Goal: Task Accomplishment & Management: Manage account settings

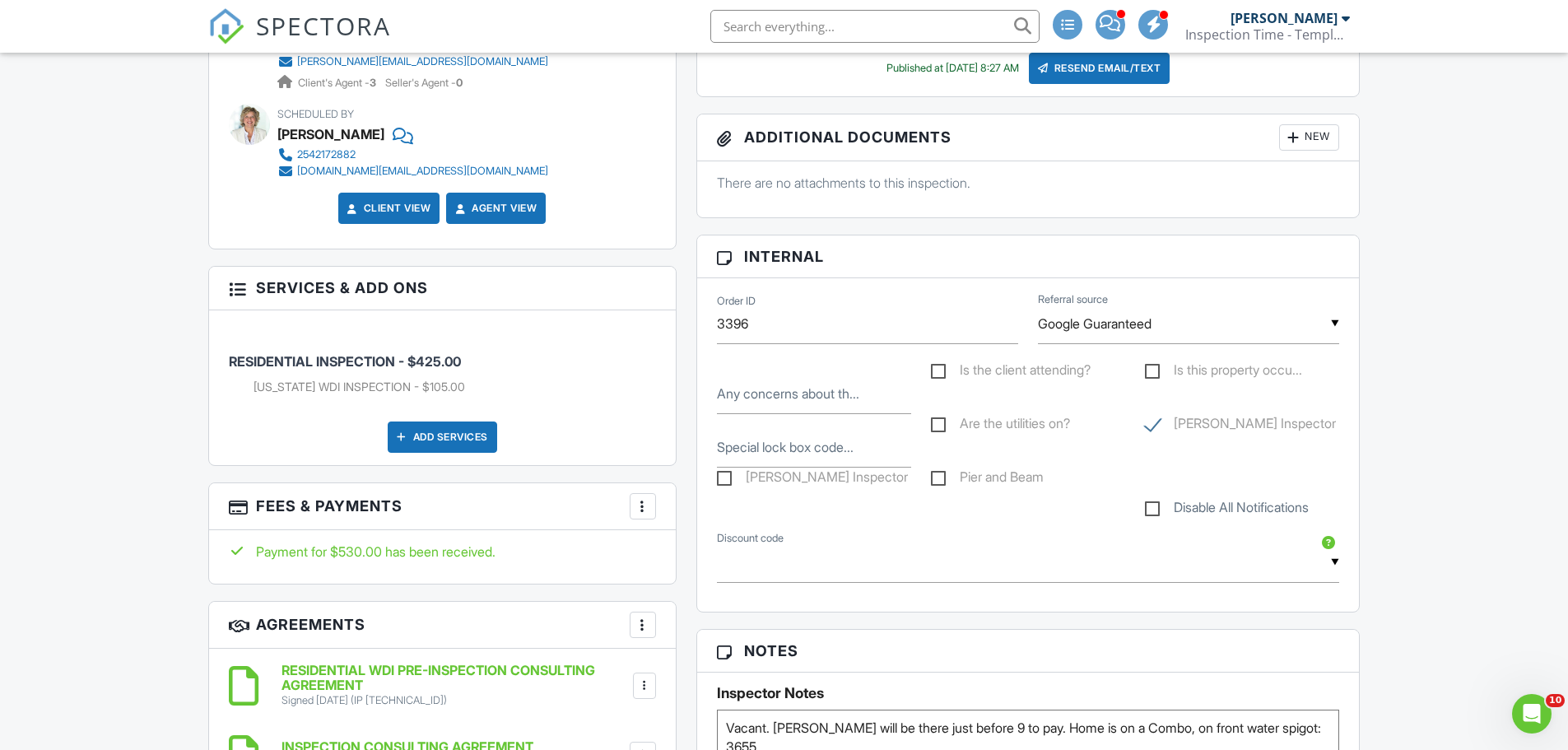
scroll to position [988, 0]
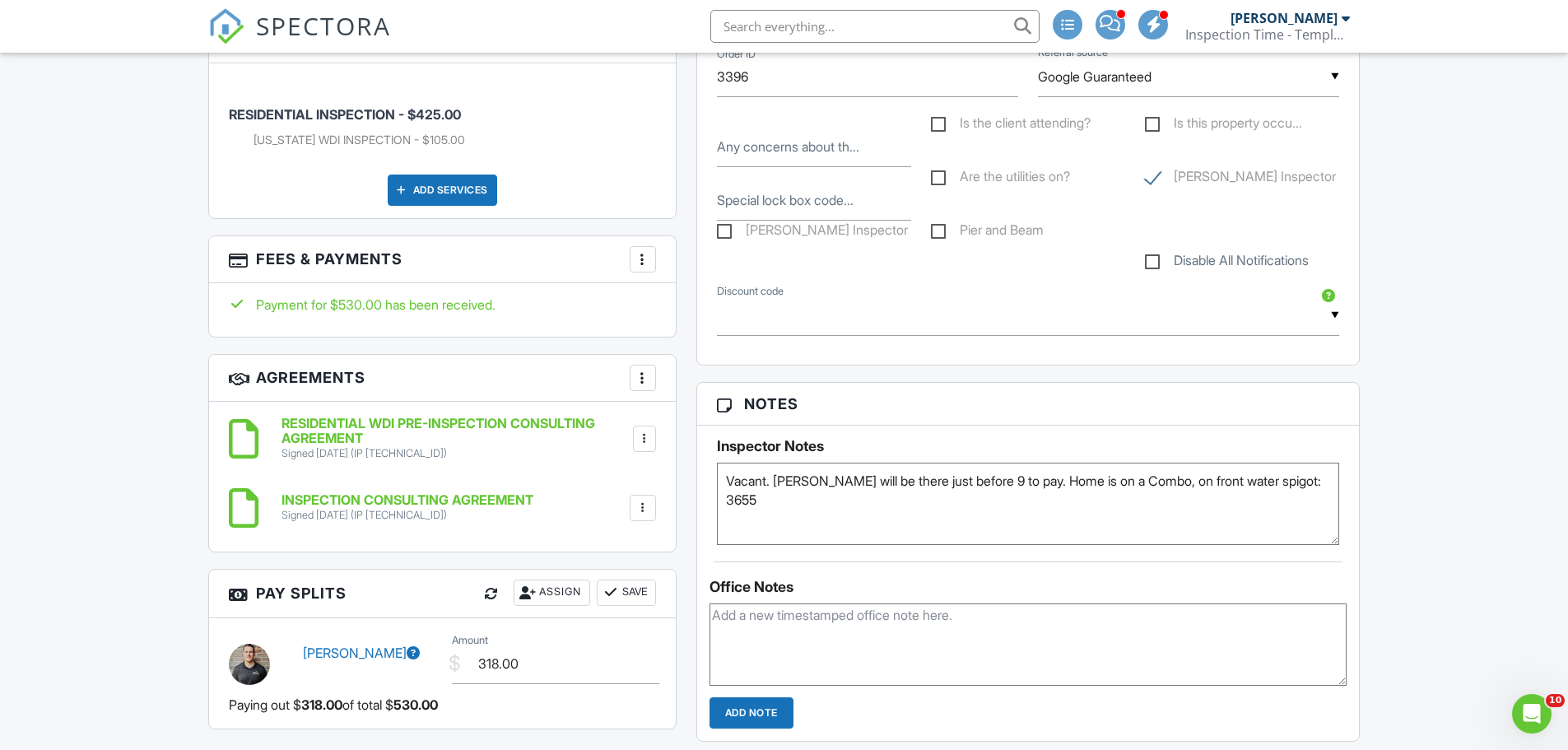
click at [642, 260] on div at bounding box center [642, 259] width 16 height 16
click at [718, 308] on li "Edit Fees & Payments" at bounding box center [726, 309] width 172 height 41
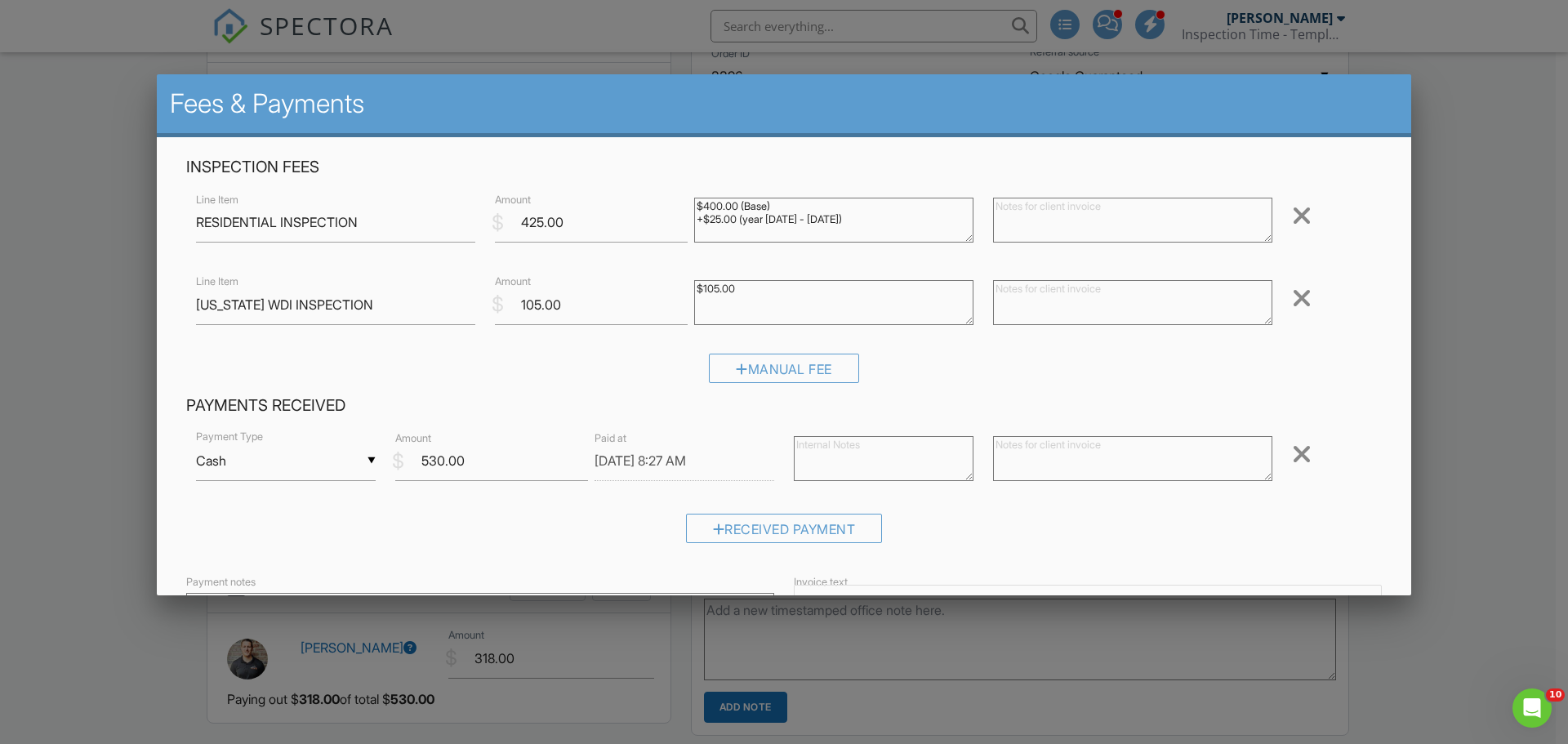
click at [1461, 213] on div at bounding box center [784, 383] width 1568 height 930
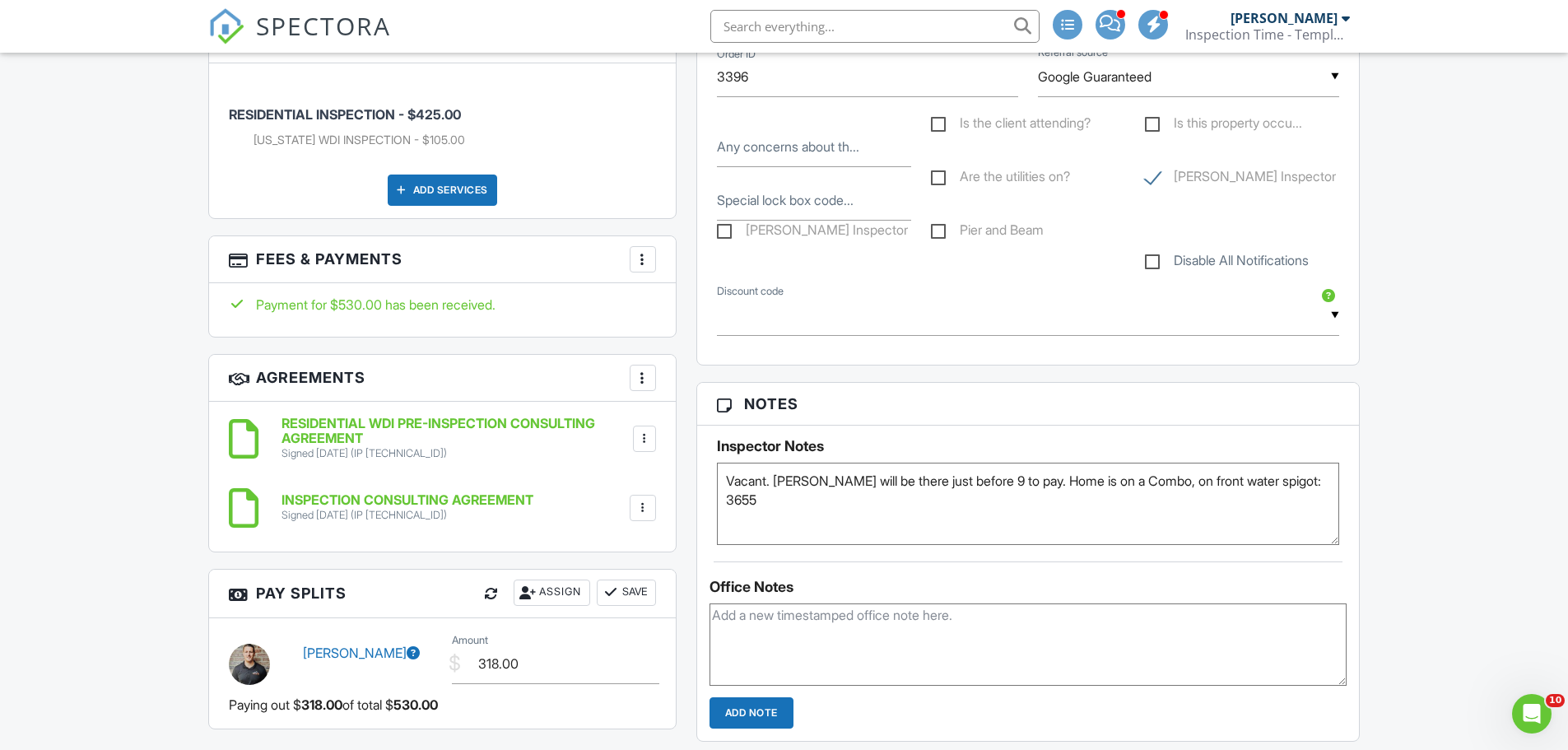
click at [172, 255] on div "Dashboard Templates Metrics Tasks Paysplits Pay Reports Inspections Settings Su…" at bounding box center [784, 737] width 1568 height 3345
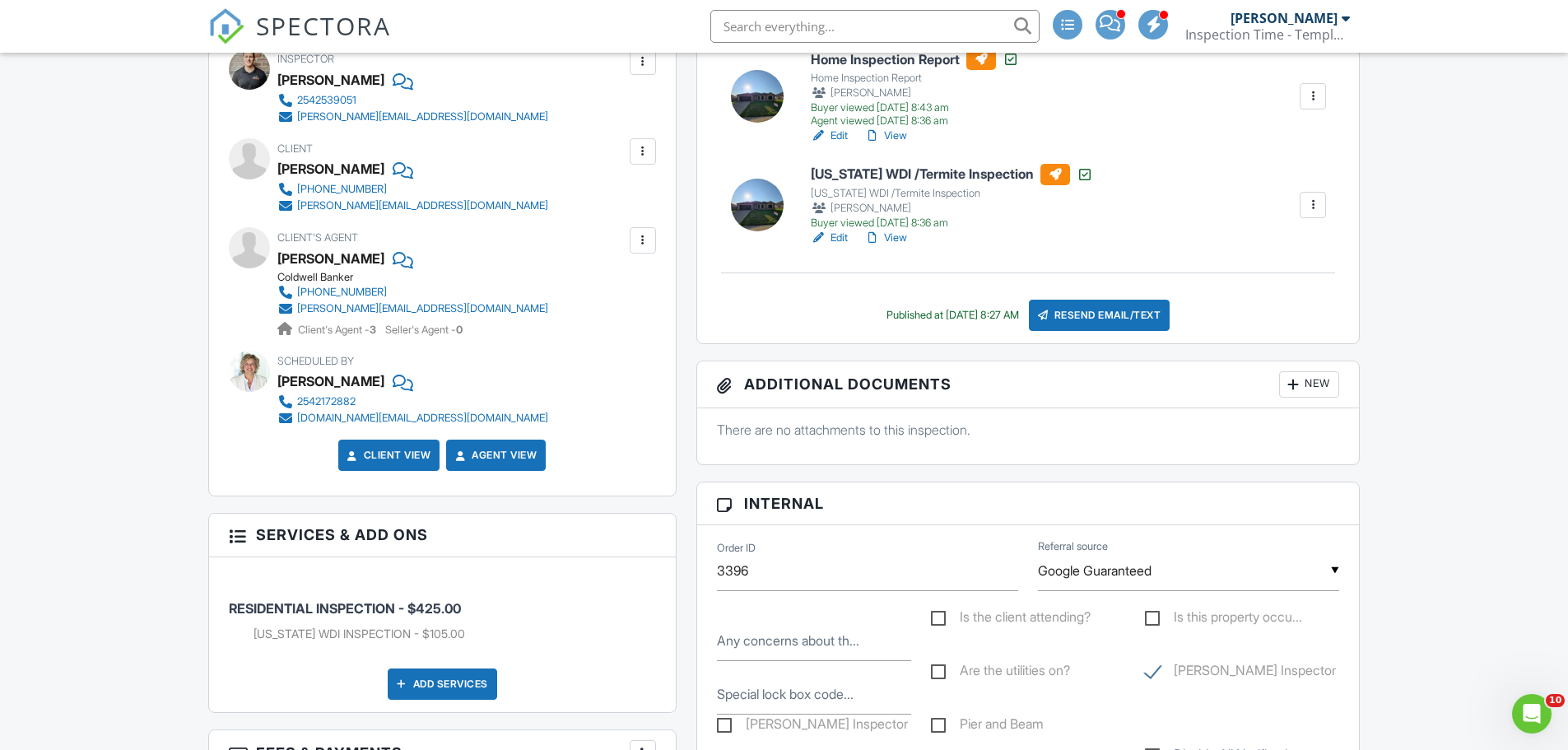
scroll to position [0, 0]
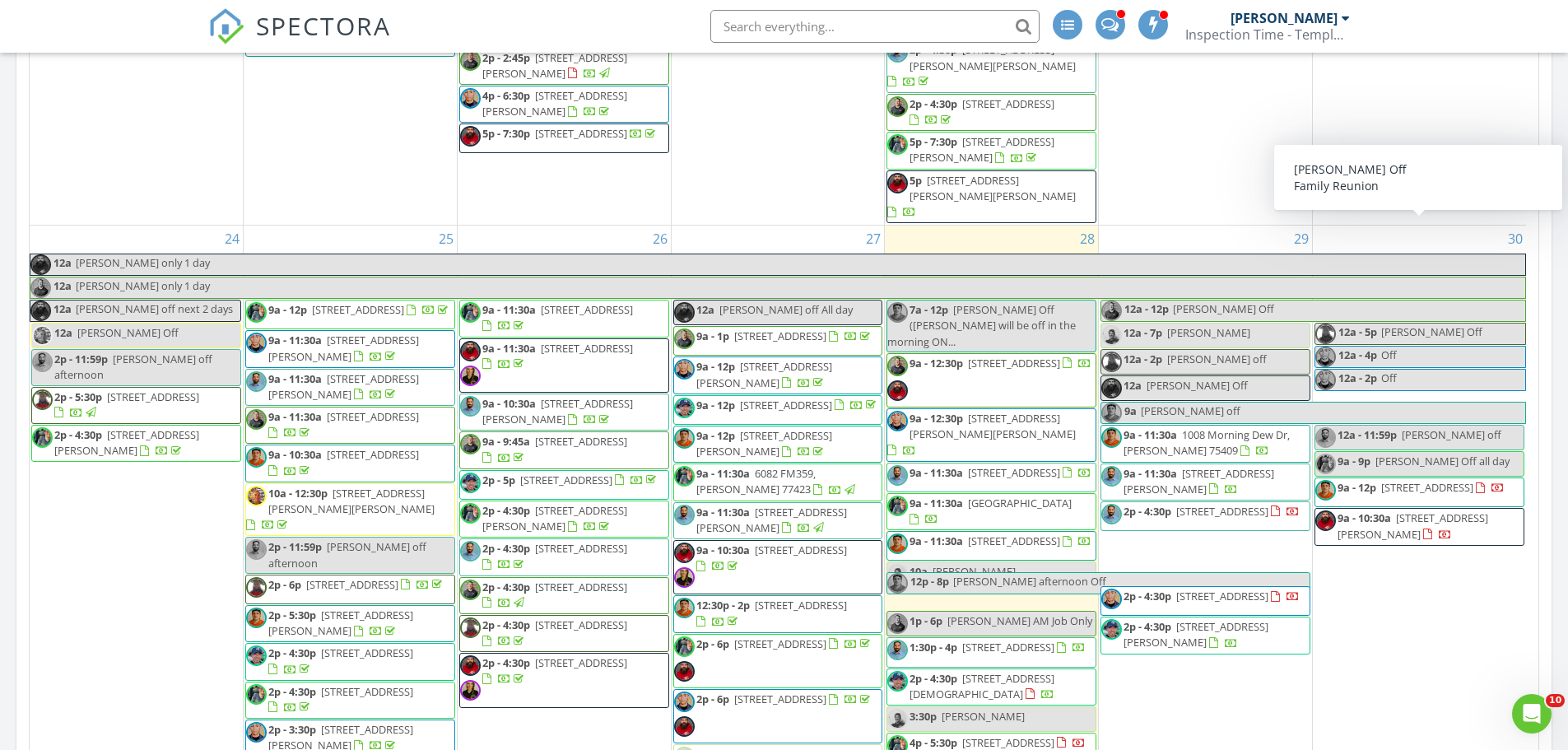
scroll to position [2192, 0]
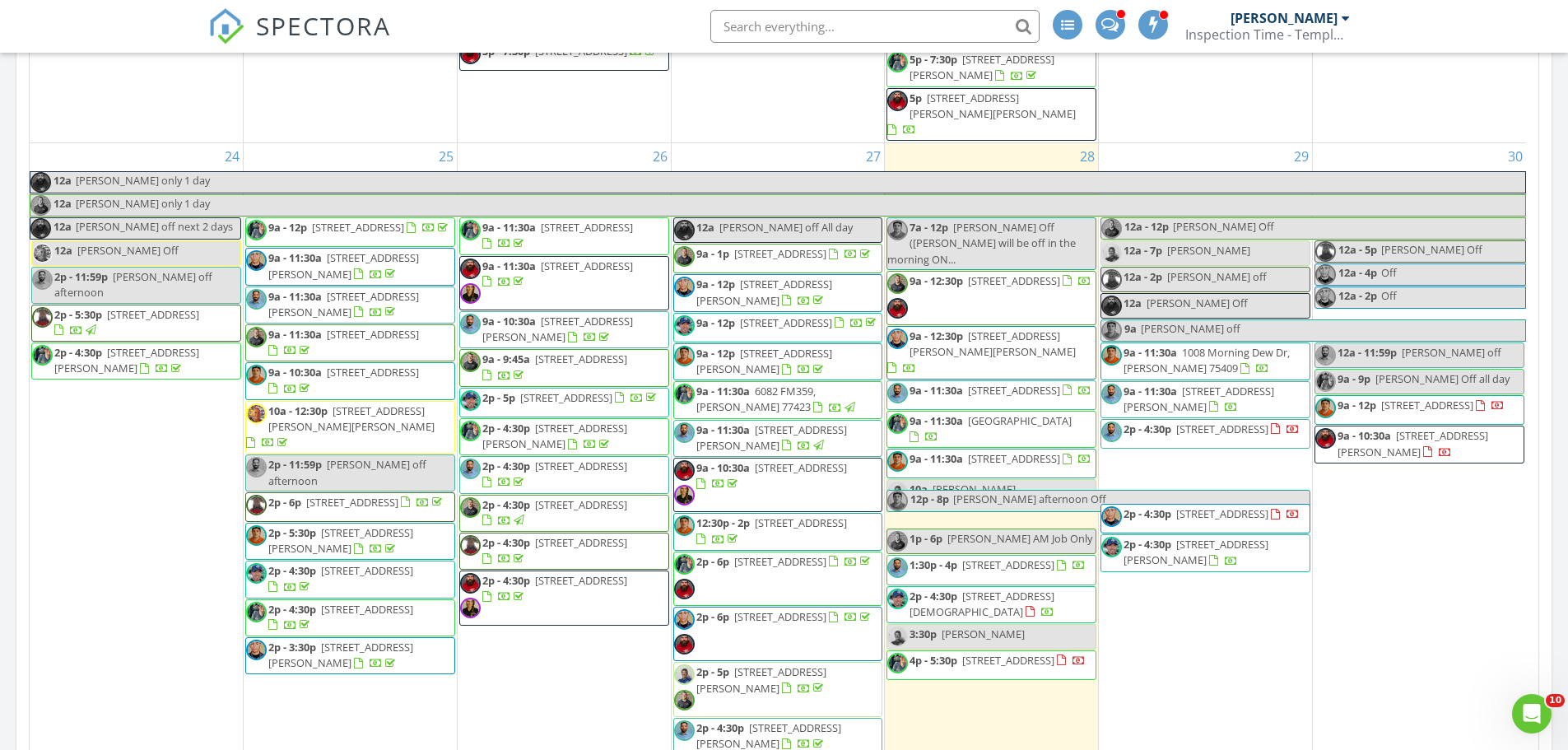
click at [583, 25] on div "SPECTORA Aaron Davis Inspection Time - Temple/Waco Role: Inspector Change Role …" at bounding box center [784, 26] width 1152 height 53
click at [1207, 508] on div "29 12a - 12p Kris Off 12a - 7p Carol Off 12a - 2p Markell off 12a Aaron Off 9a …" at bounding box center [1205, 469] width 213 height 651
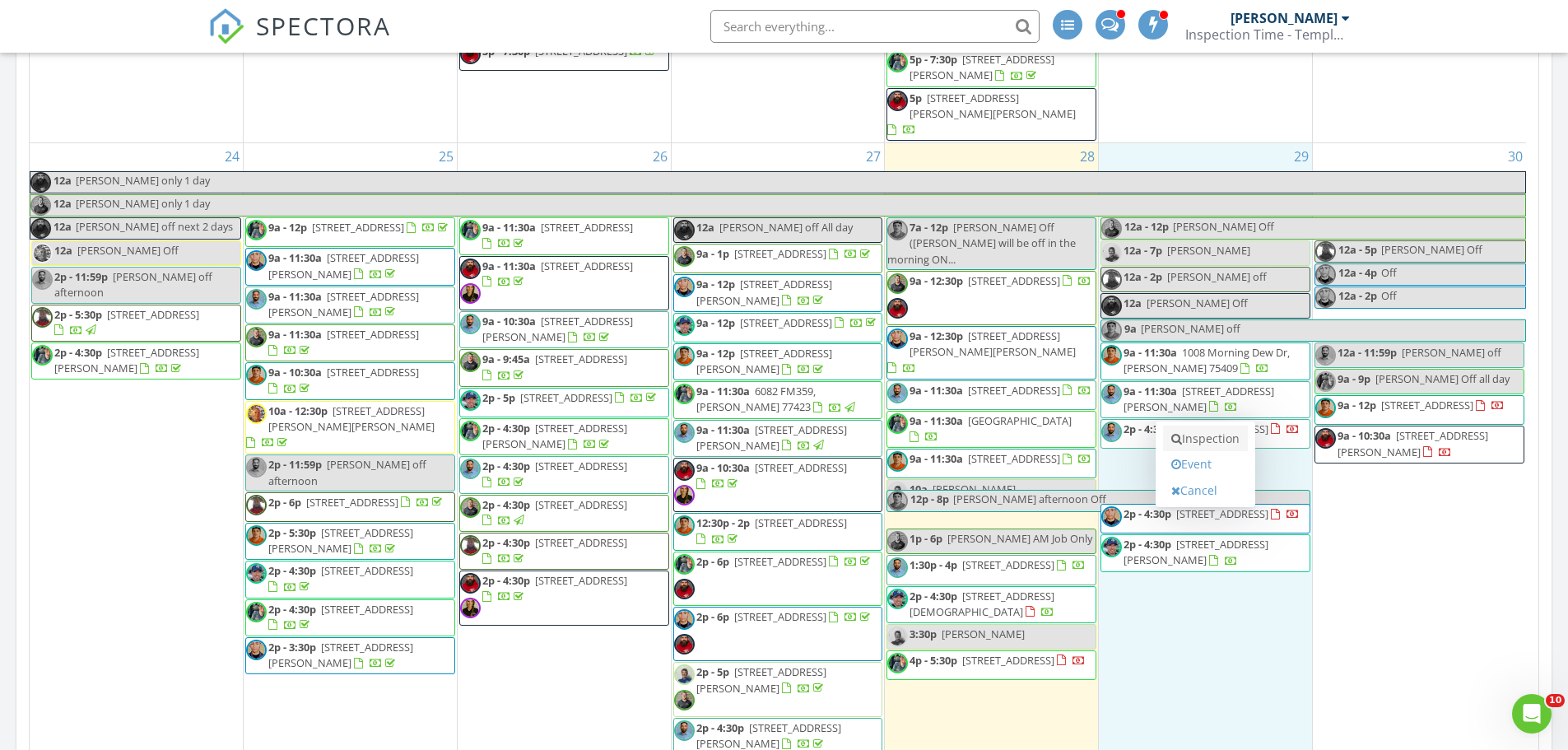
click at [1207, 440] on link "Inspection" at bounding box center [1205, 439] width 85 height 27
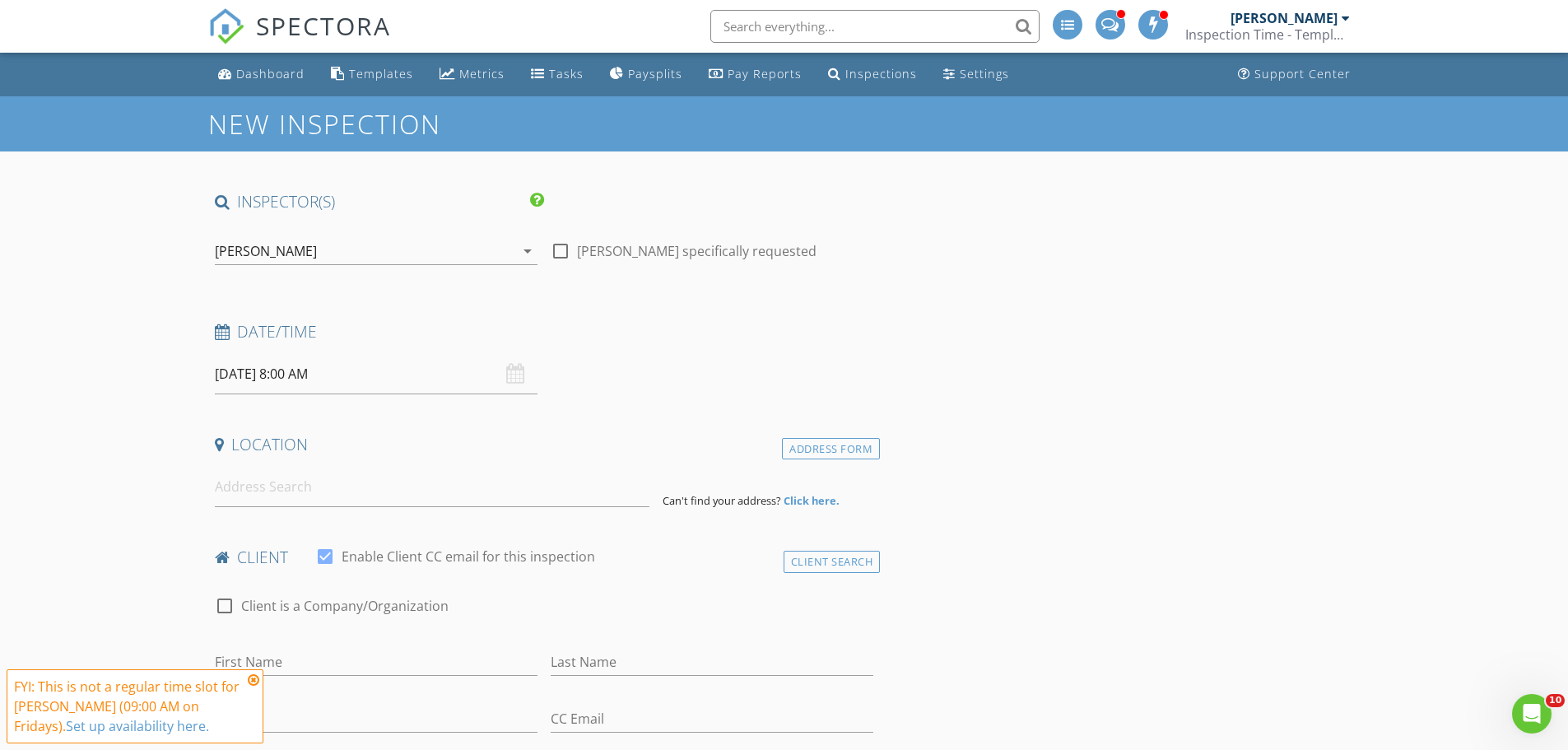
click at [291, 258] on div "[PERSON_NAME]" at bounding box center [364, 252] width 299 height 27
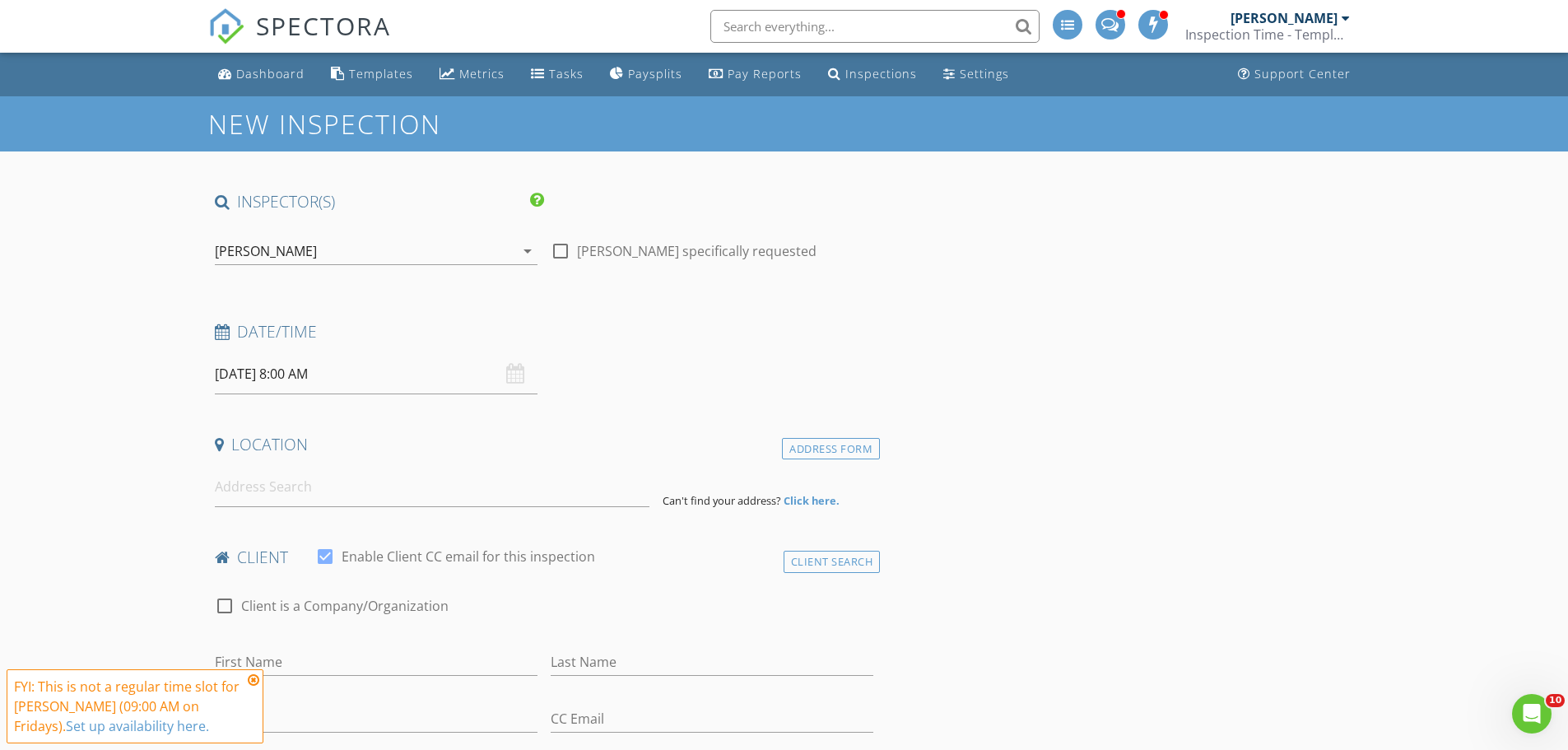
click at [276, 379] on input "08/29/2025 8:00 AM" at bounding box center [376, 374] width 322 height 40
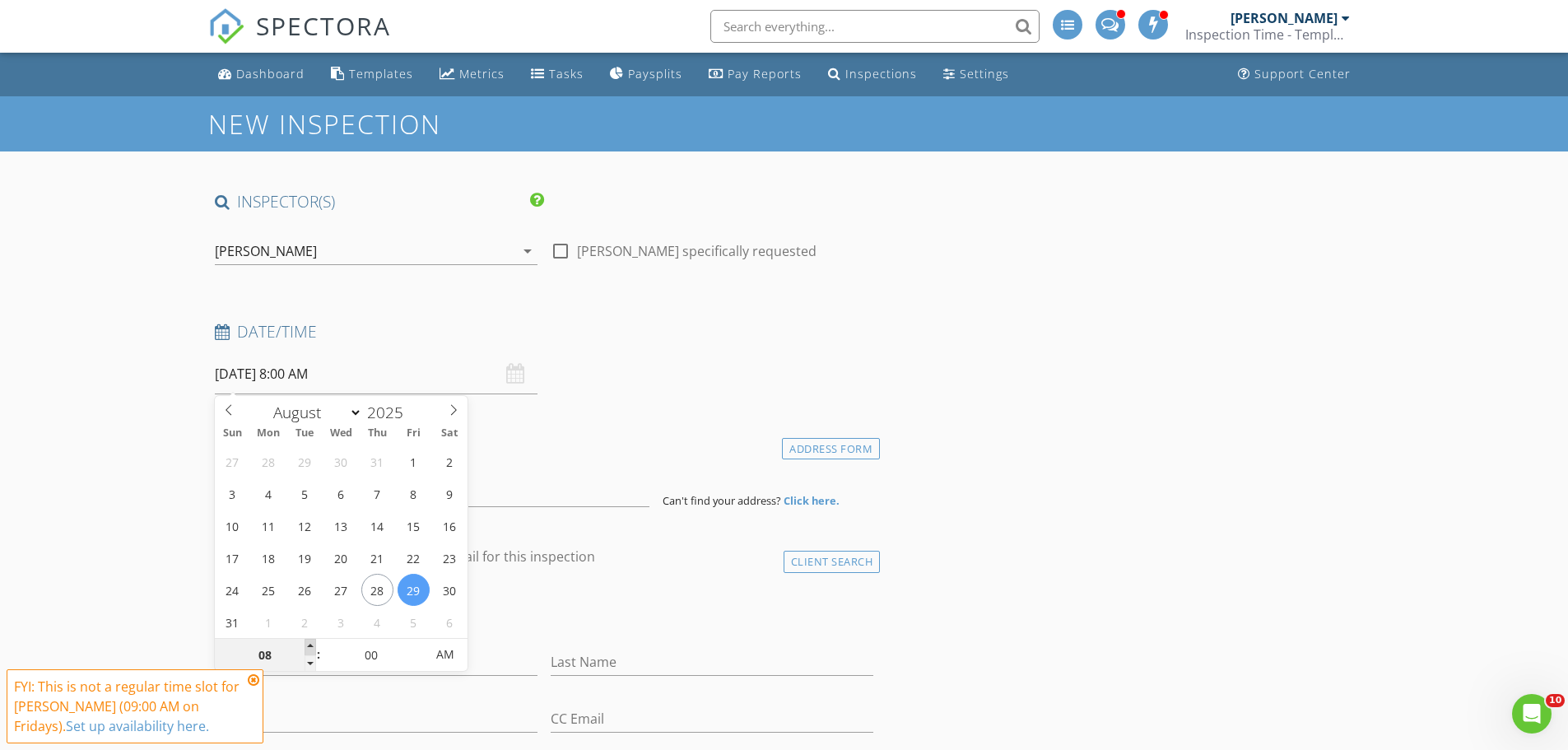
type input "09"
type input "08/29/2025 9:00 AM"
click at [311, 645] on span at bounding box center [310, 647] width 11 height 16
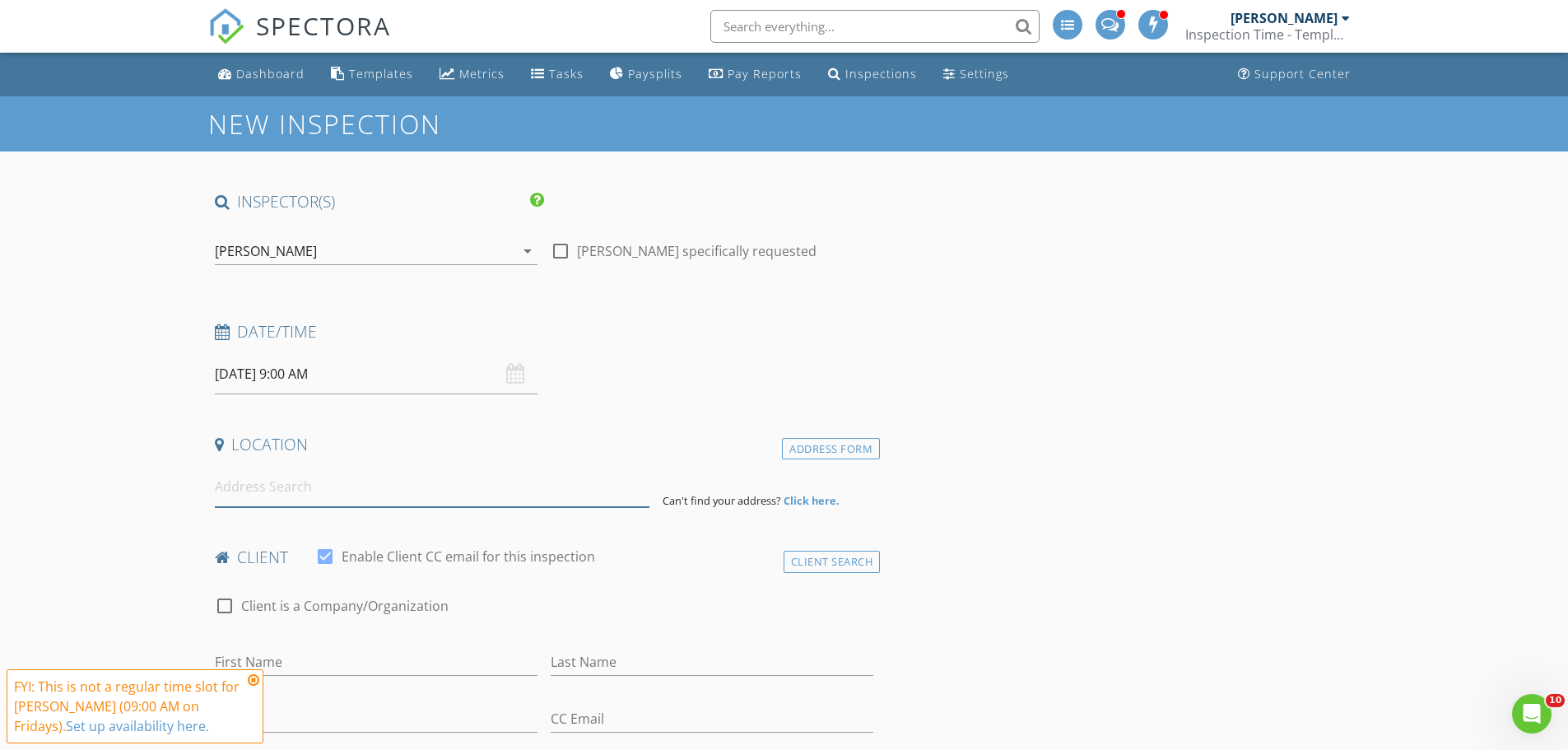
click at [275, 497] on input at bounding box center [432, 487] width 435 height 40
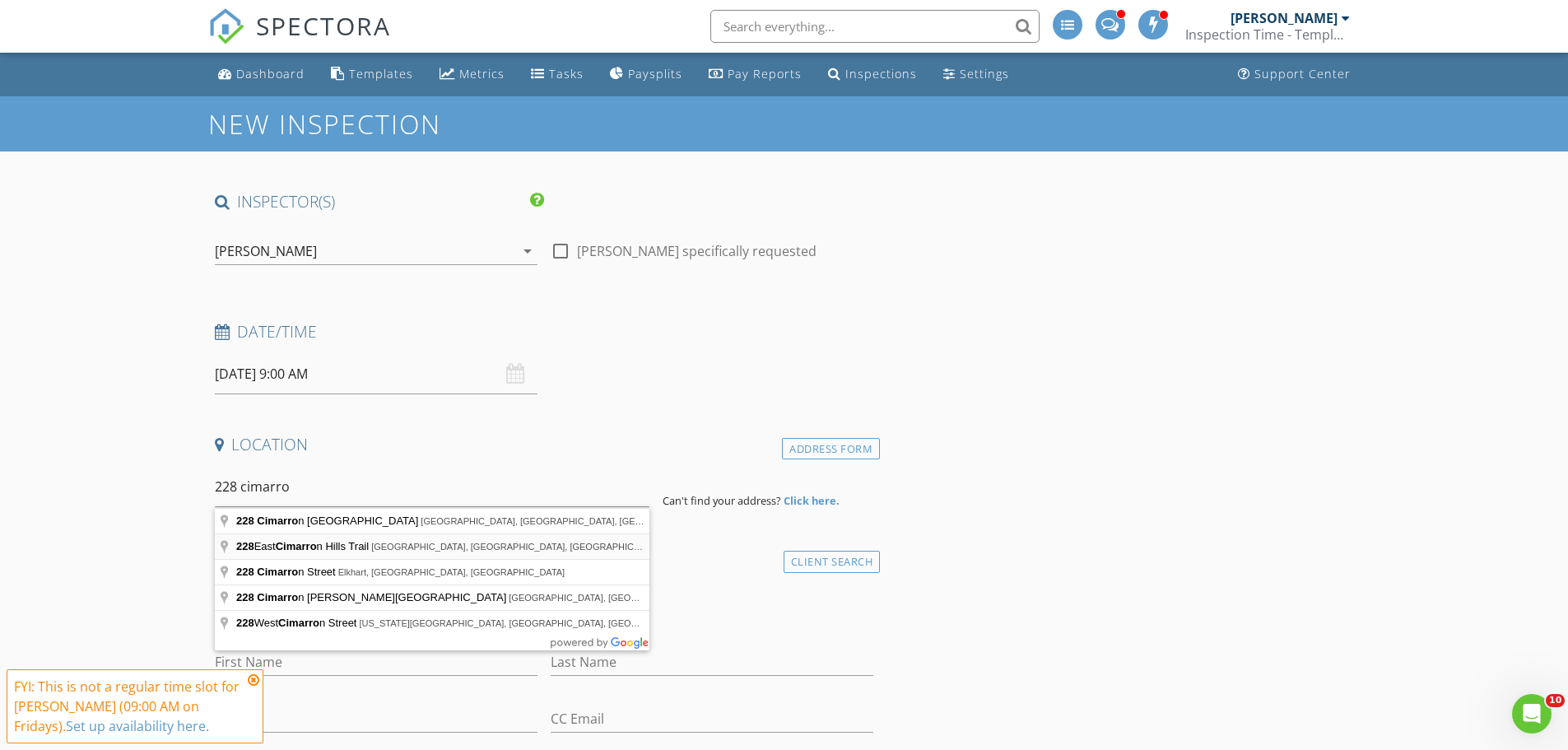
type input "228 East Cimarron Hills Trail, Georgetown, TX, USA"
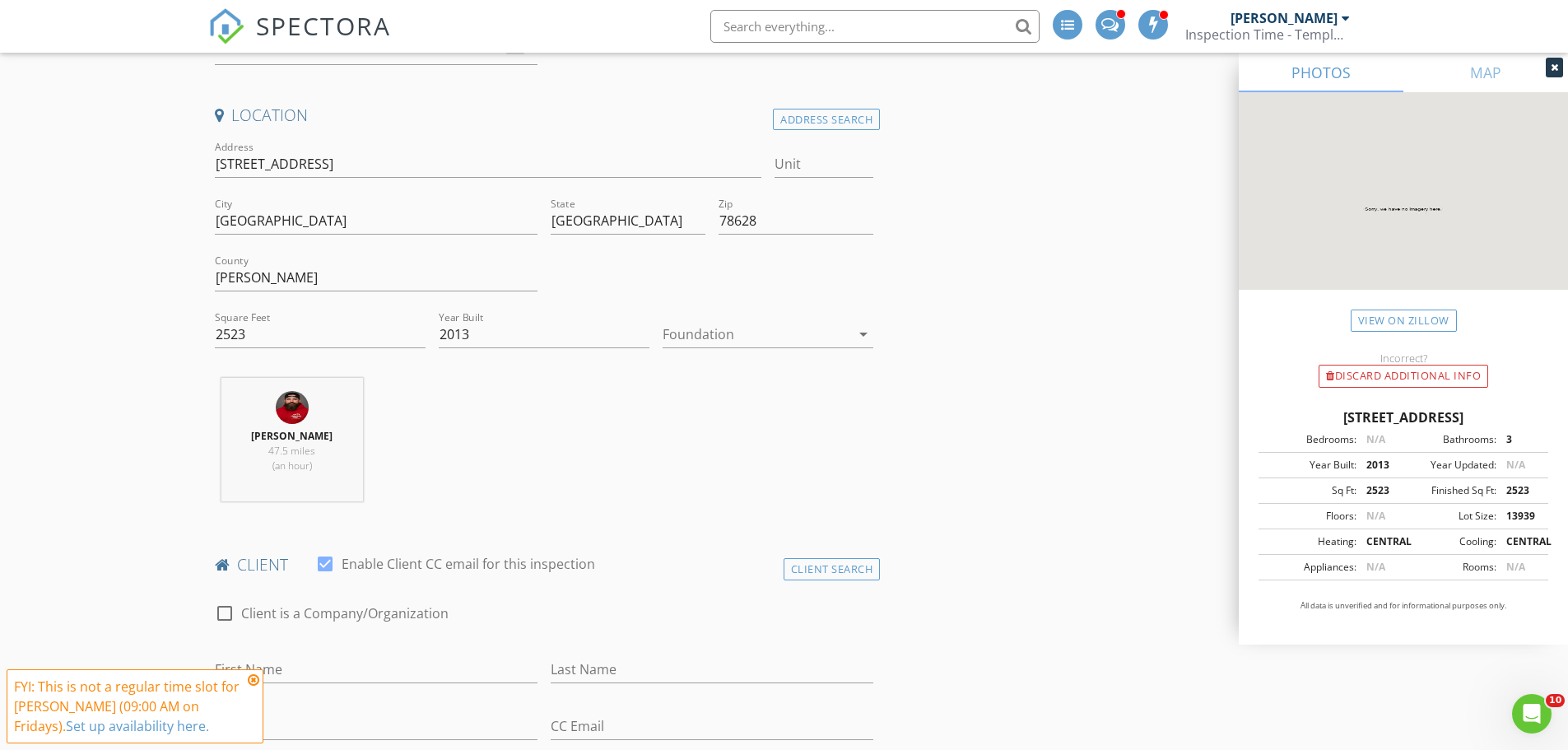
scroll to position [494, 0]
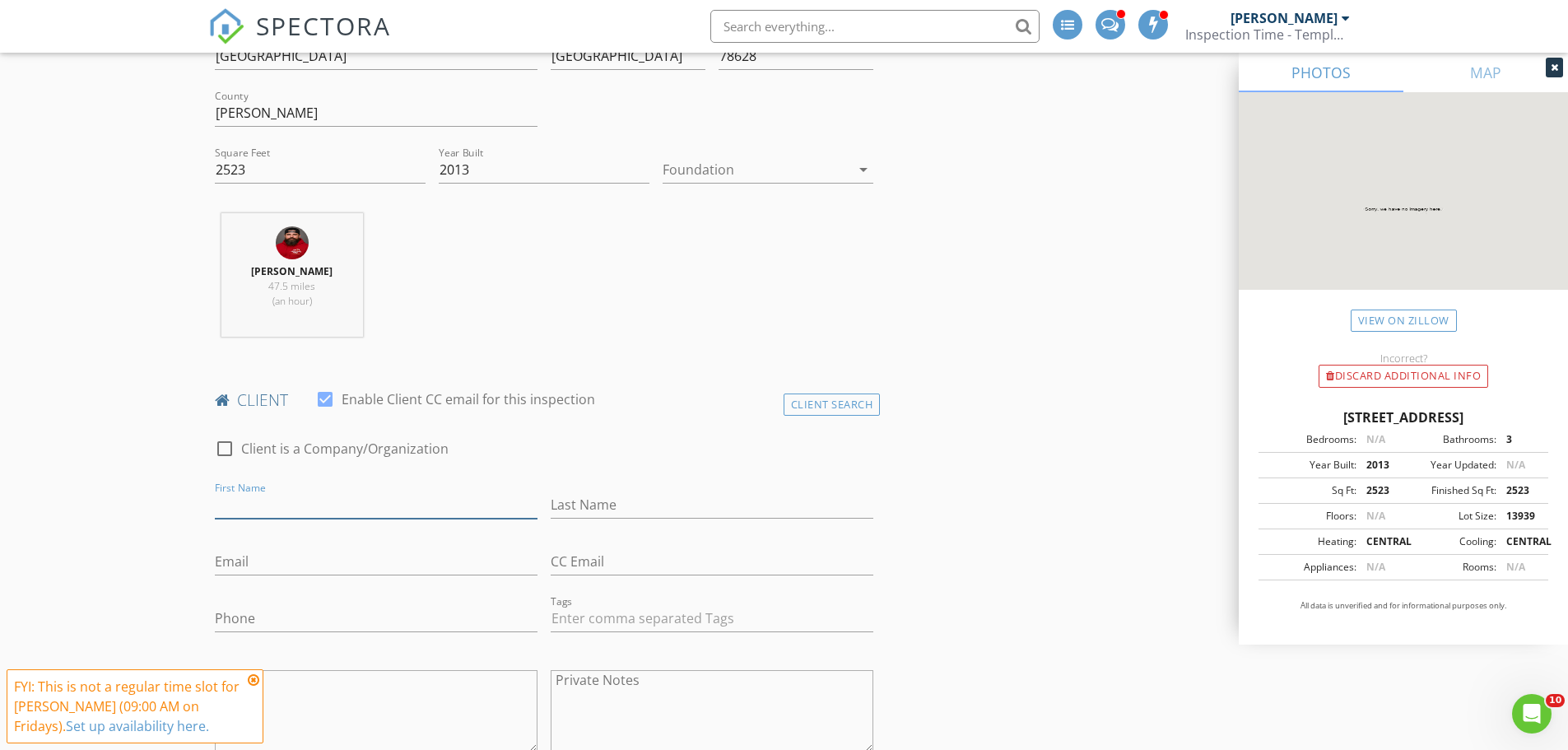
click at [252, 497] on input "First Name" at bounding box center [376, 505] width 322 height 27
type input "Danielle"
type input "Mikesell"
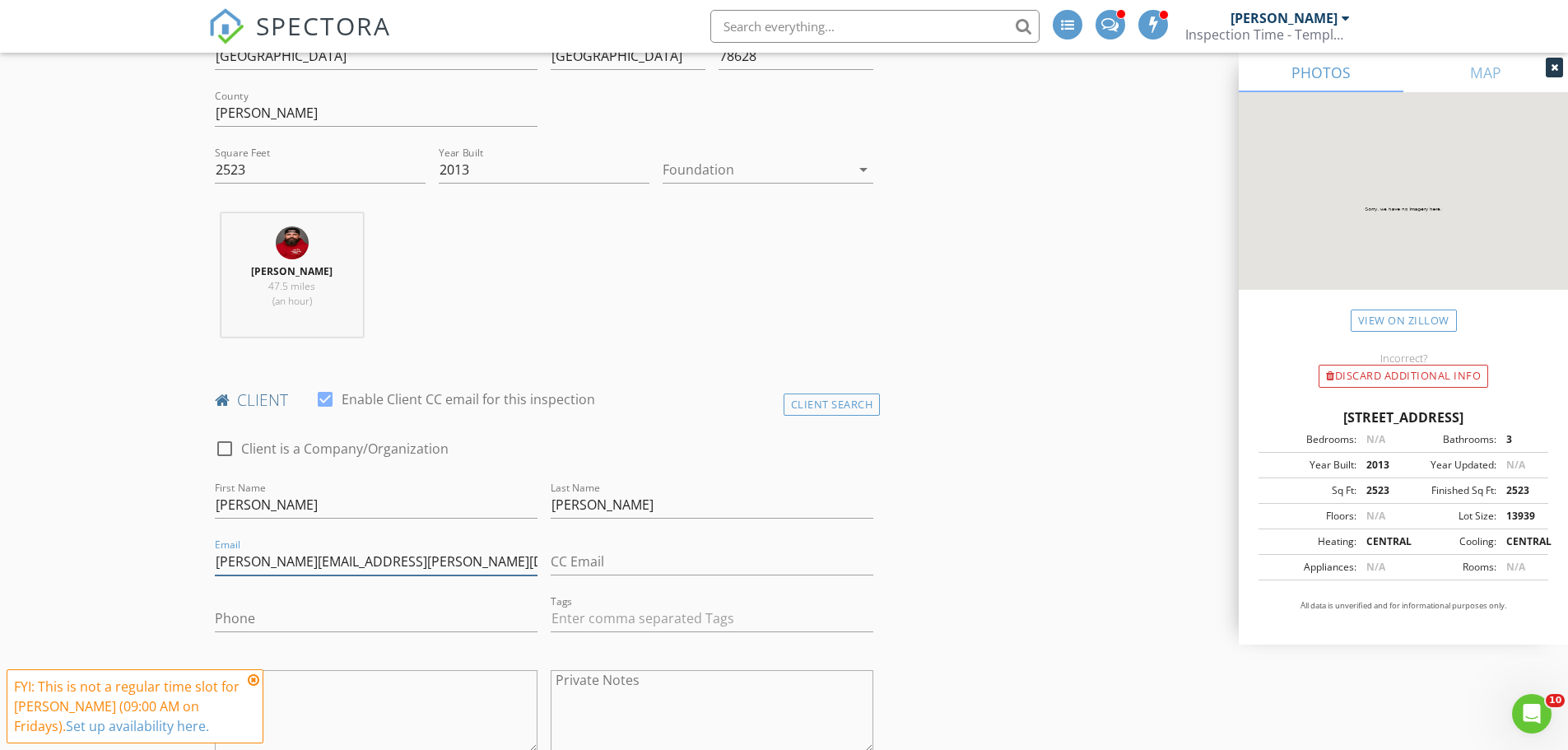
type input "danielle.mikesell@yahoo.com"
type input "941-525-3907"
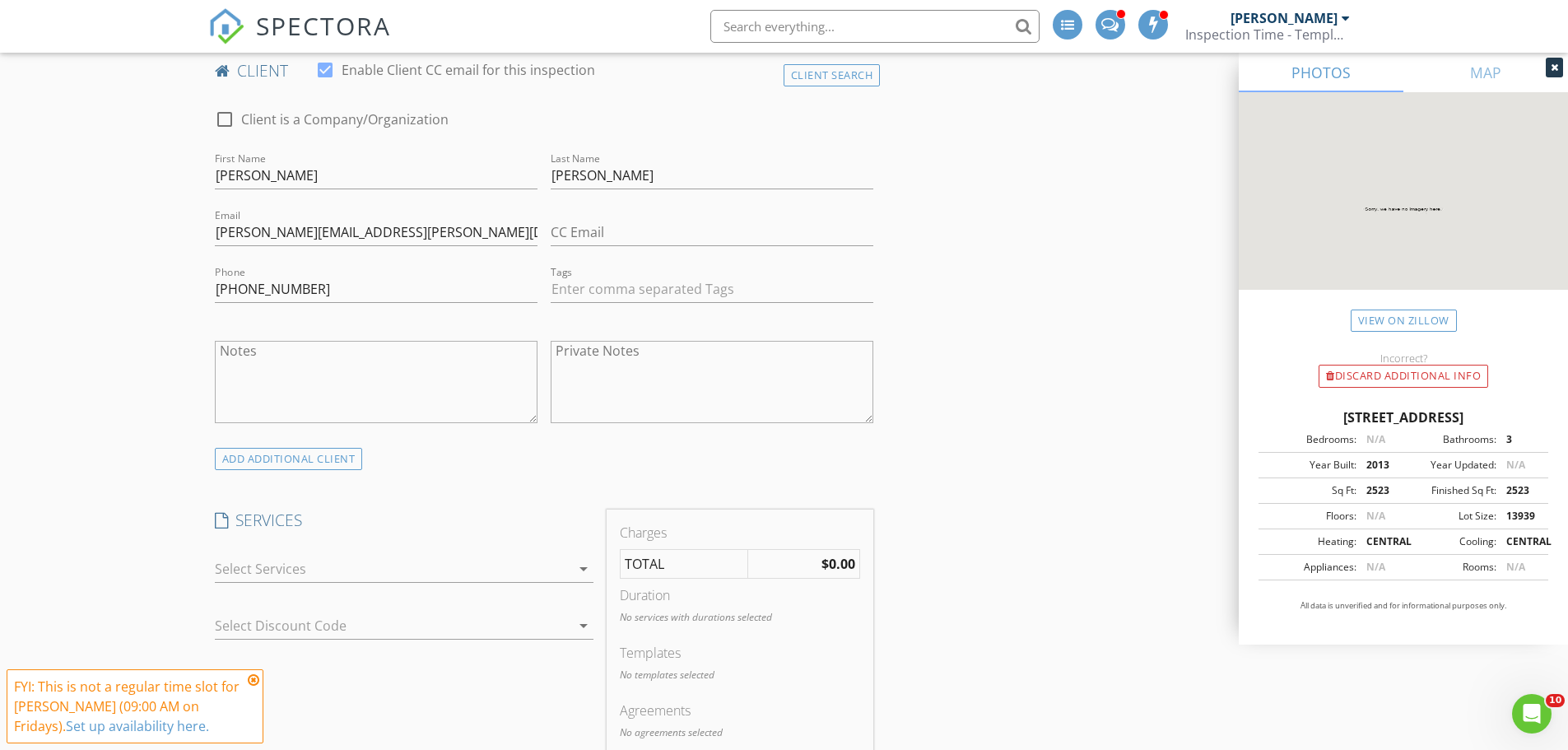
drag, startPoint x: 251, startPoint y: 681, endPoint x: 252, endPoint y: 670, distance: 11.0
click at [252, 678] on icon at bounding box center [253, 680] width 11 height 13
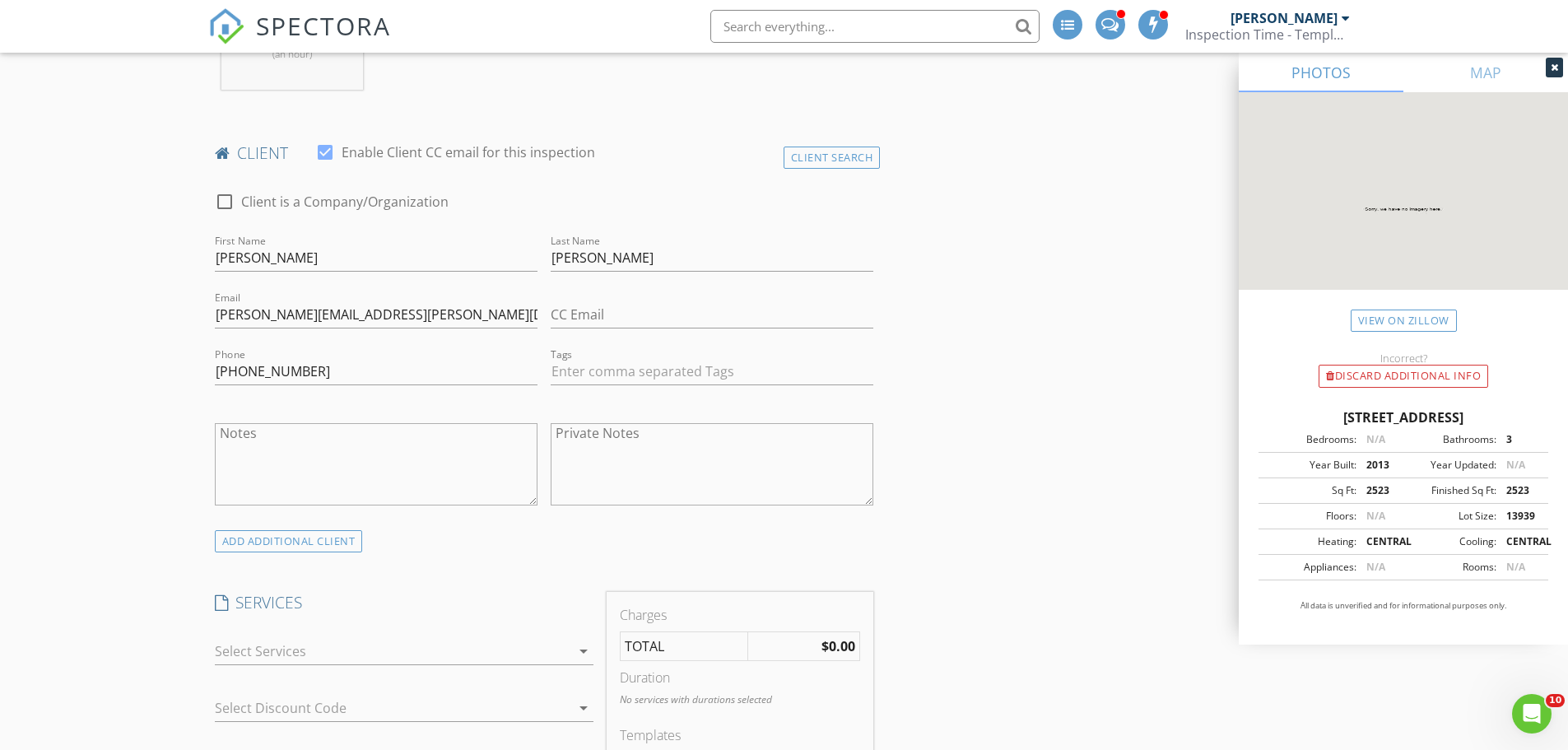
scroll to position [494, 0]
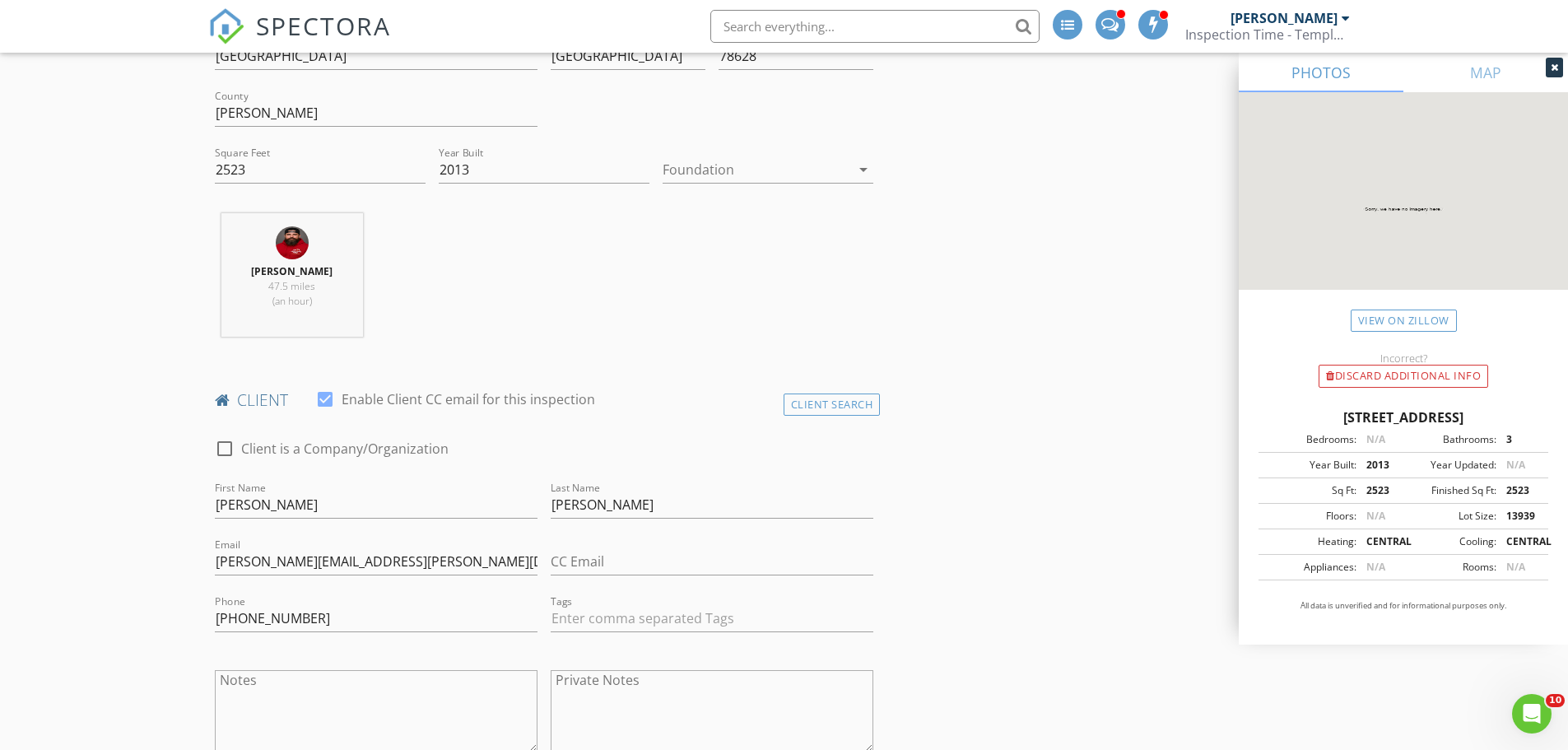
click at [725, 168] on div at bounding box center [756, 170] width 187 height 27
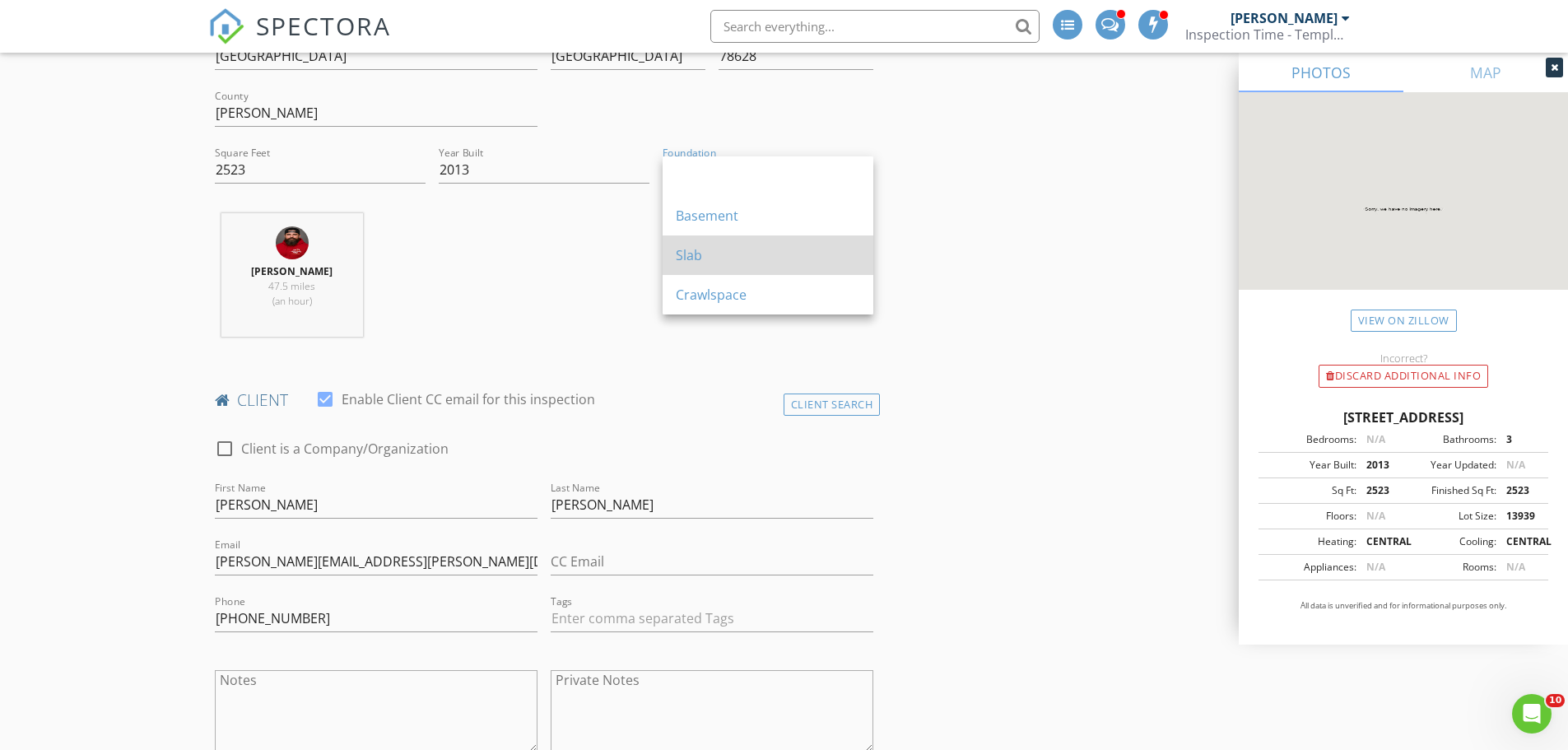
click at [718, 249] on div "Slab" at bounding box center [768, 255] width 185 height 20
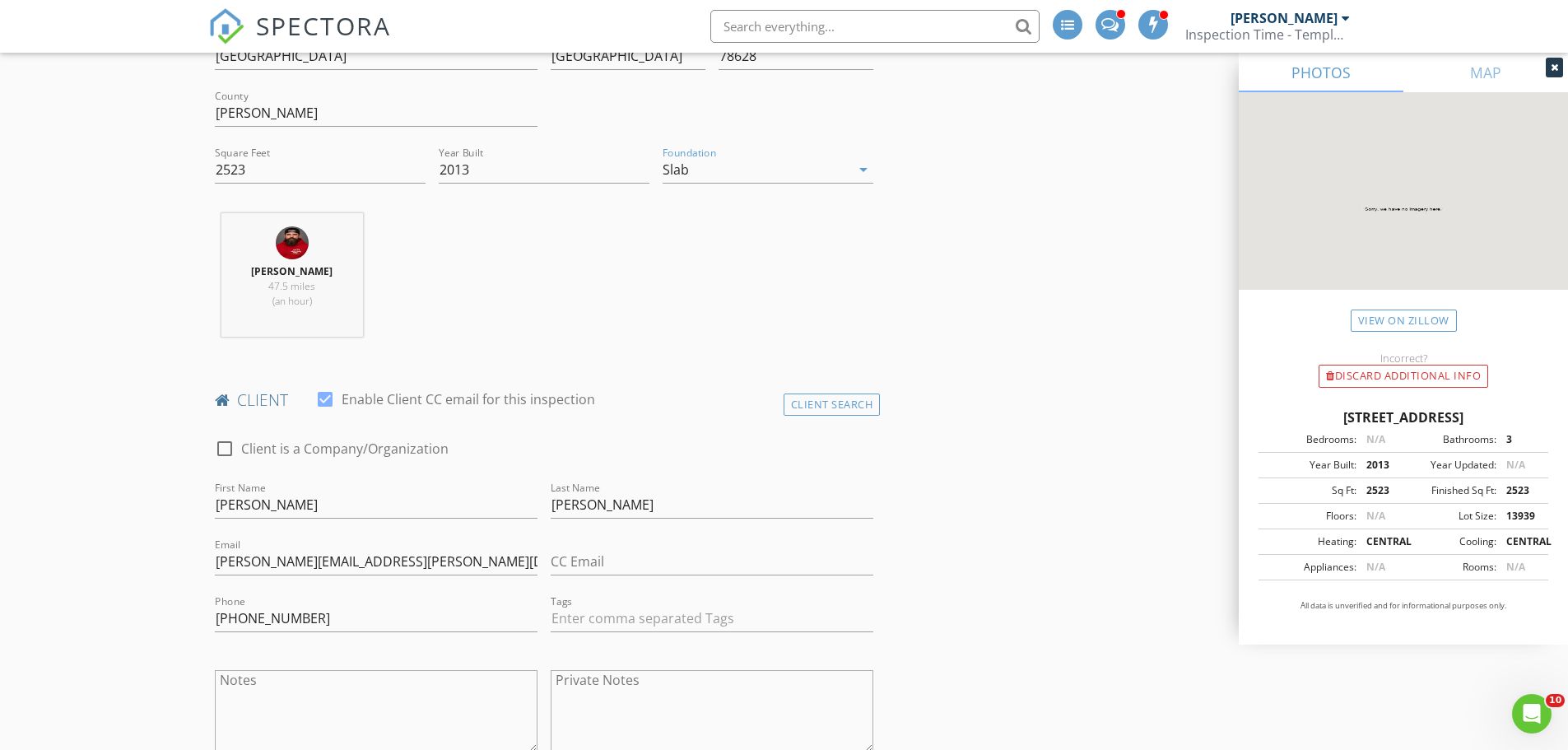
scroll to position [906, 0]
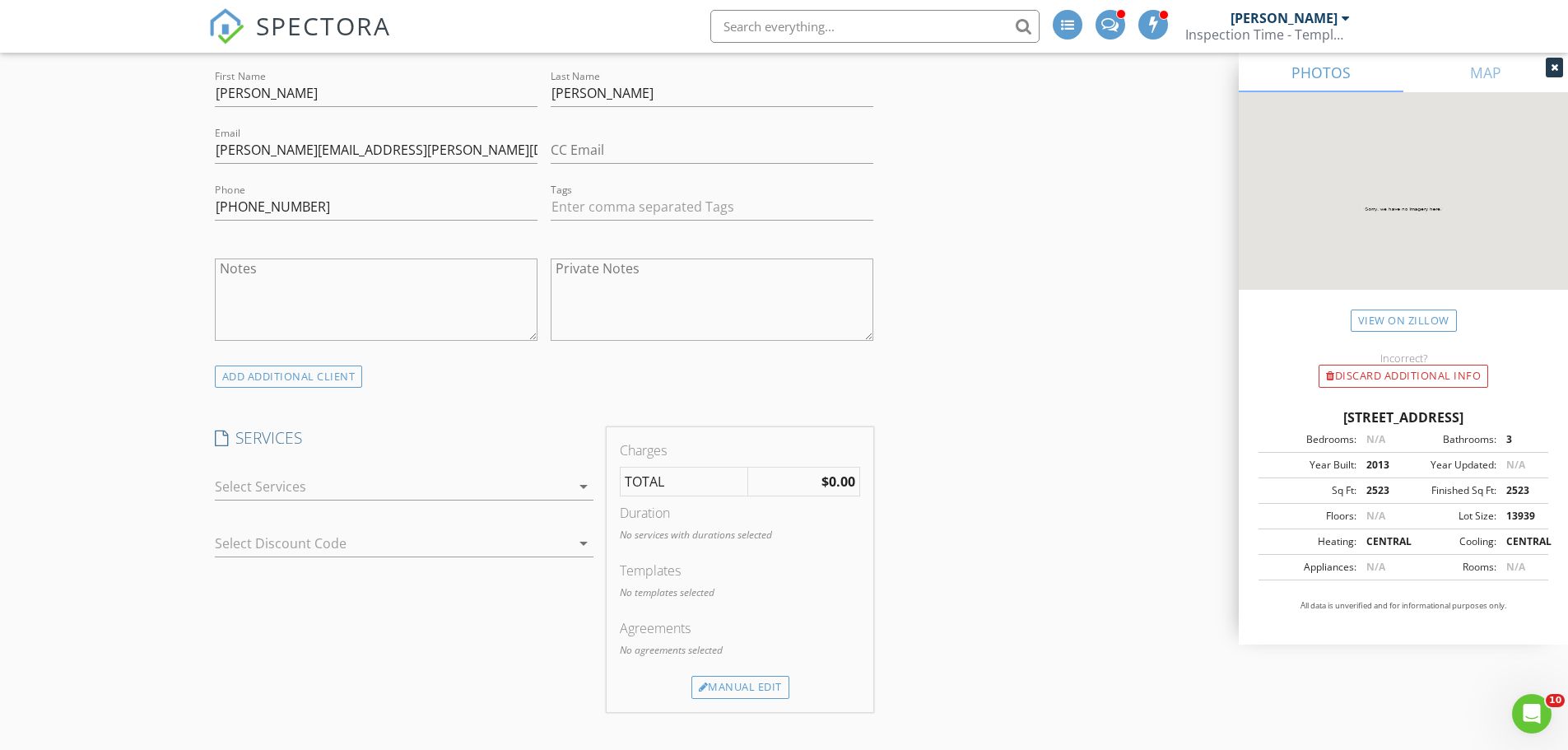
click at [257, 486] on div at bounding box center [393, 487] width 356 height 27
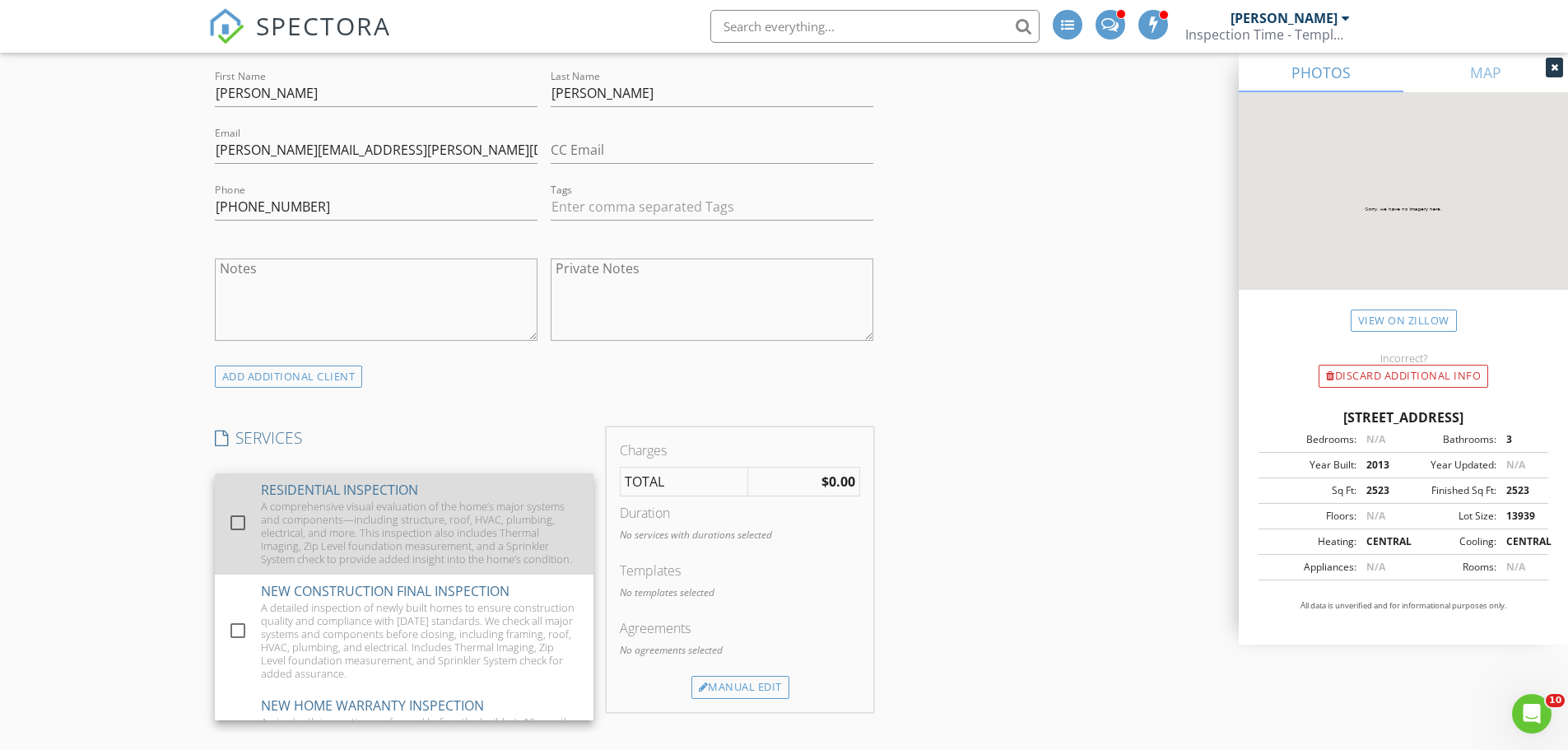
click at [237, 526] on div at bounding box center [237, 522] width 28 height 28
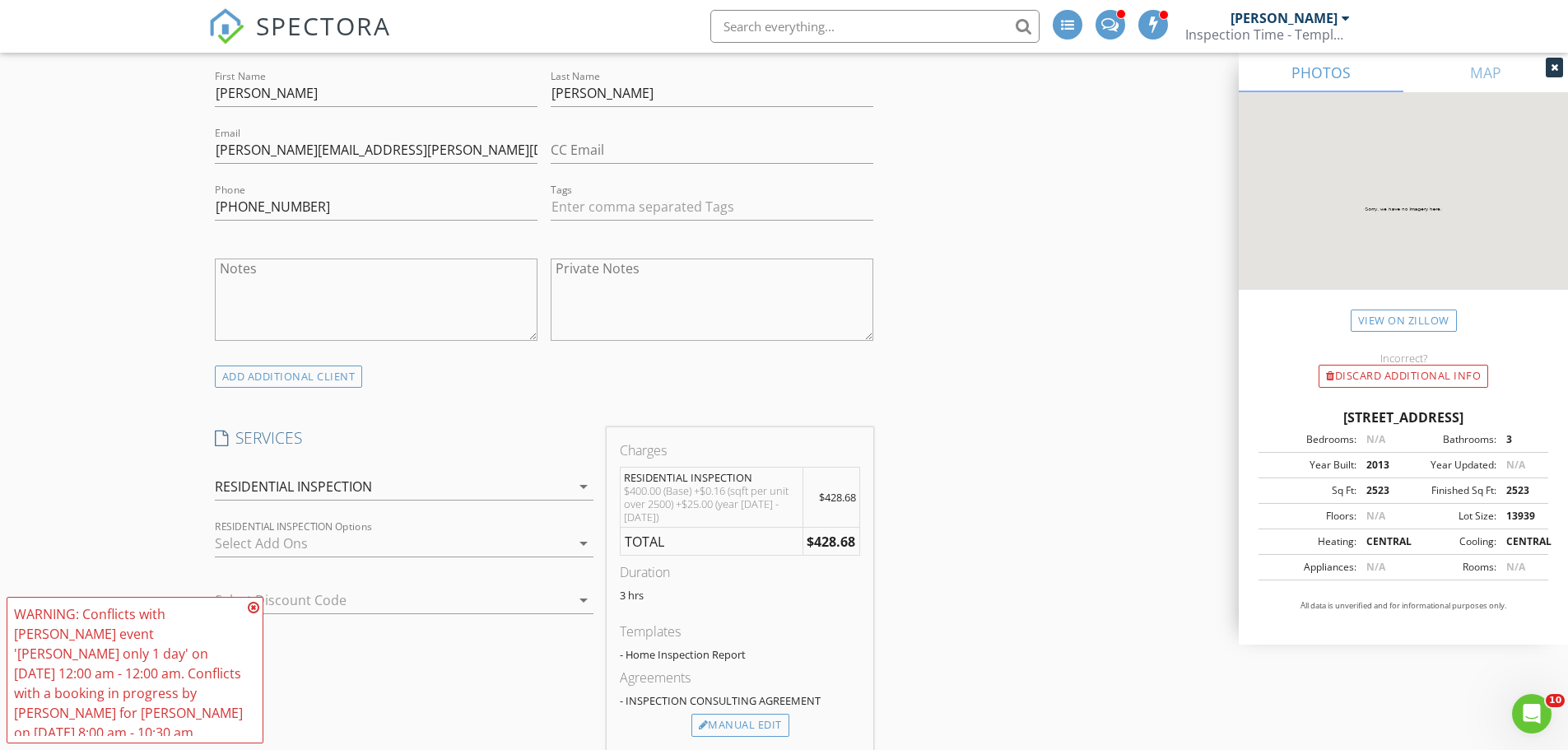
scroll to position [1400, 0]
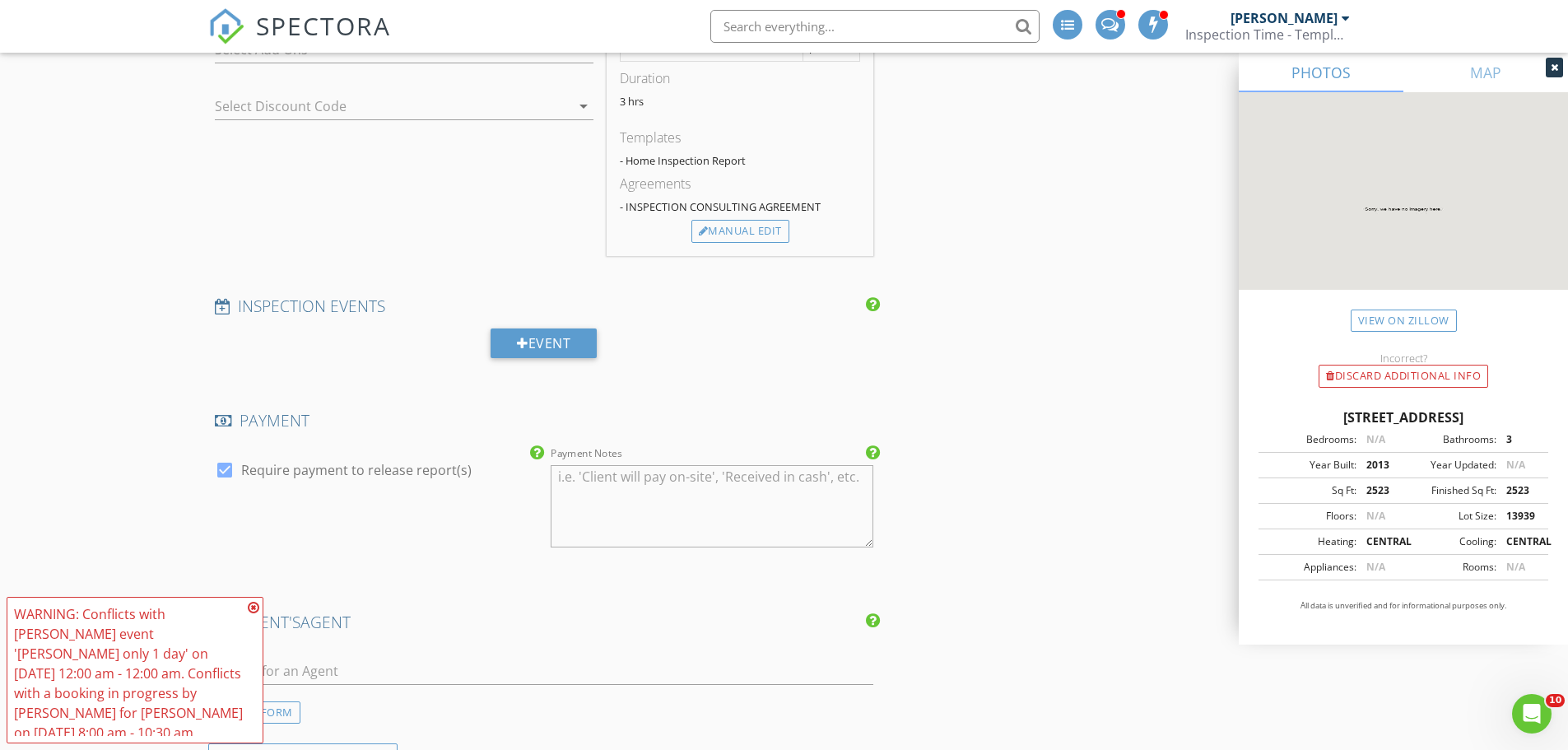
click at [252, 614] on icon at bounding box center [253, 607] width 11 height 13
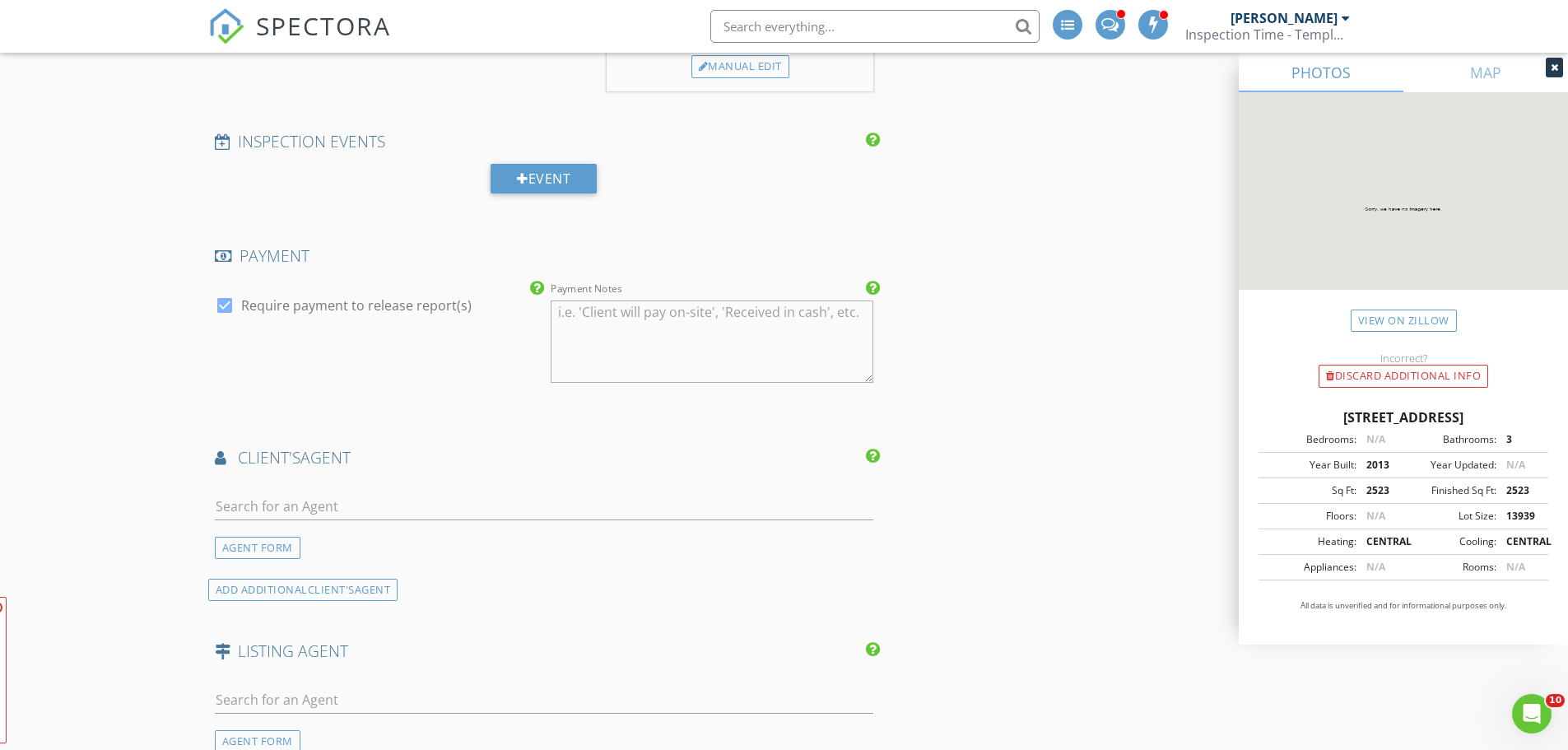
scroll to position [1647, 0]
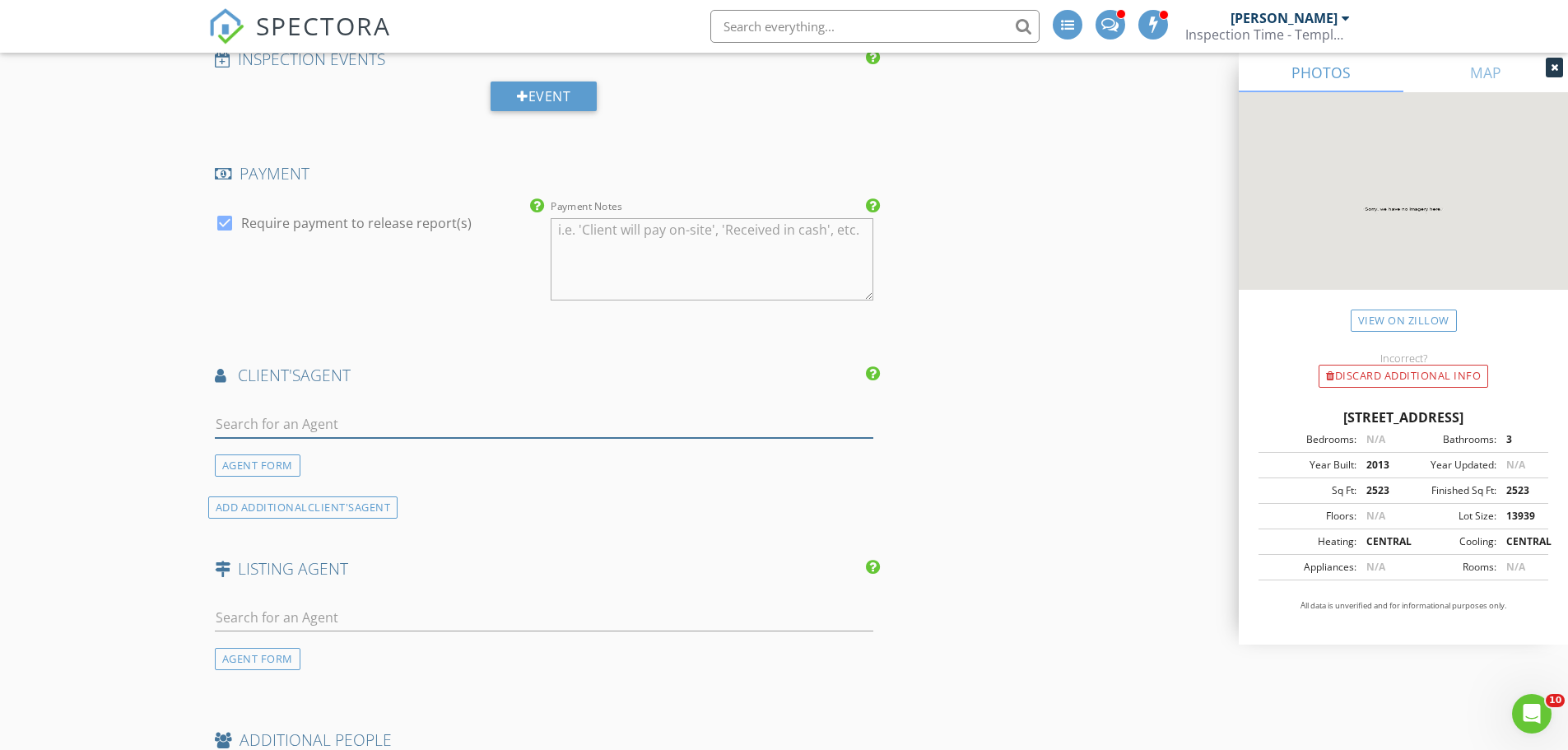
click at [264, 428] on input "text" at bounding box center [545, 425] width 660 height 27
type input "chris dek"
click at [269, 457] on div "No results found. Click to add a new Agent" at bounding box center [345, 460] width 248 height 20
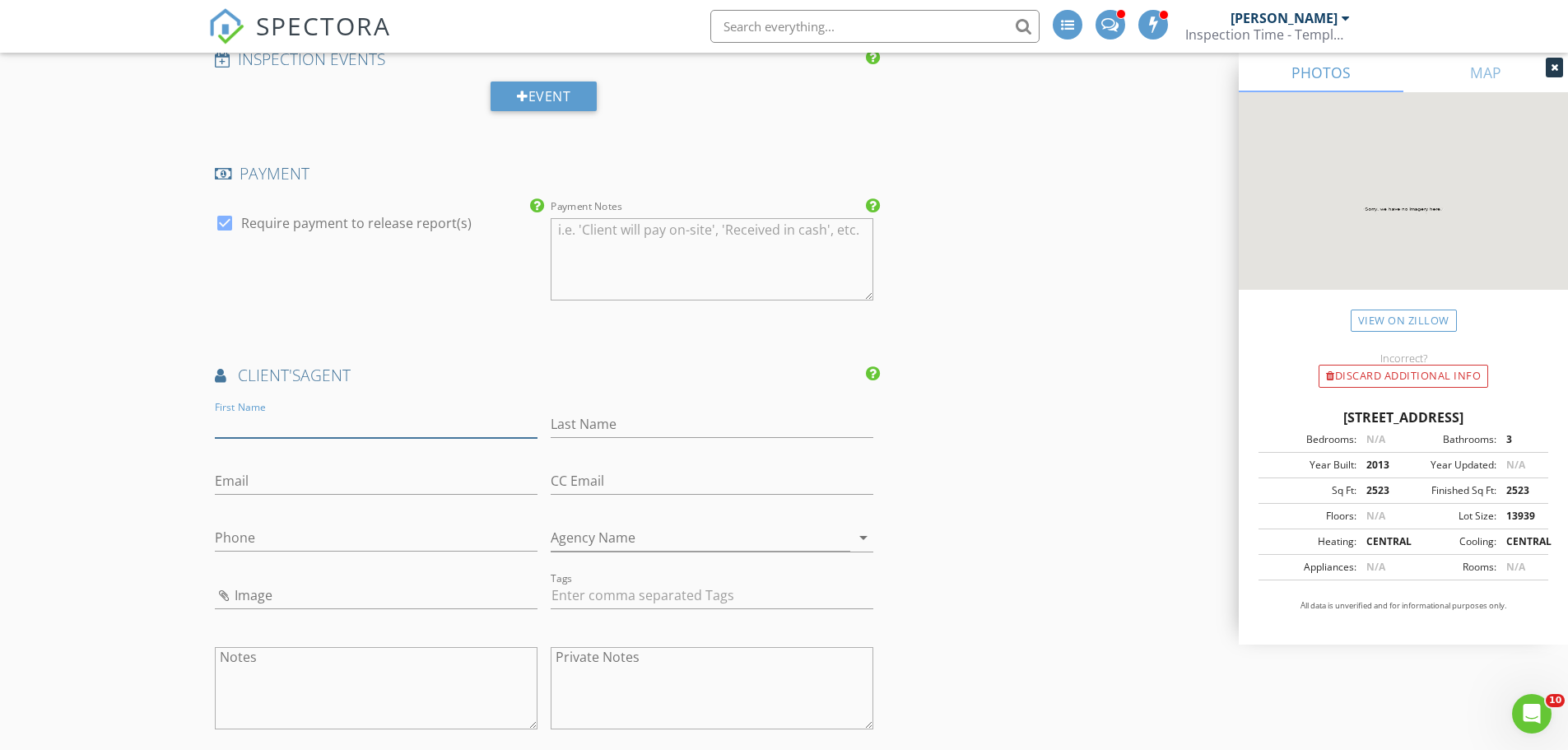
click at [361, 414] on input "First Name" at bounding box center [376, 425] width 322 height 27
type input "Q"
click at [361, 414] on input "First Name" at bounding box center [376, 425] width 322 height 27
type input "cHRIS"
type input "d"
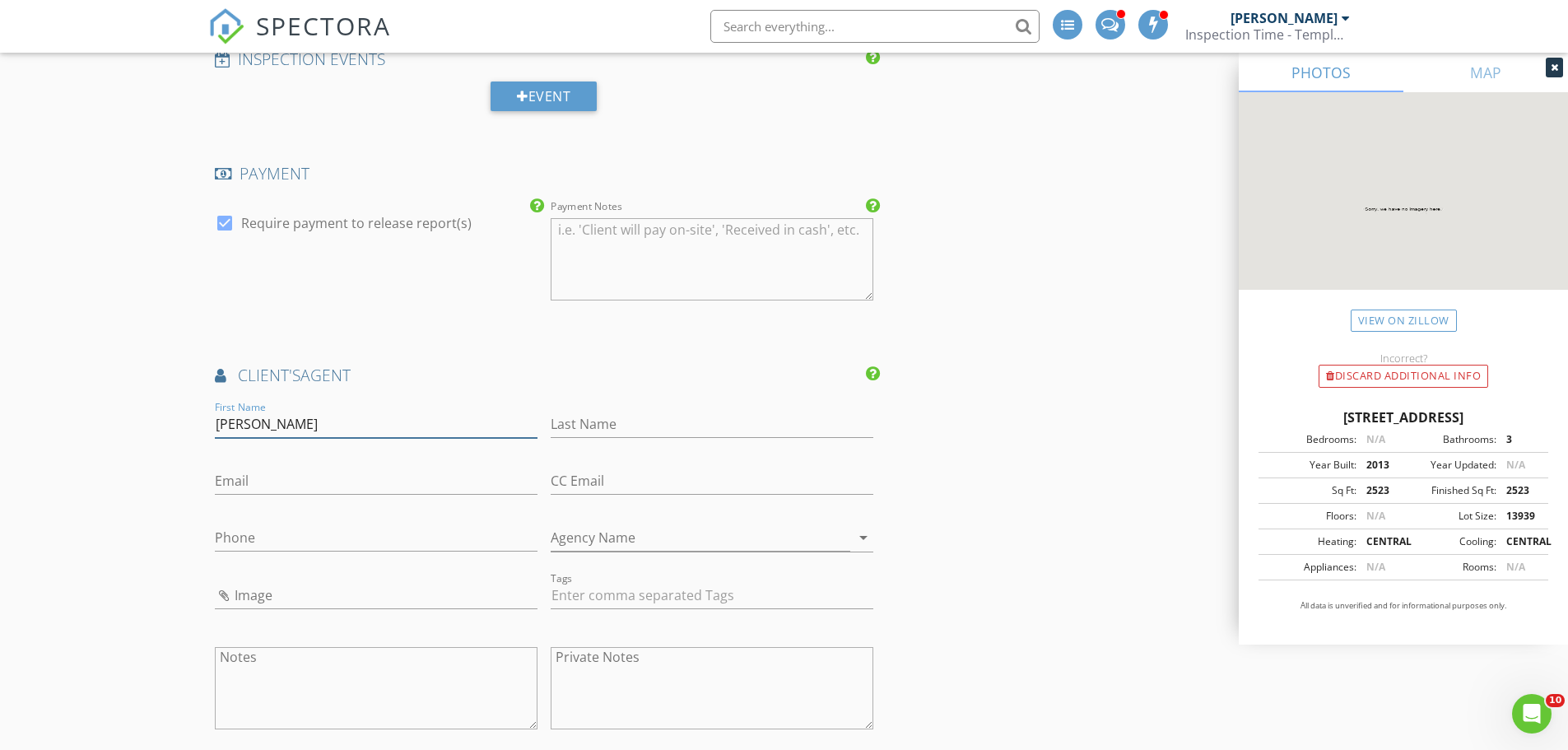
type input "Chris"
type input "d"
type input "Dekeratry"
type input "CDEKERATRY@KW.COM"
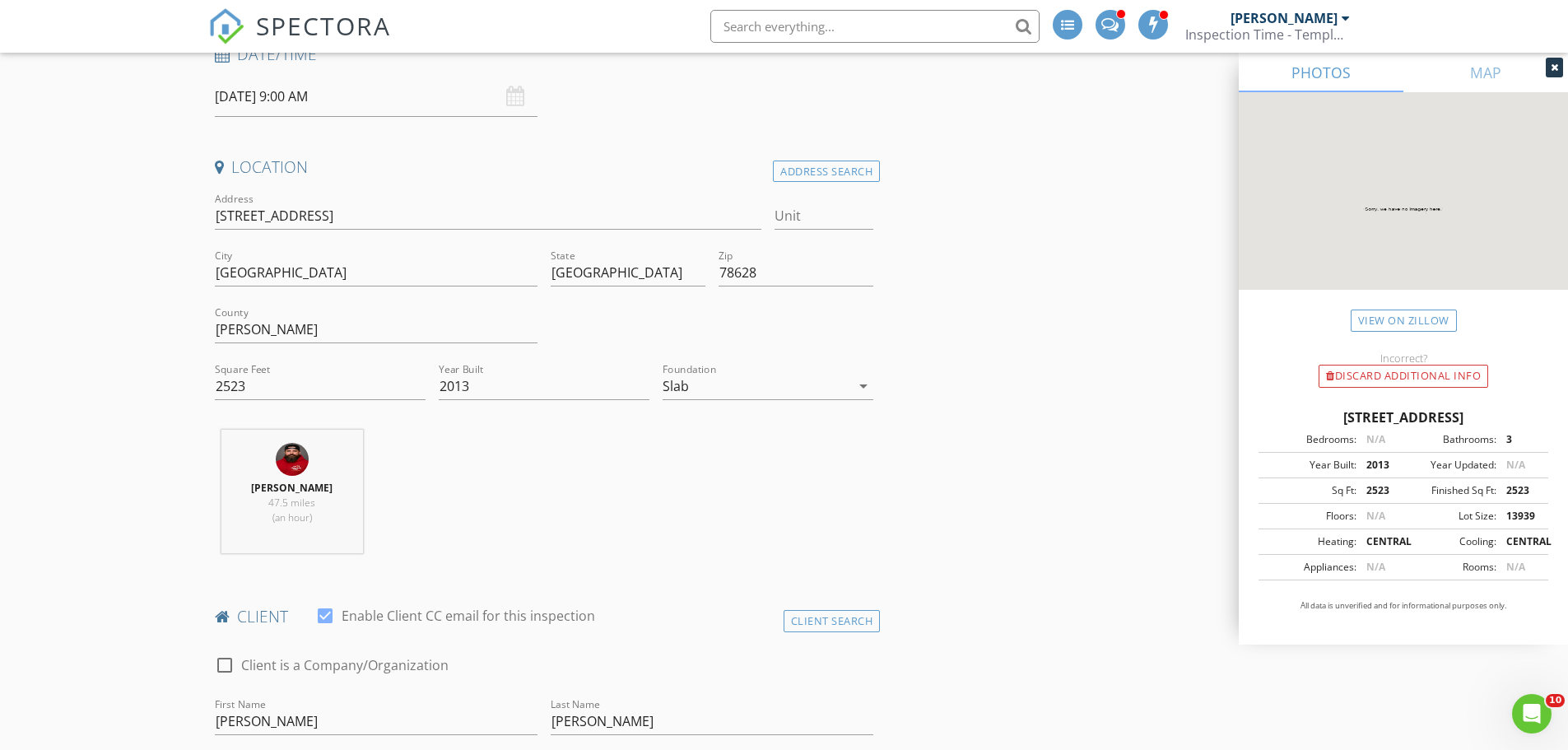
scroll to position [0, 0]
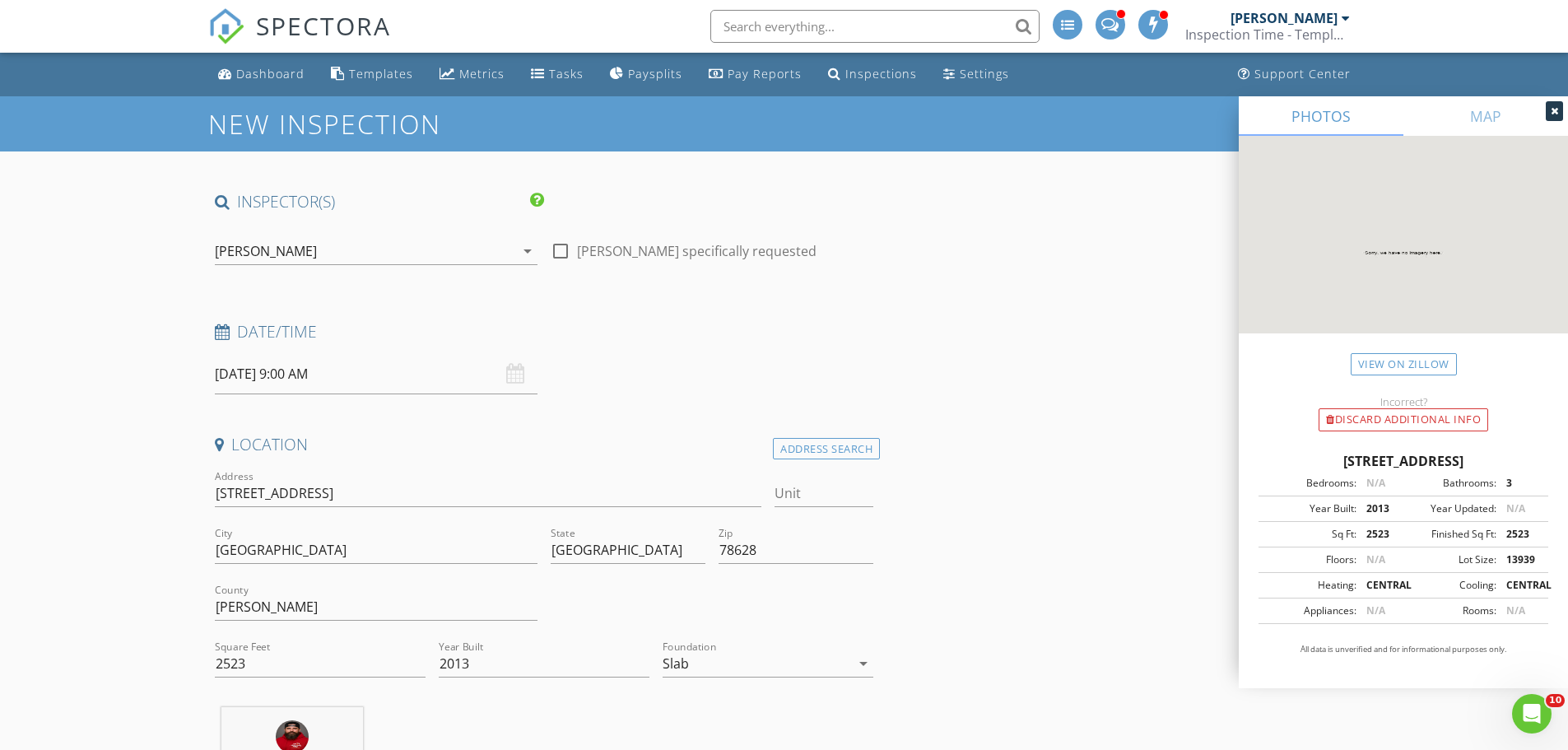
type input "512-791-0558"
click at [332, 378] on input "08/29/2025 9:00 AM" at bounding box center [376, 374] width 322 height 40
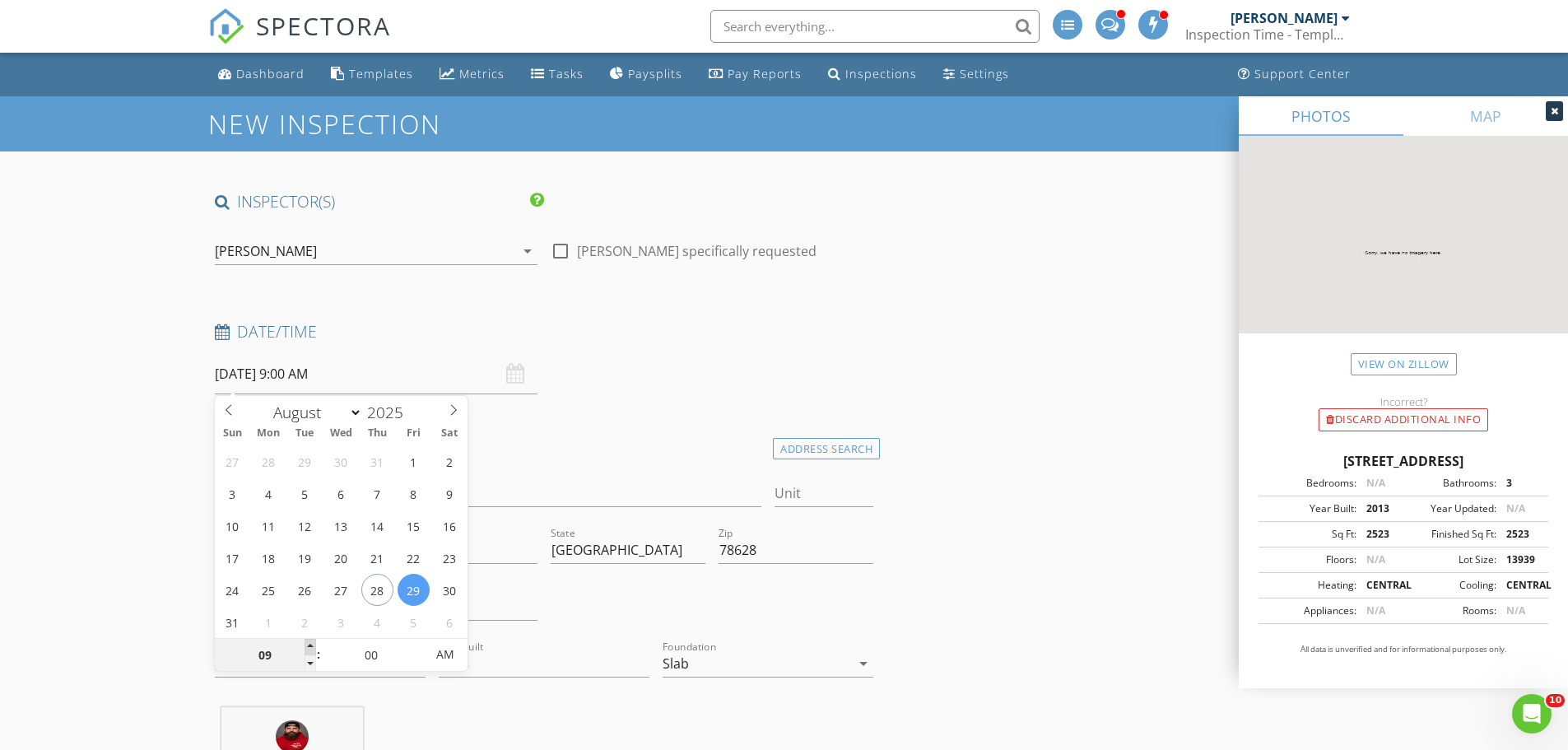
type input "10"
type input "08/29/2025 10:00 AM"
click at [306, 645] on span at bounding box center [310, 647] width 11 height 16
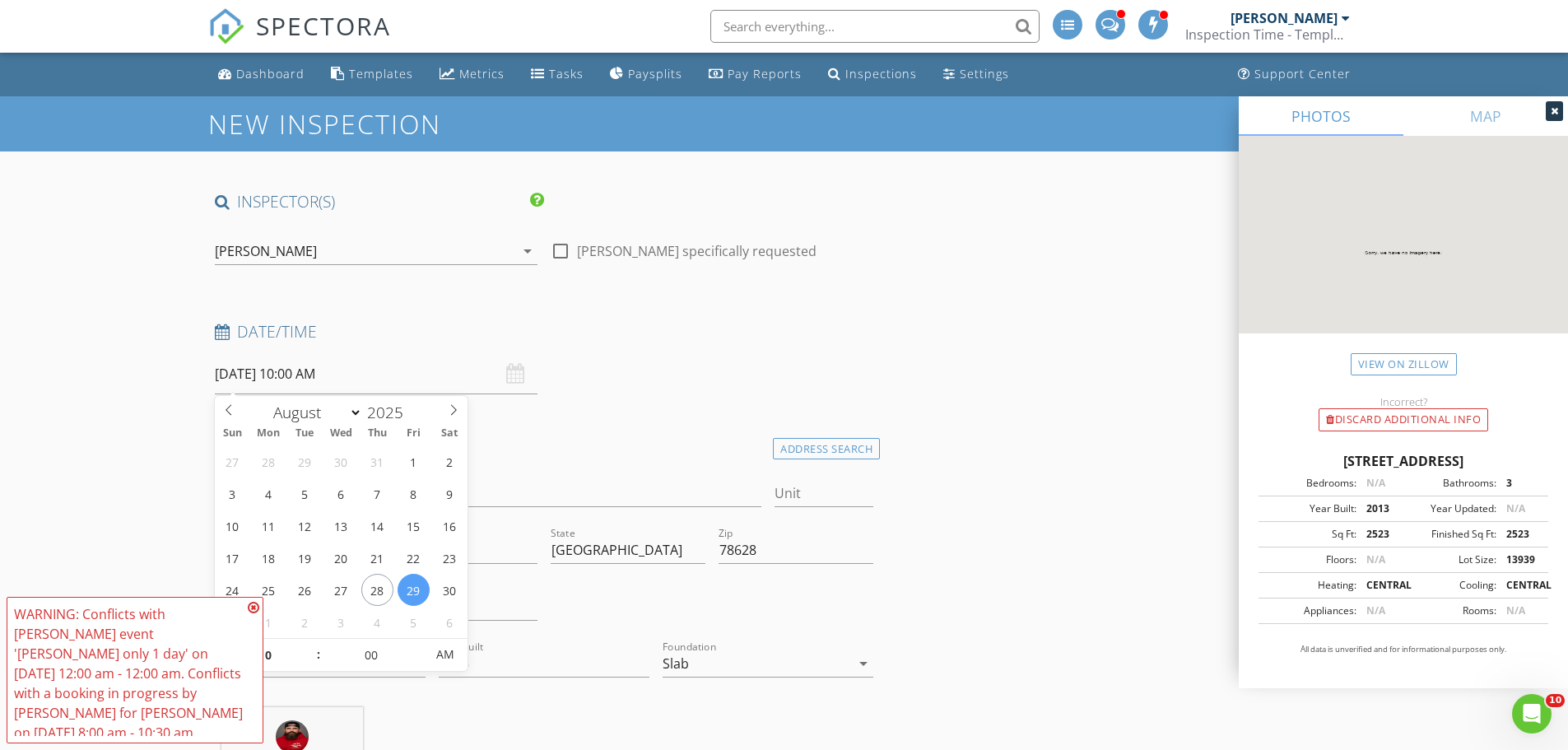
click at [236, 250] on div "[PERSON_NAME]" at bounding box center [266, 251] width 102 height 14
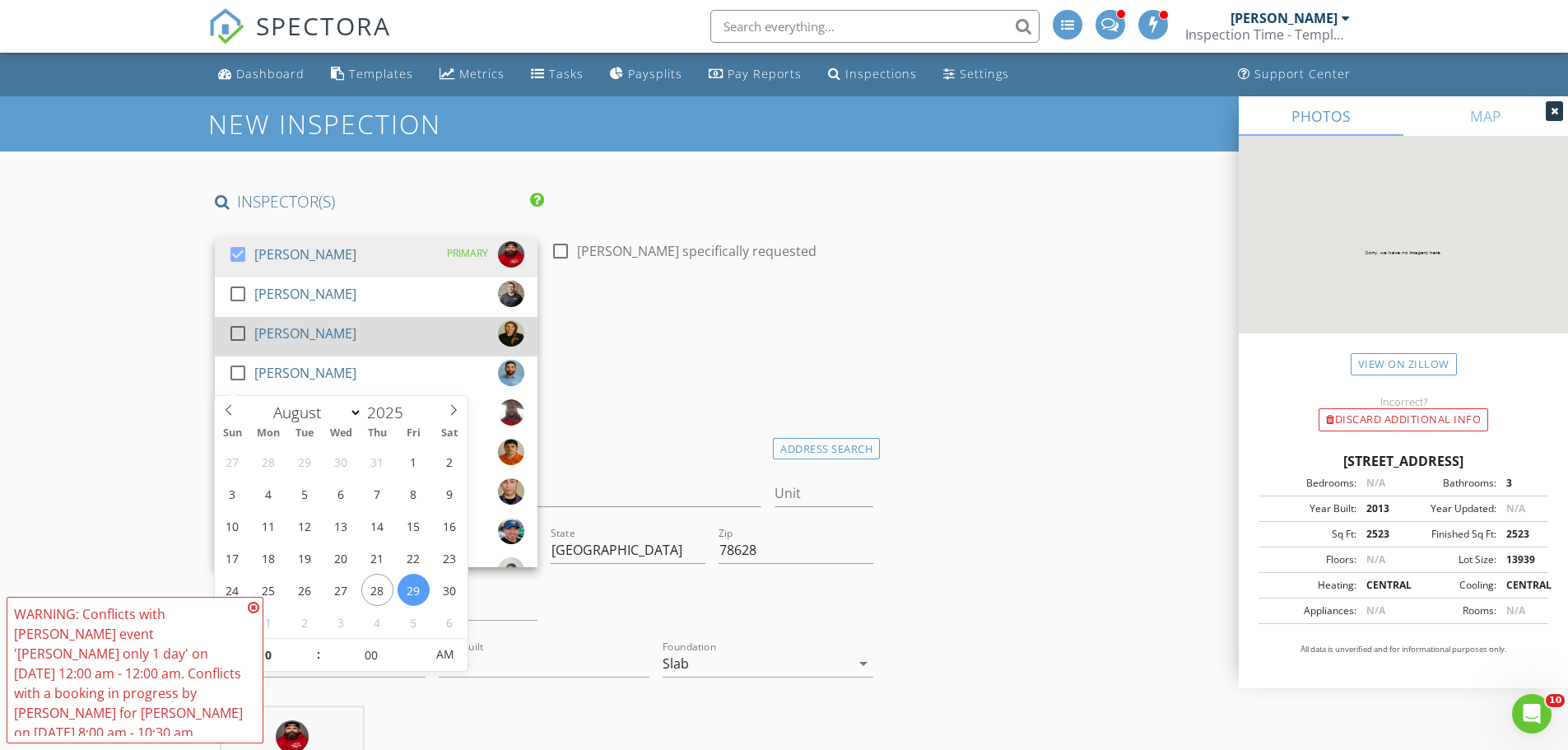
click at [240, 333] on div at bounding box center [237, 333] width 28 height 28
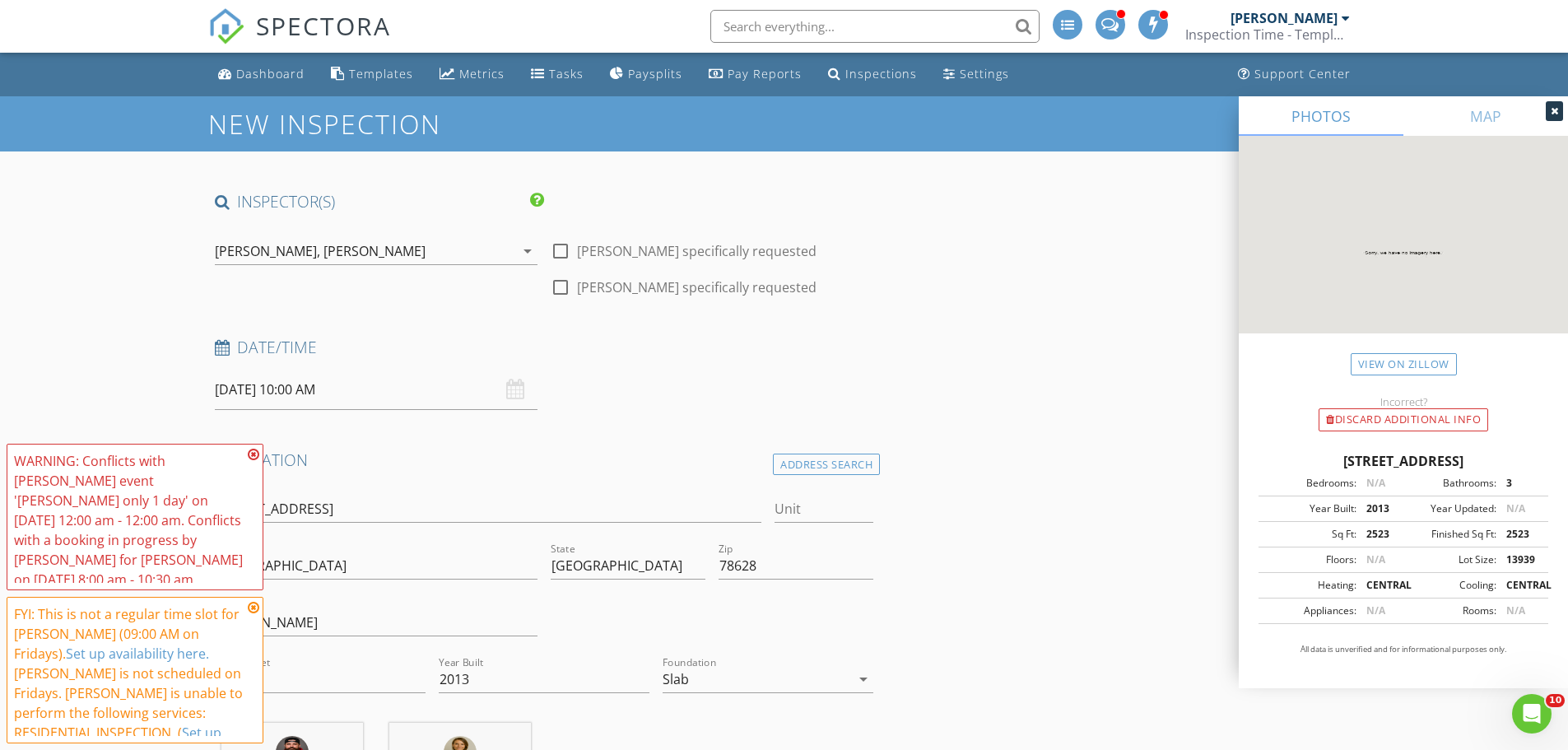
click at [254, 461] on icon at bounding box center [253, 454] width 11 height 13
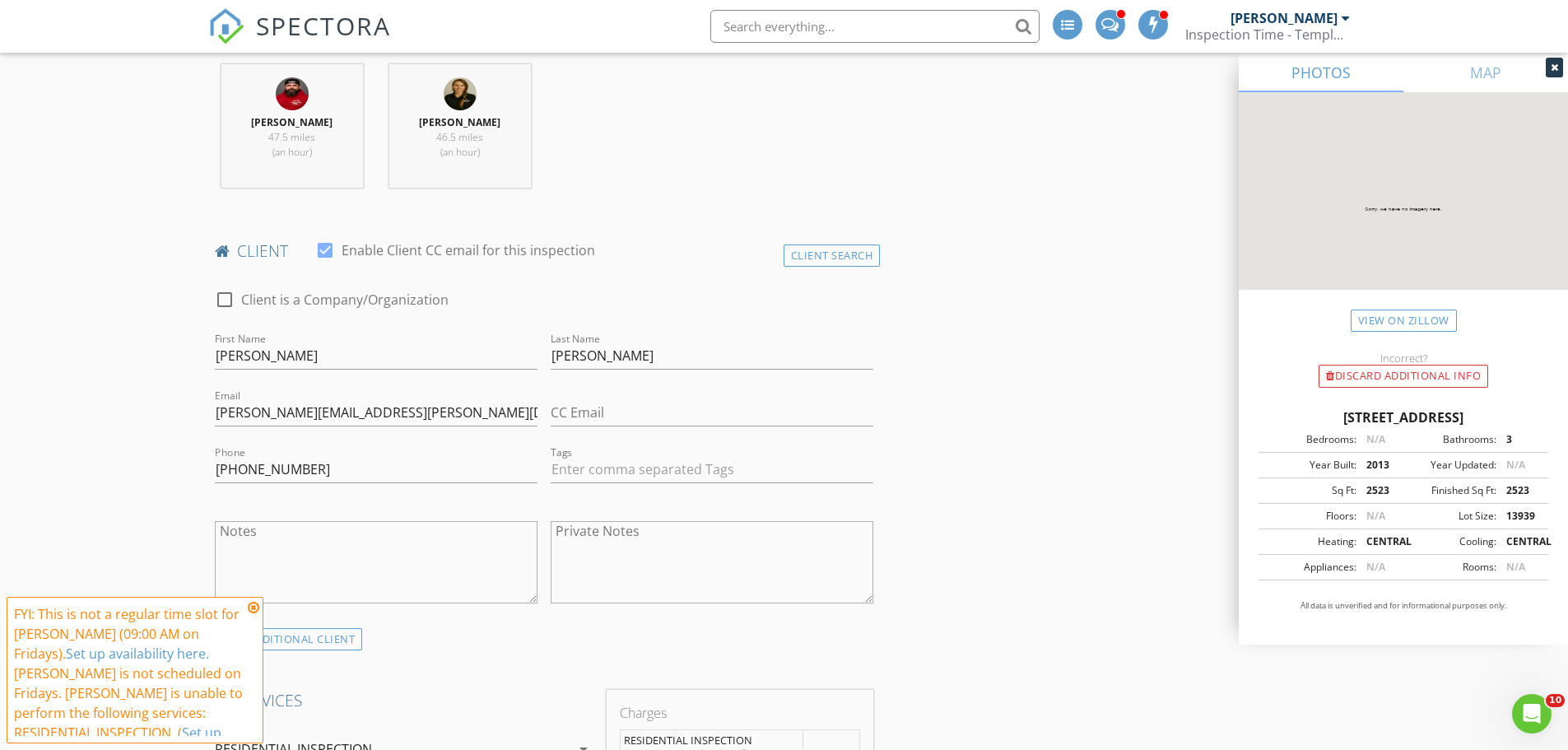
scroll to position [1153, 0]
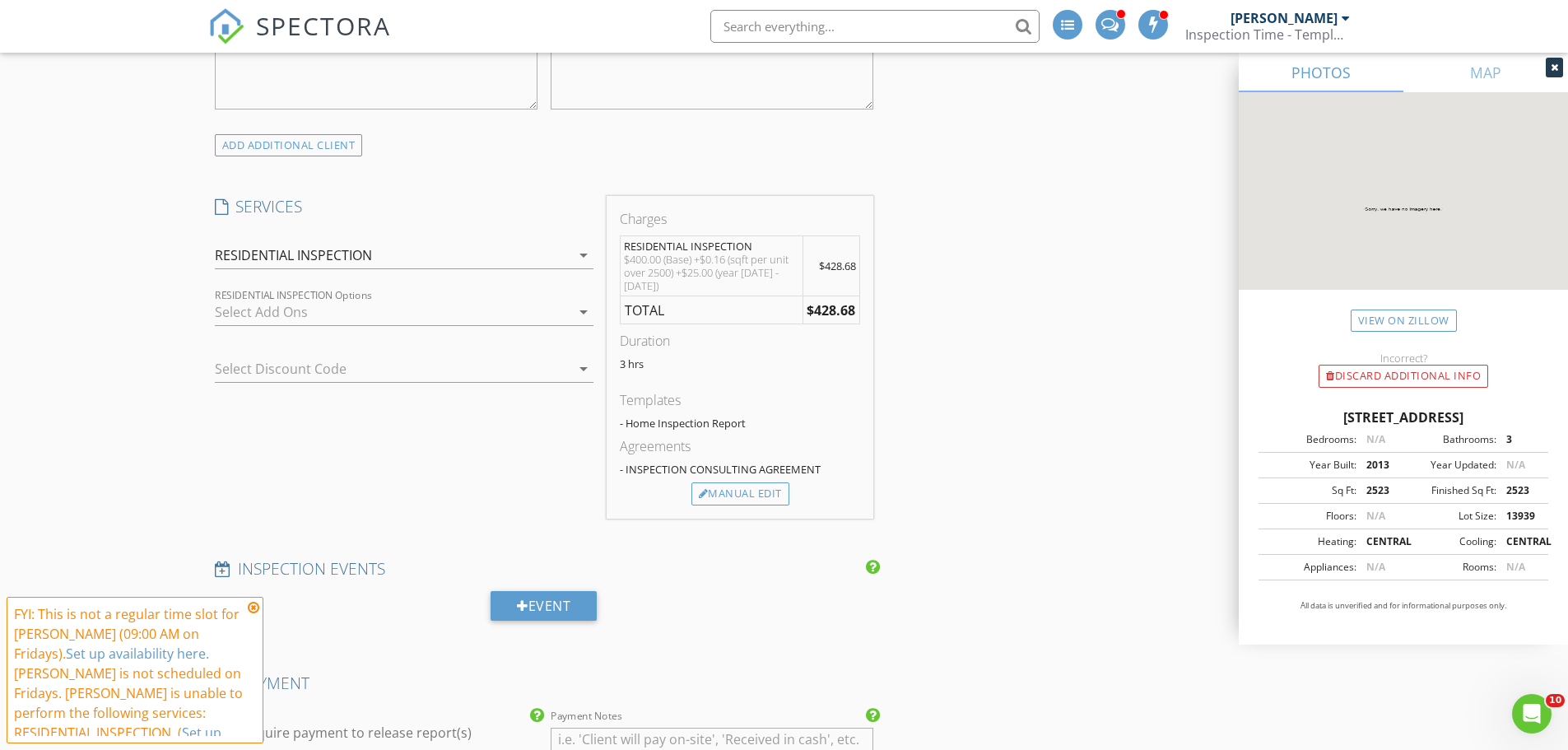
click at [255, 609] on icon at bounding box center [253, 607] width 11 height 13
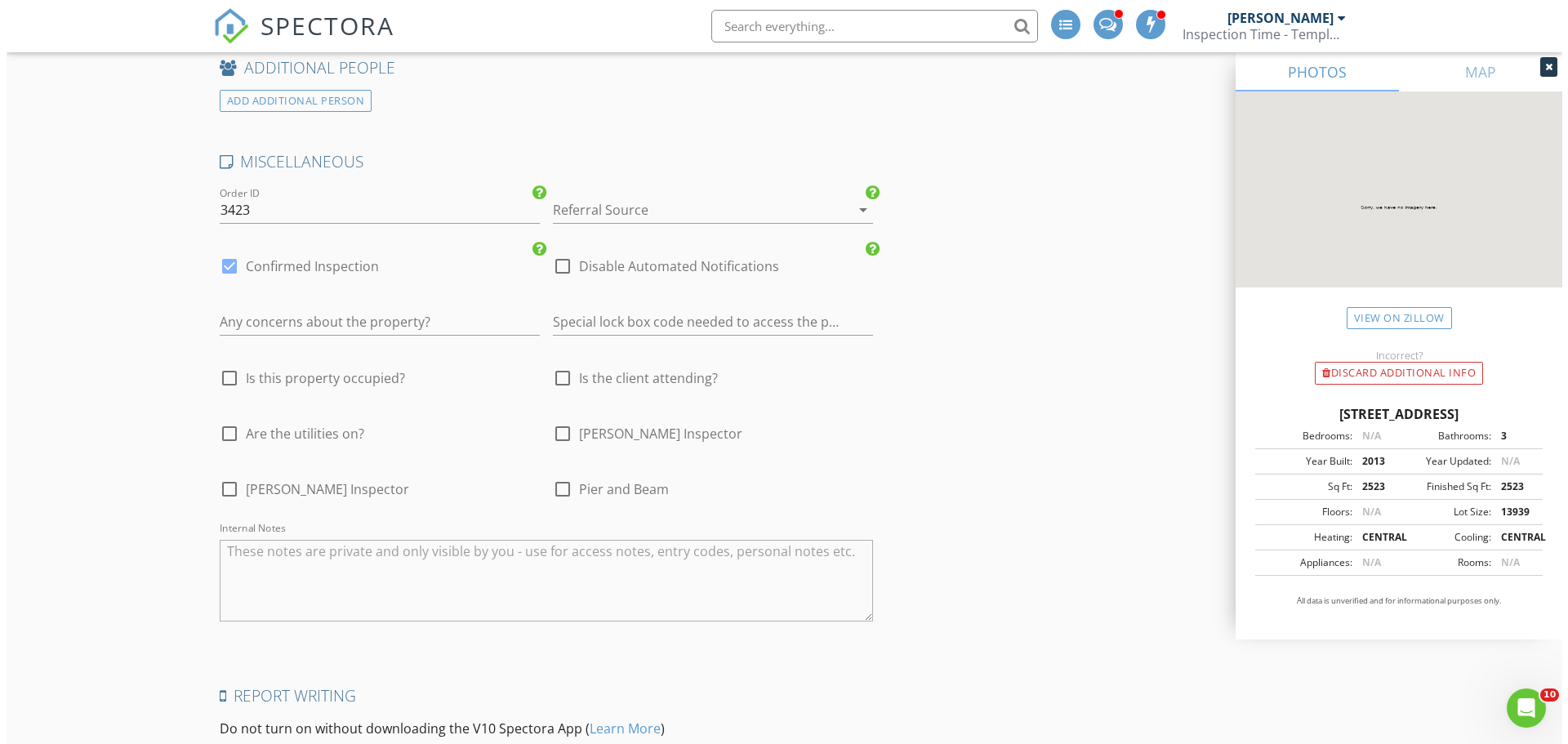
scroll to position [2905, 0]
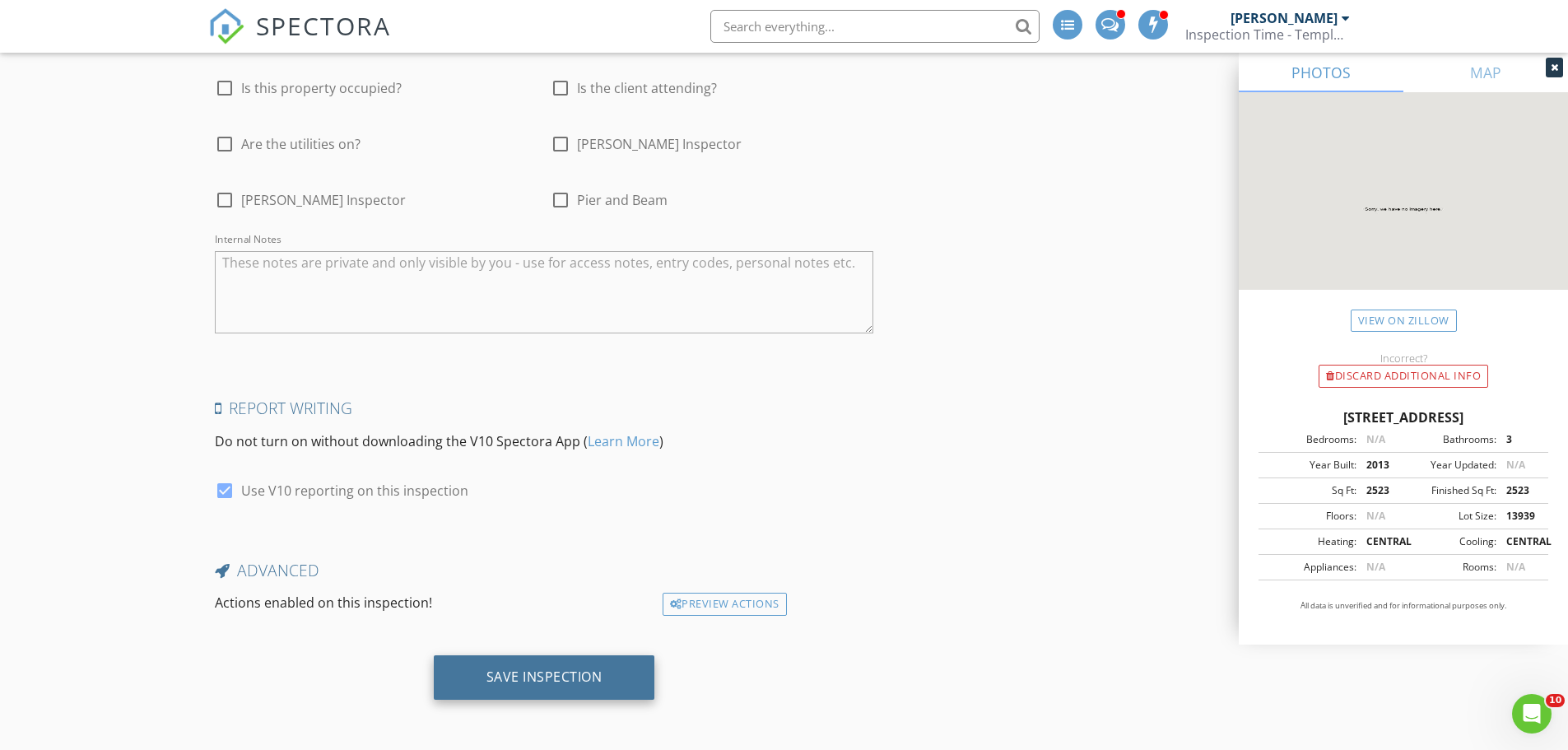
click at [561, 679] on div "Save Inspection" at bounding box center [544, 676] width 116 height 16
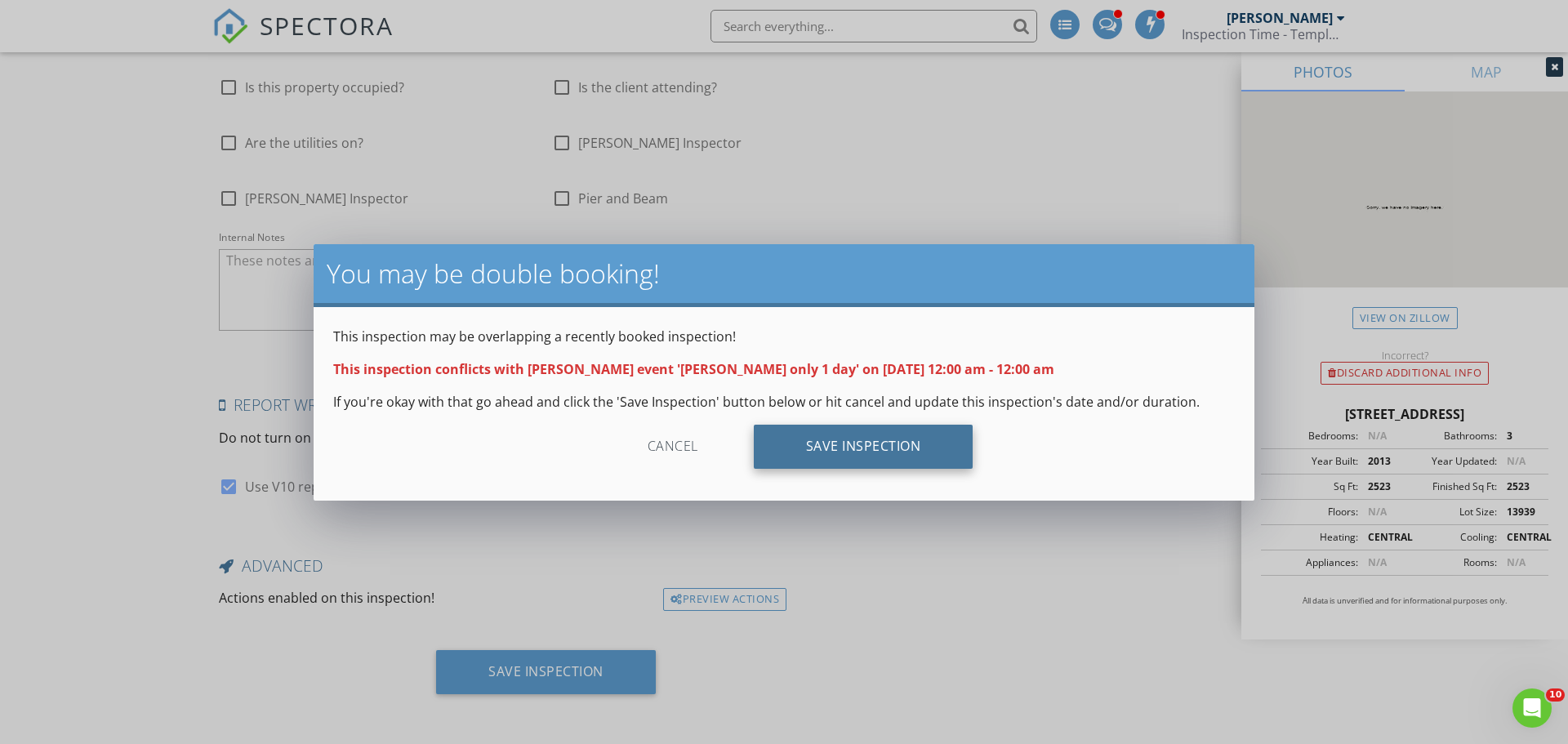
click at [871, 443] on div "Save Inspection" at bounding box center [864, 447] width 220 height 44
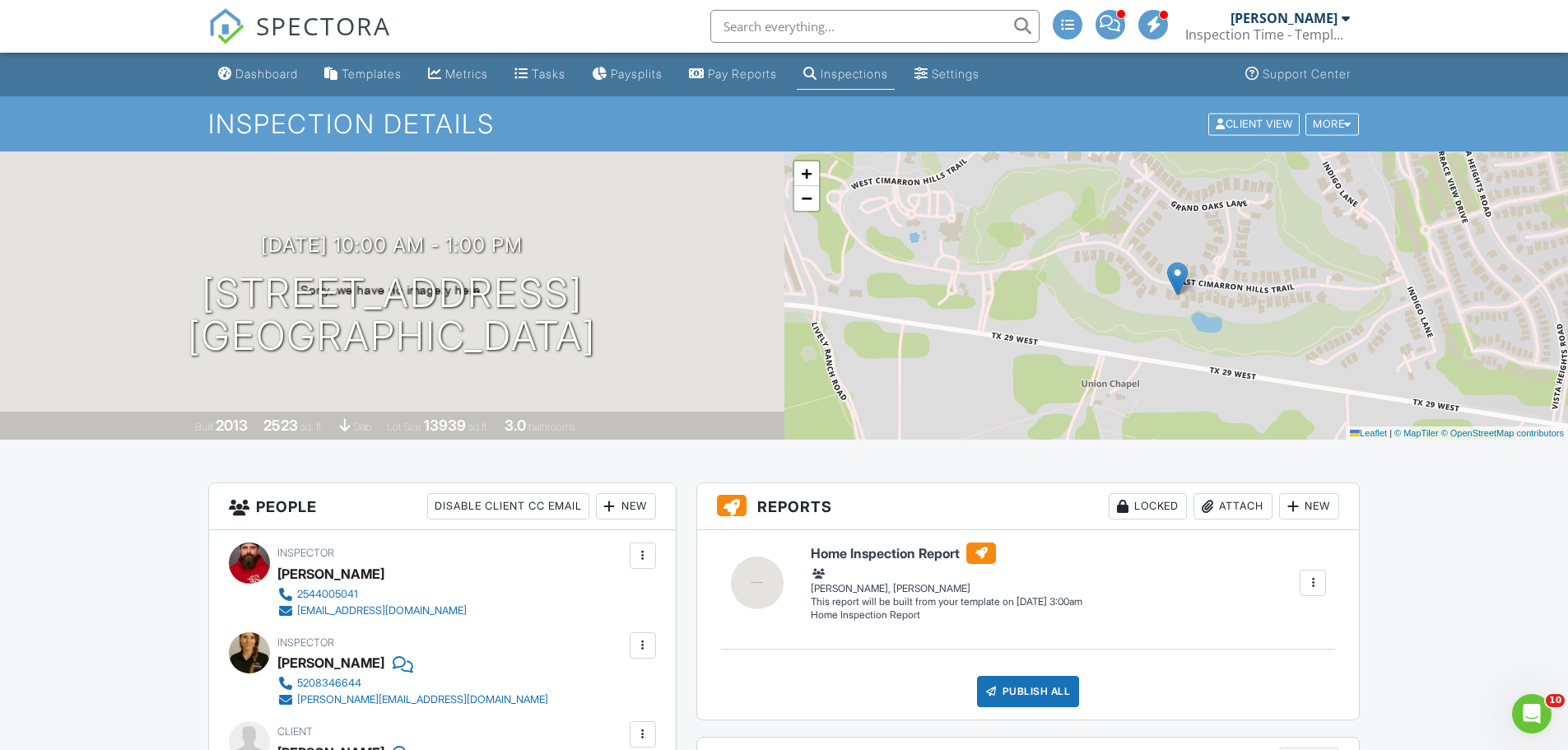
click at [262, 82] on link "Dashboard" at bounding box center [257, 75] width 93 height 31
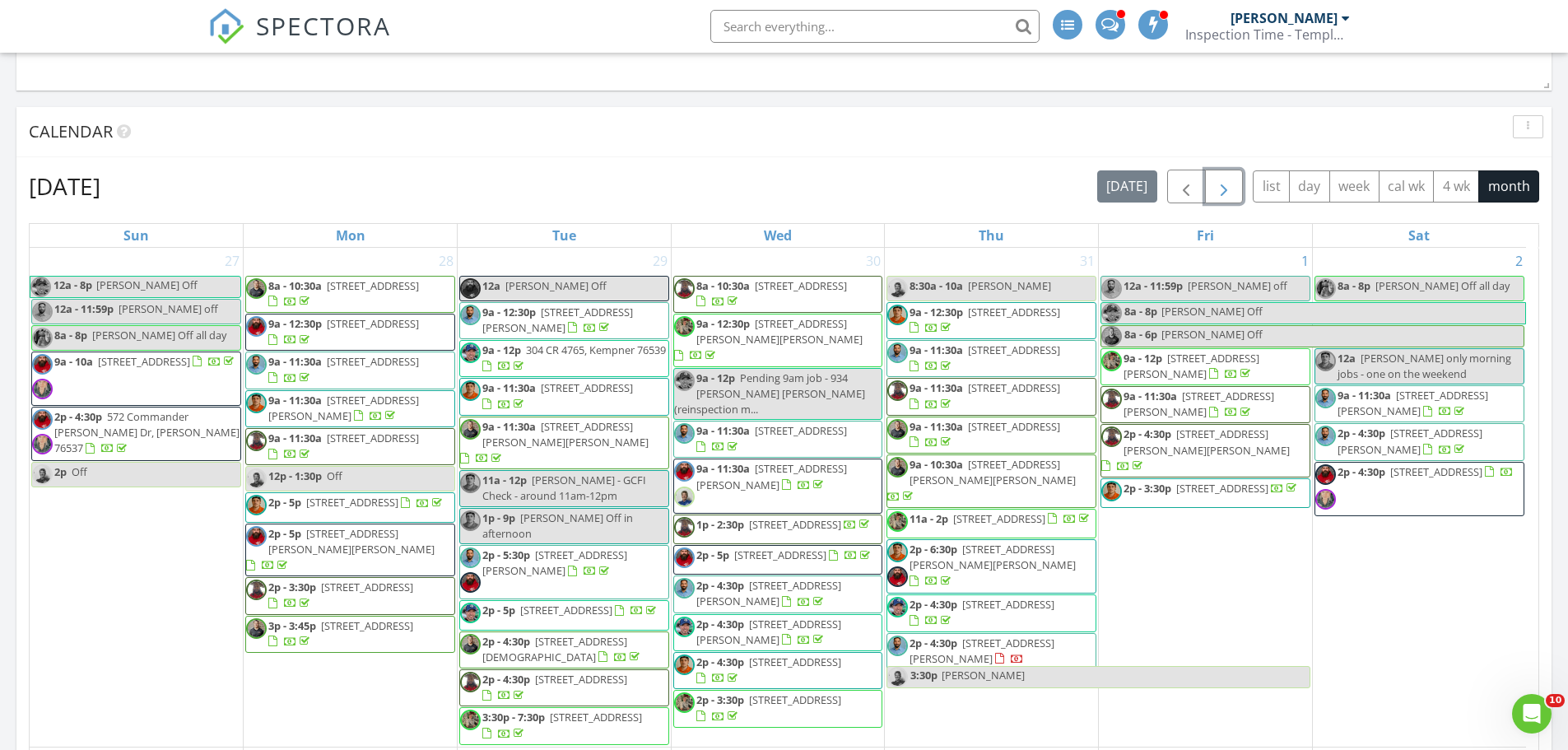
click at [1230, 179] on span "button" at bounding box center [1224, 187] width 20 height 20
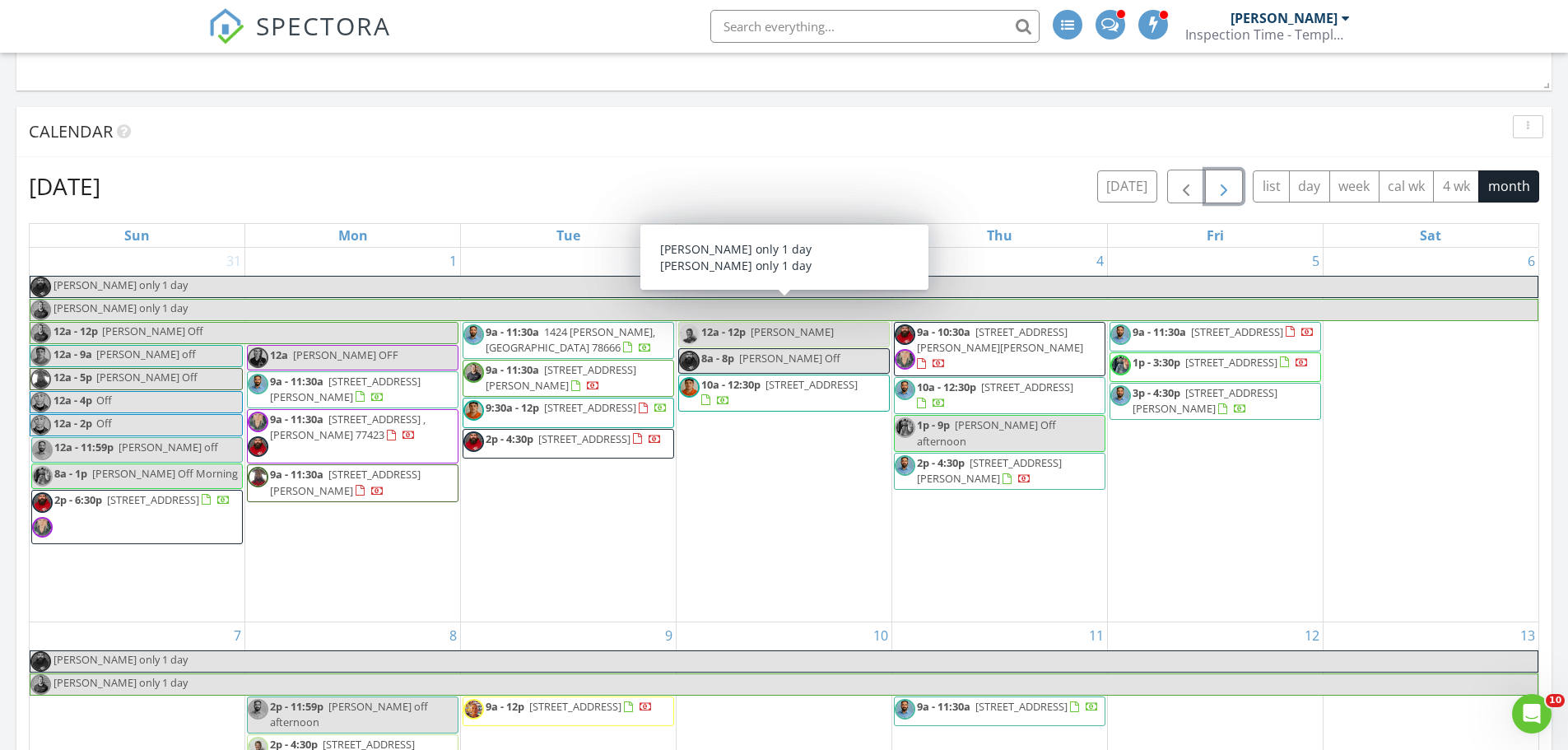
scroll to position [2800, 0]
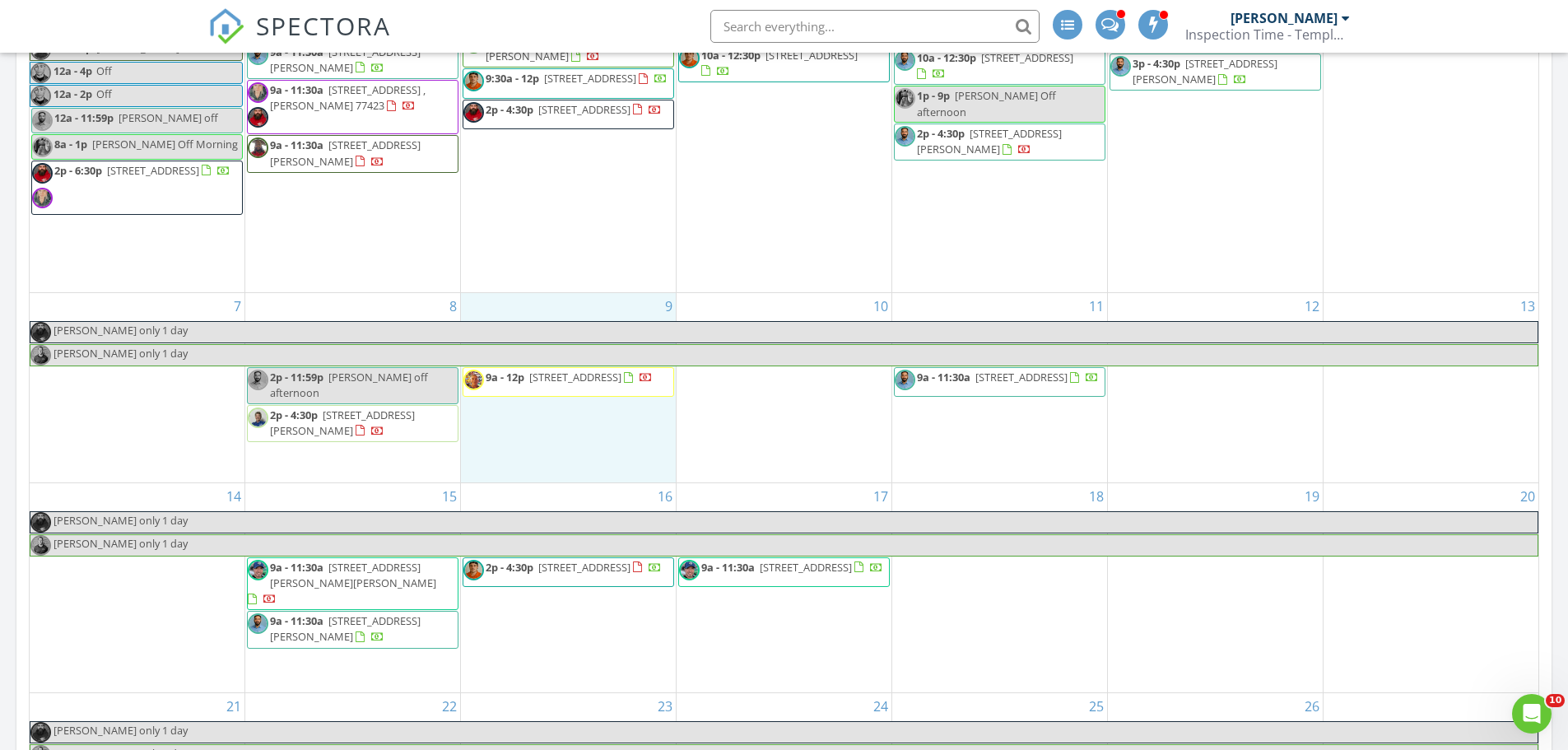
click at [556, 450] on div "9 9a - 12p 409 Brooklawn Ave, Little Elm 75068" at bounding box center [568, 386] width 215 height 188
click at [565, 403] on link "Event" at bounding box center [567, 407] width 85 height 27
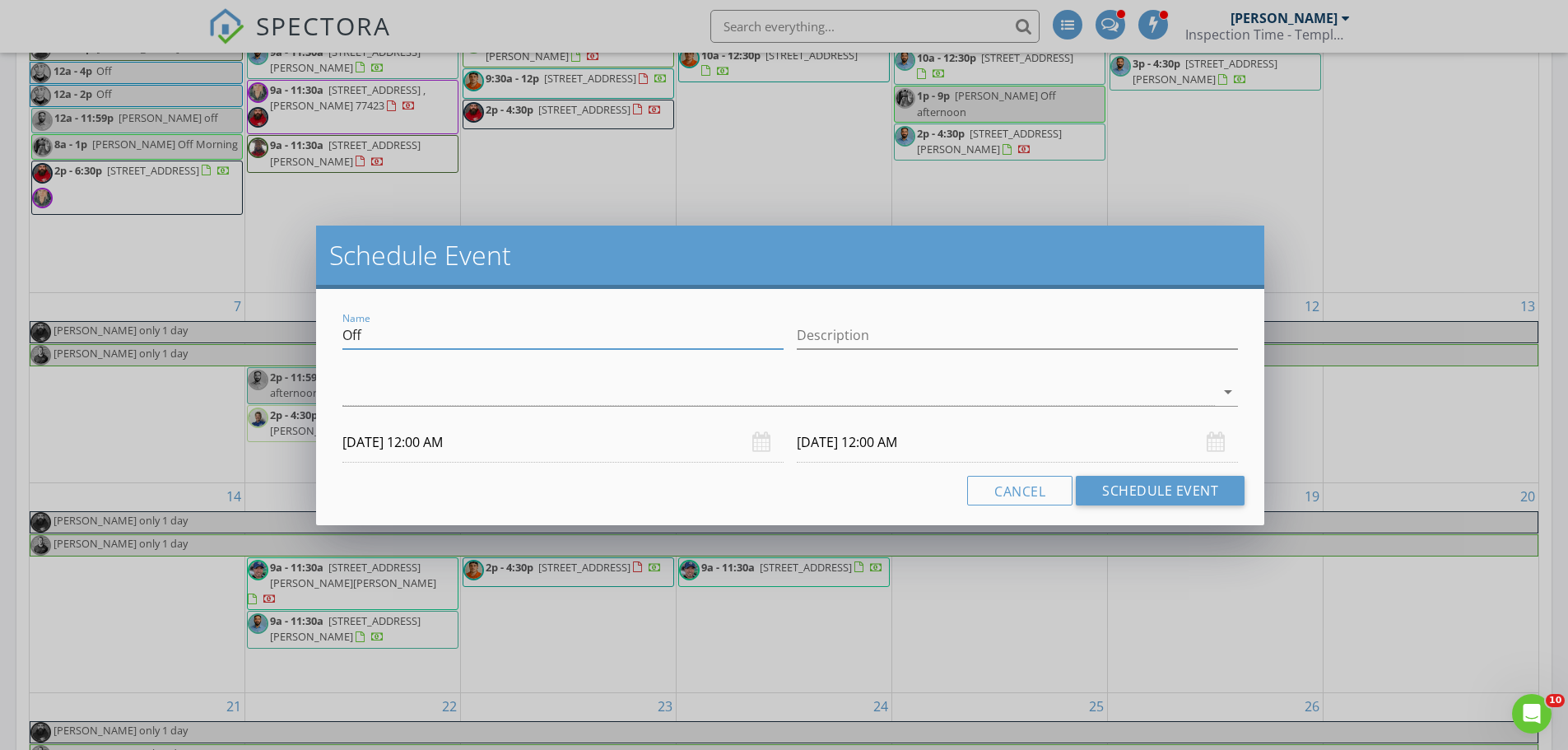
drag, startPoint x: 401, startPoint y: 332, endPoint x: 303, endPoint y: 334, distance: 98.0
click at [303, 334] on div "Schedule Event Name Off Description arrow_drop_down 09/09/2025 12:00 AM 09/10/2…" at bounding box center [784, 375] width 1568 height 750
type input "Aaron off Meeting with Mayor Etc Holland"
click at [848, 337] on input "Description" at bounding box center [1016, 336] width 441 height 27
paste input "Aaron off Meeting with Mayor Etc Holland"
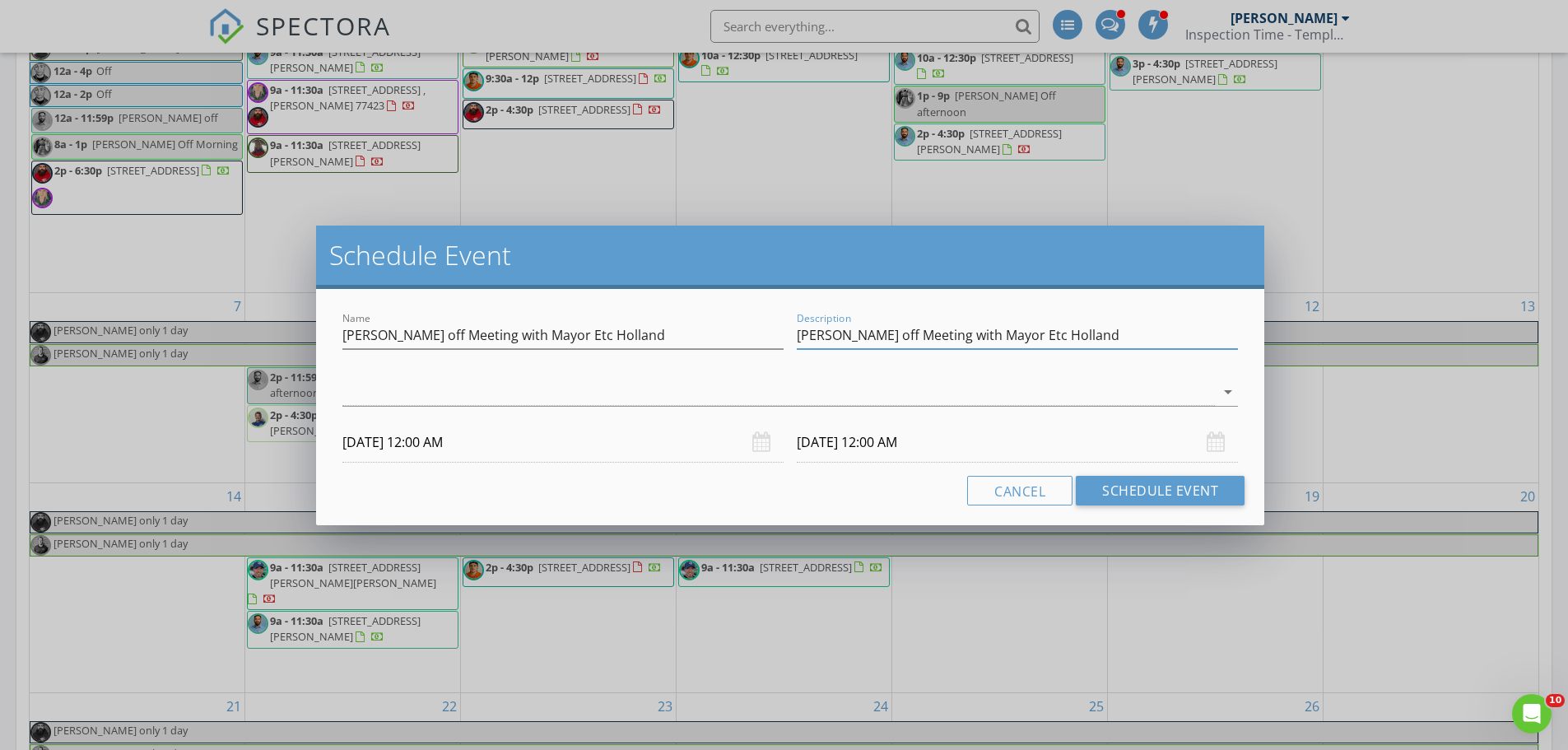
drag, startPoint x: 481, startPoint y: 393, endPoint x: 468, endPoint y: 395, distance: 13.2
type input "Aaron off Meeting with Mayor Etc Holland"
click at [481, 393] on div at bounding box center [778, 392] width 872 height 27
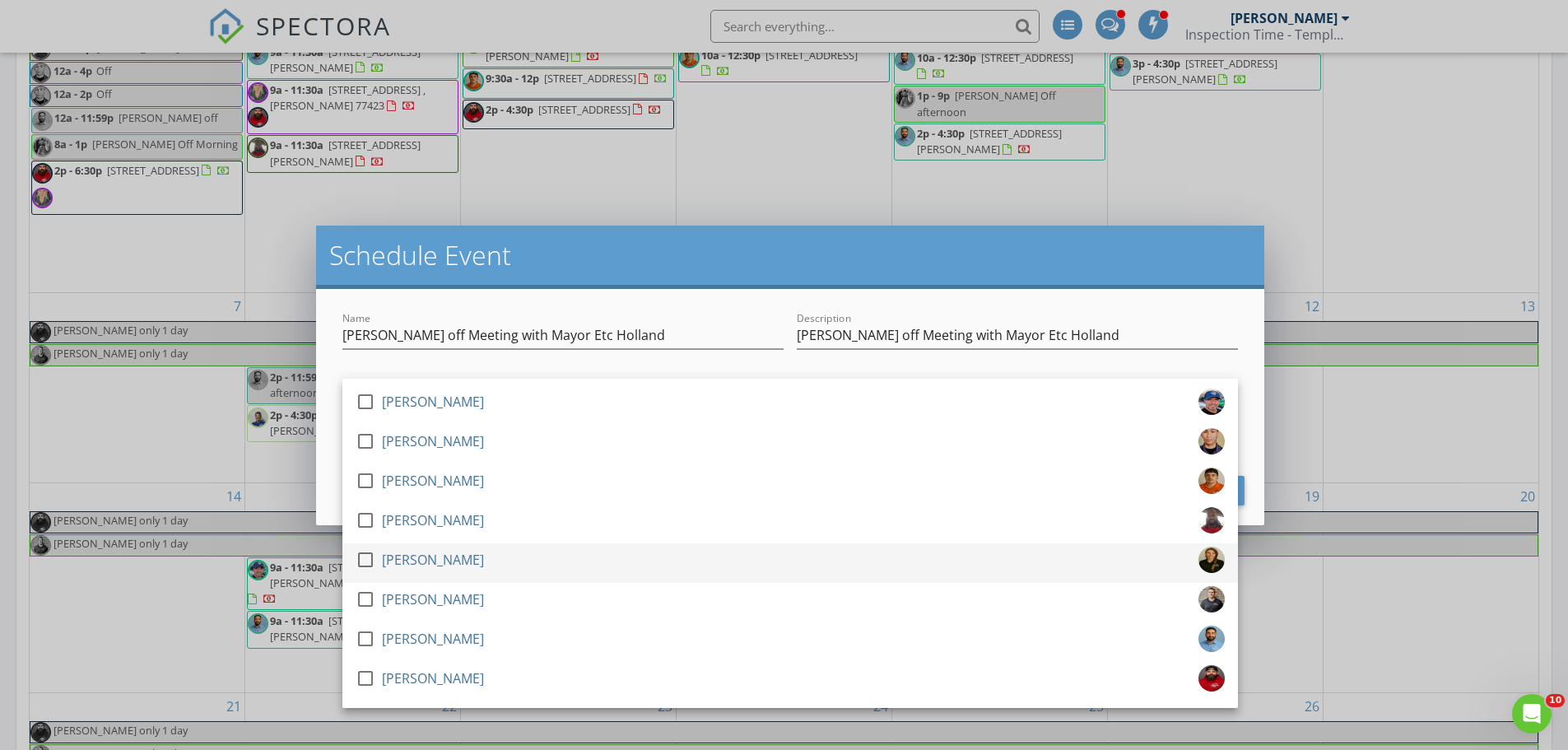
scroll to position [2882, 0]
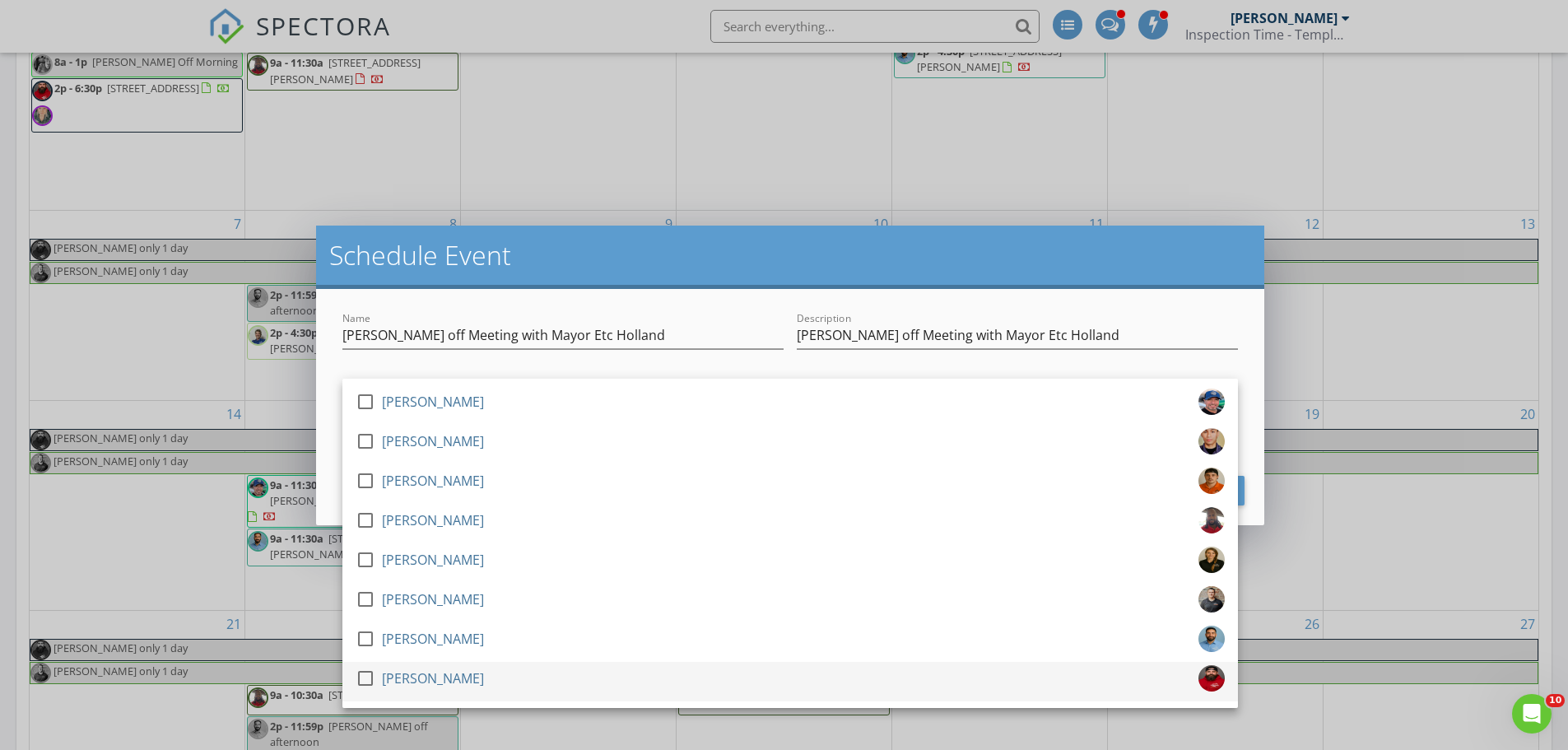
click at [366, 679] on div at bounding box center [365, 678] width 28 height 28
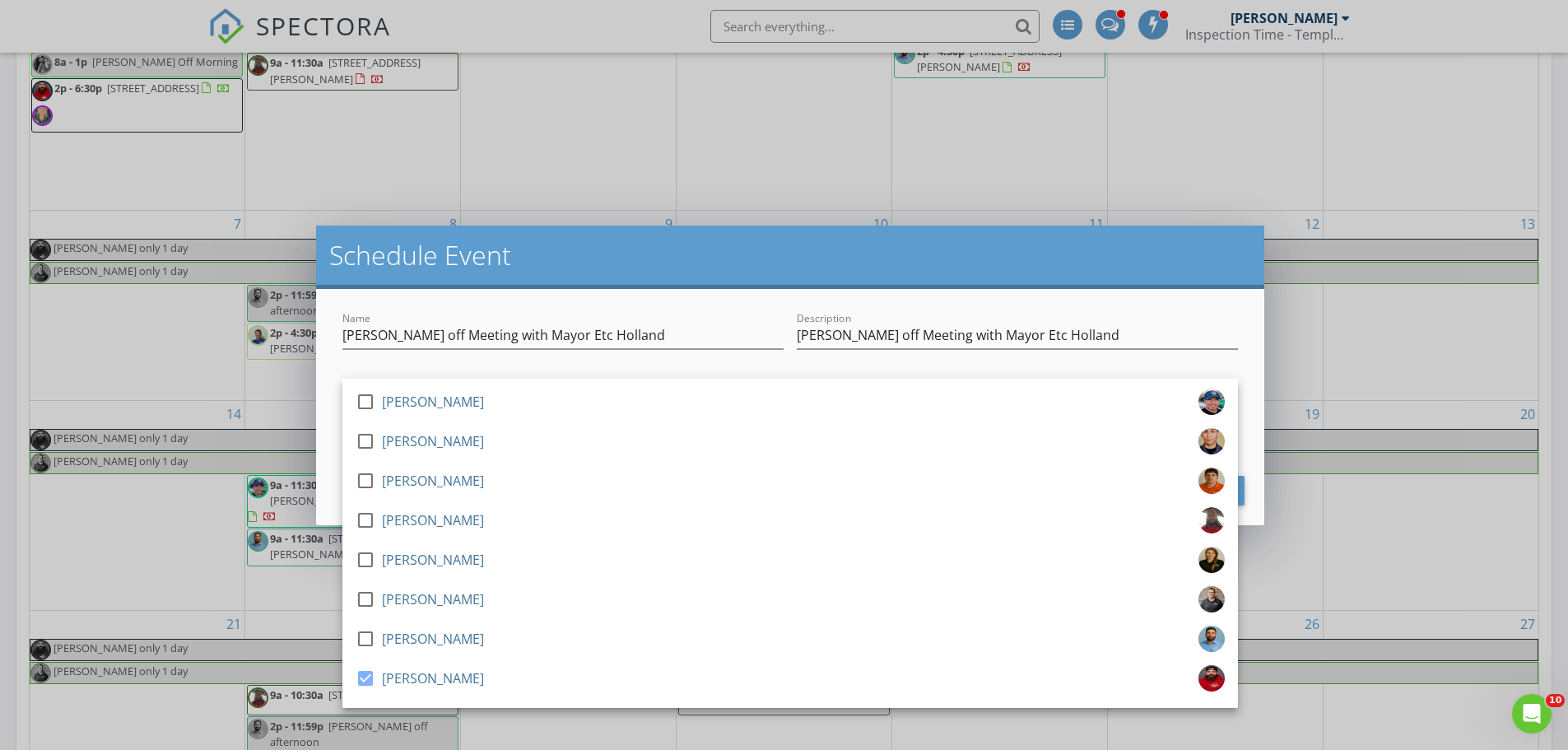
click at [664, 287] on div "Schedule Event" at bounding box center [791, 257] width 948 height 63
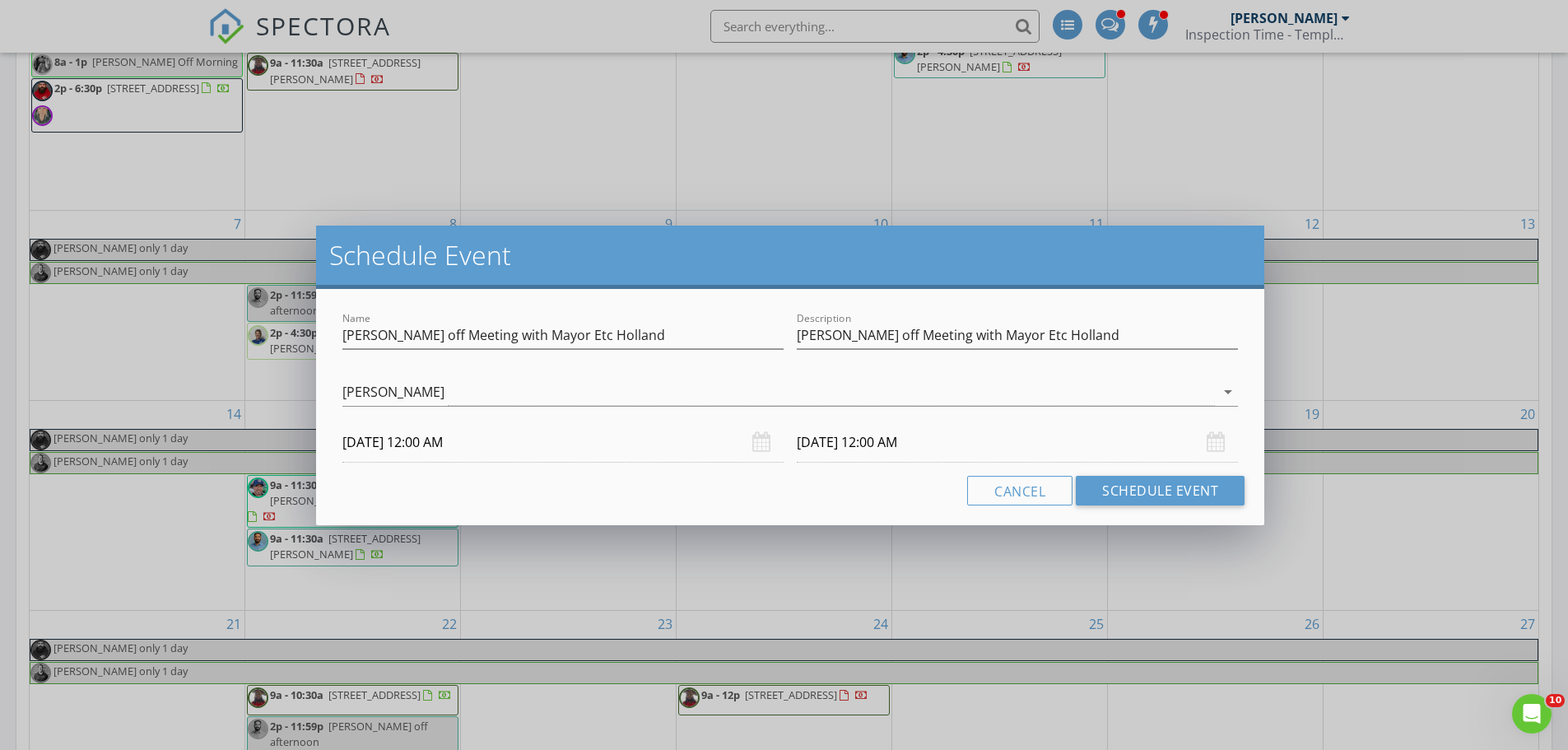
click at [936, 436] on input "09/10/2025 12:00 AM" at bounding box center [1016, 443] width 441 height 40
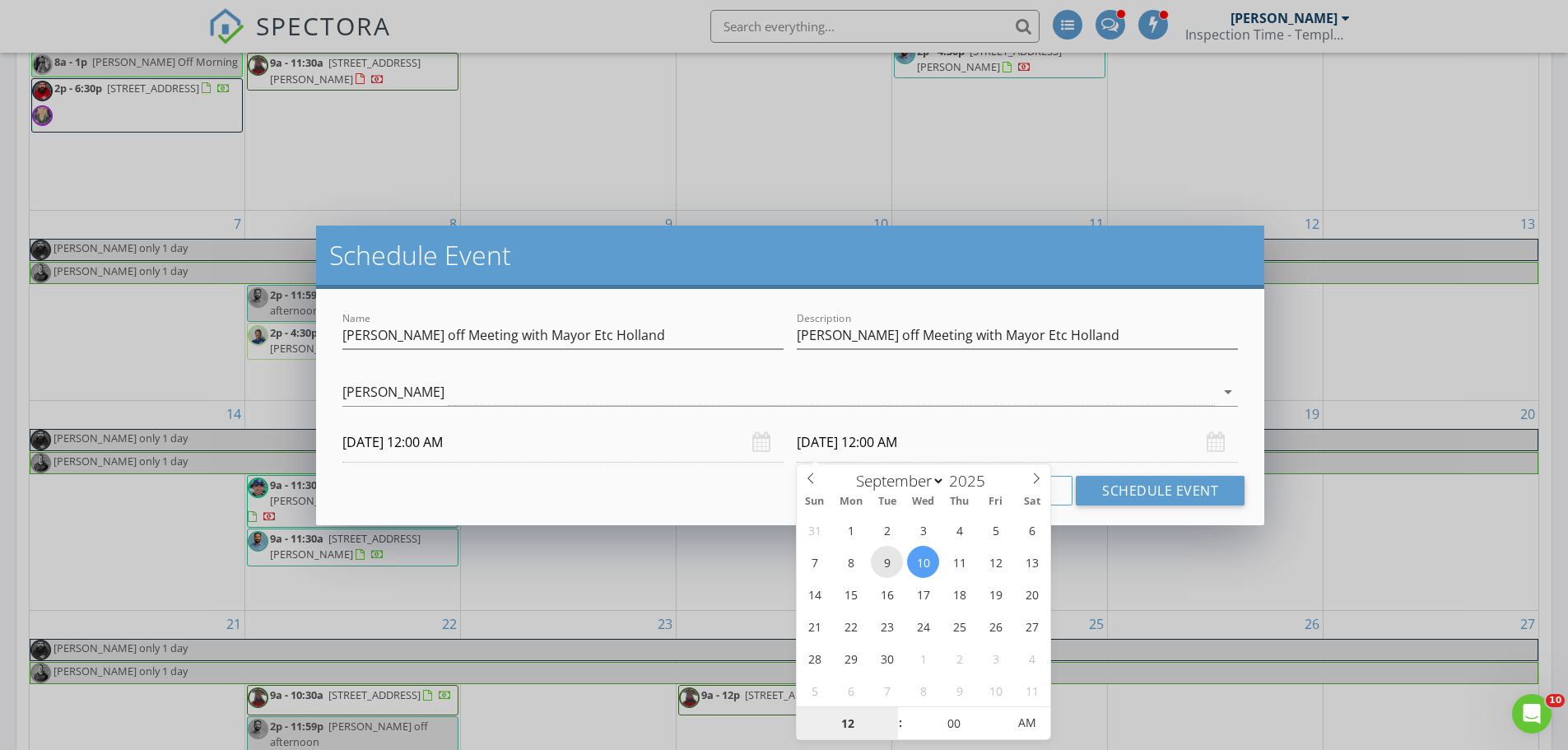
type input "09/09/2025 12:00 AM"
click at [1038, 331] on input "Aaron off Meeting with Mayor Etc Holland" at bounding box center [1016, 336] width 441 height 27
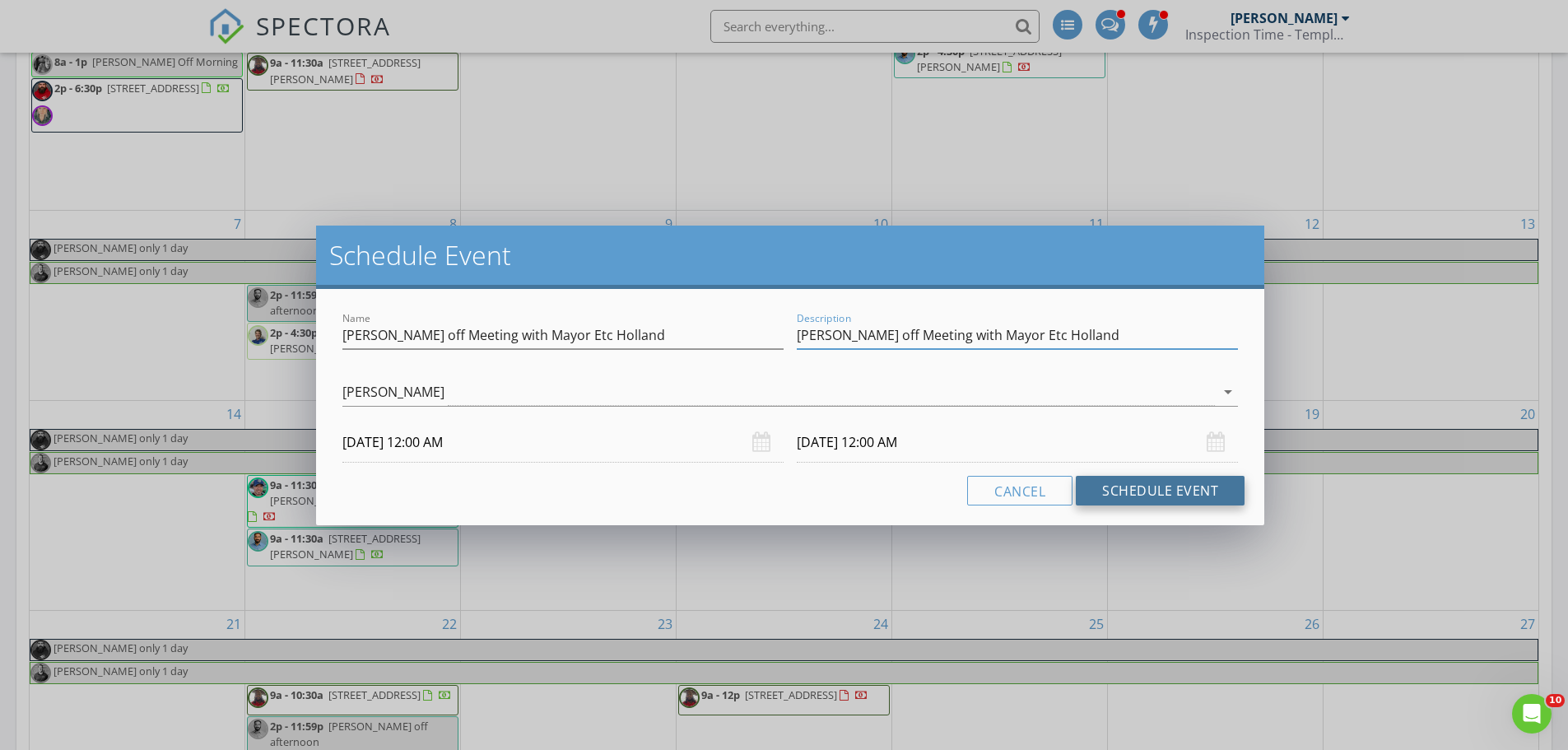
click at [1145, 493] on button "Schedule Event" at bounding box center [1160, 491] width 168 height 30
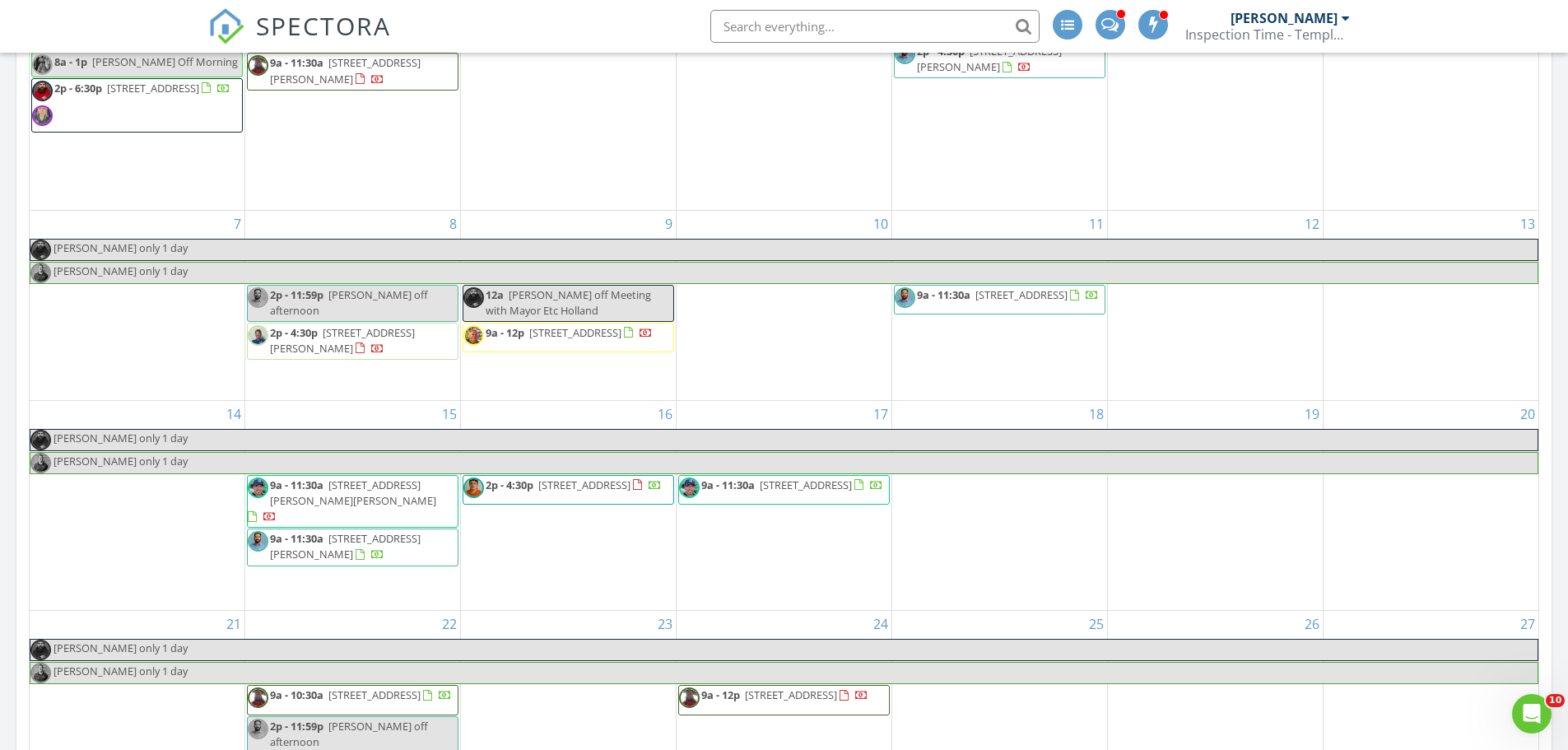
drag, startPoint x: 555, startPoint y: 328, endPoint x: 570, endPoint y: 319, distance: 17.5
click at [570, 319] on div "12a Aaron off Meeting with Mayor Etc Holland" at bounding box center [569, 302] width 210 height 32
select select "8"
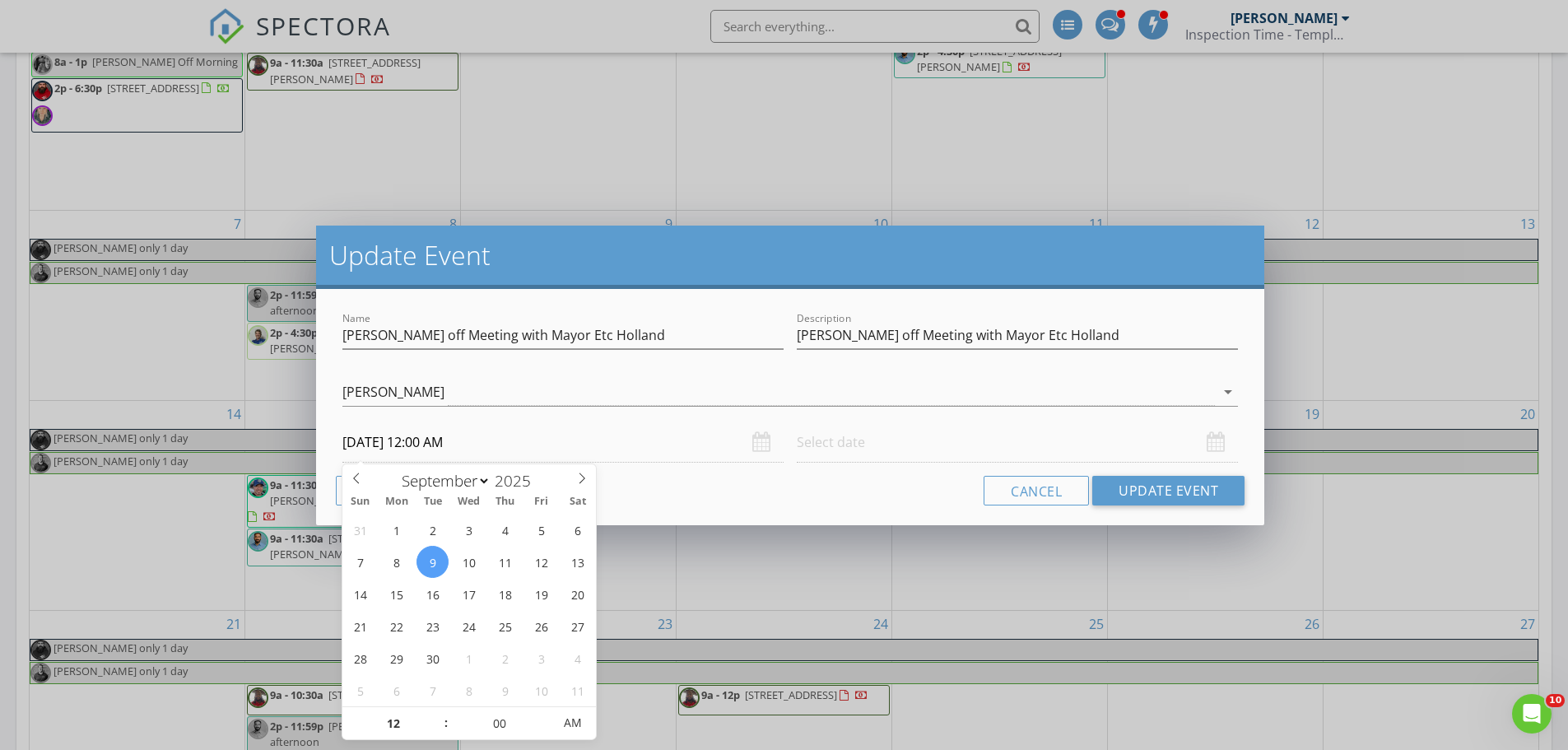
click at [417, 443] on input "09/09/2025 12:00 AM" at bounding box center [562, 443] width 441 height 40
type input "11"
type input "09/09/2025 11:00 PM"
click at [439, 731] on span at bounding box center [438, 732] width 11 height 16
type input "10"
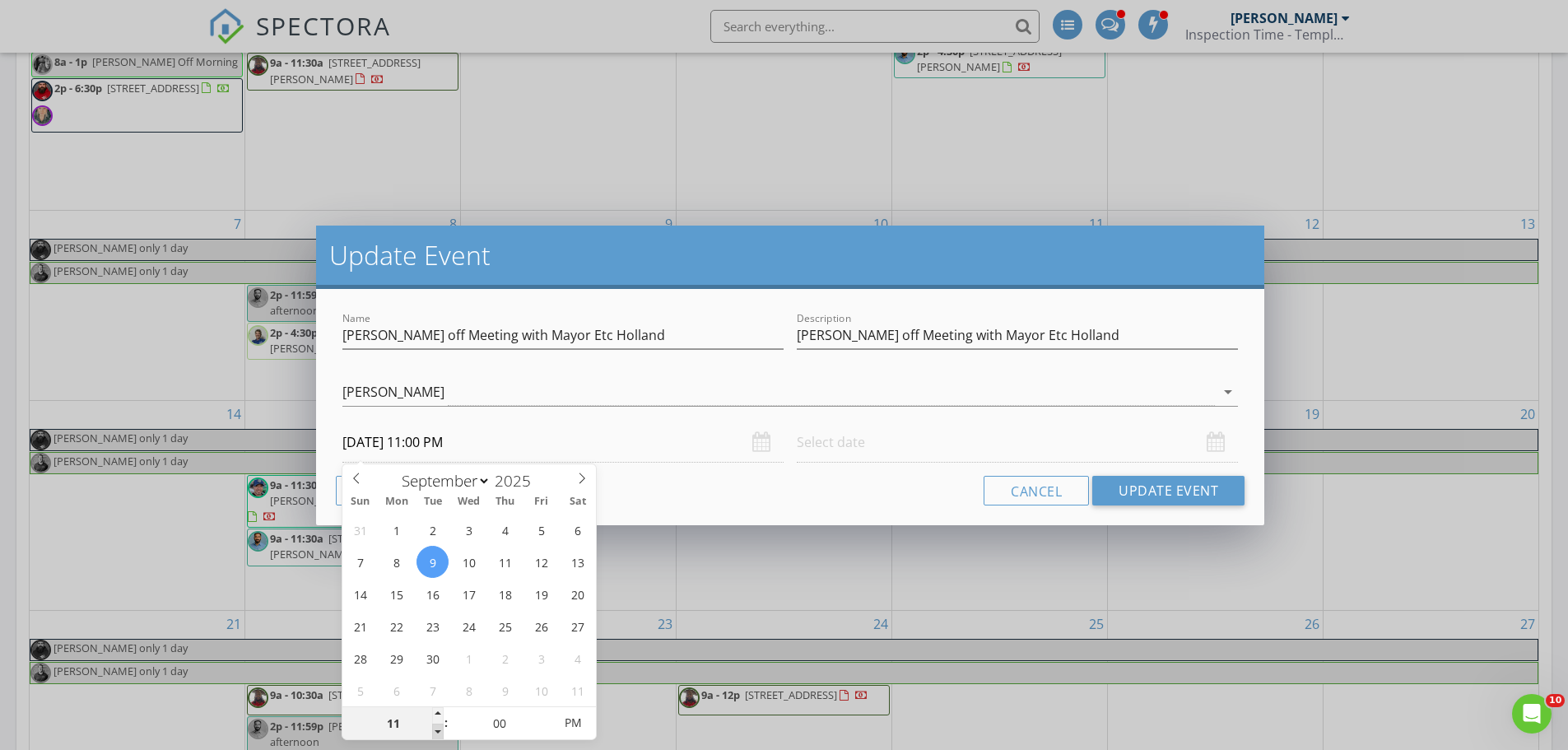
type input "09/09/2025 10:00 PM"
click at [439, 731] on span at bounding box center [438, 732] width 11 height 16
type input "09"
type input "09/09/2025 9:00 PM"
click at [439, 731] on span at bounding box center [438, 732] width 11 height 16
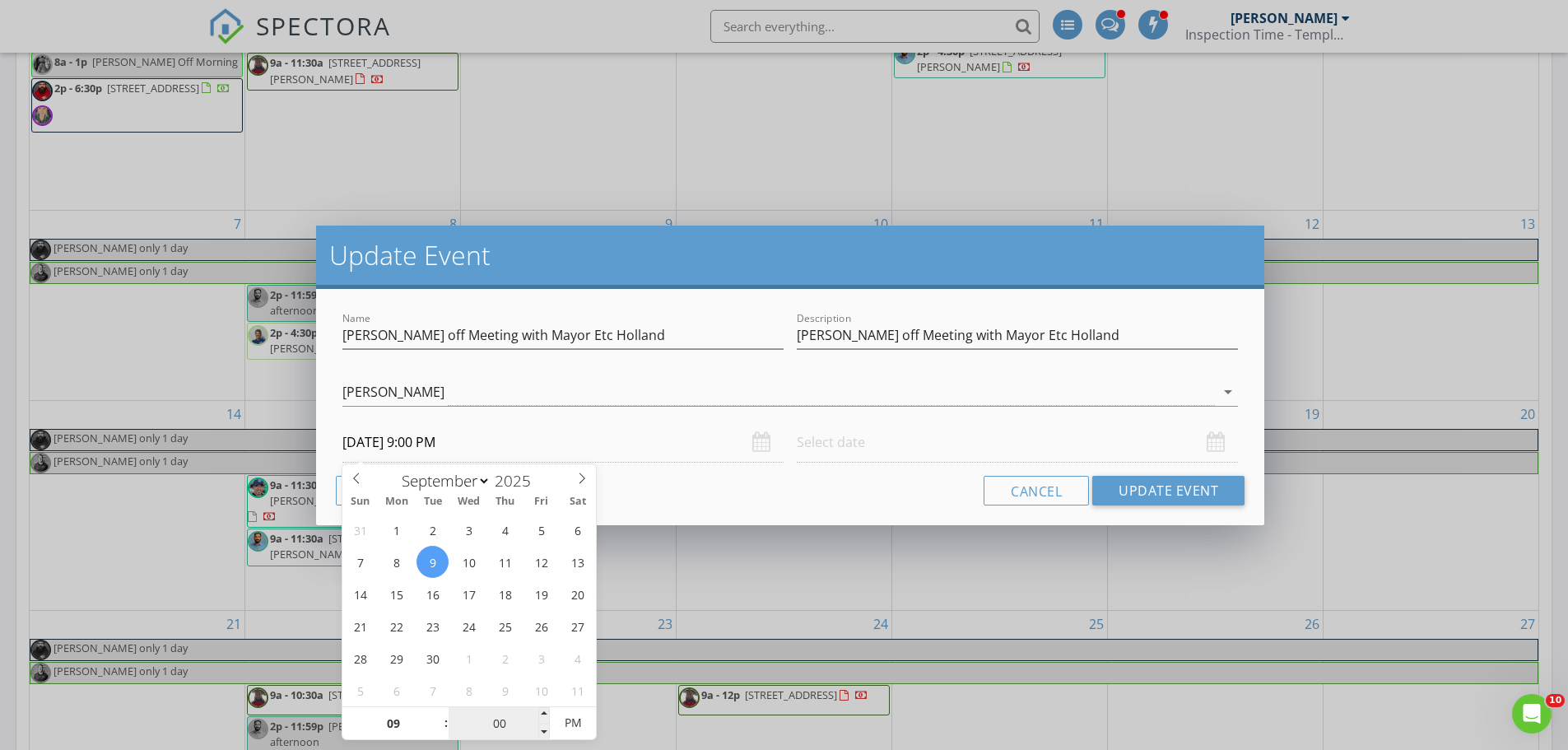
click at [503, 728] on input "00" at bounding box center [499, 723] width 101 height 33
type input "30"
type input "09/09/2025 9:30 AM"
click at [564, 713] on span "PM" at bounding box center [572, 723] width 45 height 33
type input "30"
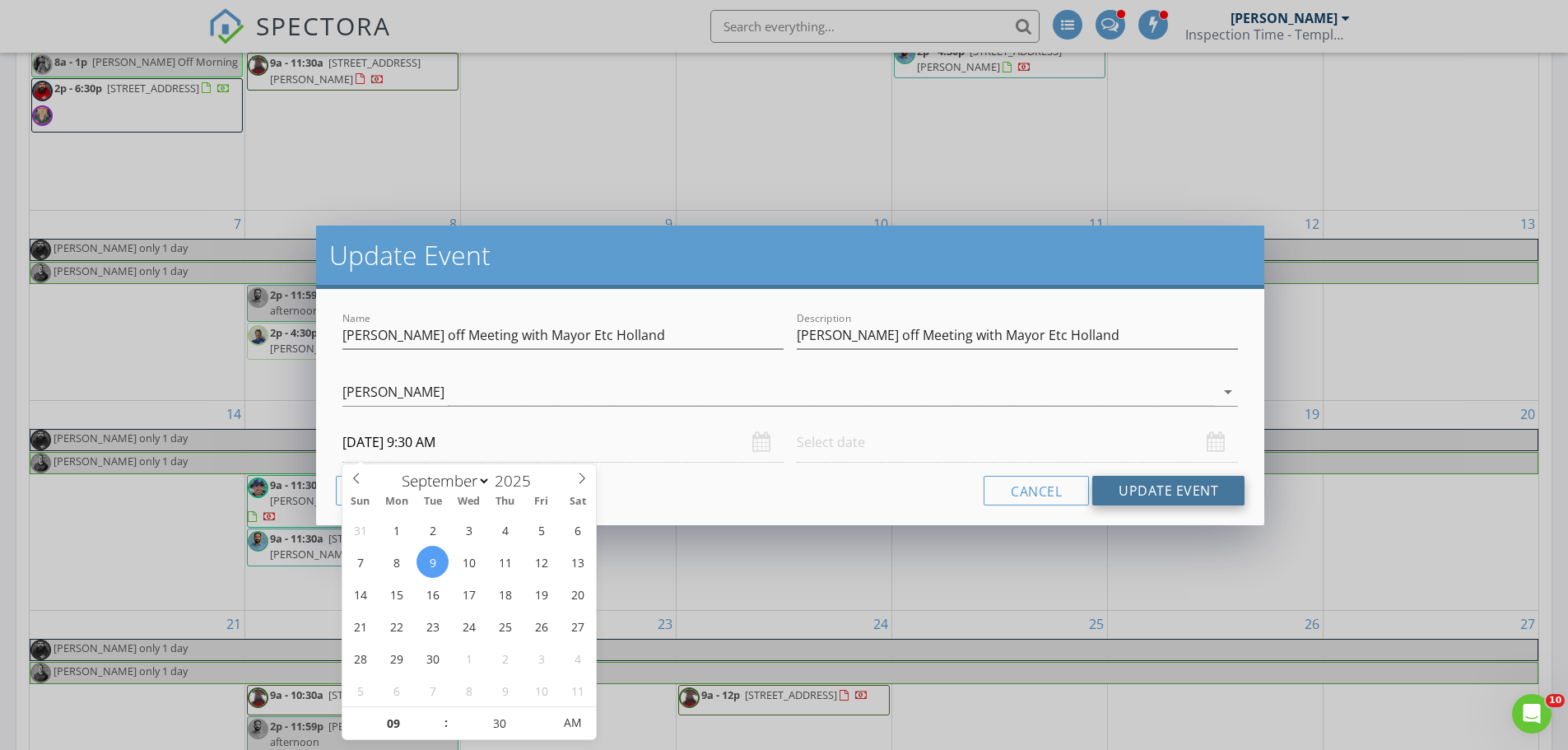
click at [1150, 491] on button "Update Event" at bounding box center [1167, 491] width 152 height 30
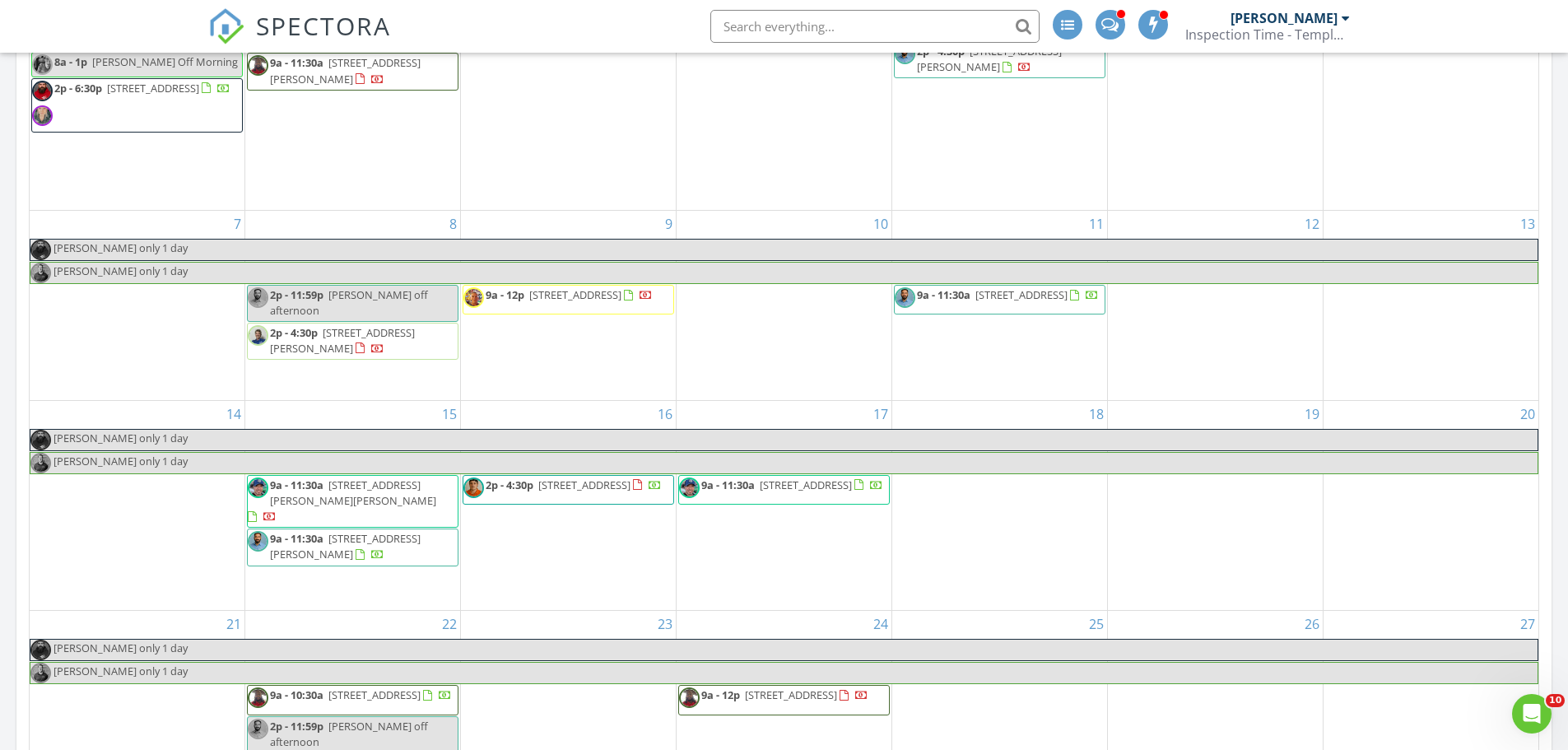
click at [582, 368] on div "9 9a - 12p 409 Brooklawn Ave, Little Elm 75068" at bounding box center [568, 304] width 215 height 188
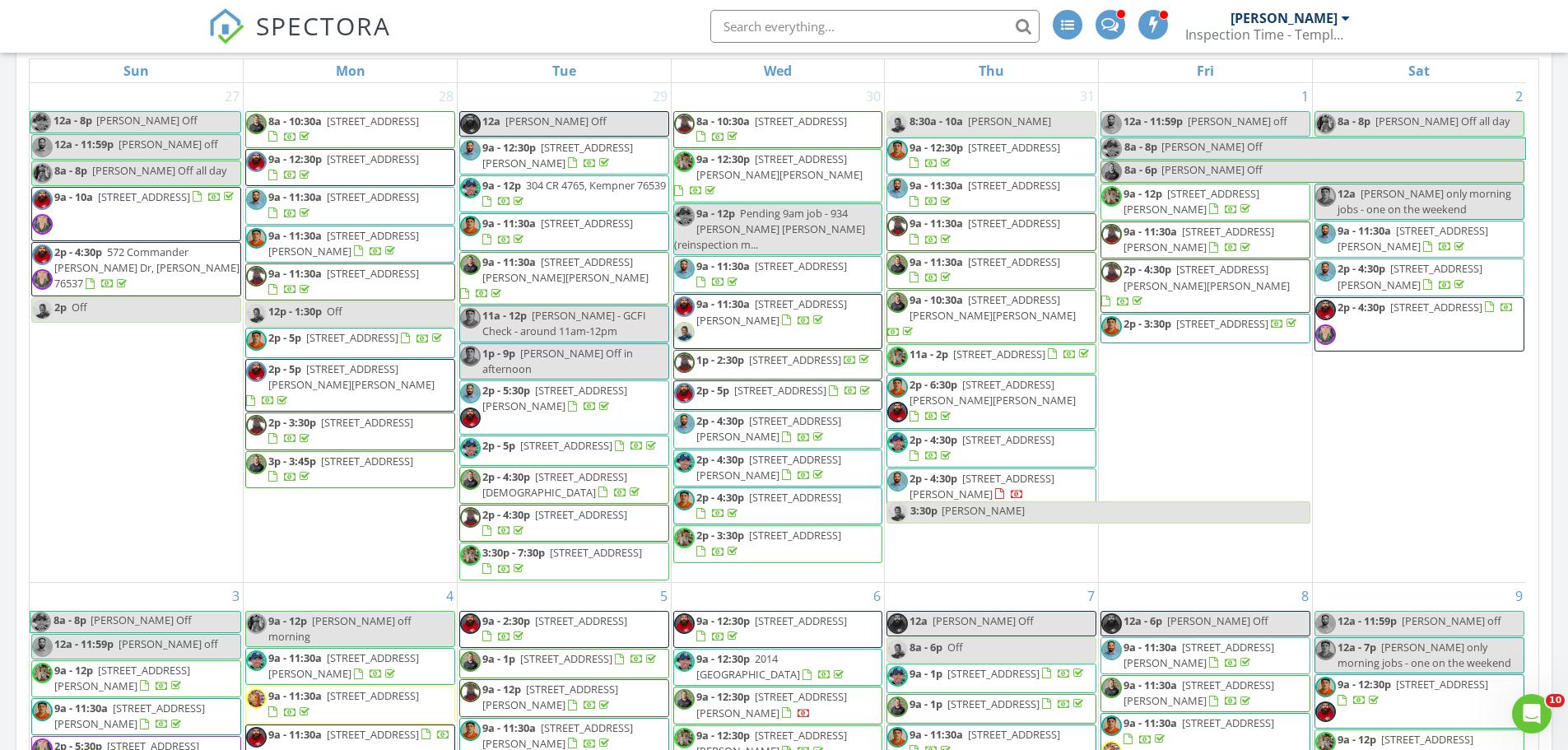
scroll to position [2141, 0]
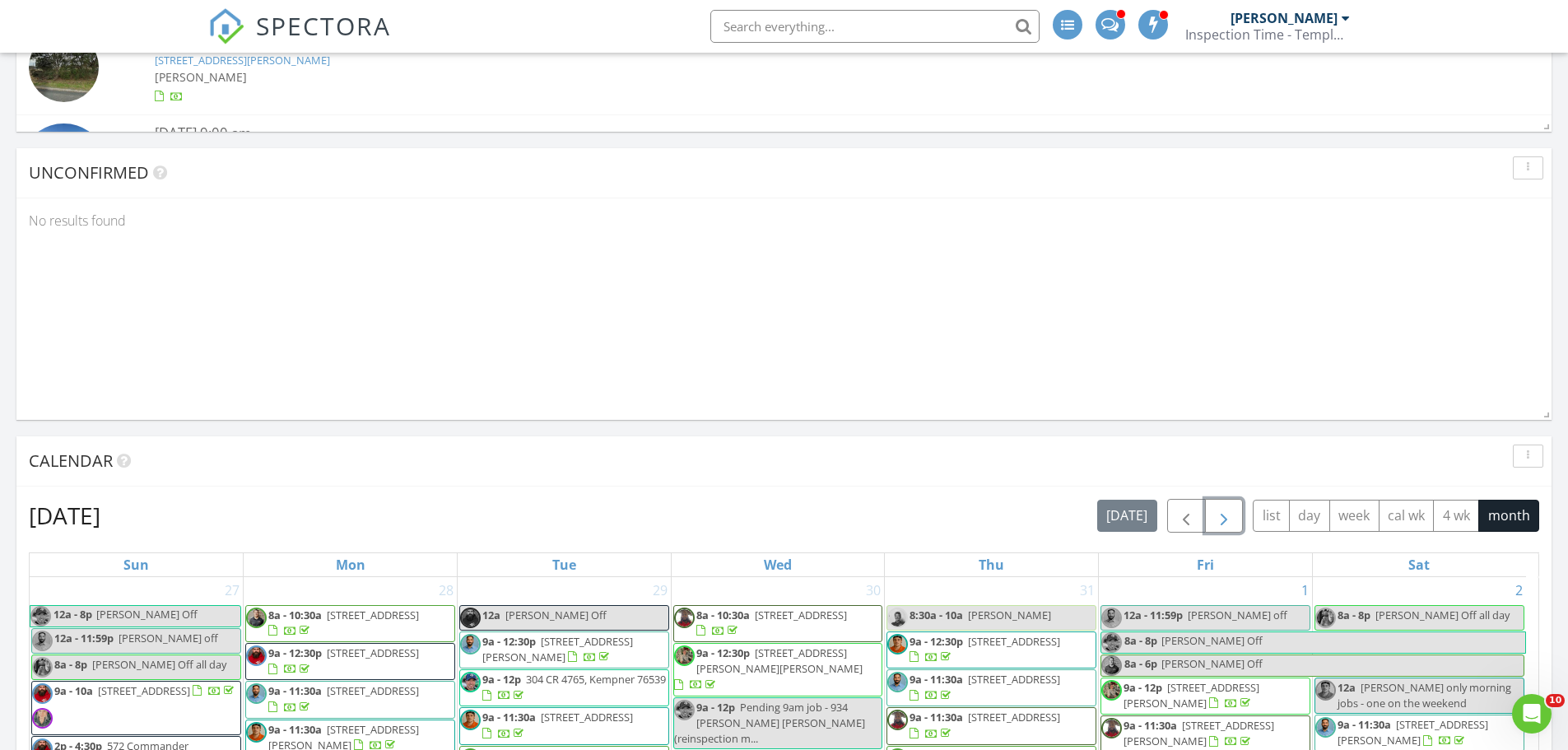
click at [1224, 518] on span "button" at bounding box center [1224, 516] width 20 height 20
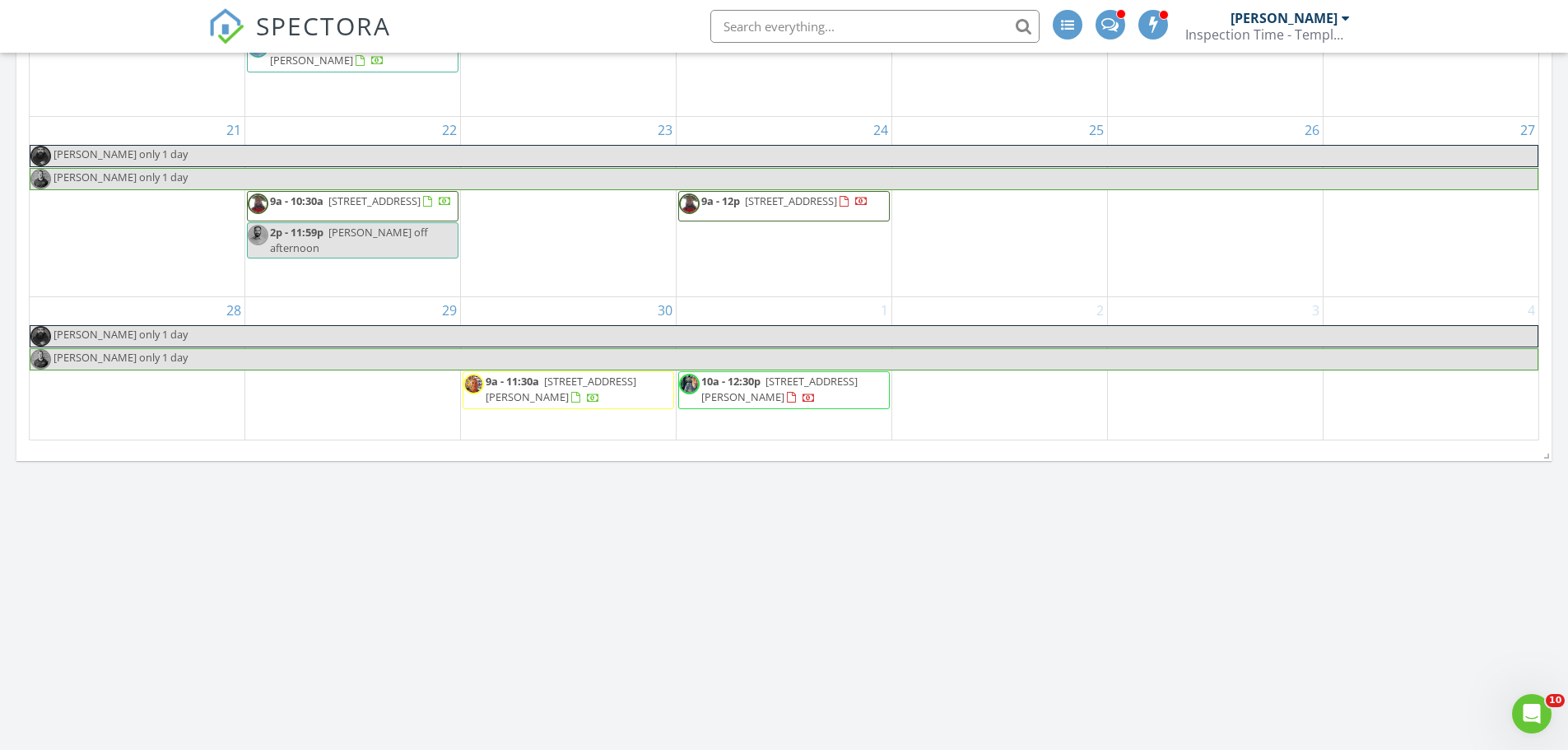
scroll to position [3047, 0]
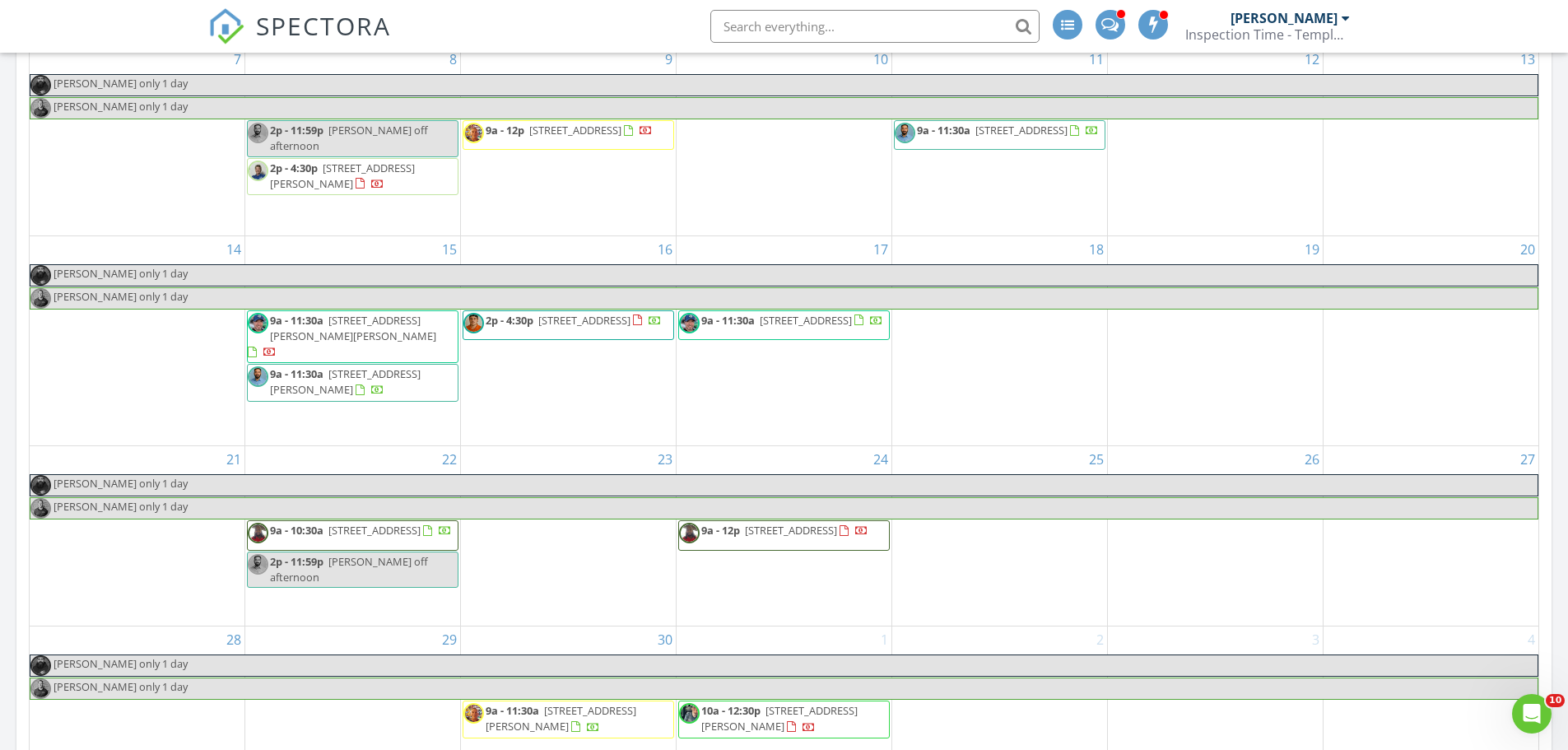
click at [386, 571] on span "2p - 11:59p Daniel off afternoon" at bounding box center [353, 569] width 210 height 32
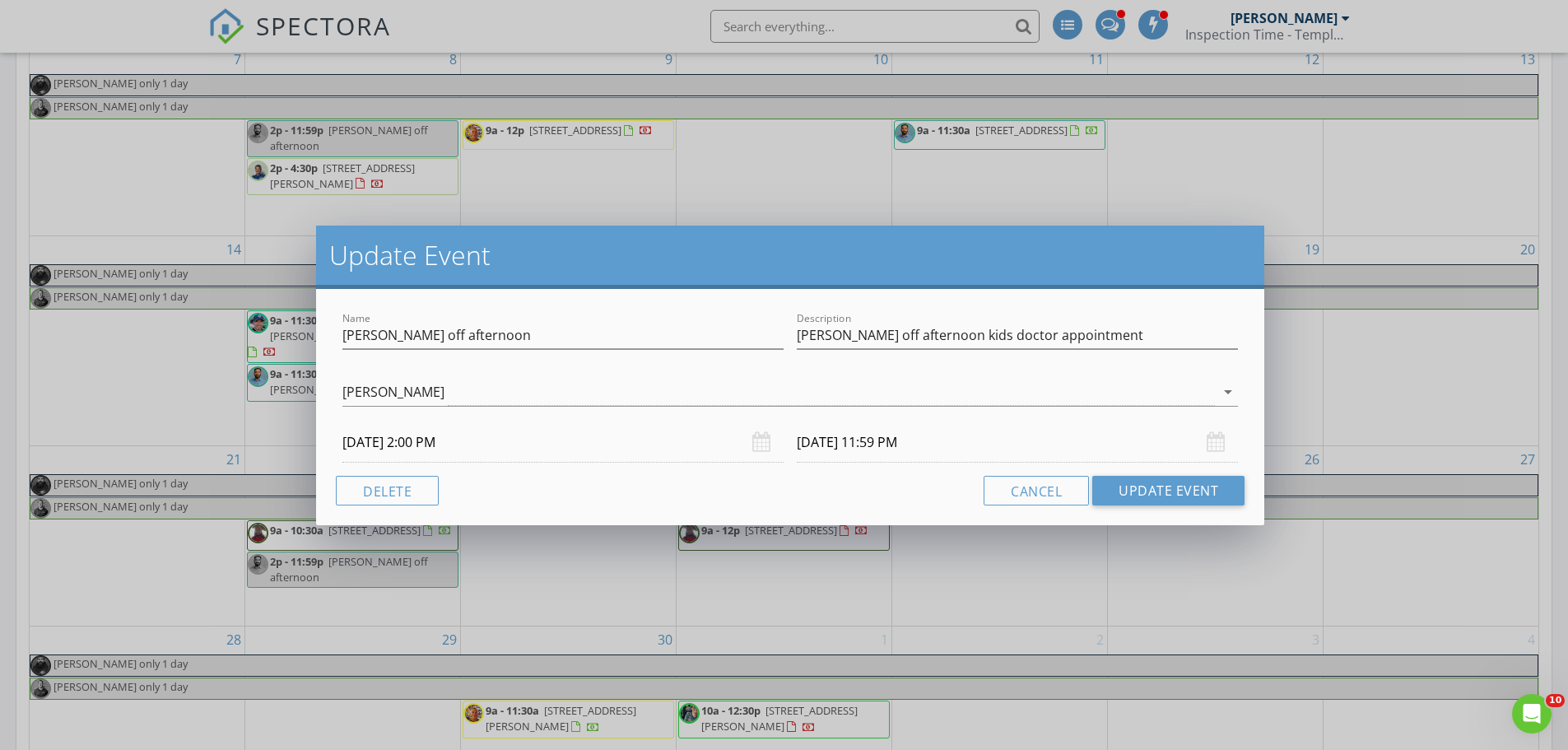
click at [410, 449] on input "09/22/2025 2:00 PM" at bounding box center [562, 443] width 441 height 40
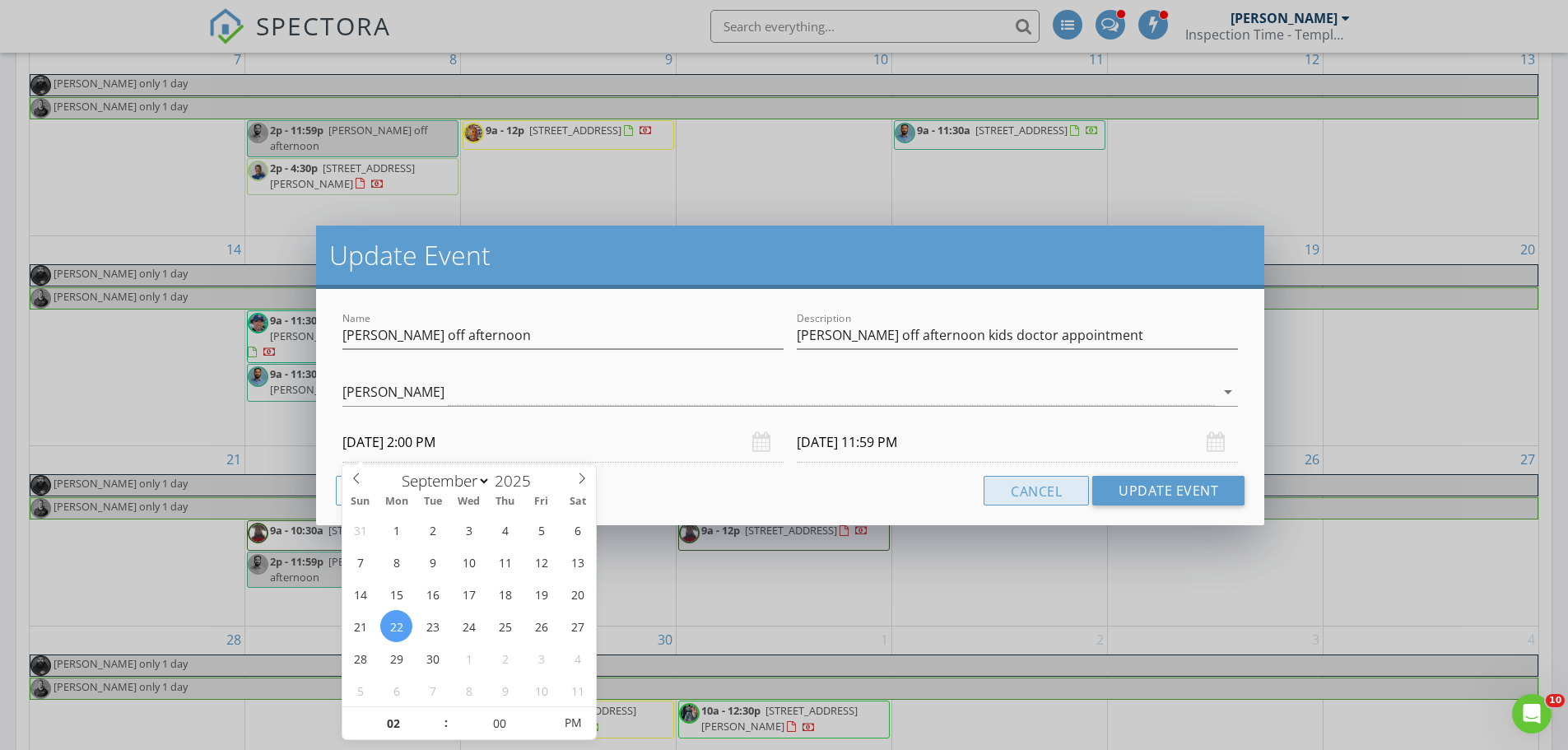
click at [1008, 484] on button "Cancel" at bounding box center [1036, 491] width 105 height 30
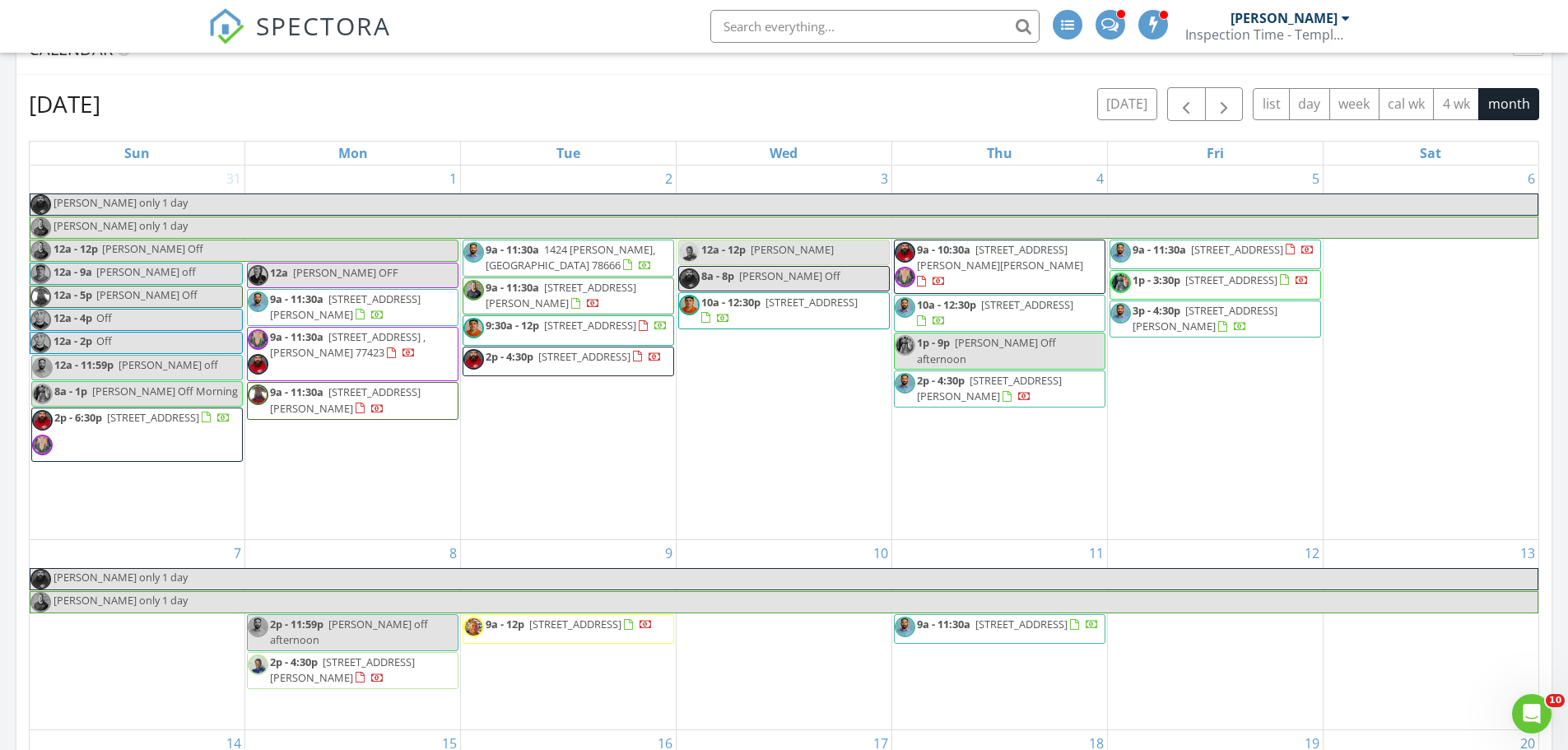
scroll to position [2882, 0]
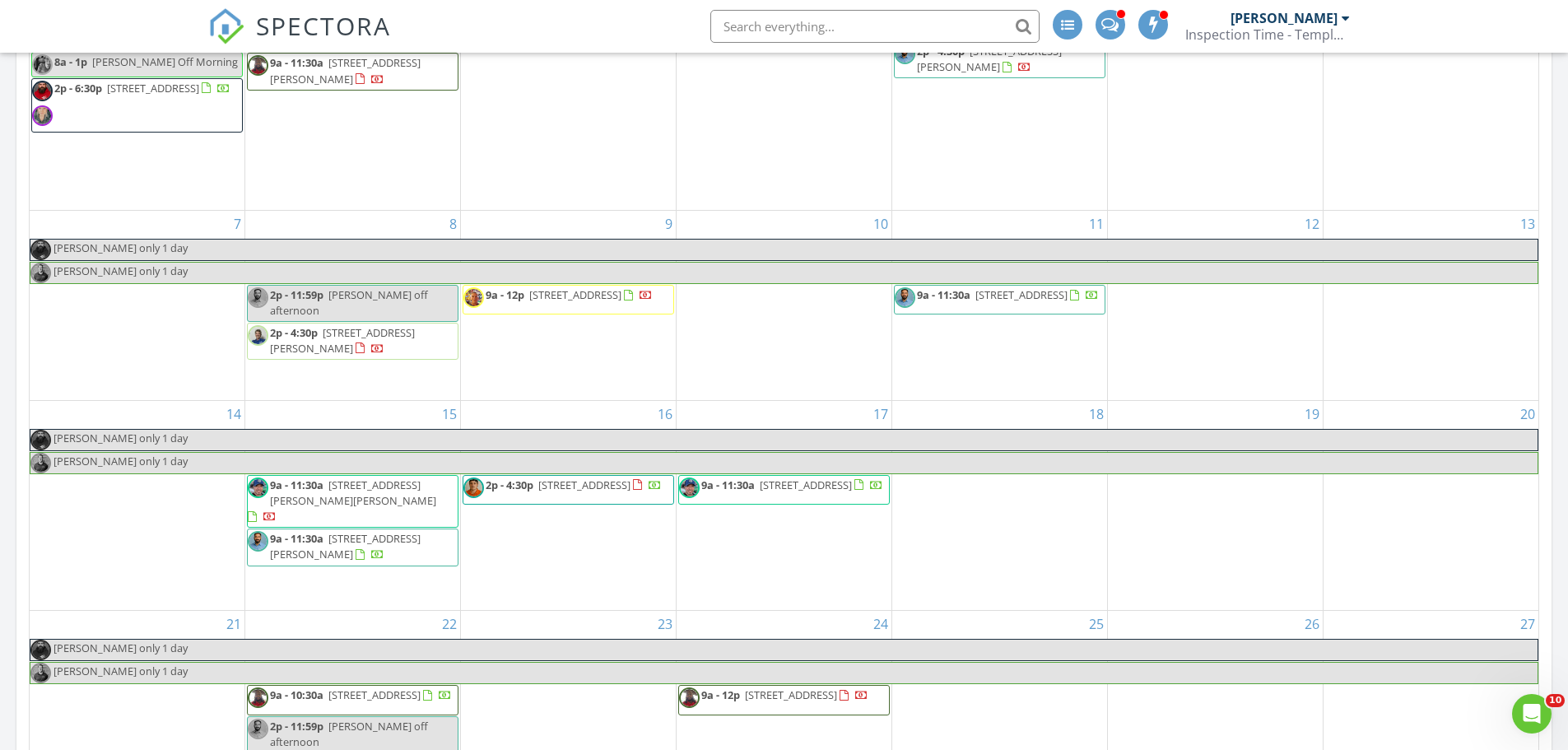
click at [587, 372] on div "9 9a - 12p 409 Brooklawn Ave, Little Elm 75068" at bounding box center [568, 304] width 215 height 188
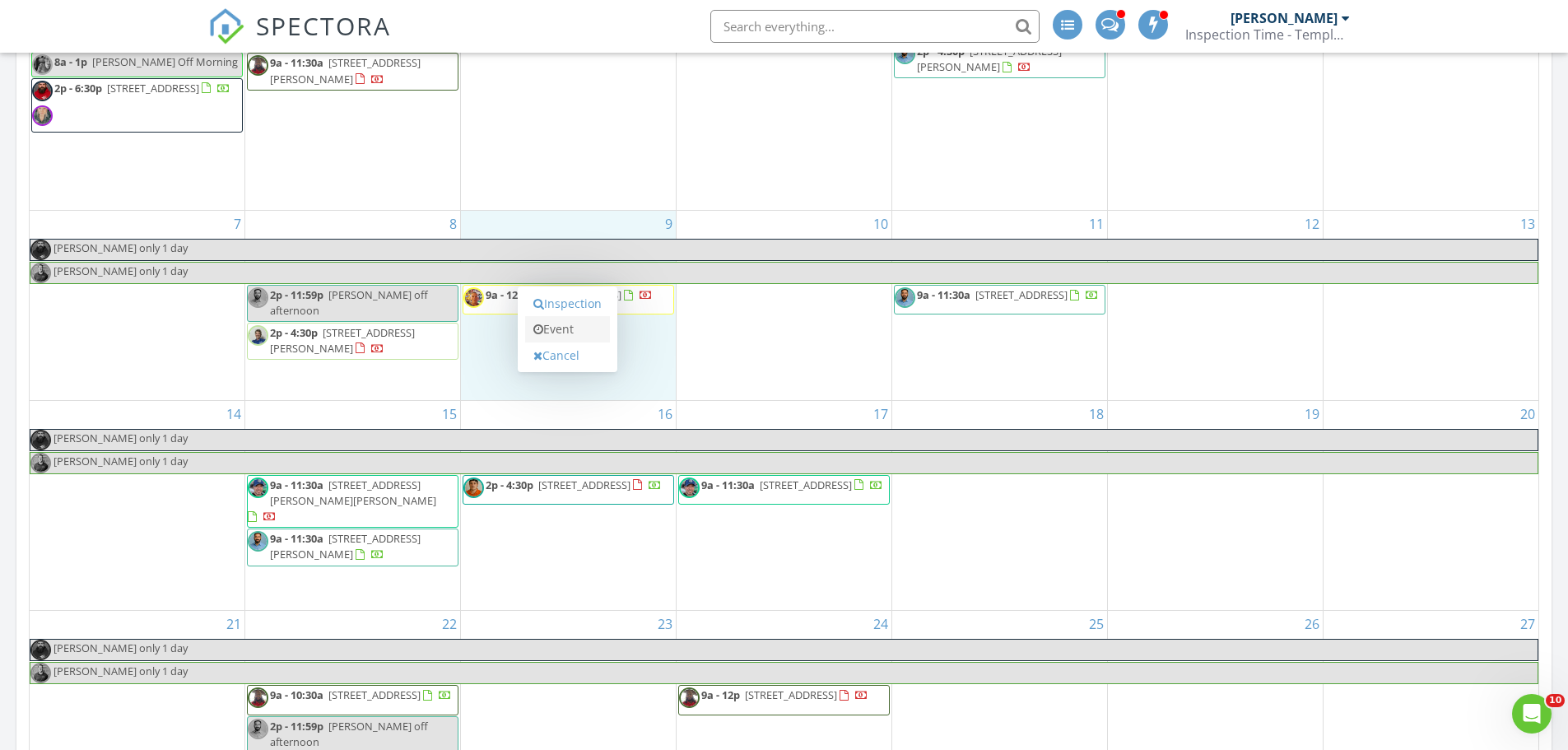
click at [587, 326] on link "Event" at bounding box center [567, 330] width 85 height 27
select select "8"
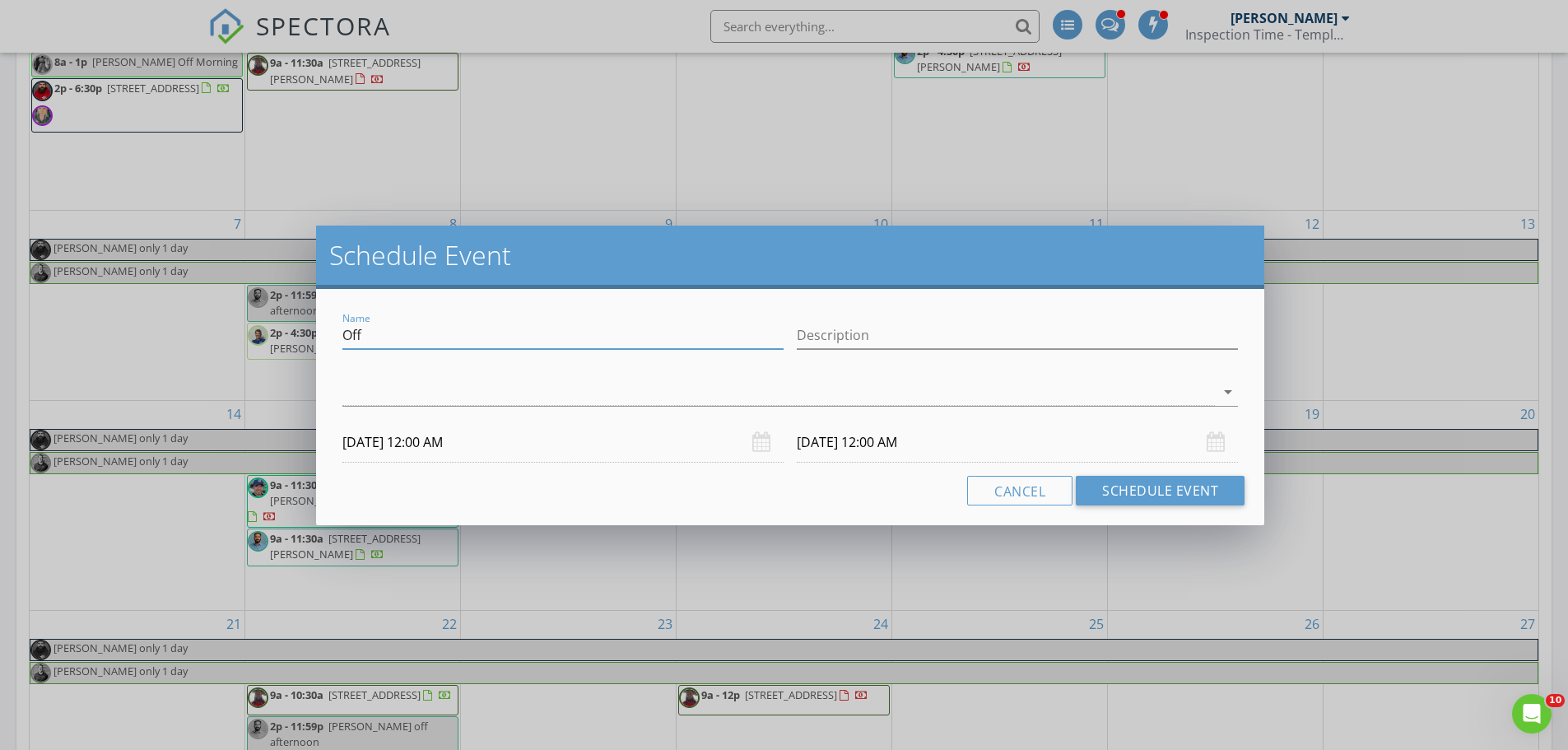
drag, startPoint x: 412, startPoint y: 335, endPoint x: 316, endPoint y: 326, distance: 96.4
click at [316, 333] on div "Name Off Description arrow_drop_down 09/09/2025 12:00 AM 09/10/2025 12:00 AM Ca…" at bounding box center [791, 407] width 948 height 236
type input "Aaron off Meeting with Mayor and Secretary Holland"
drag, startPoint x: 856, startPoint y: 336, endPoint x: 754, endPoint y: 411, distance: 126.6
click at [856, 336] on input "Description" at bounding box center [1016, 336] width 441 height 27
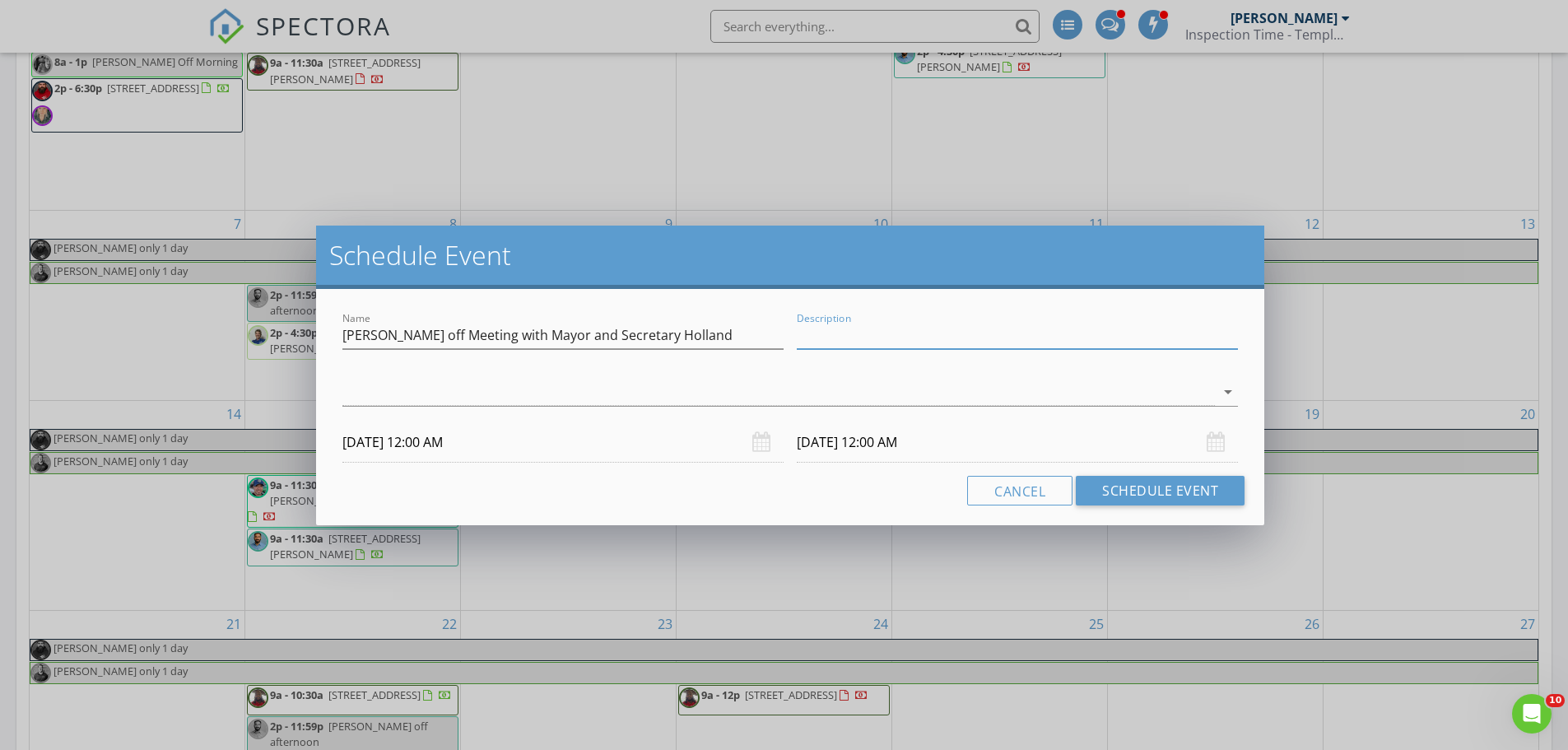
paste input "Aaron off Meeting with Mayor and Secretary Holland"
type input "Aaron off Meeting with Mayor and Secretary Holland"
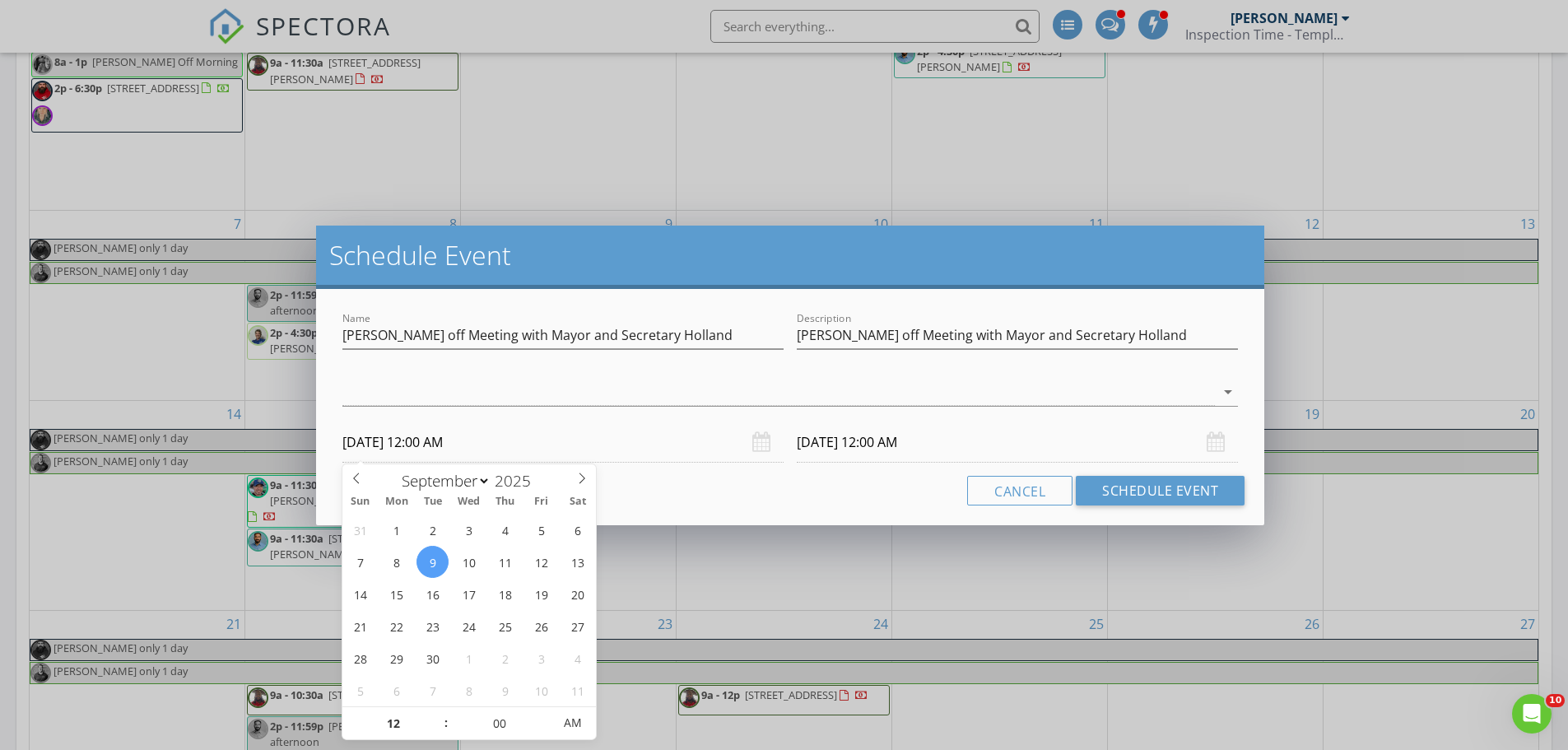
click at [419, 445] on input "09/09/2025 12:00 AM" at bounding box center [562, 443] width 441 height 40
type input "11"
type input "09/09/2025 11:00 PM"
click at [440, 726] on span at bounding box center [438, 732] width 11 height 16
type input "10"
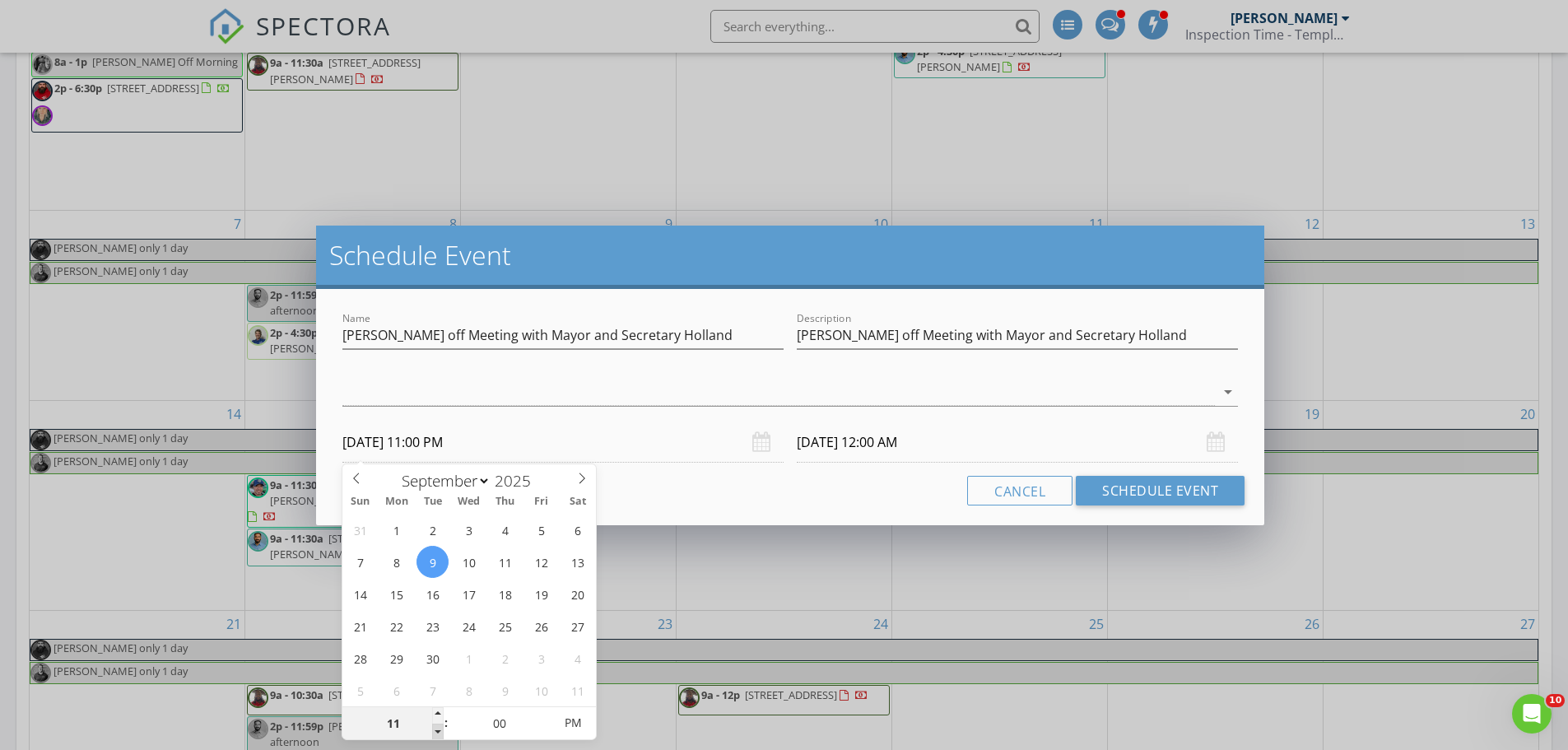
type input "09/09/2025 10:00 PM"
type input "09/10/2025 11:00 PM"
click at [440, 726] on span at bounding box center [438, 732] width 11 height 16
type input "09"
type input "09/09/2025 9:00 PM"
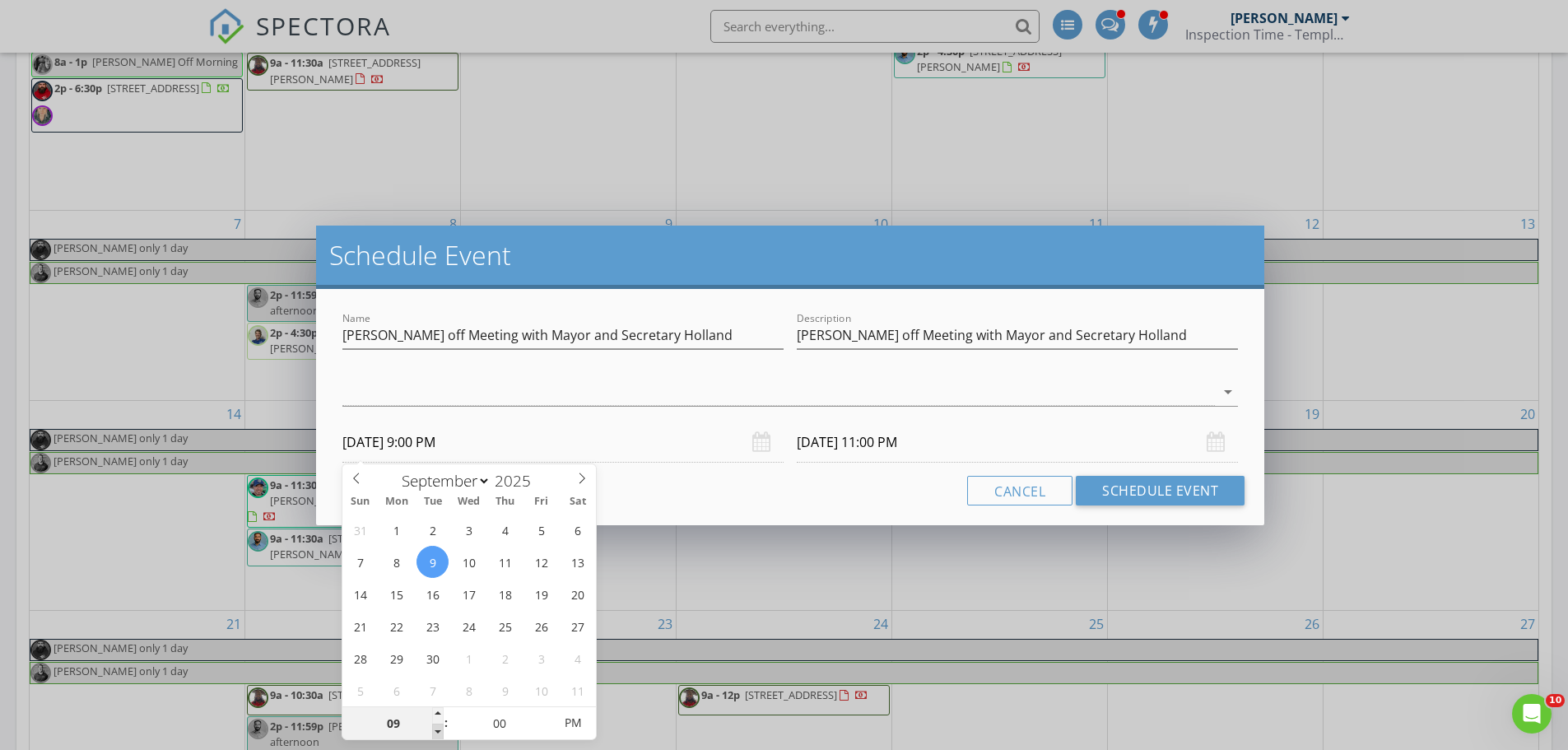
click at [440, 726] on span at bounding box center [438, 732] width 11 height 16
type input "09/10/2025 9:00 PM"
click at [517, 718] on input "00" at bounding box center [499, 723] width 101 height 33
type input "03"
type input "09/09/2025 9:03 AM"
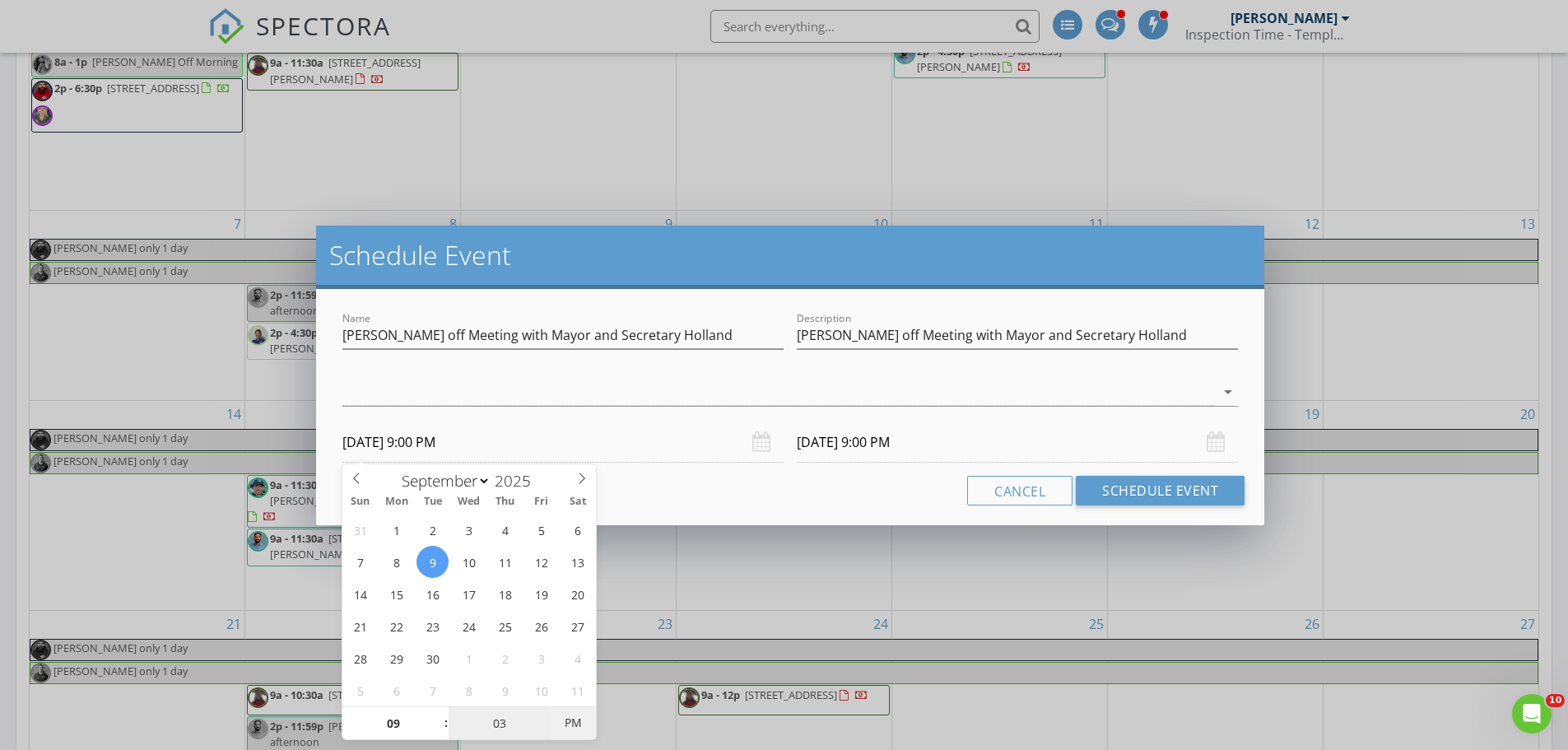
type input "09/10/2025 9:03 AM"
click at [566, 714] on span "PM" at bounding box center [572, 723] width 45 height 33
type input "03"
click at [846, 452] on input "09/10/2025 9:03 AM" at bounding box center [1016, 443] width 441 height 40
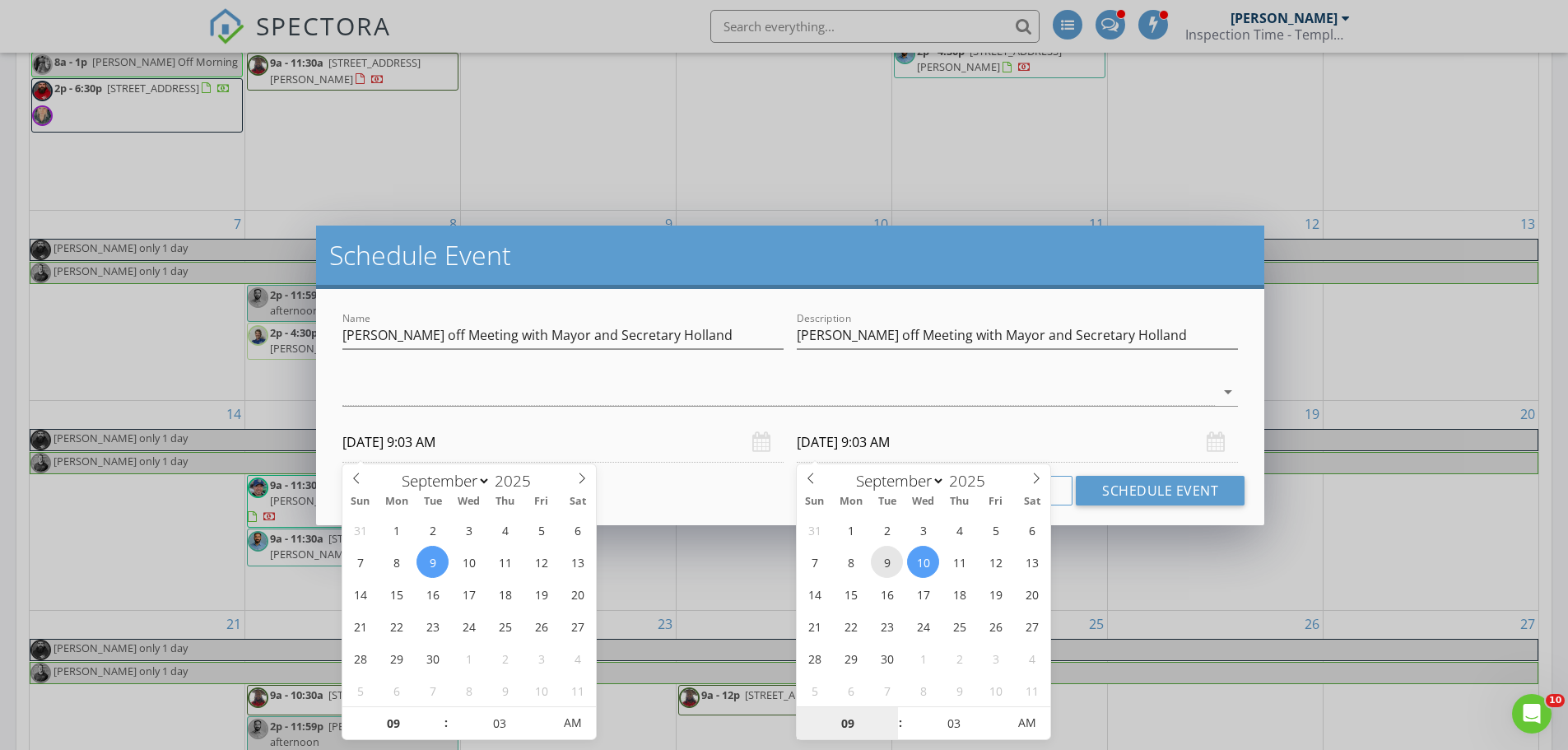
type input "09/09/2025 9:03 AM"
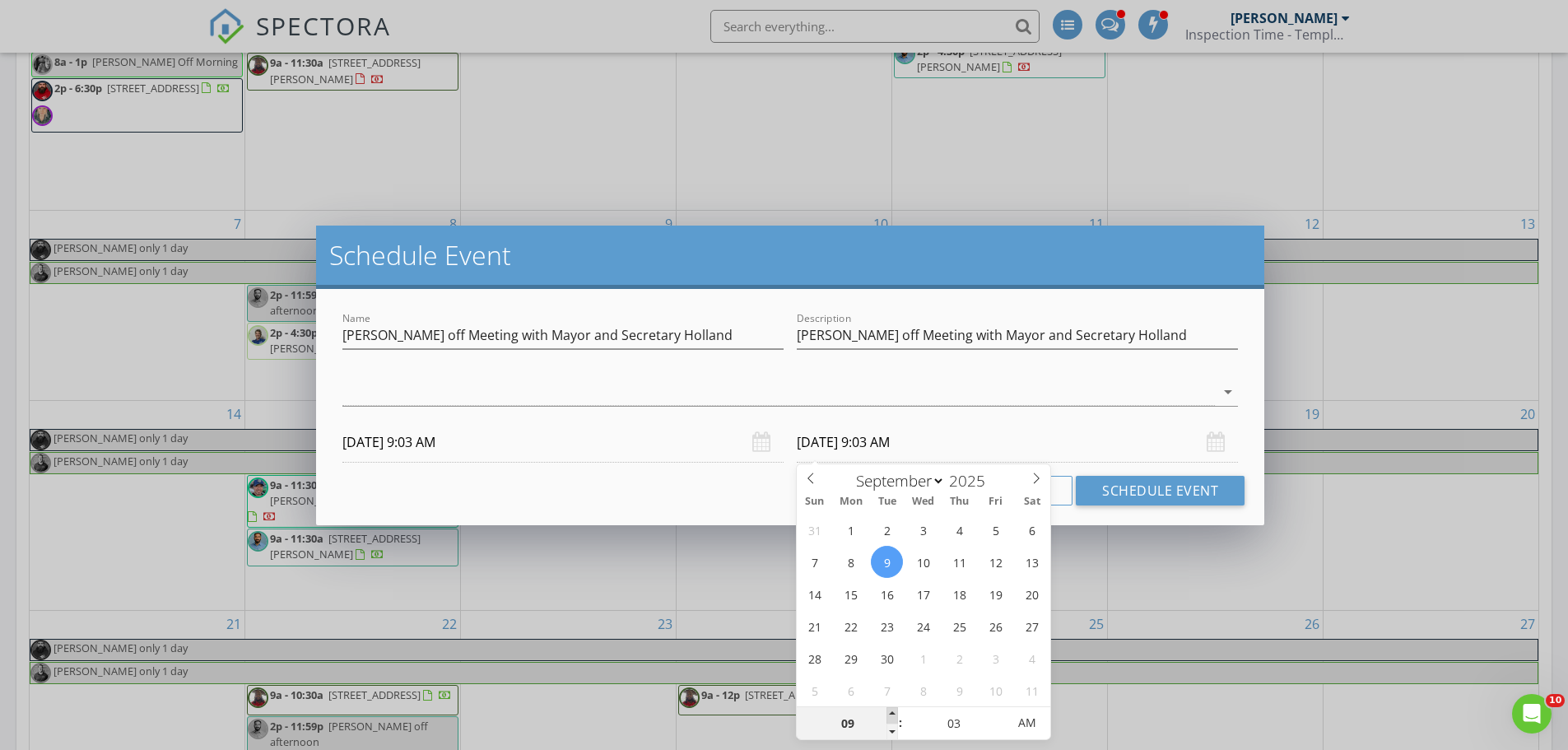
type input "10"
type input "09/09/2025 10:03 AM"
click at [886, 708] on span at bounding box center [892, 715] width 11 height 16
type input "11"
type input "09/09/2025 11:03 AM"
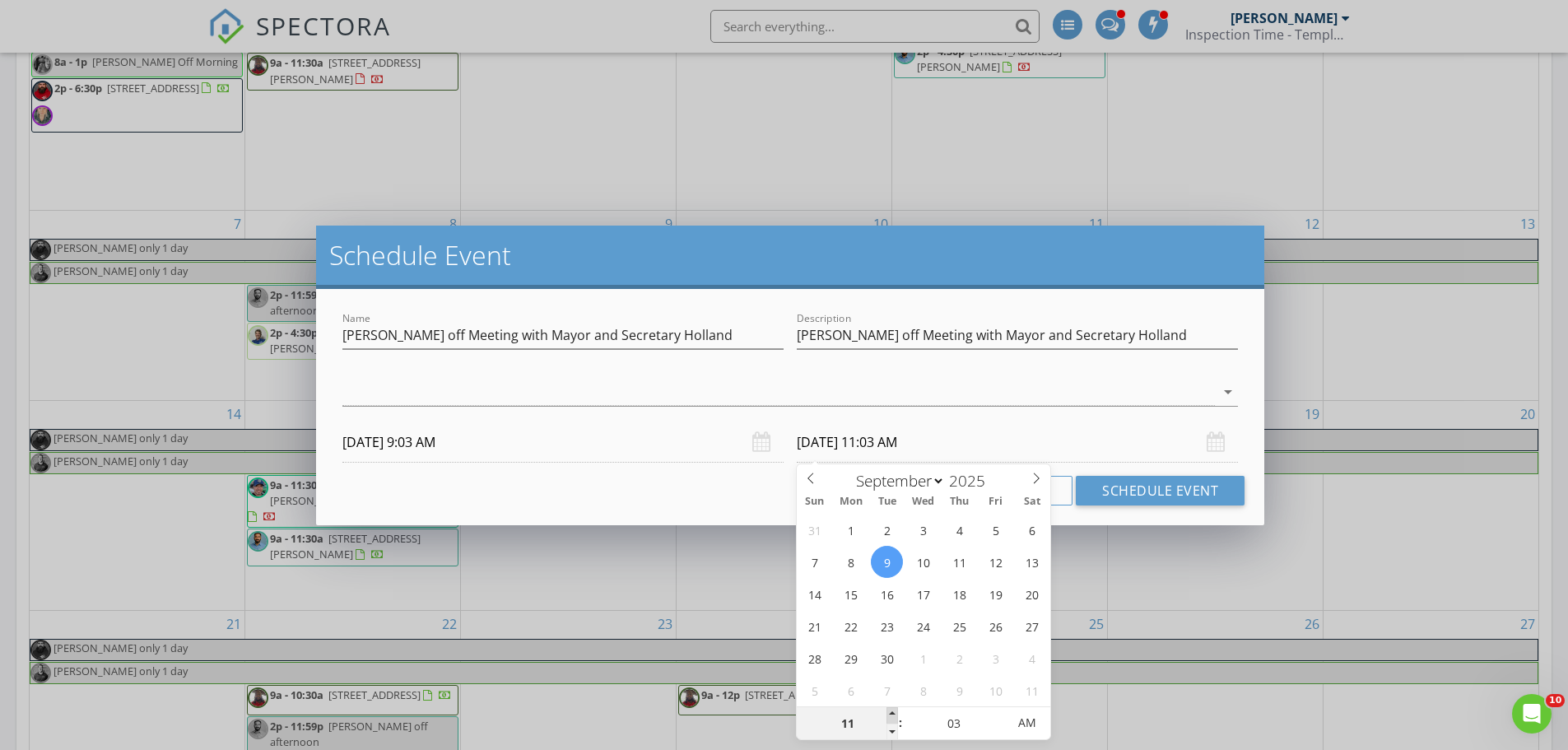
click at [886, 708] on span at bounding box center [892, 715] width 11 height 16
type input "12"
type input "09/09/2025 12:03 PM"
click at [886, 708] on span at bounding box center [892, 715] width 11 height 16
type input "01"
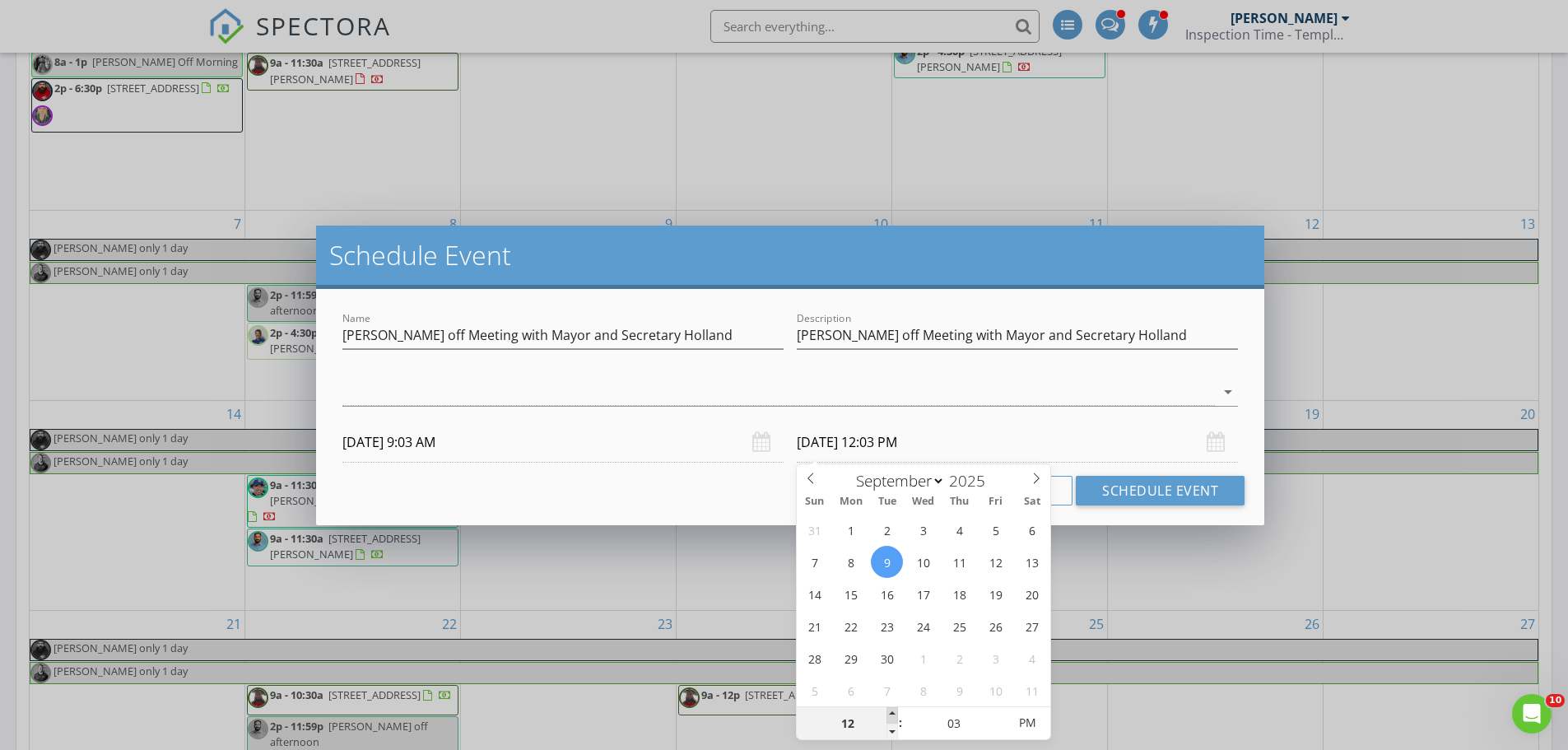
type input "09/09/2025 1:03 PM"
click at [891, 708] on span at bounding box center [892, 715] width 11 height 16
drag, startPoint x: 606, startPoint y: 393, endPoint x: 488, endPoint y: 411, distance: 119.4
click at [606, 391] on div at bounding box center [778, 392] width 872 height 27
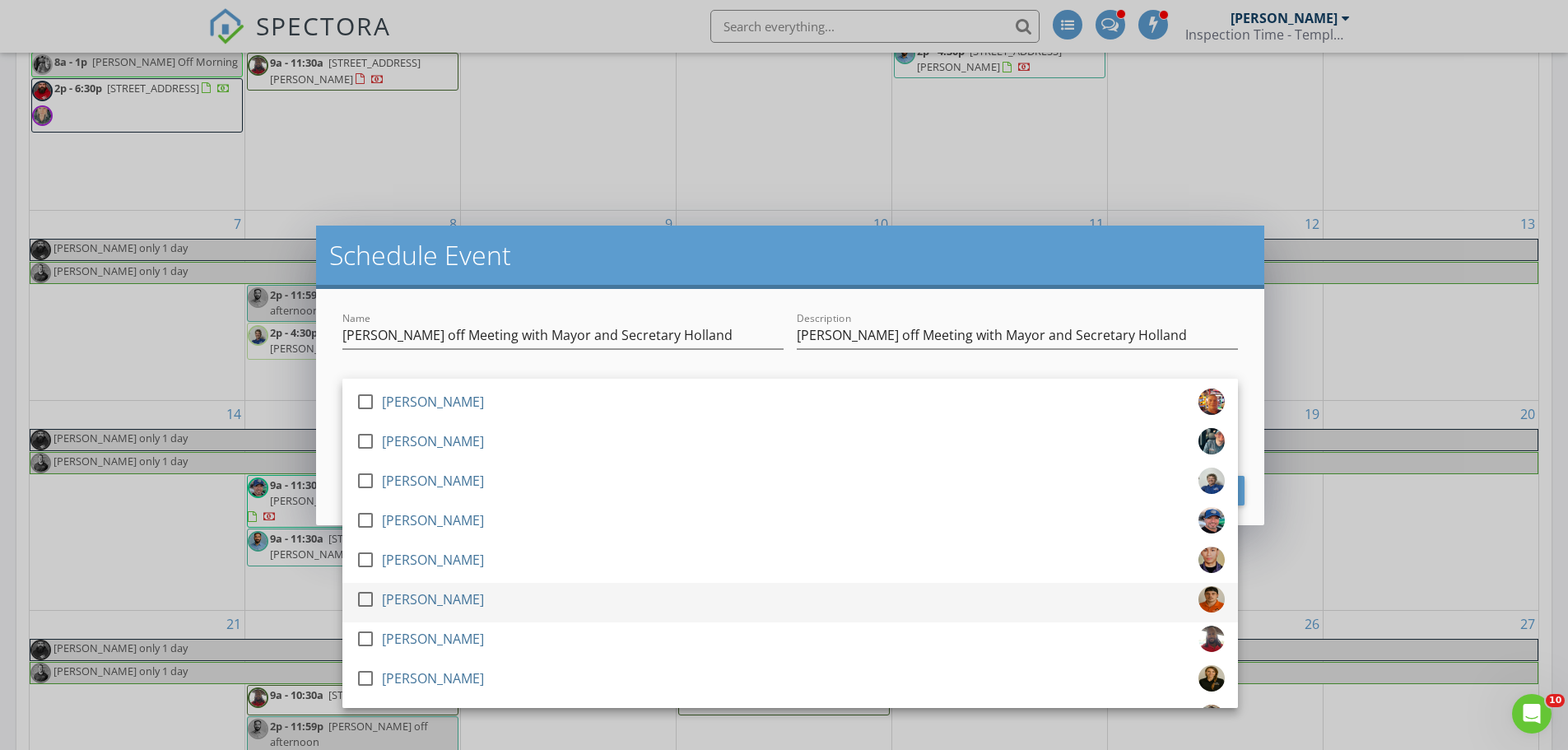
scroll to position [119, 0]
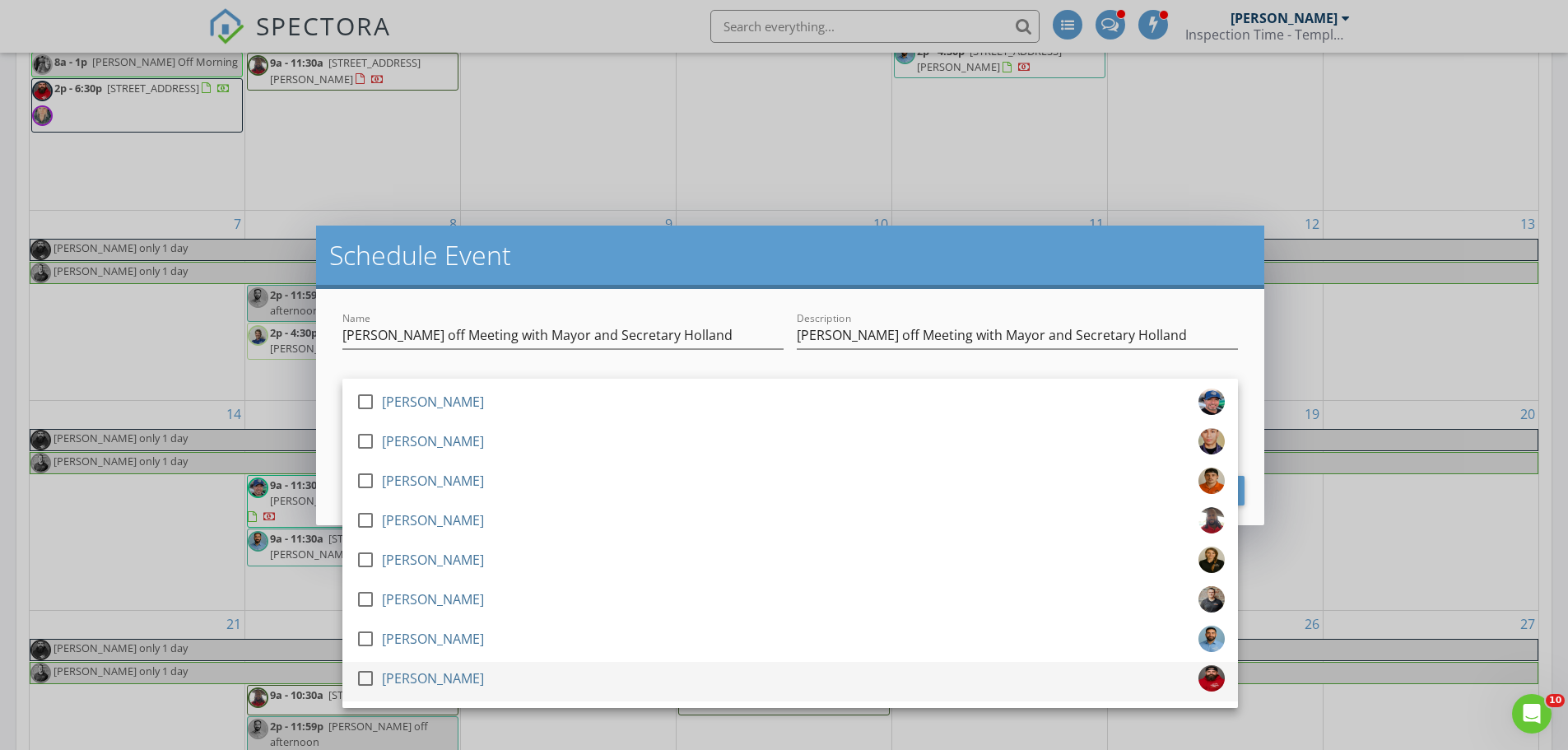
click at [365, 673] on div at bounding box center [365, 678] width 28 height 28
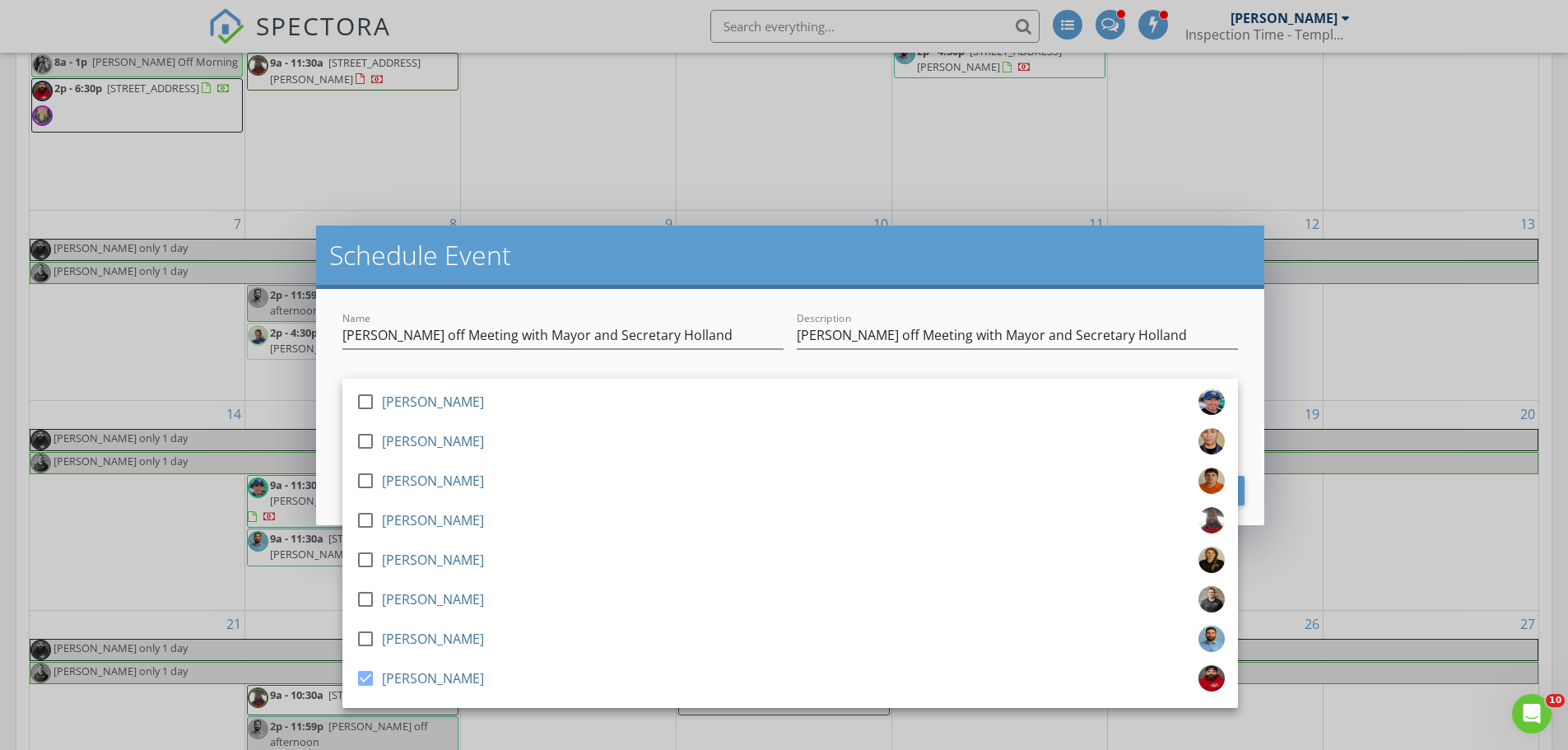
click at [1079, 254] on h2 "Schedule Event" at bounding box center [790, 255] width 922 height 33
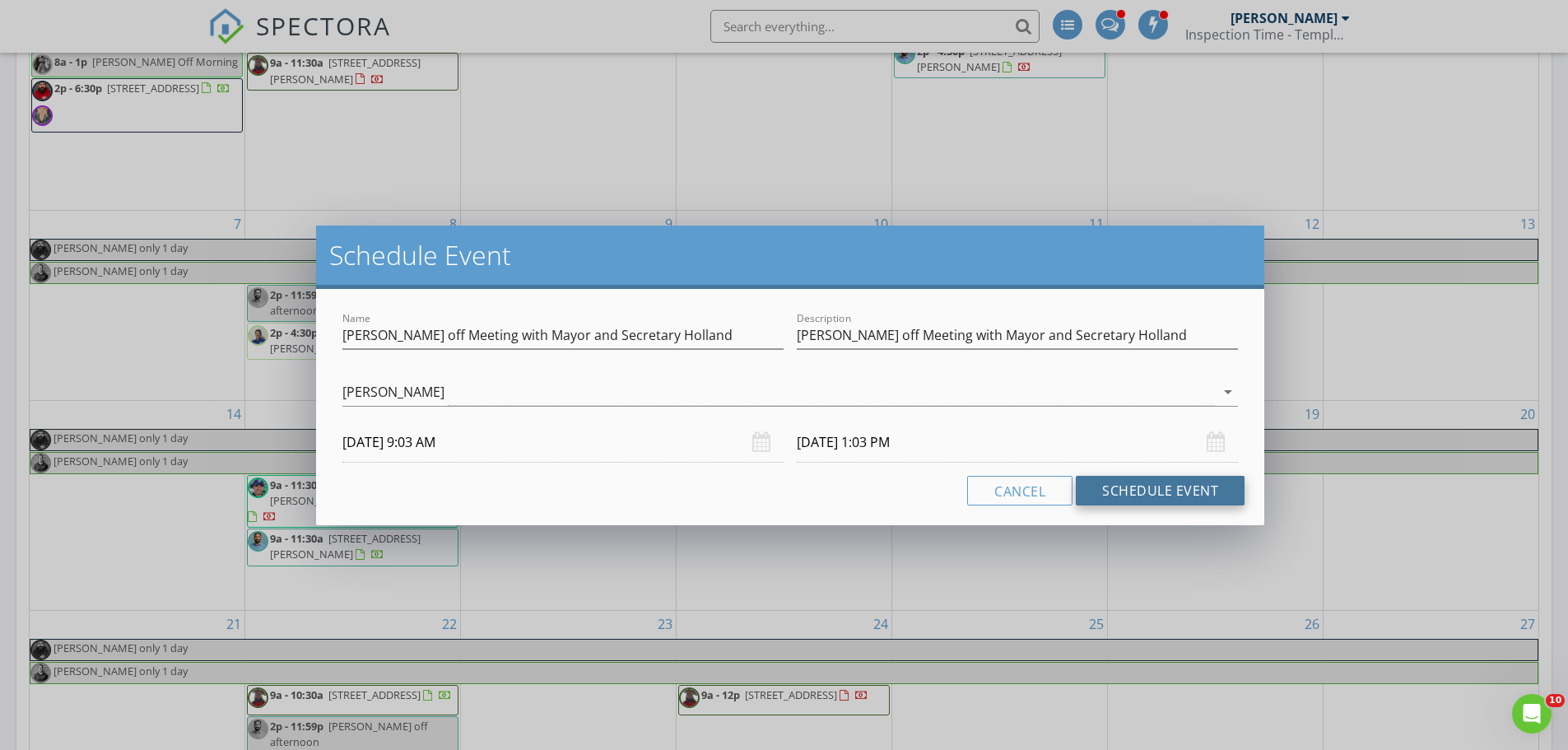
click at [1132, 493] on button "Schedule Event" at bounding box center [1160, 491] width 168 height 30
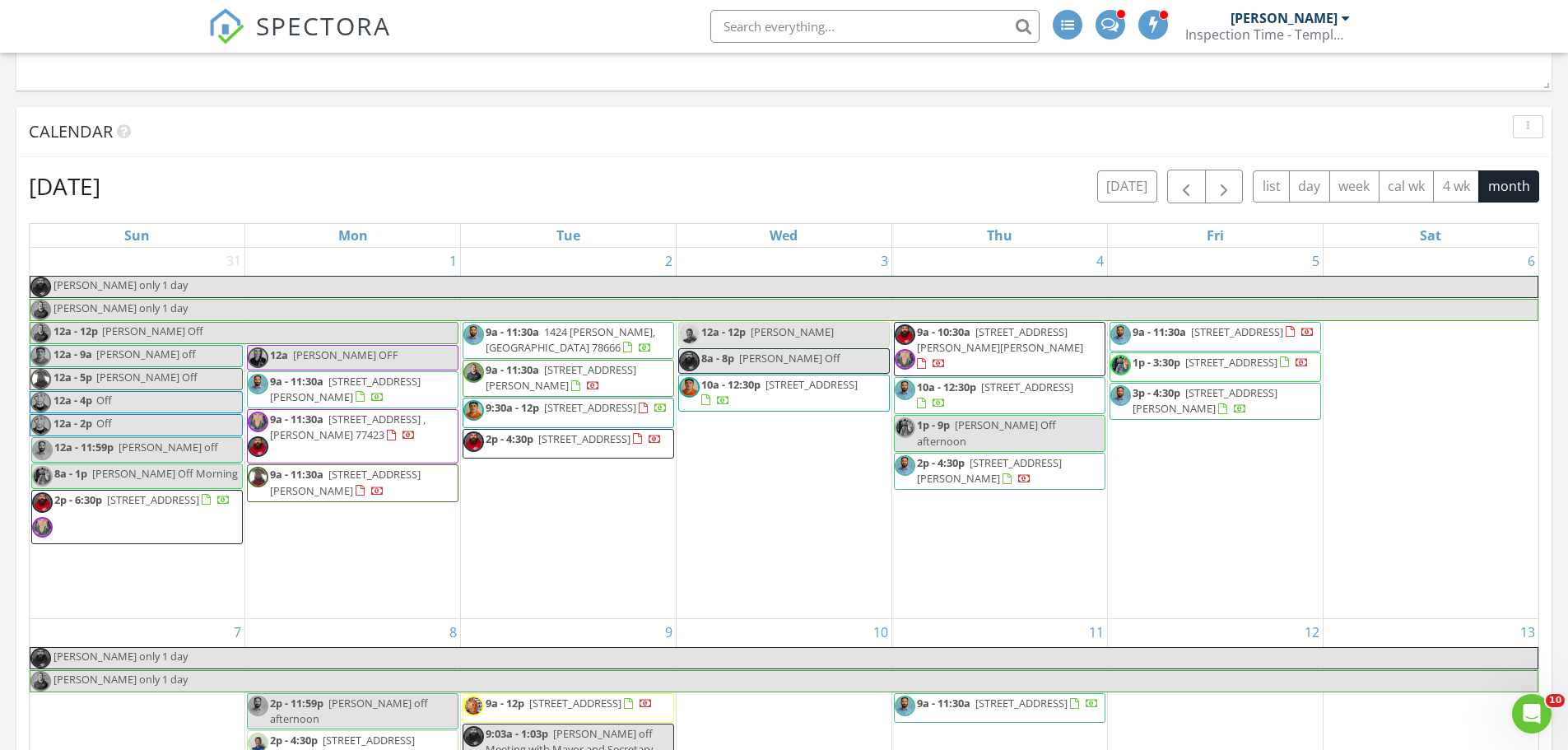
scroll to position [2965, 0]
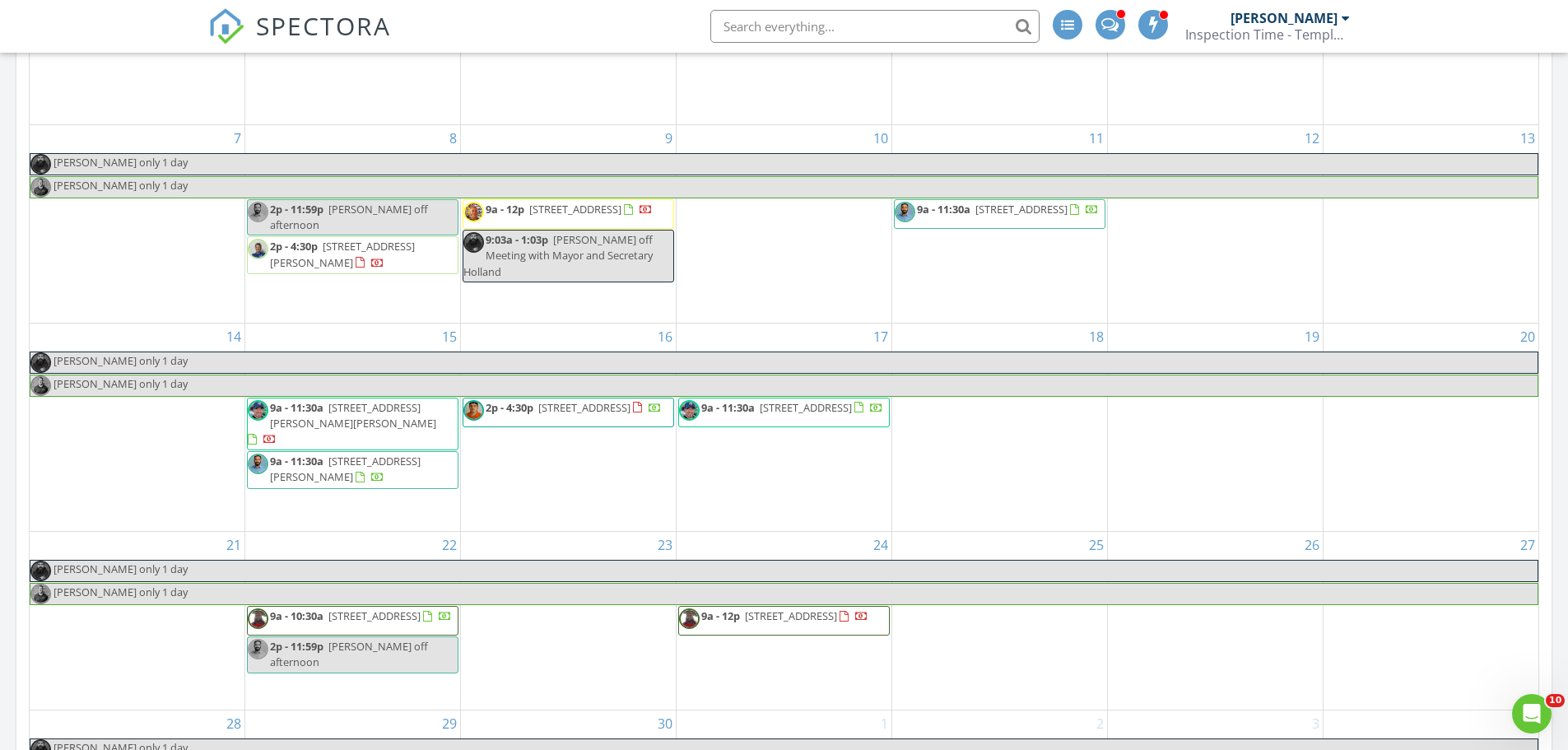
click at [570, 269] on span "Aaron off Meeting with Mayor and Secretary Holland" at bounding box center [558, 255] width 189 height 46
select select "8"
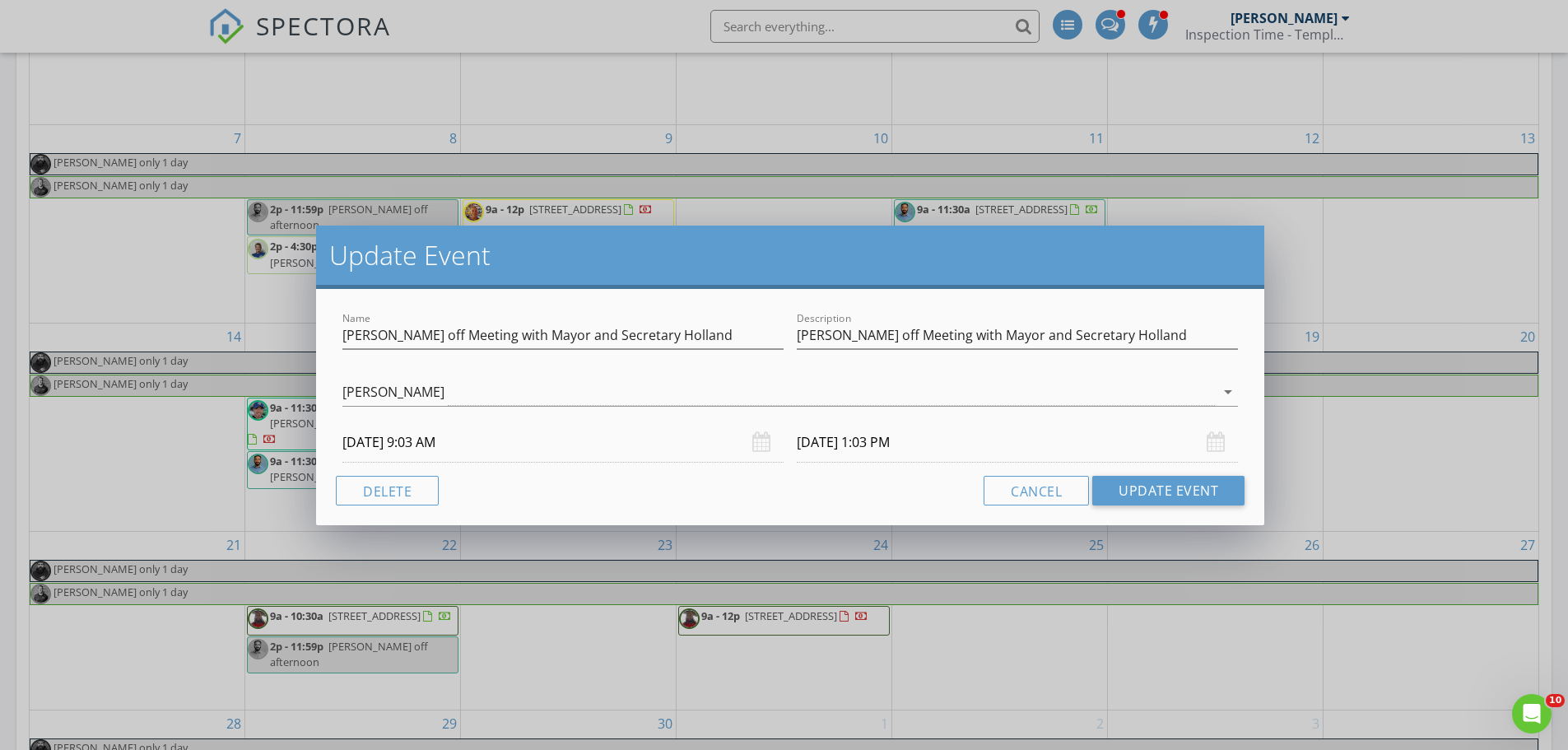
click at [431, 441] on input "09/09/2025 9:03 AM" at bounding box center [562, 443] width 441 height 40
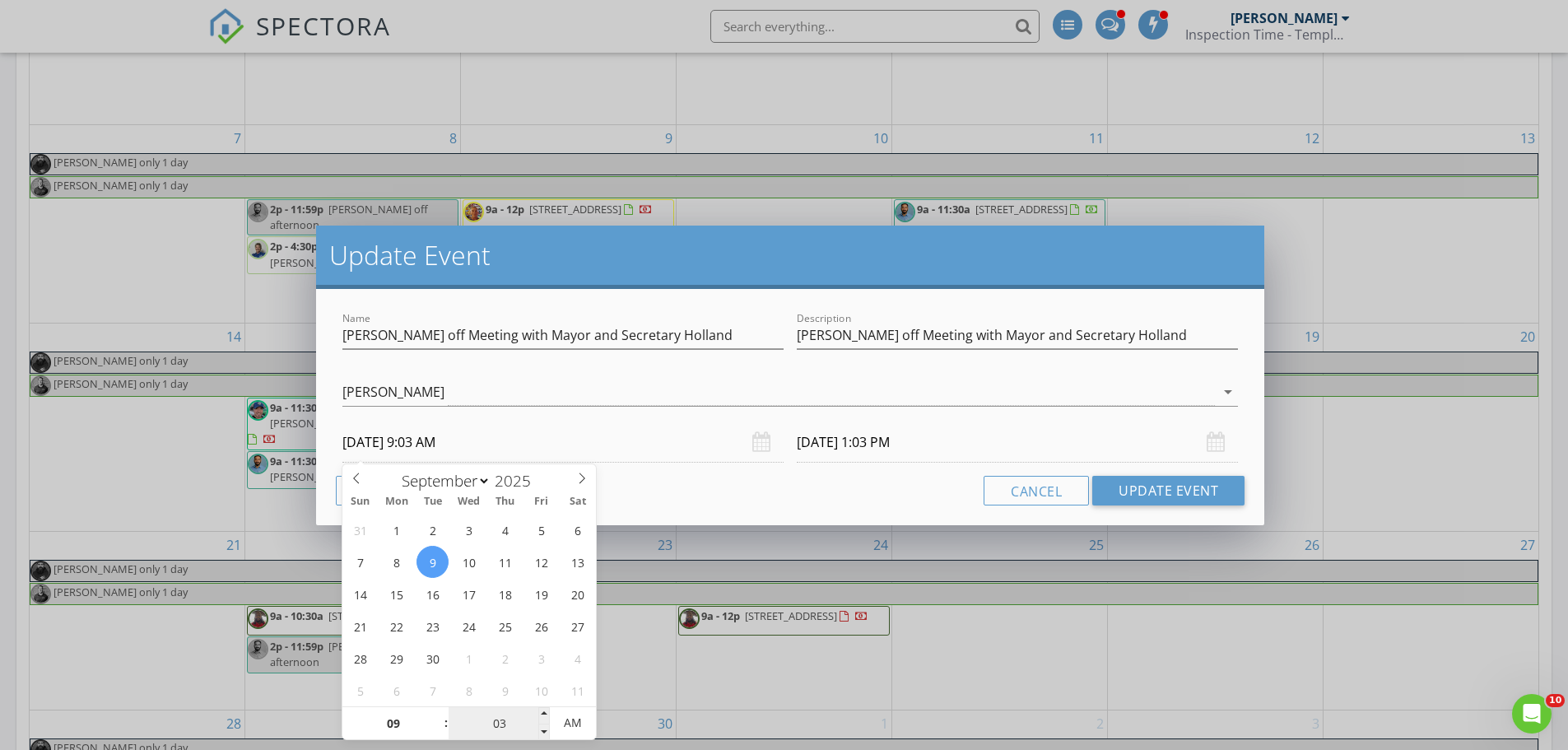
click at [517, 717] on input "03" at bounding box center [499, 723] width 101 height 33
type input "30"
type input "09/09/2025 9:30 AM"
click at [709, 498] on div "Cancel Update Event" at bounding box center [790, 491] width 908 height 30
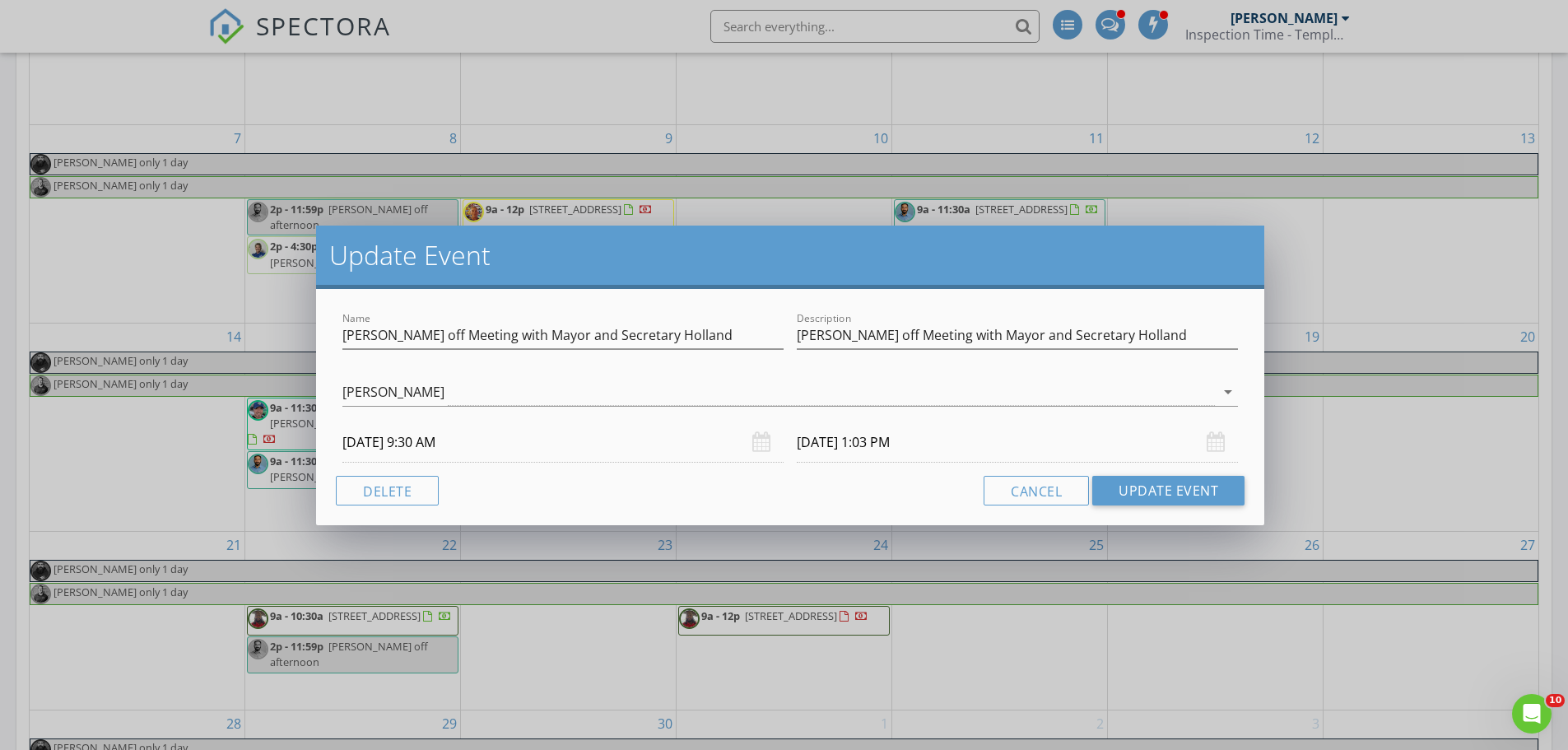
type input "09/09/2025 1:30 PM"
click at [1144, 486] on button "Update Event" at bounding box center [1167, 491] width 152 height 30
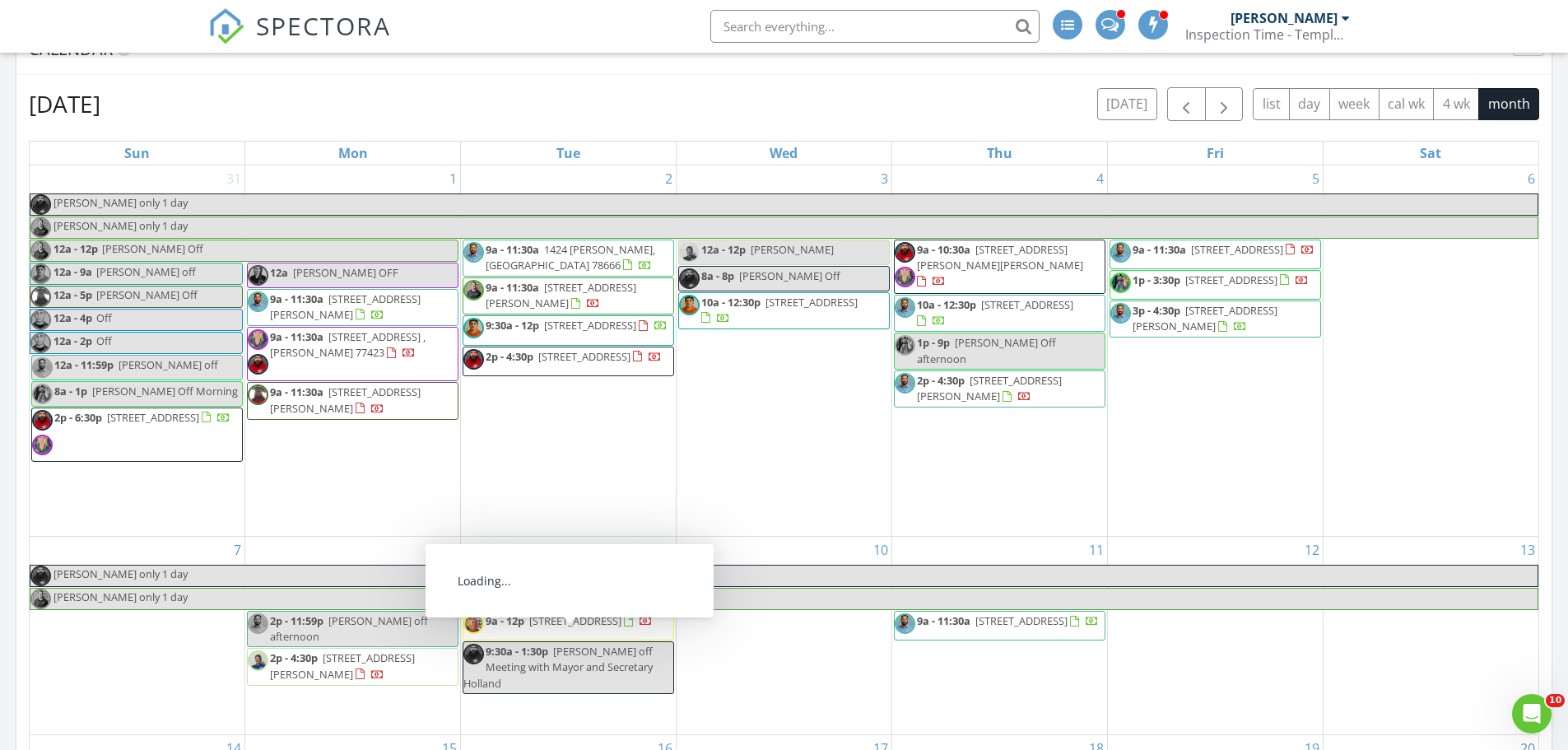
scroll to position [1894, 0]
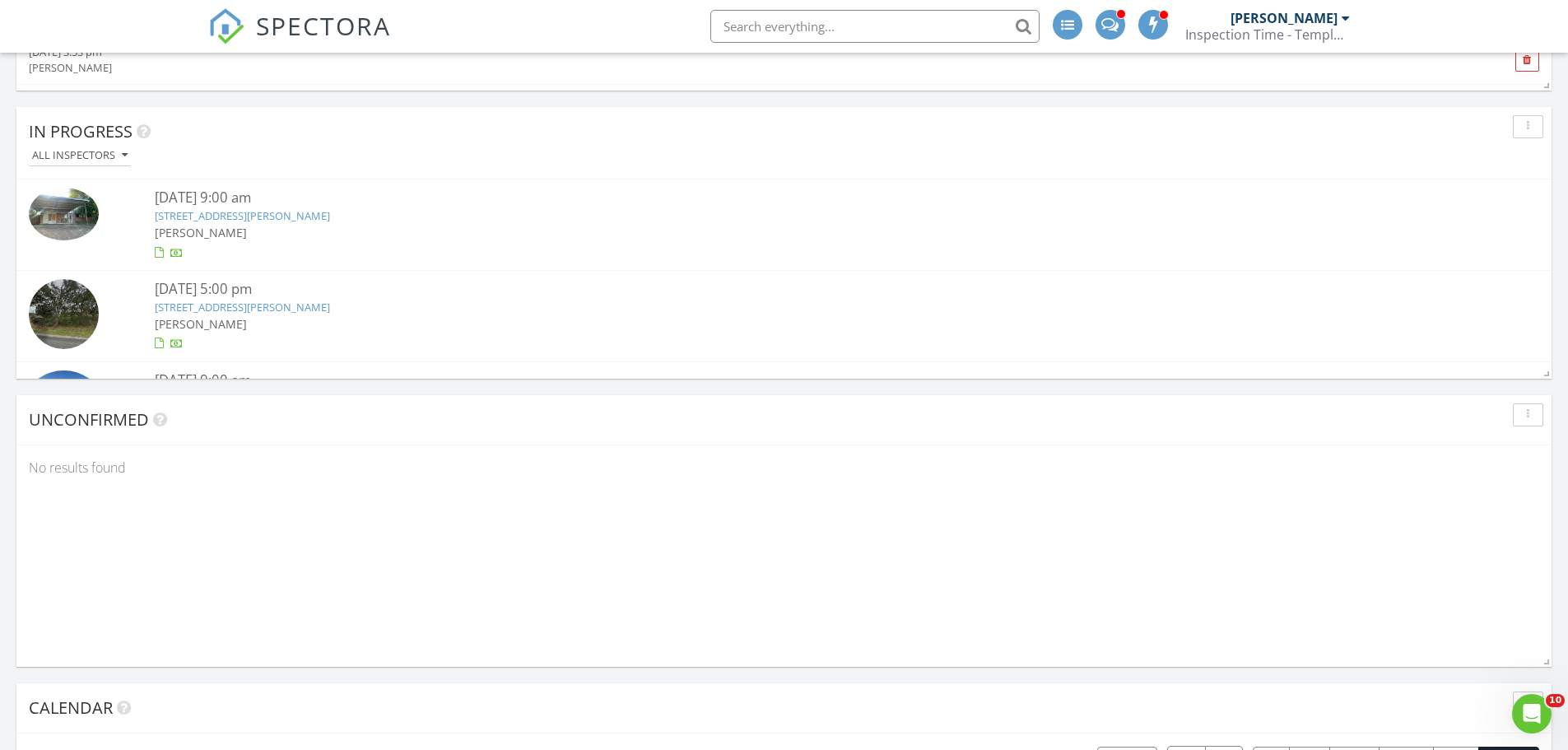
click at [840, 29] on input "text" at bounding box center [875, 26] width 329 height 33
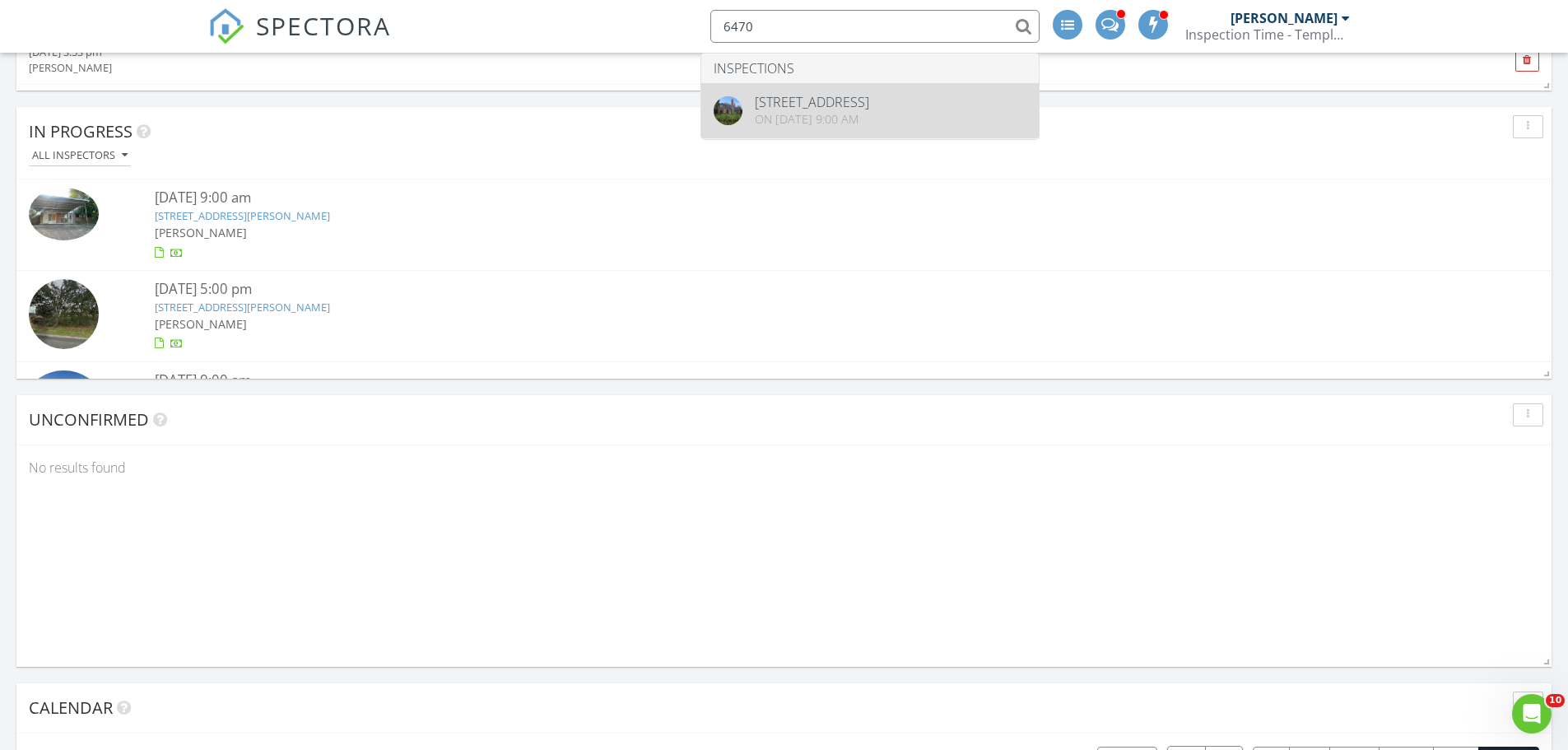
type input "6470"
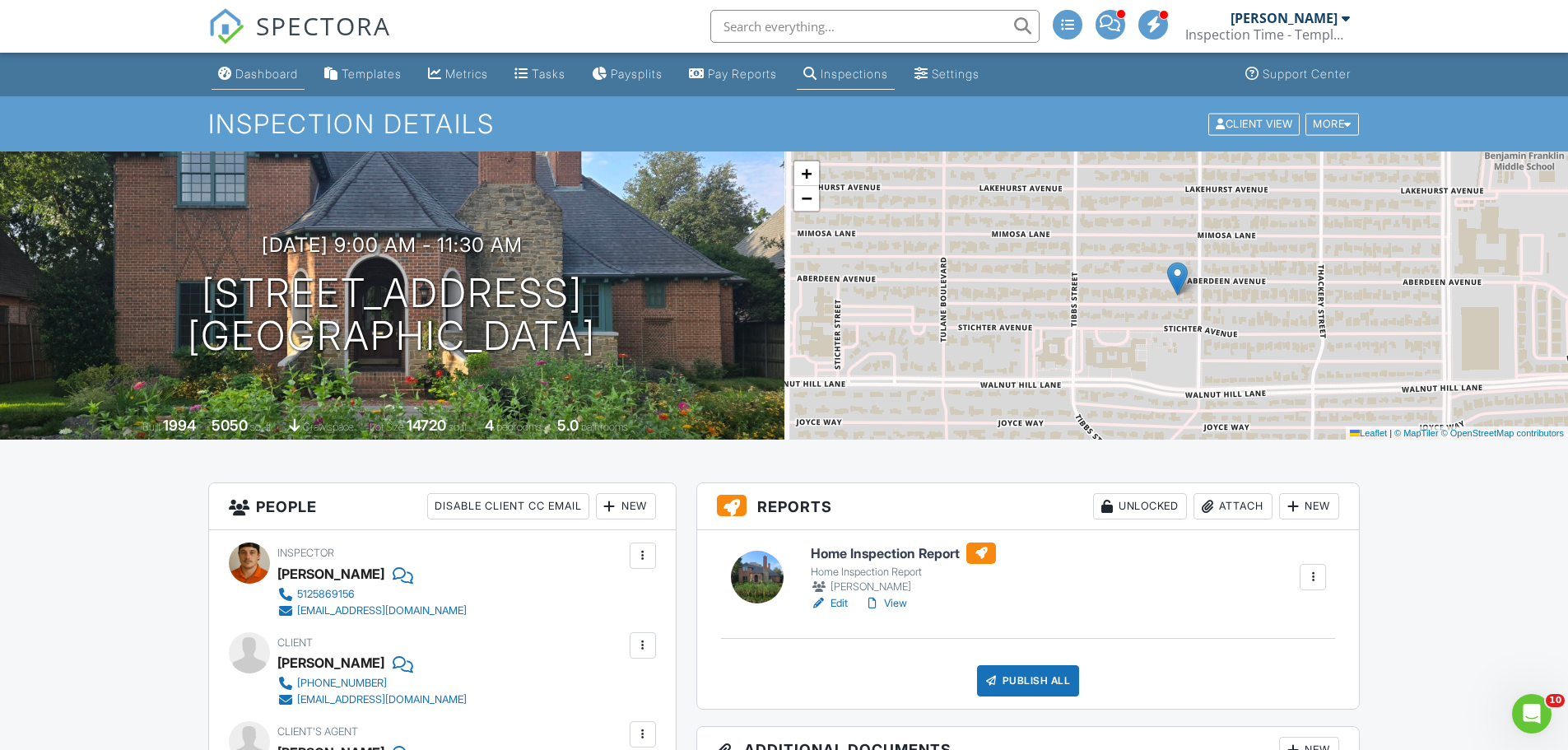
click at [263, 65] on link "Dashboard" at bounding box center [257, 75] width 93 height 31
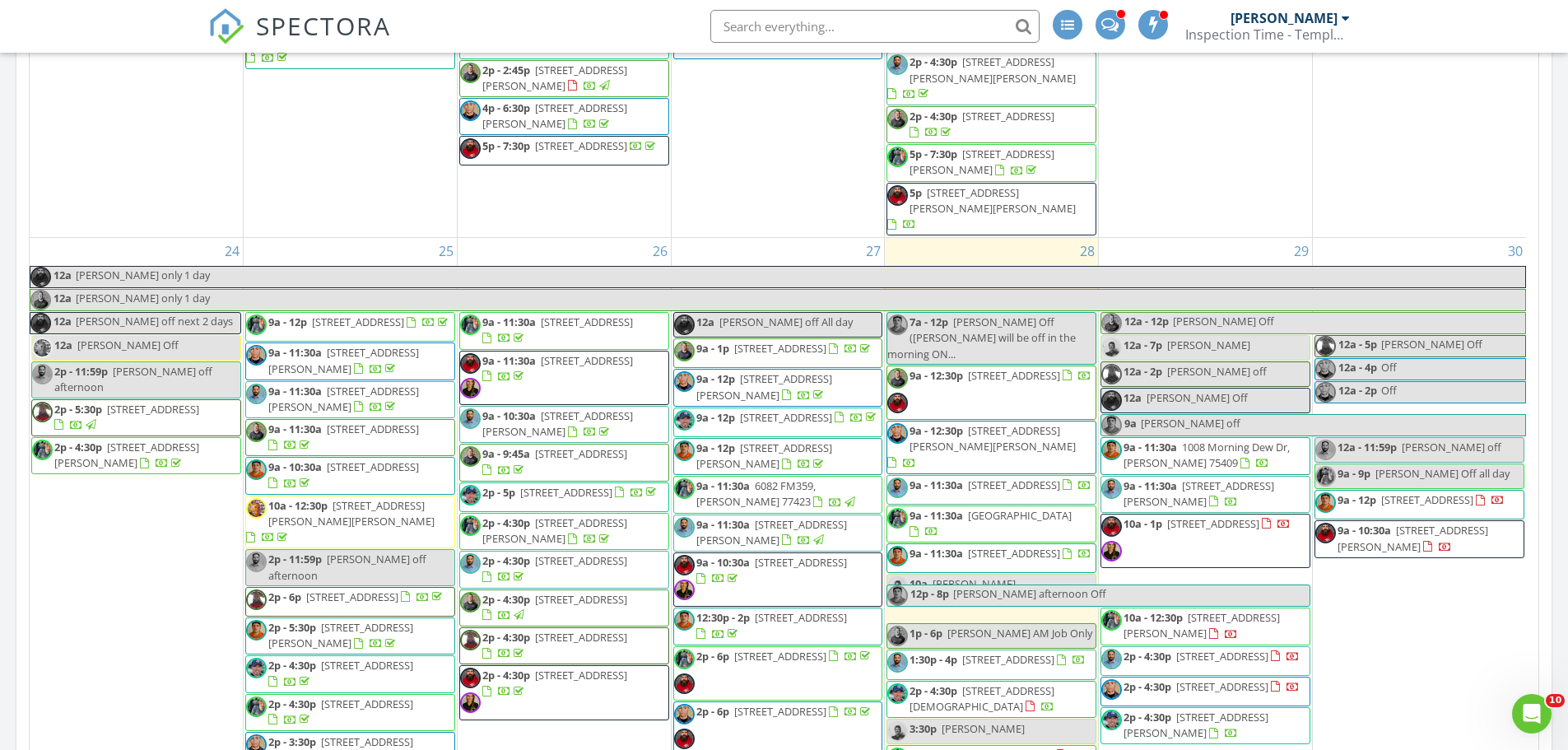
scroll to position [2800, 0]
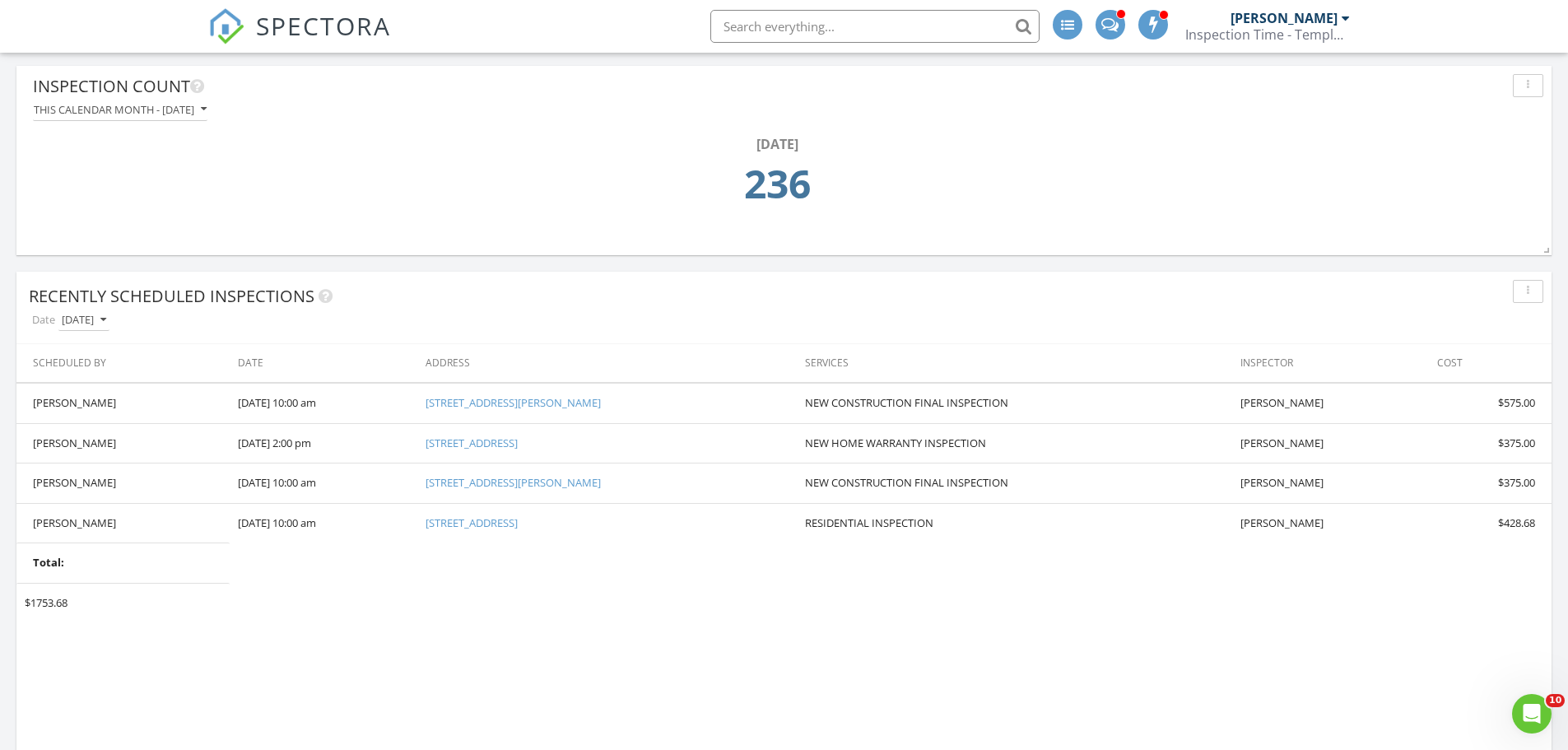
scroll to position [1070, 0]
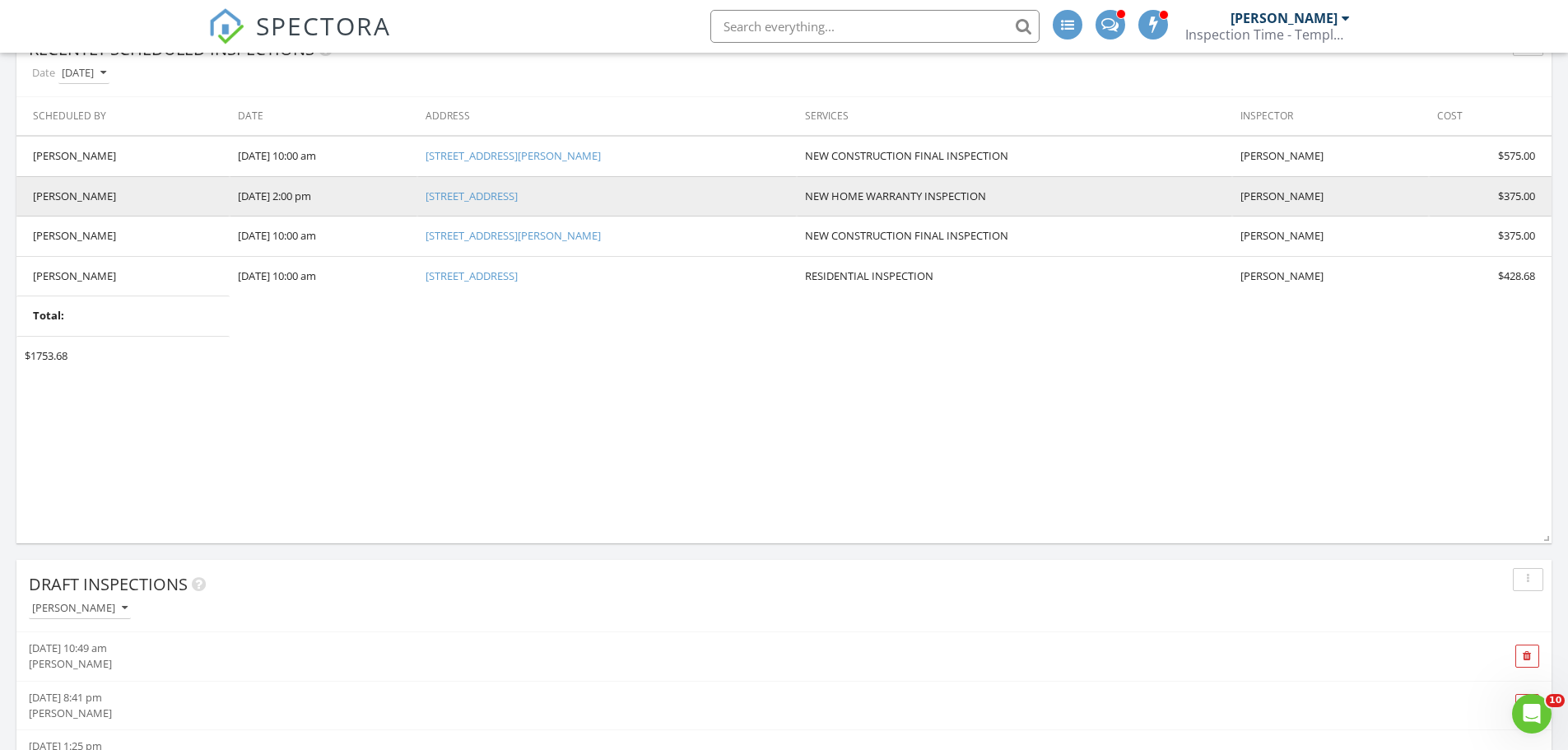
click at [460, 196] on link "[STREET_ADDRESS]" at bounding box center [471, 195] width 92 height 14
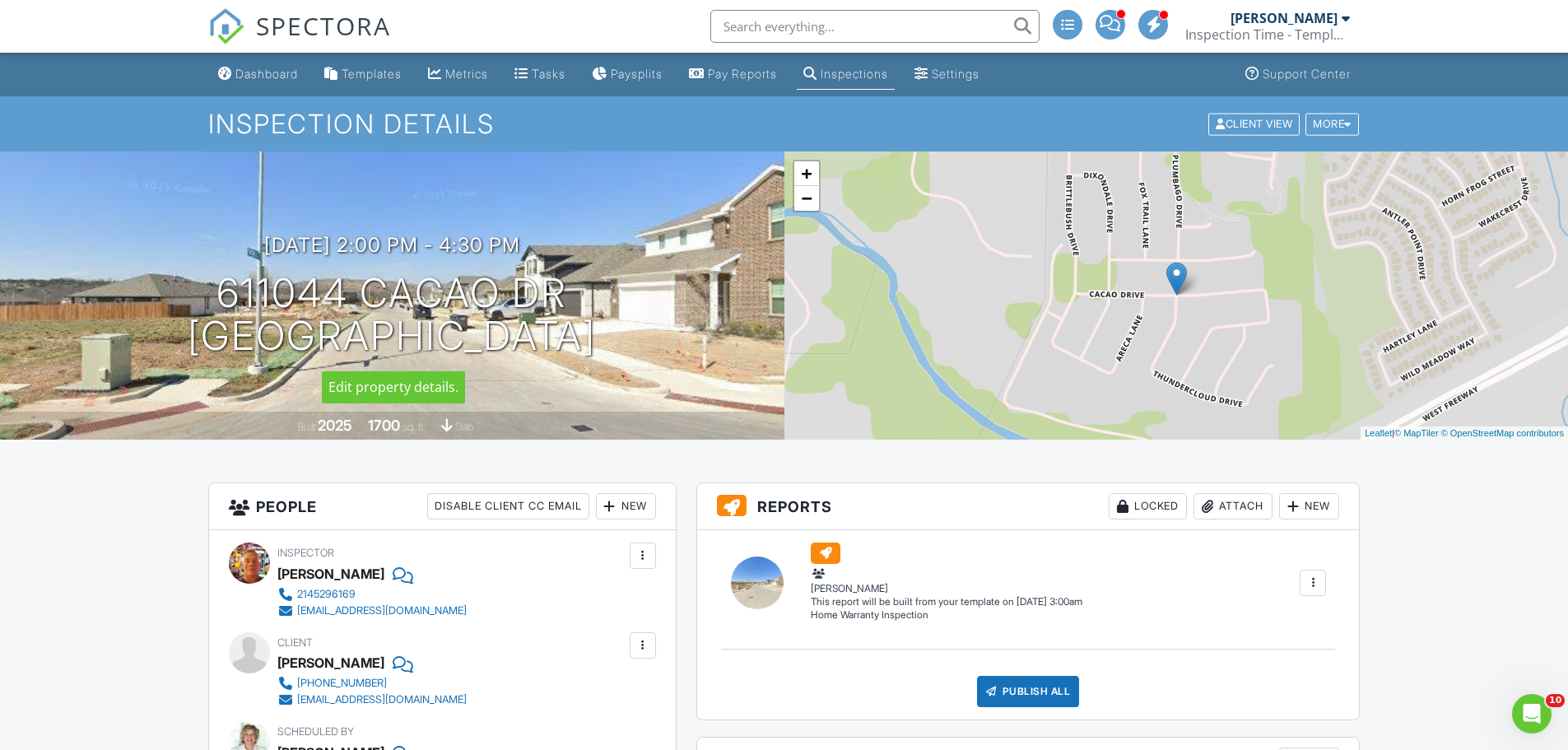
click at [0, 0] on div at bounding box center [0, 0] width 0 height 0
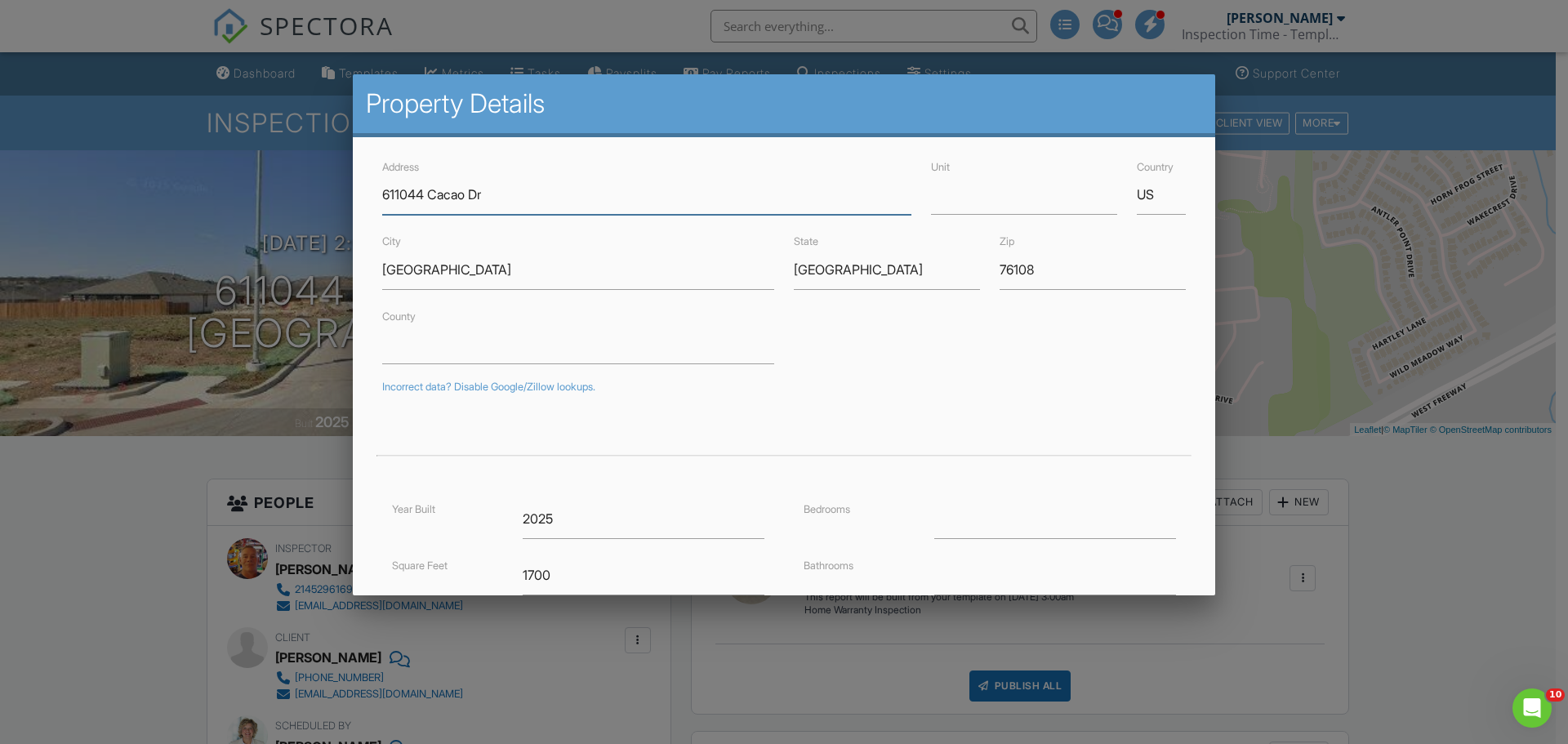
click at [391, 192] on input "611044 Cacao Dr" at bounding box center [647, 195] width 529 height 40
click at [402, 195] on input "11044 Cacao Dr" at bounding box center [647, 195] width 529 height 40
type input "11004 Cacao Dr"
click at [593, 347] on input "County" at bounding box center [578, 344] width 392 height 40
type input "32.728069"
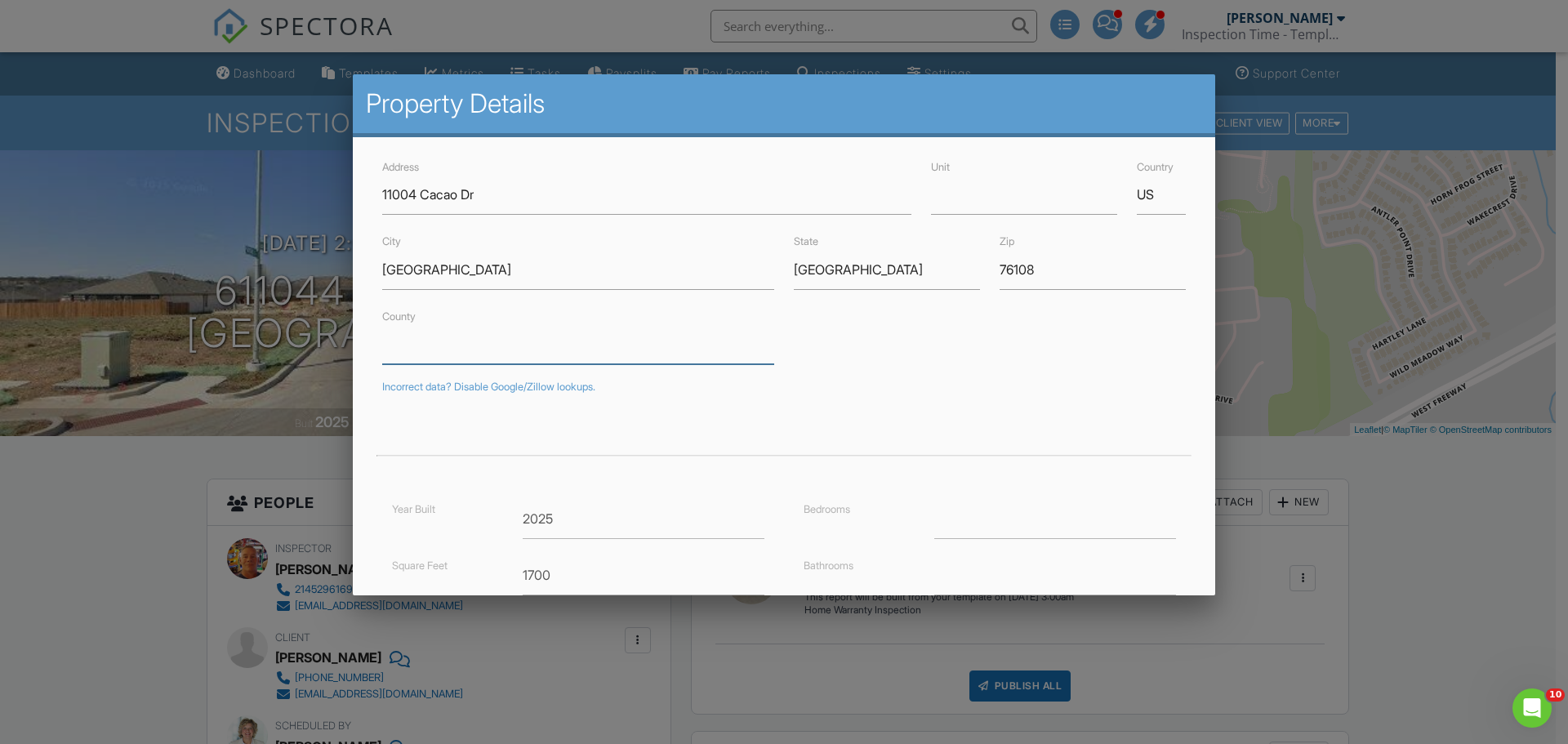
type input "-97.5197901"
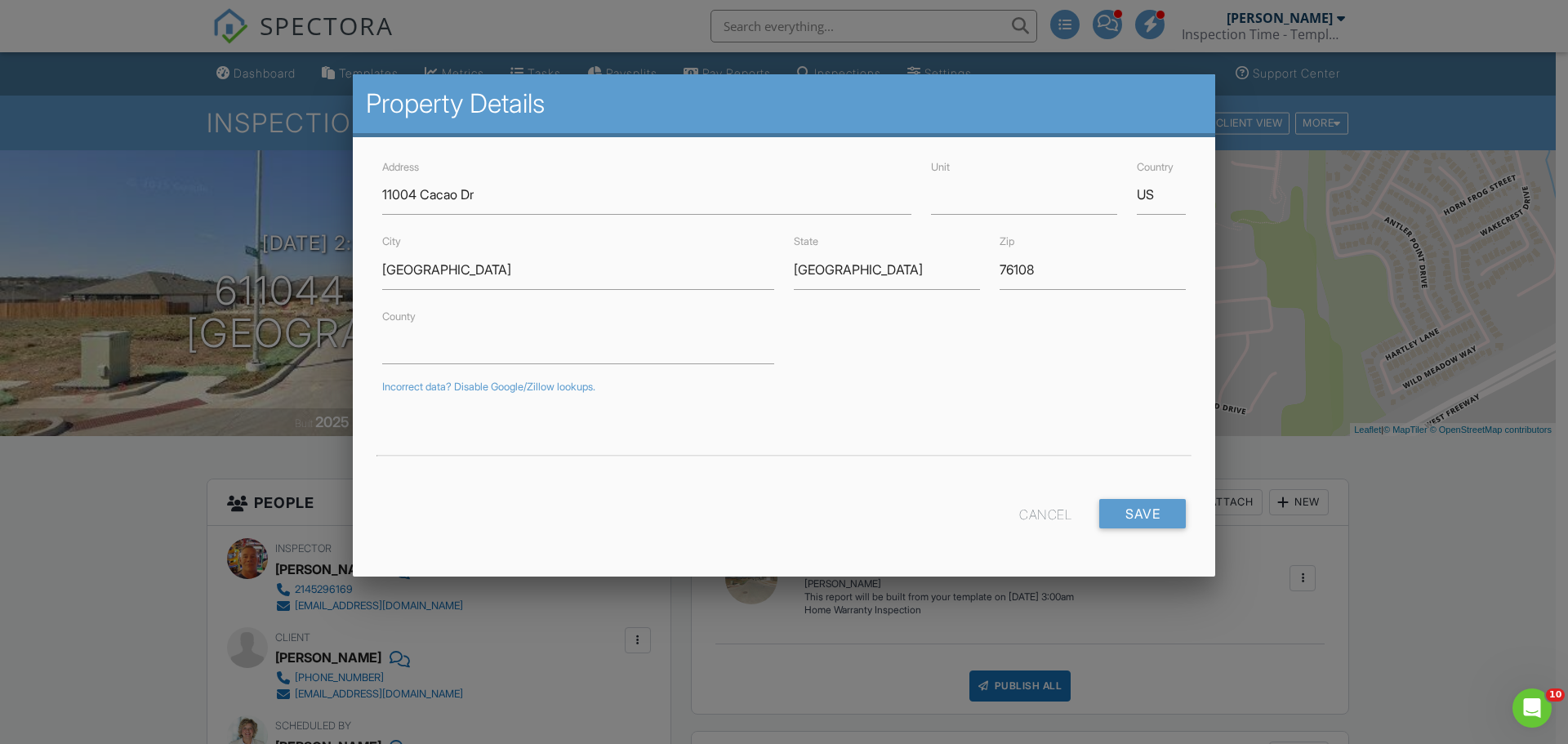
click at [0, 0] on input "number" at bounding box center [0, 0] width 0 height 0
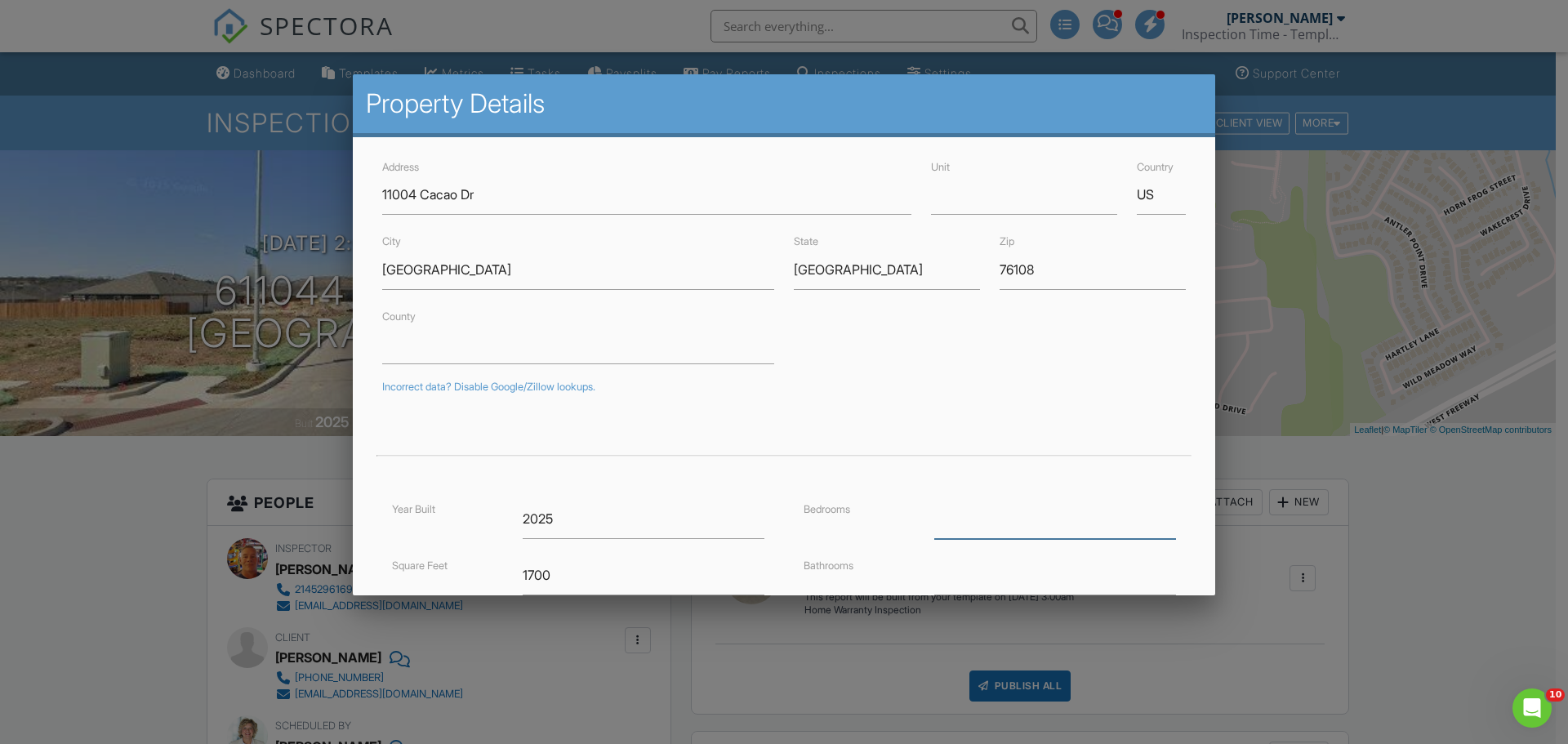
scroll to position [295, 0]
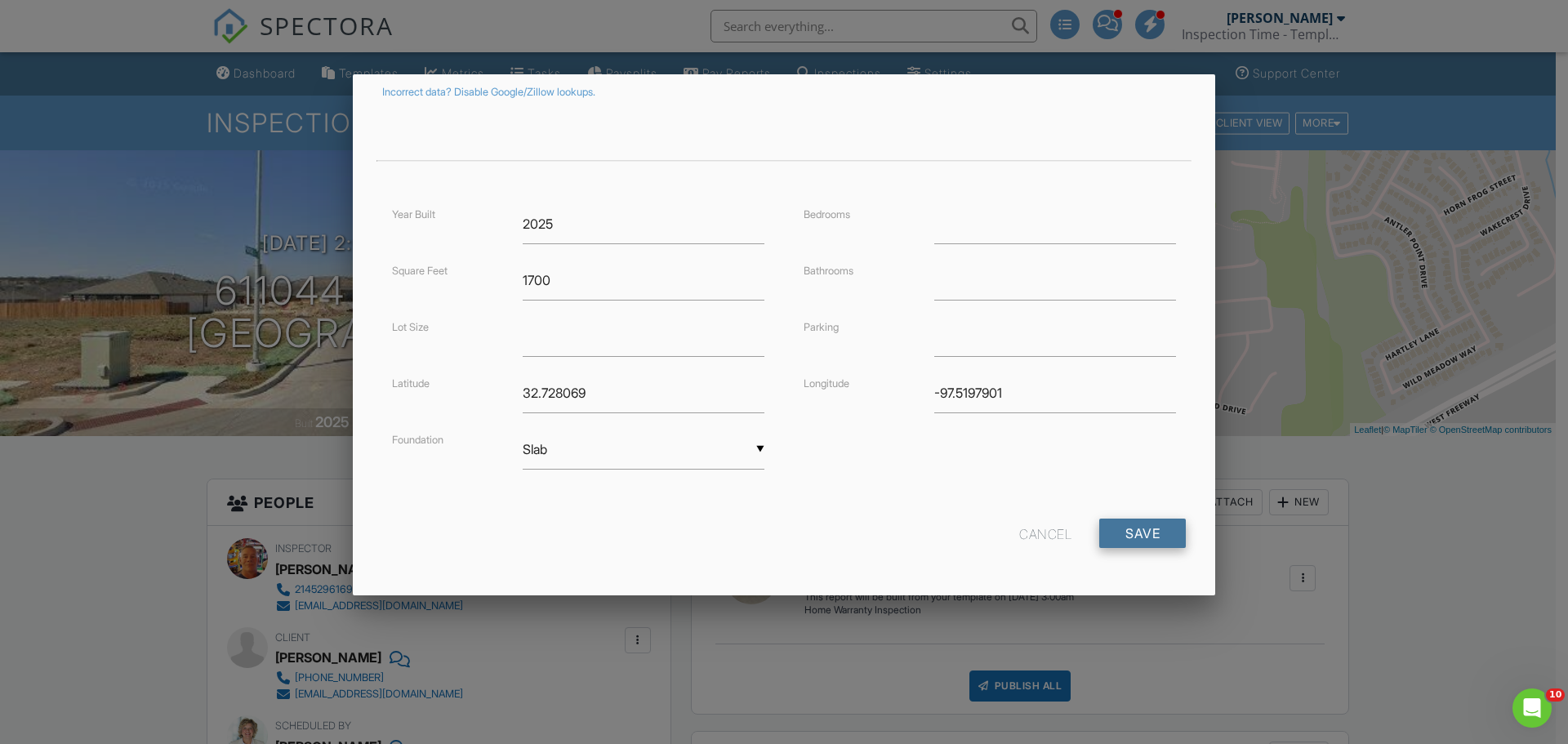
click at [1122, 528] on input "Save" at bounding box center [1142, 533] width 86 height 29
drag, startPoint x: 1021, startPoint y: 394, endPoint x: 902, endPoint y: 392, distance: 119.0
click at [910, 390] on div "Longitude -97.5197901" at bounding box center [989, 393] width 392 height 40
drag, startPoint x: 607, startPoint y: 395, endPoint x: 489, endPoint y: 393, distance: 118.0
click at [452, 384] on div "Latitude 32.728069" at bounding box center [578, 393] width 392 height 40
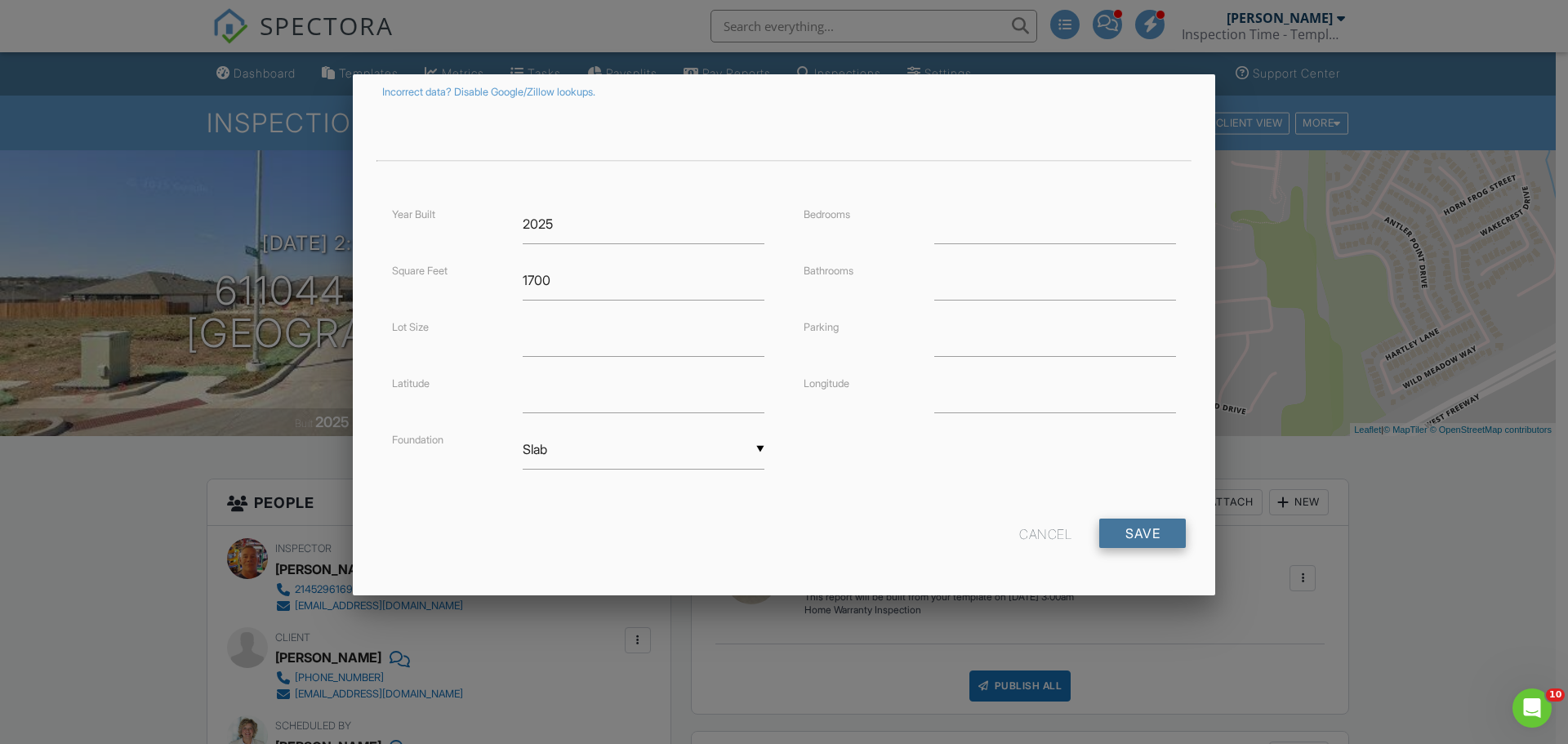
click at [1147, 521] on input "Save" at bounding box center [1142, 533] width 86 height 29
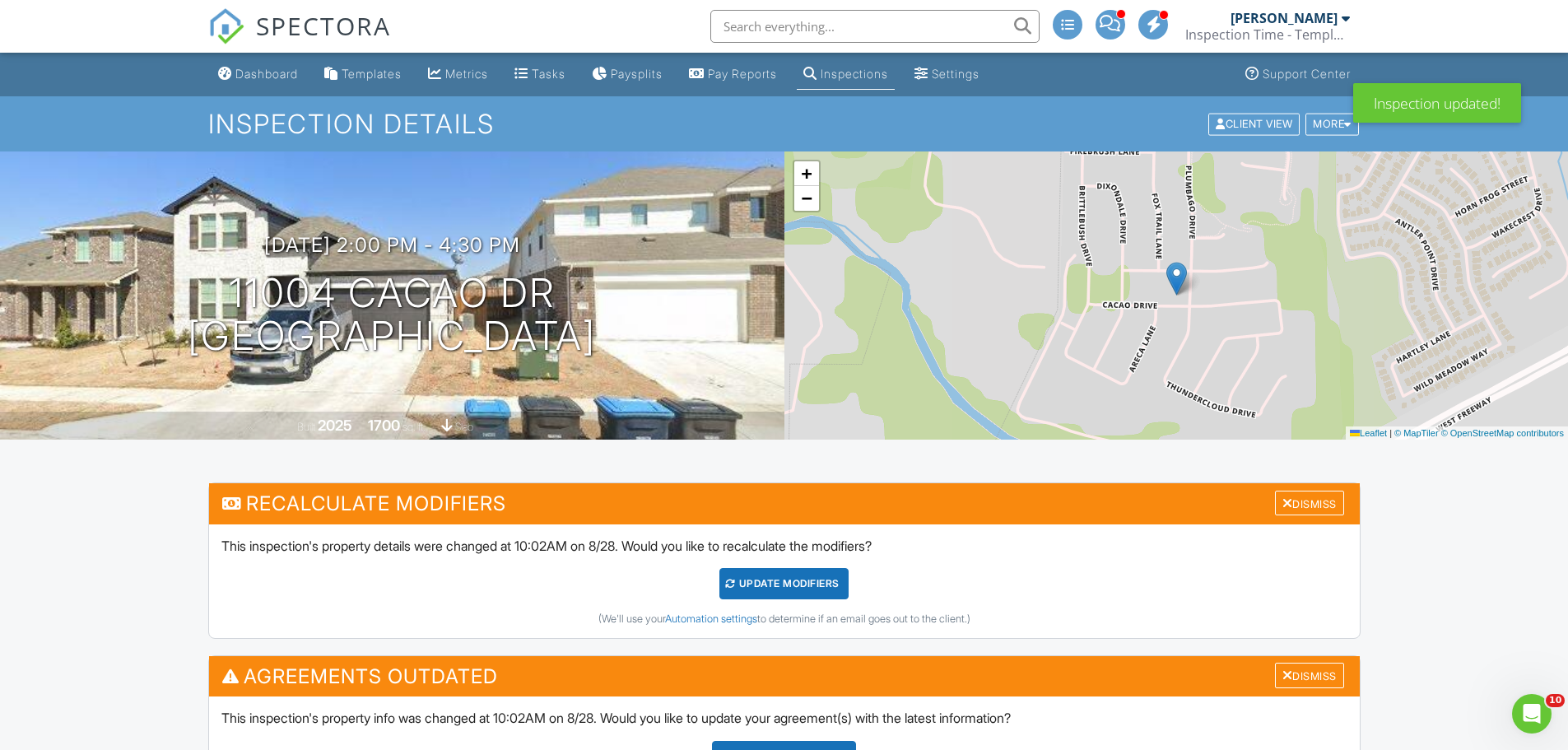
scroll to position [411, 0]
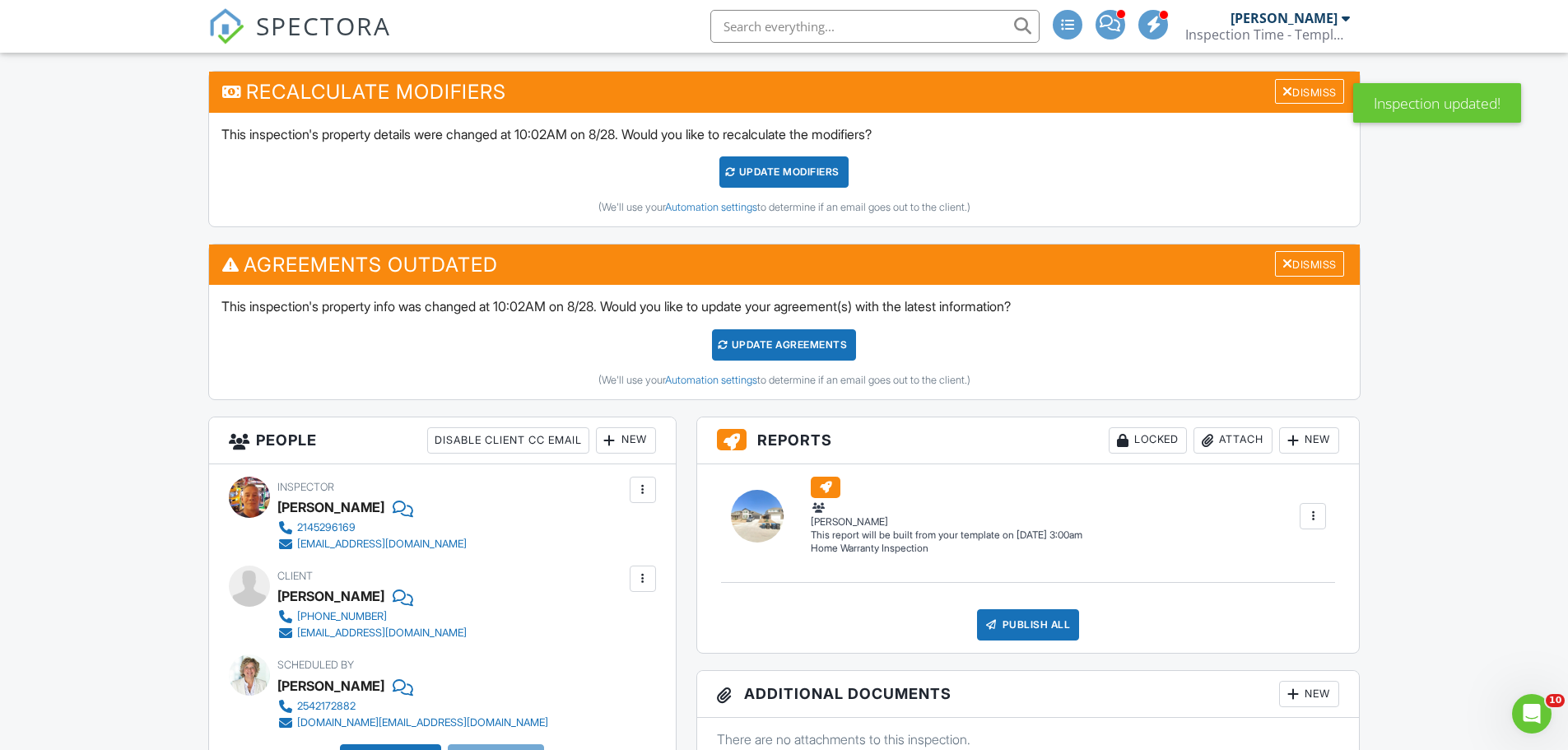
click at [786, 339] on div "Update Agreements" at bounding box center [784, 344] width 144 height 32
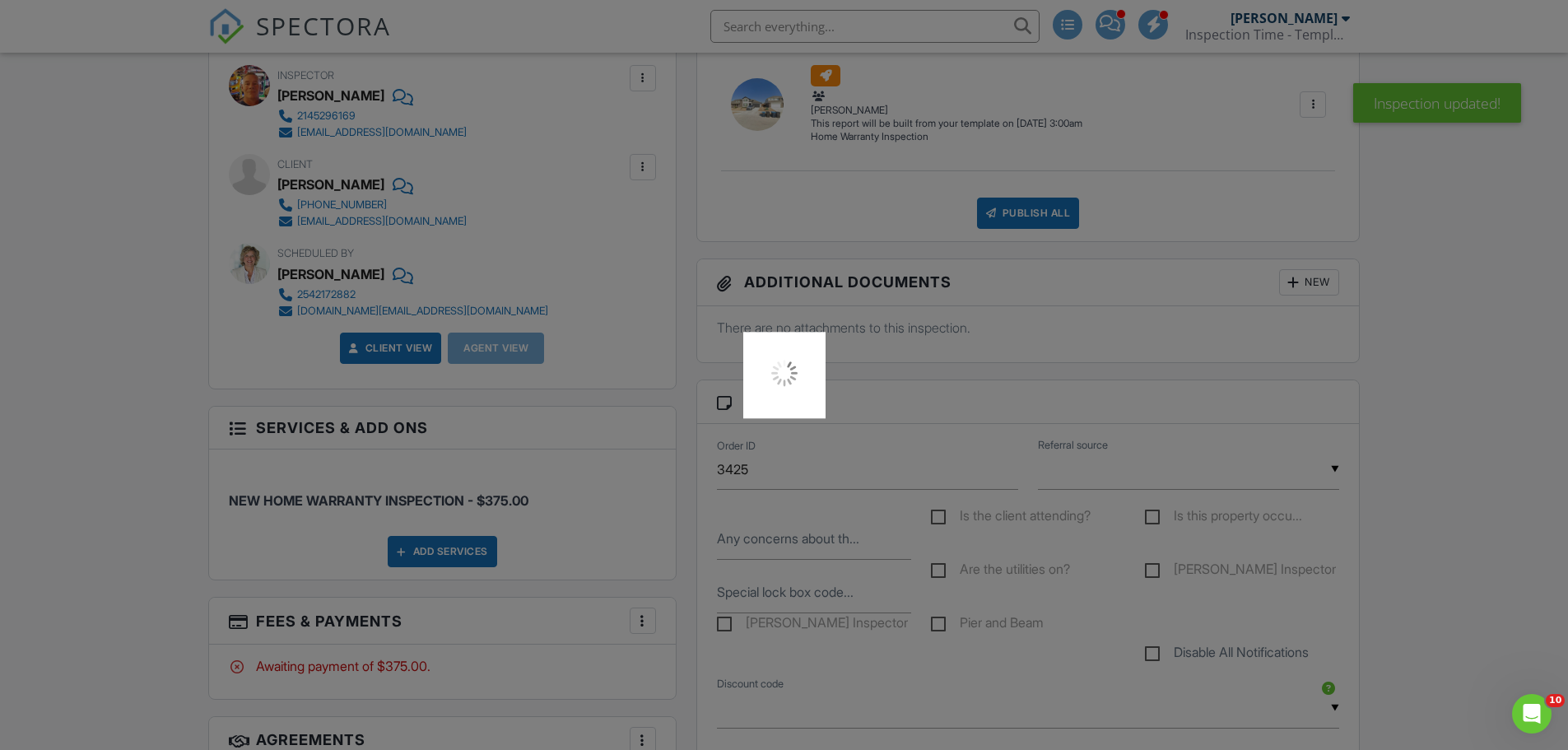
scroll to position [1153, 0]
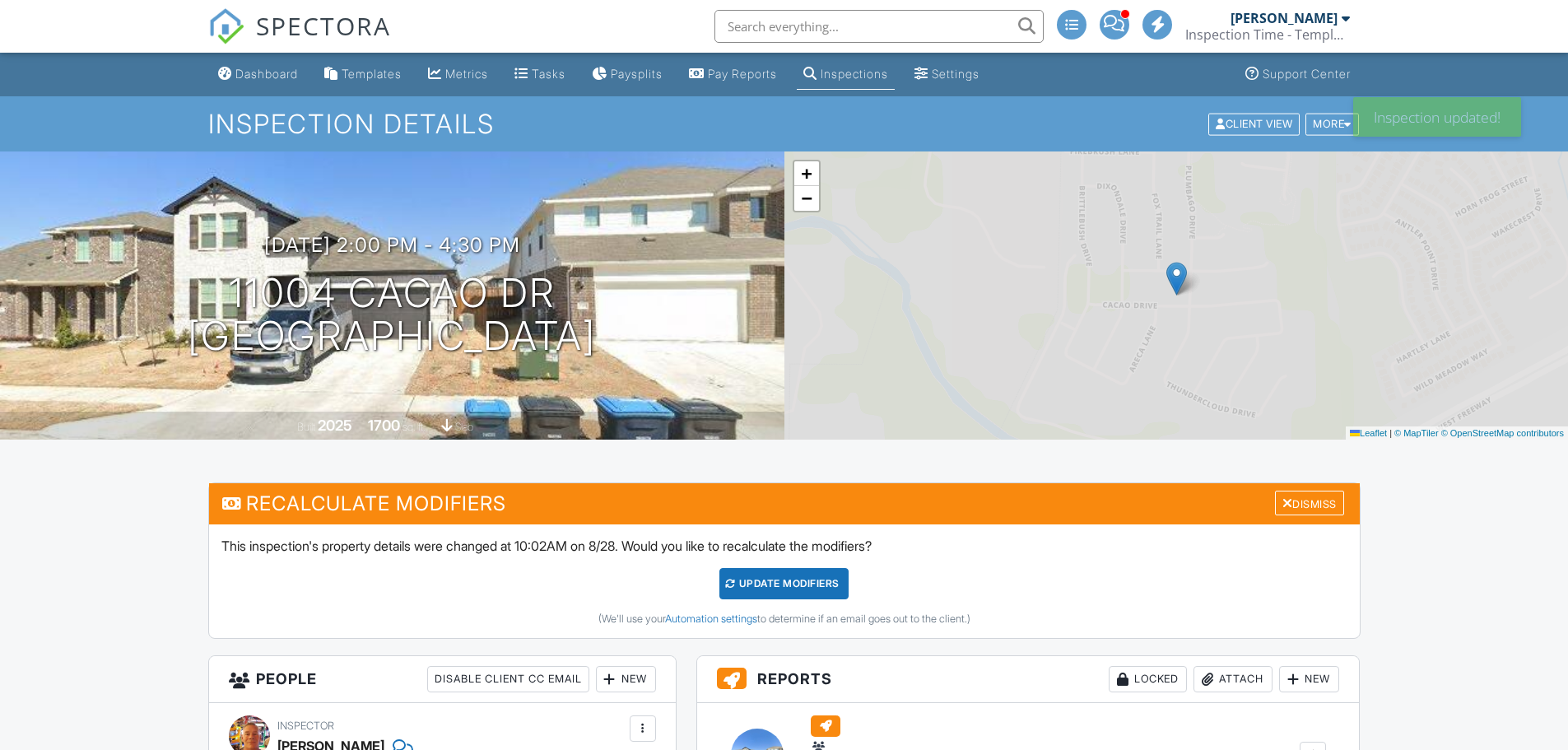
click at [761, 575] on div "UPDATE Modifiers" at bounding box center [783, 584] width 129 height 32
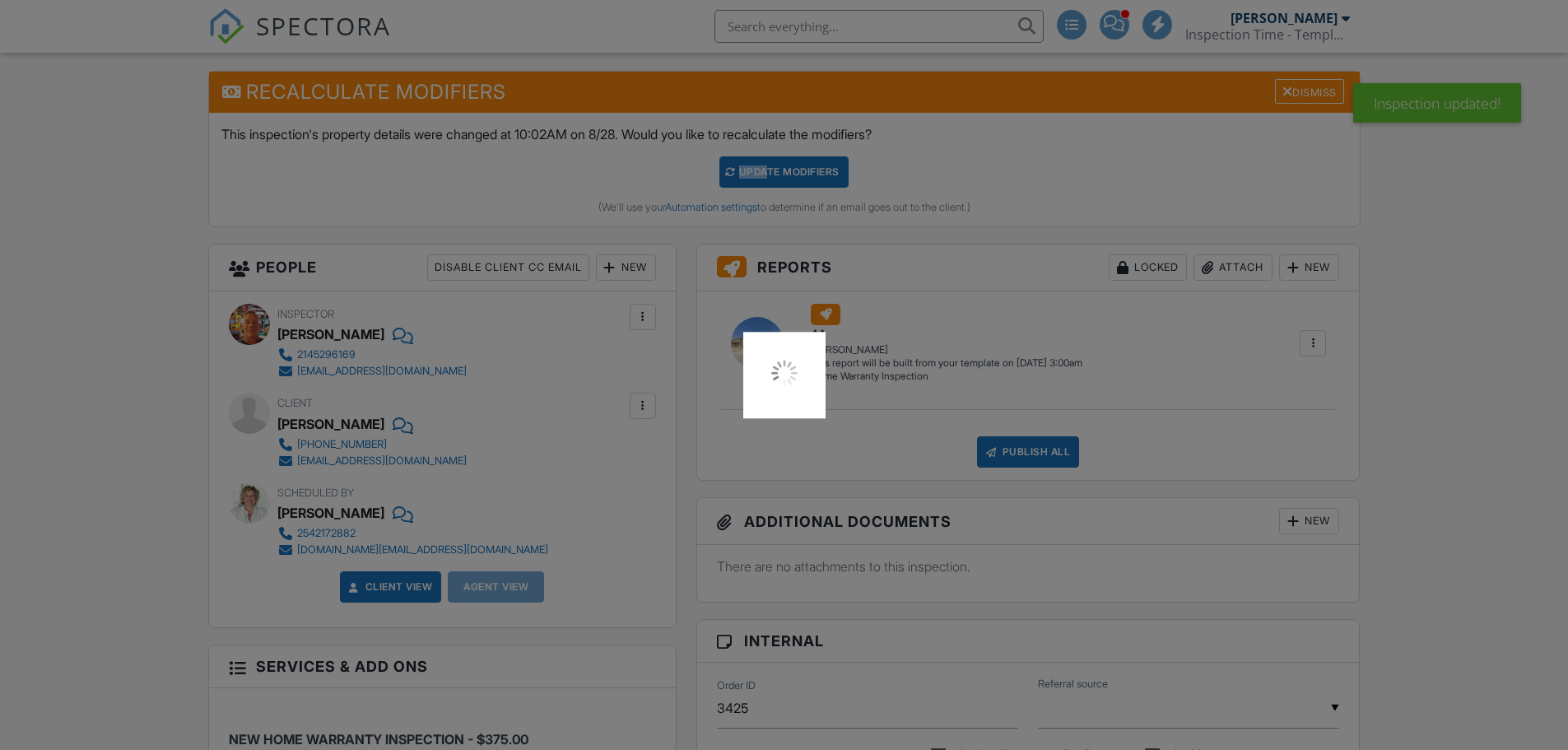
scroll to position [741, 0]
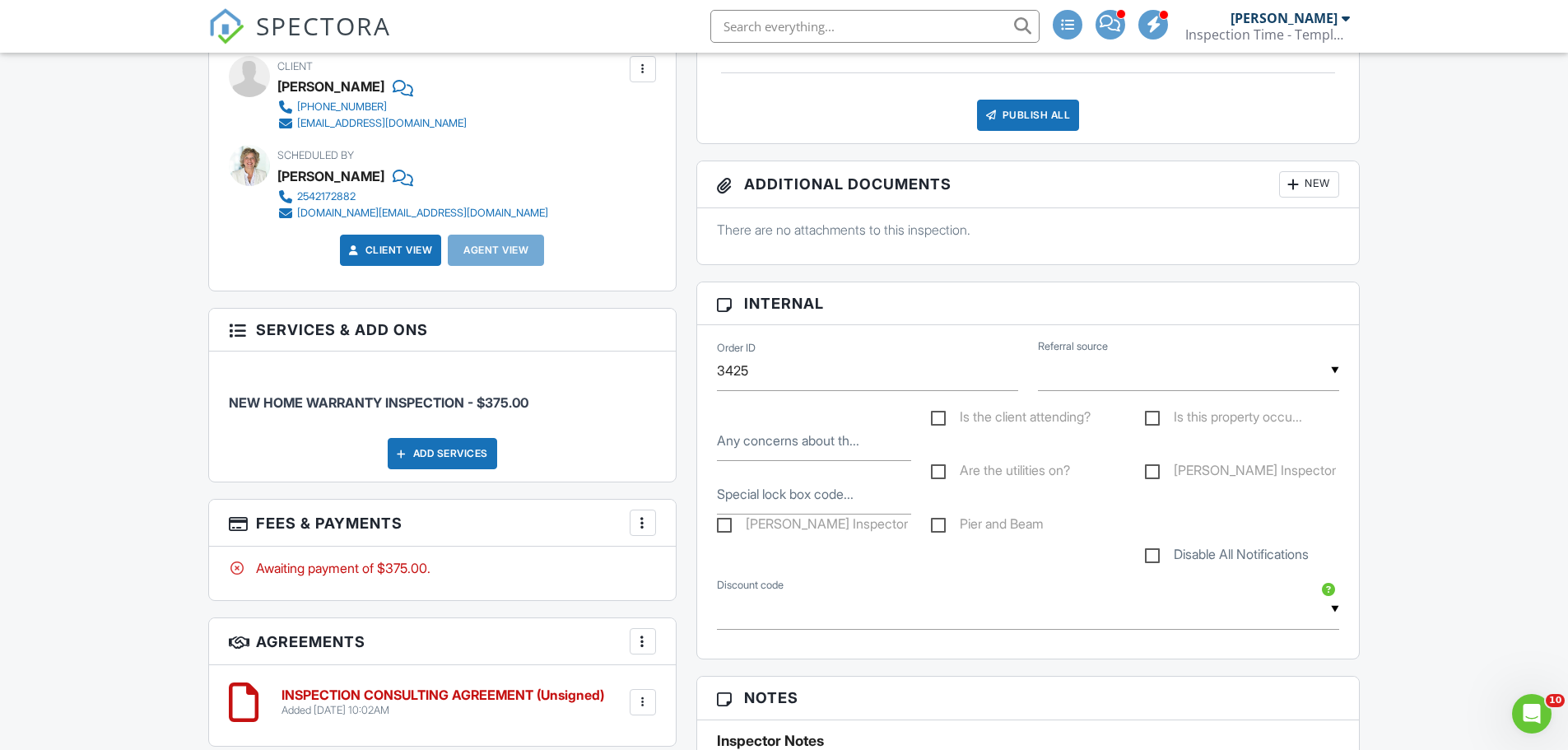
scroll to position [82, 0]
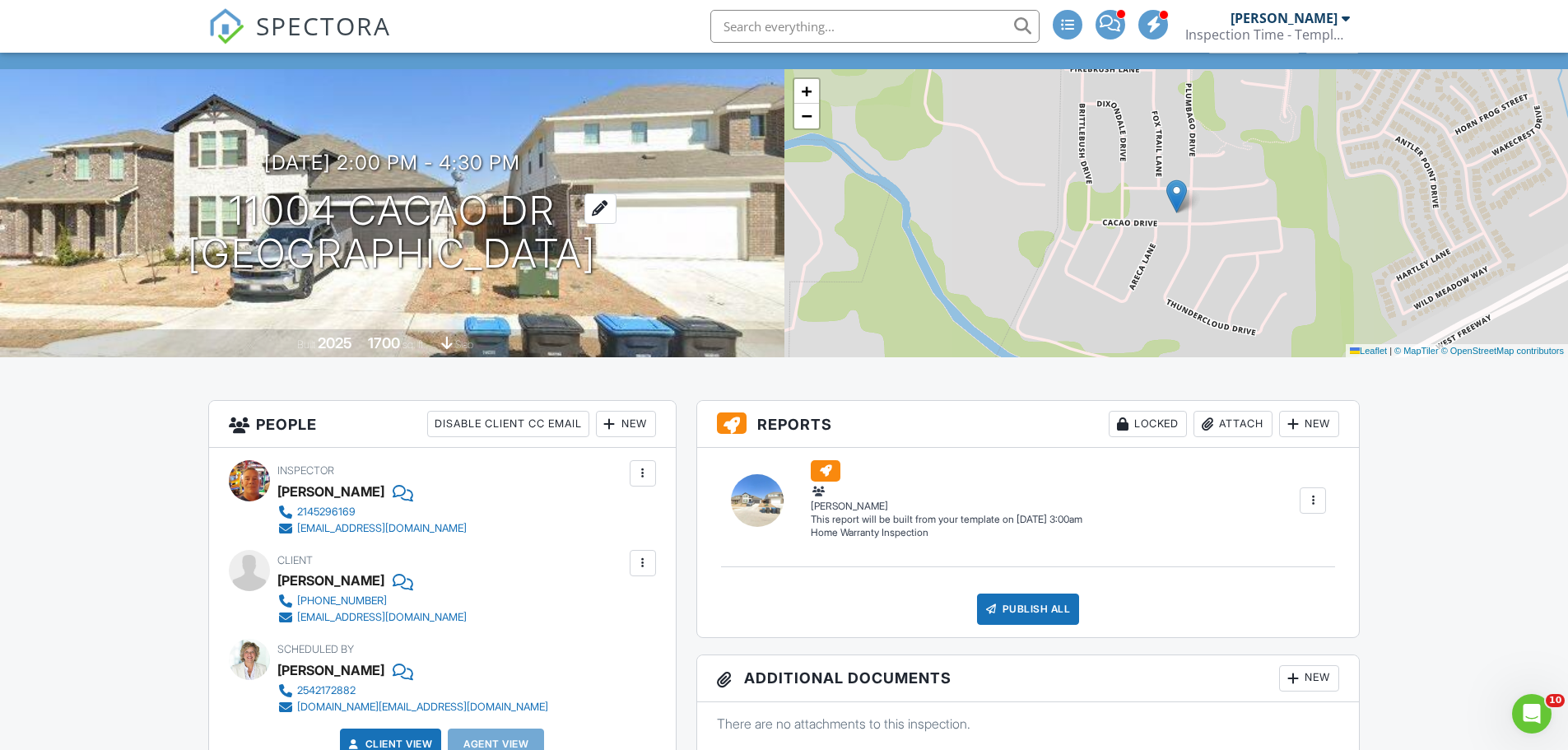
click at [577, 257] on h1 "11004 Cacao Dr [GEOGRAPHIC_DATA]" at bounding box center [391, 232] width 408 height 87
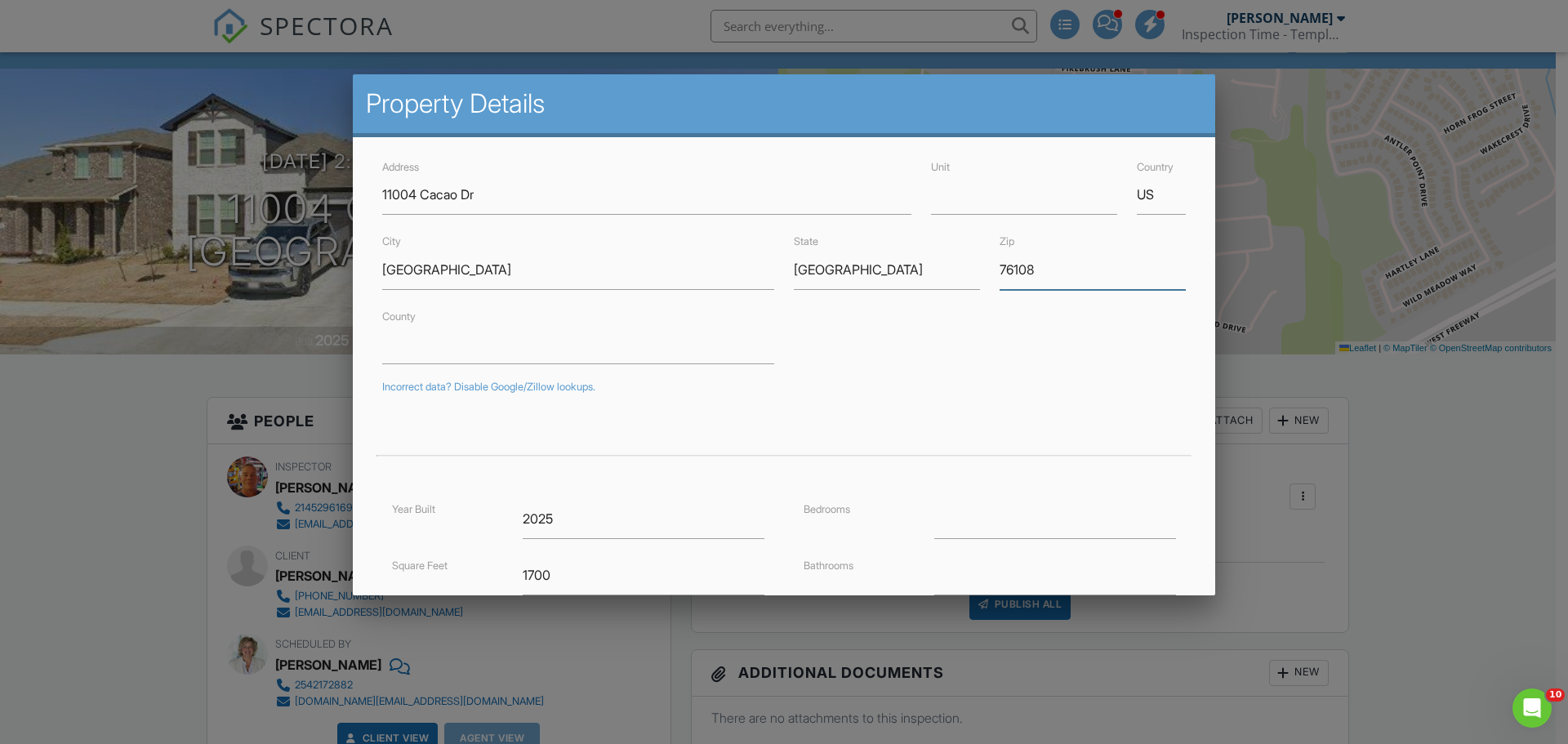
drag, startPoint x: 1057, startPoint y: 276, endPoint x: 968, endPoint y: 279, distance: 89.1
click at [968, 279] on div "City Fort Worth State TX Zip 76108" at bounding box center [784, 260] width 823 height 58
click at [29, 455] on div at bounding box center [784, 383] width 1568 height 930
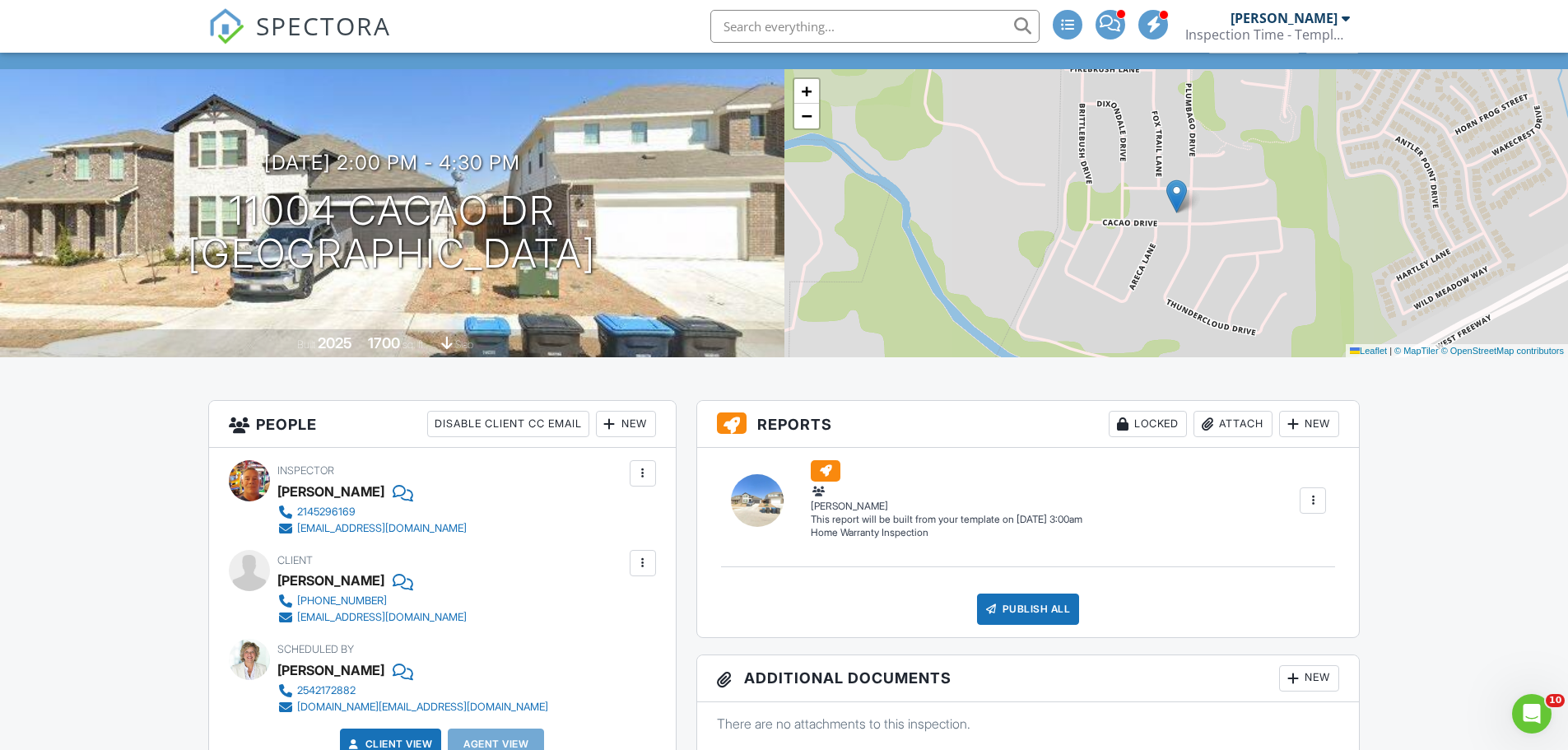
scroll to position [0, 0]
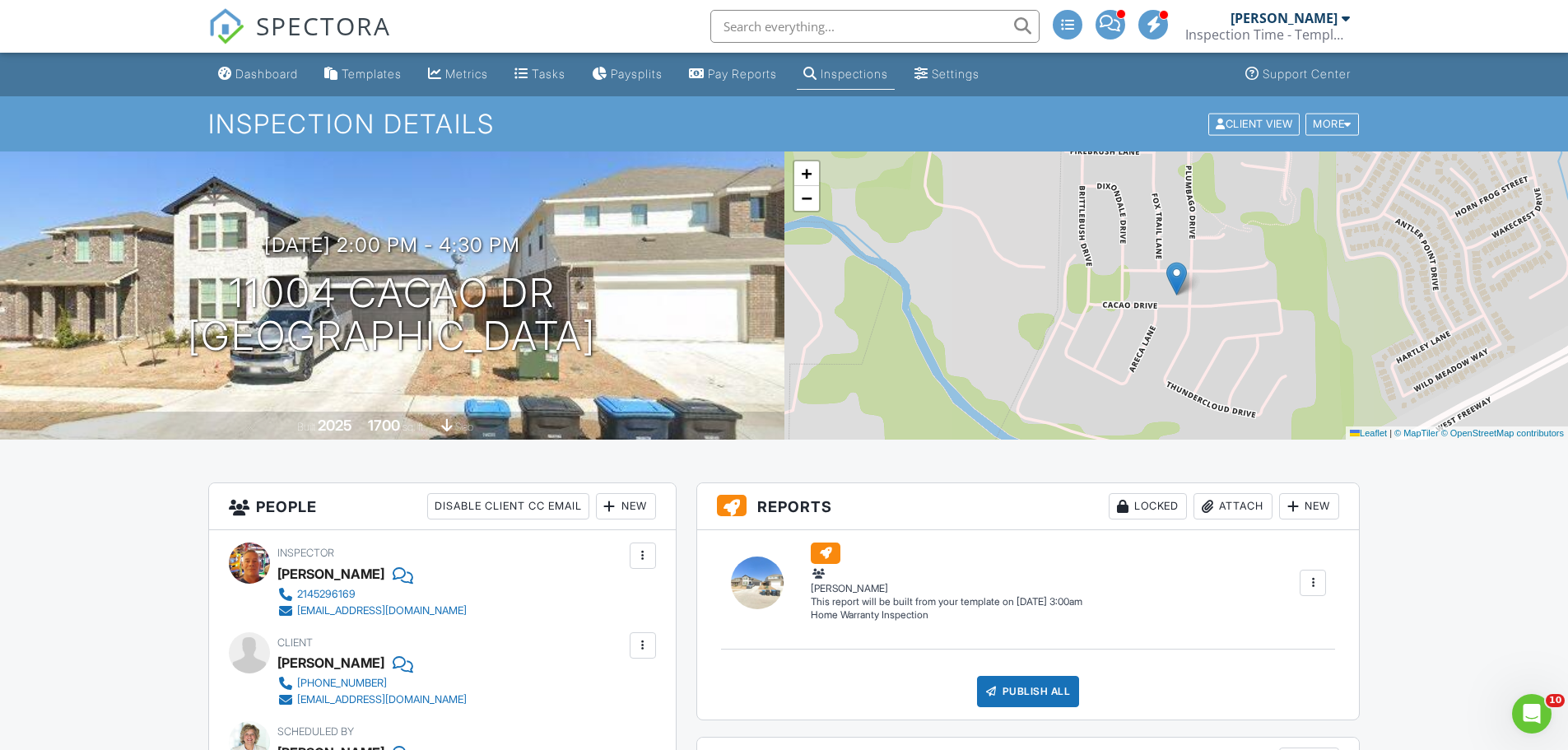
click at [1343, 21] on div at bounding box center [1345, 18] width 9 height 13
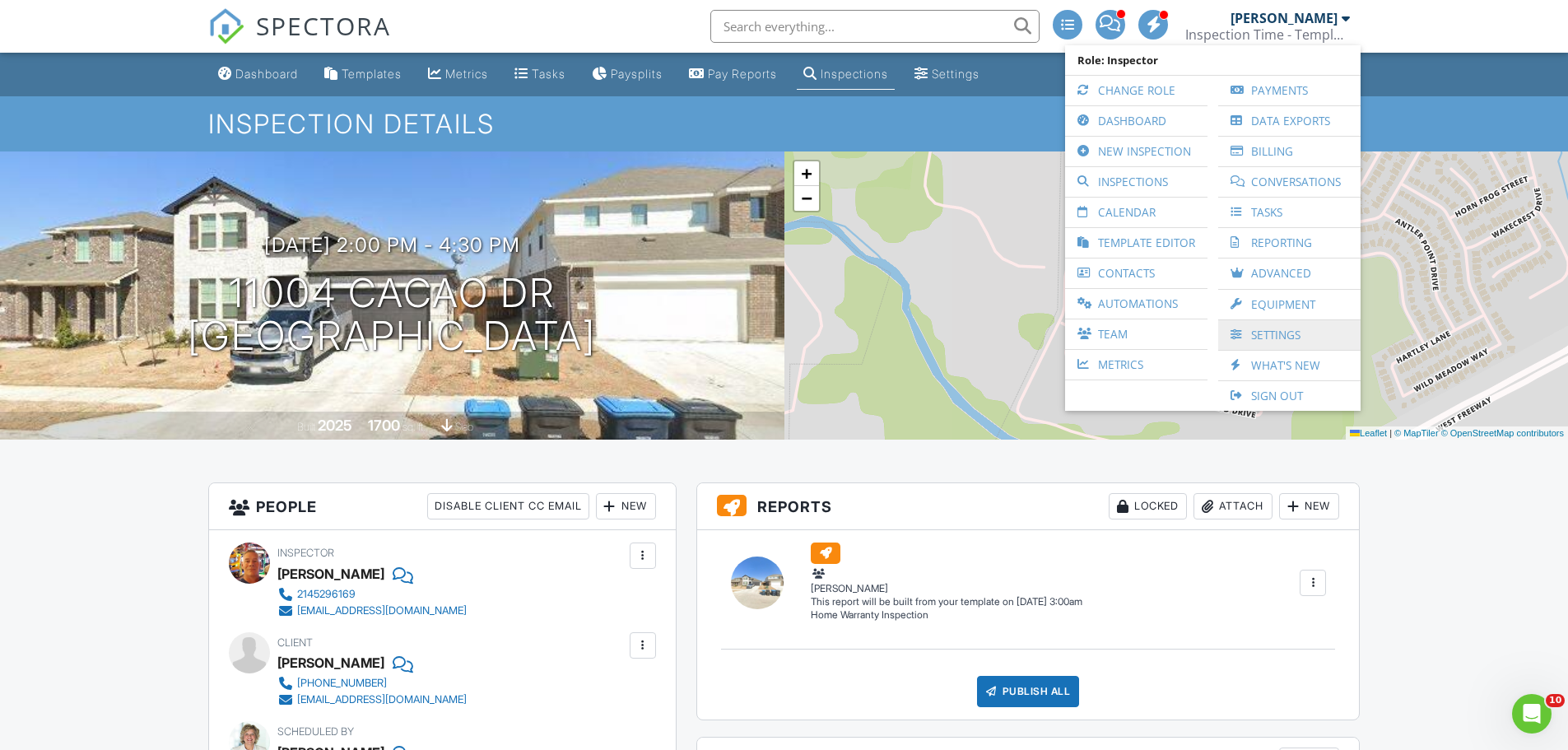
click at [1284, 336] on link "Settings" at bounding box center [1290, 335] width 126 height 30
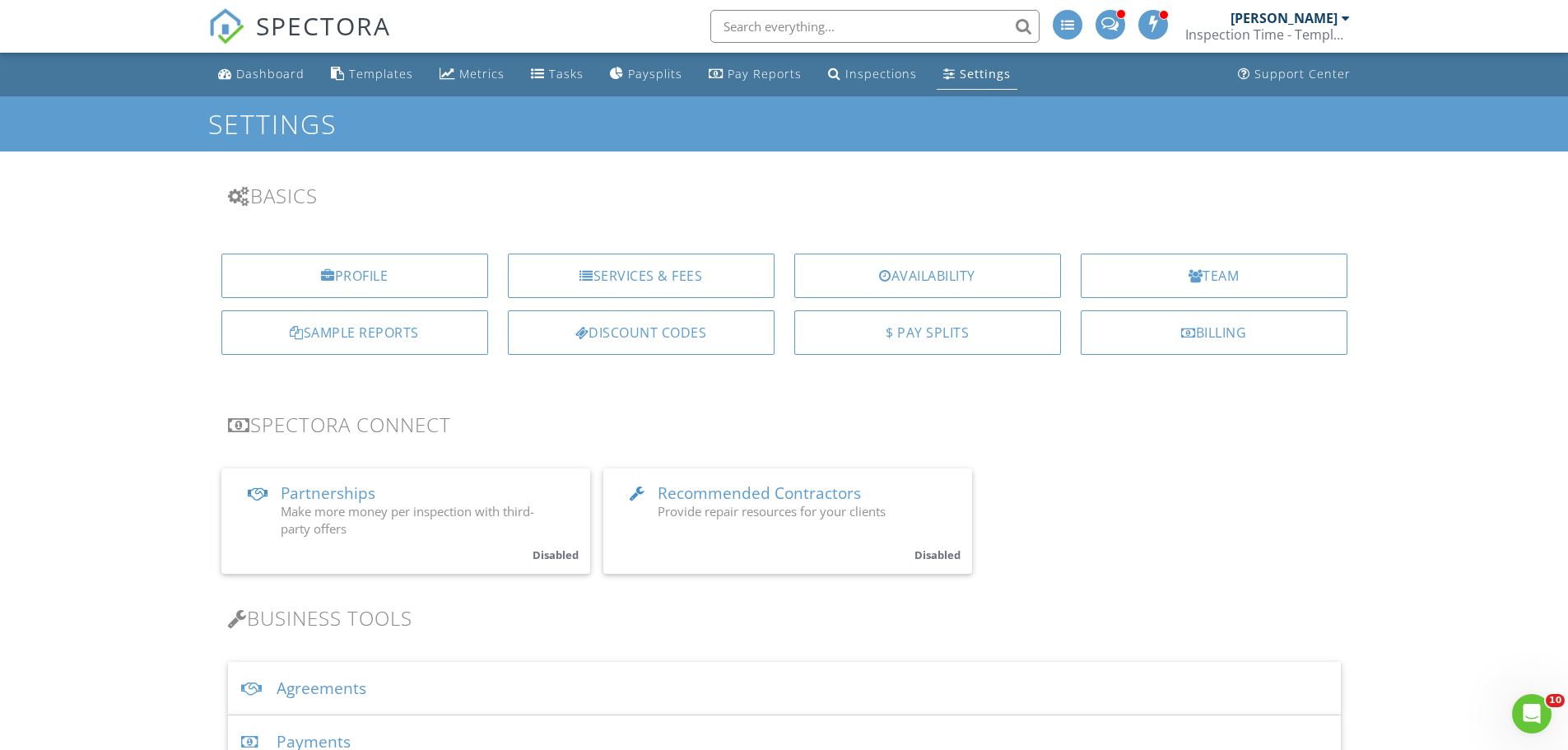
click at [615, 279] on div "Services & Fees" at bounding box center [641, 276] width 267 height 44
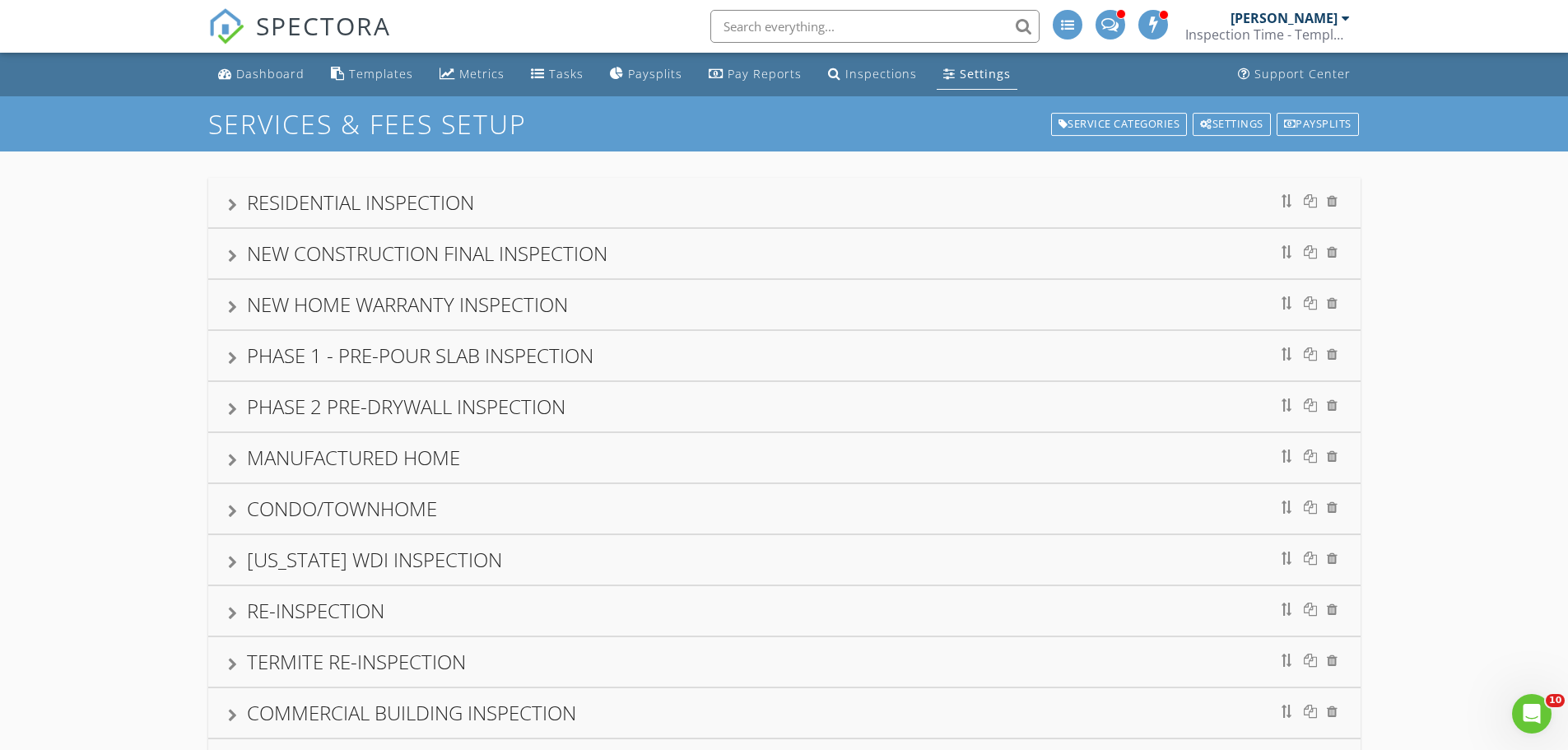
click at [512, 214] on div "RESIDENTIAL INSPECTION" at bounding box center [784, 202] width 1113 height 30
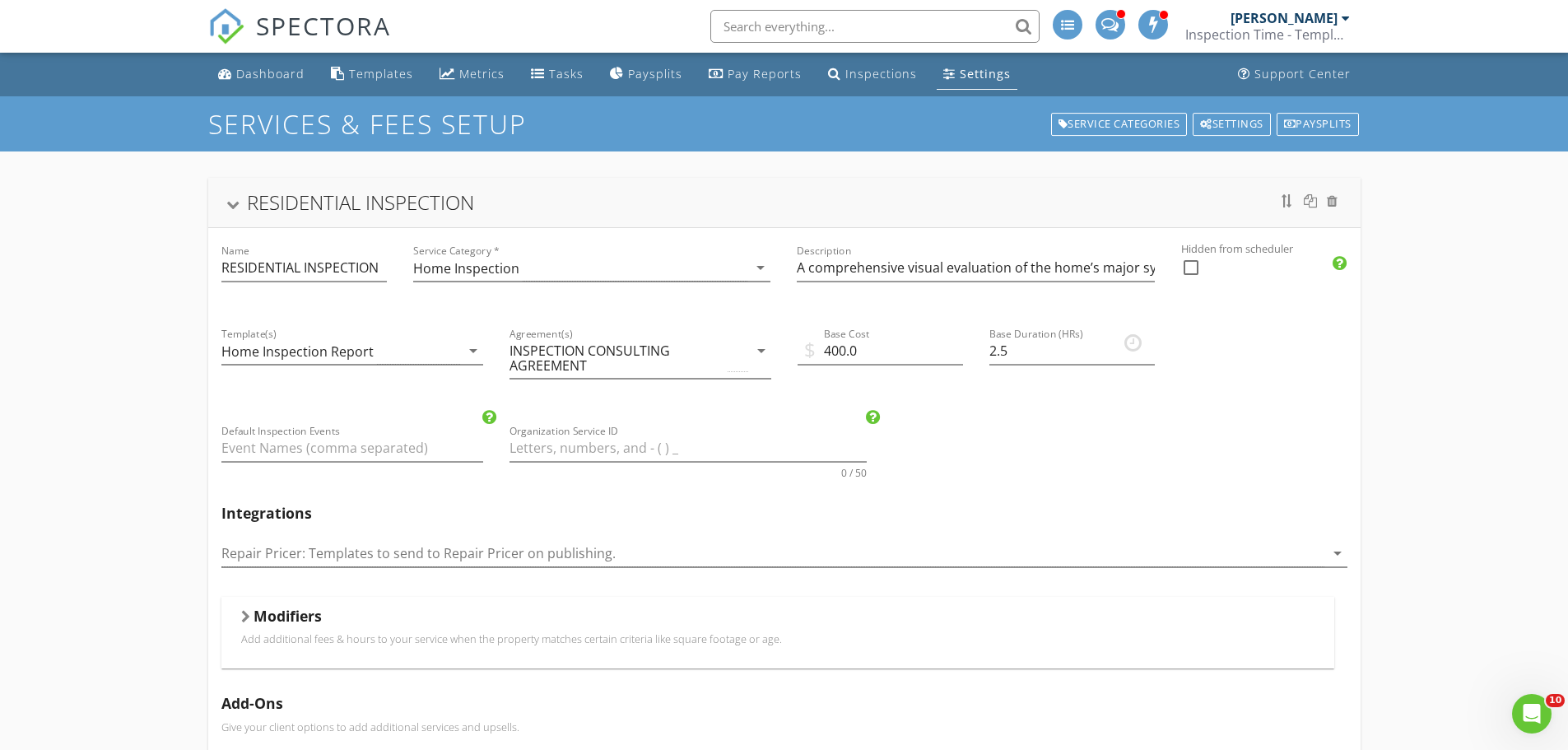
scroll to position [247, 0]
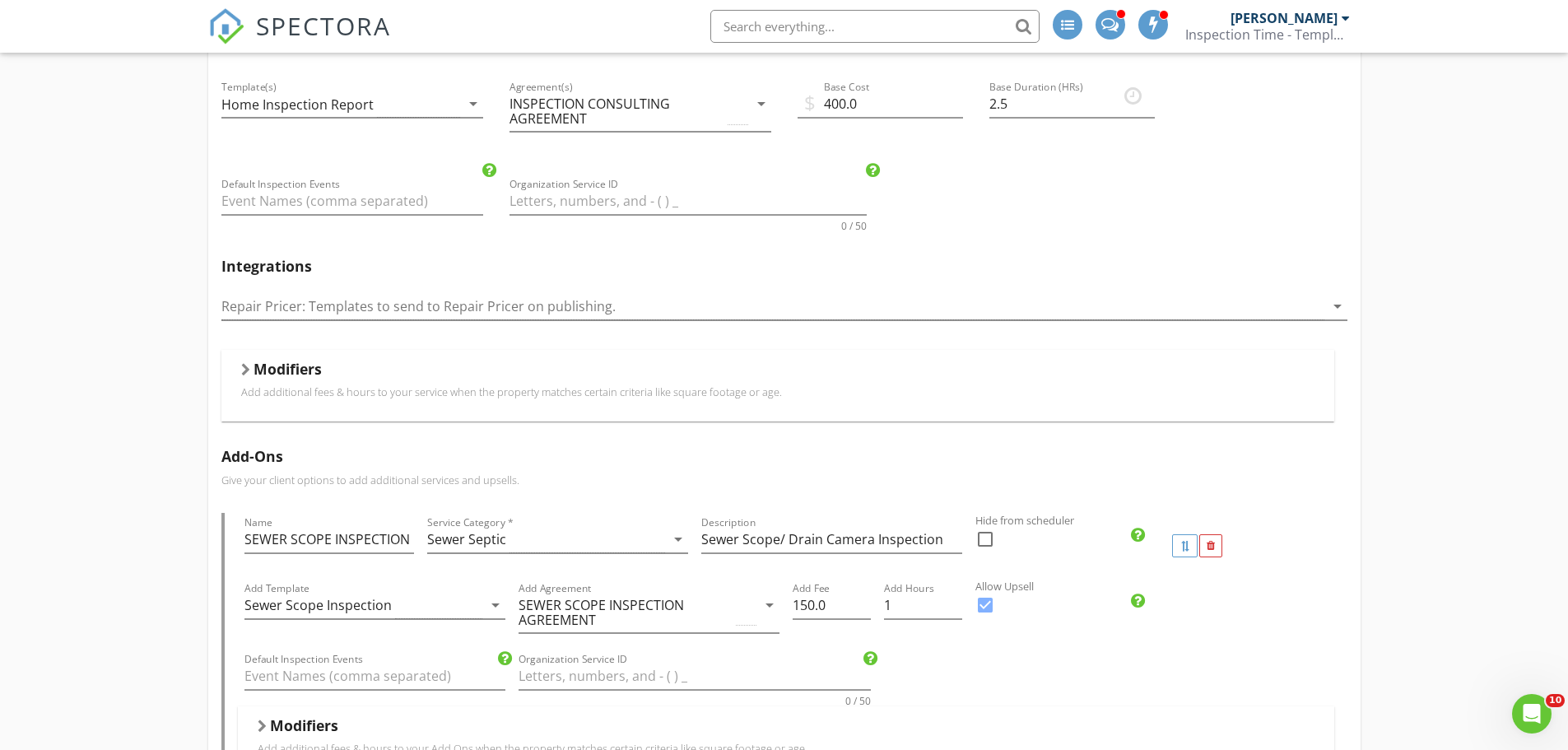
click at [250, 365] on div at bounding box center [245, 370] width 9 height 13
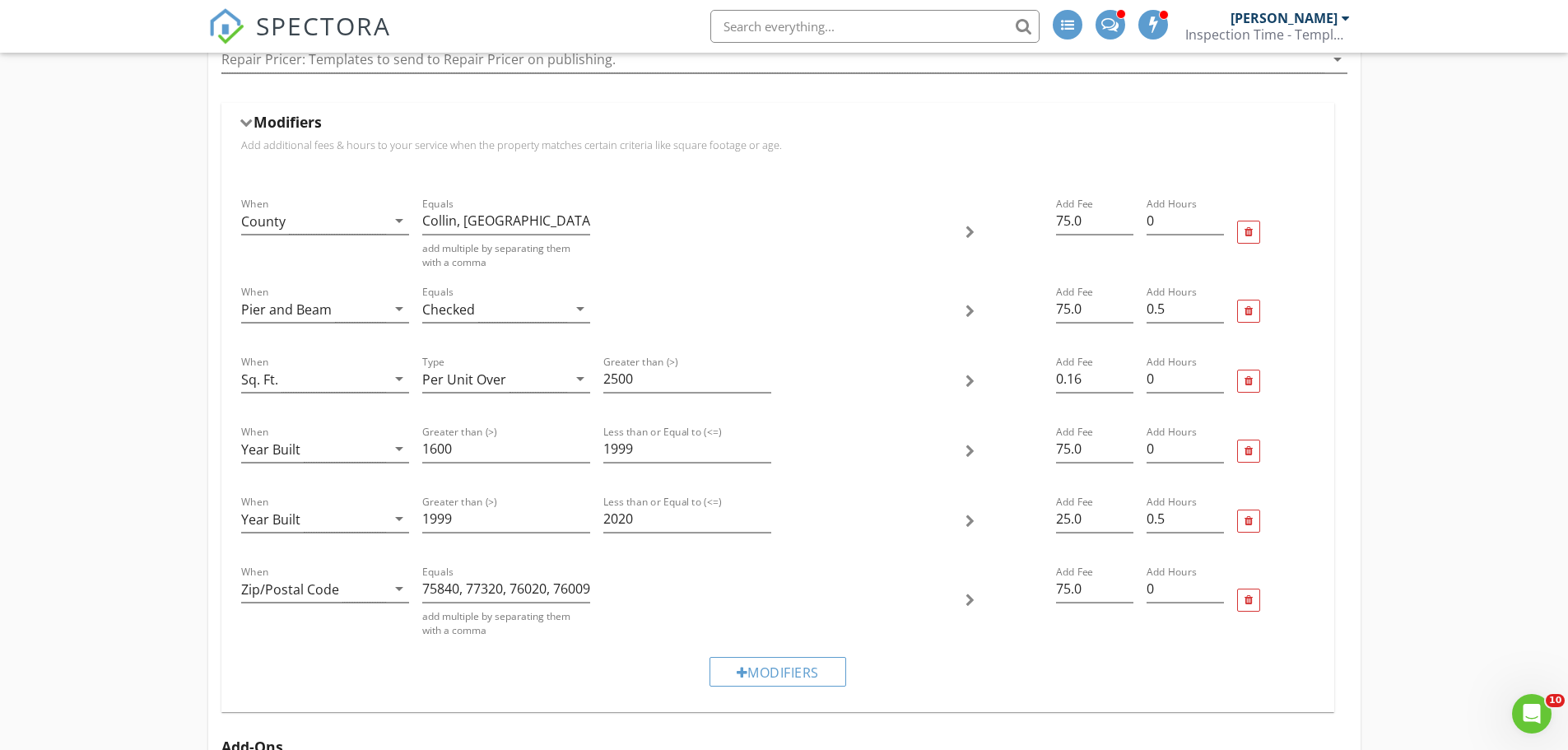
scroll to position [577, 0]
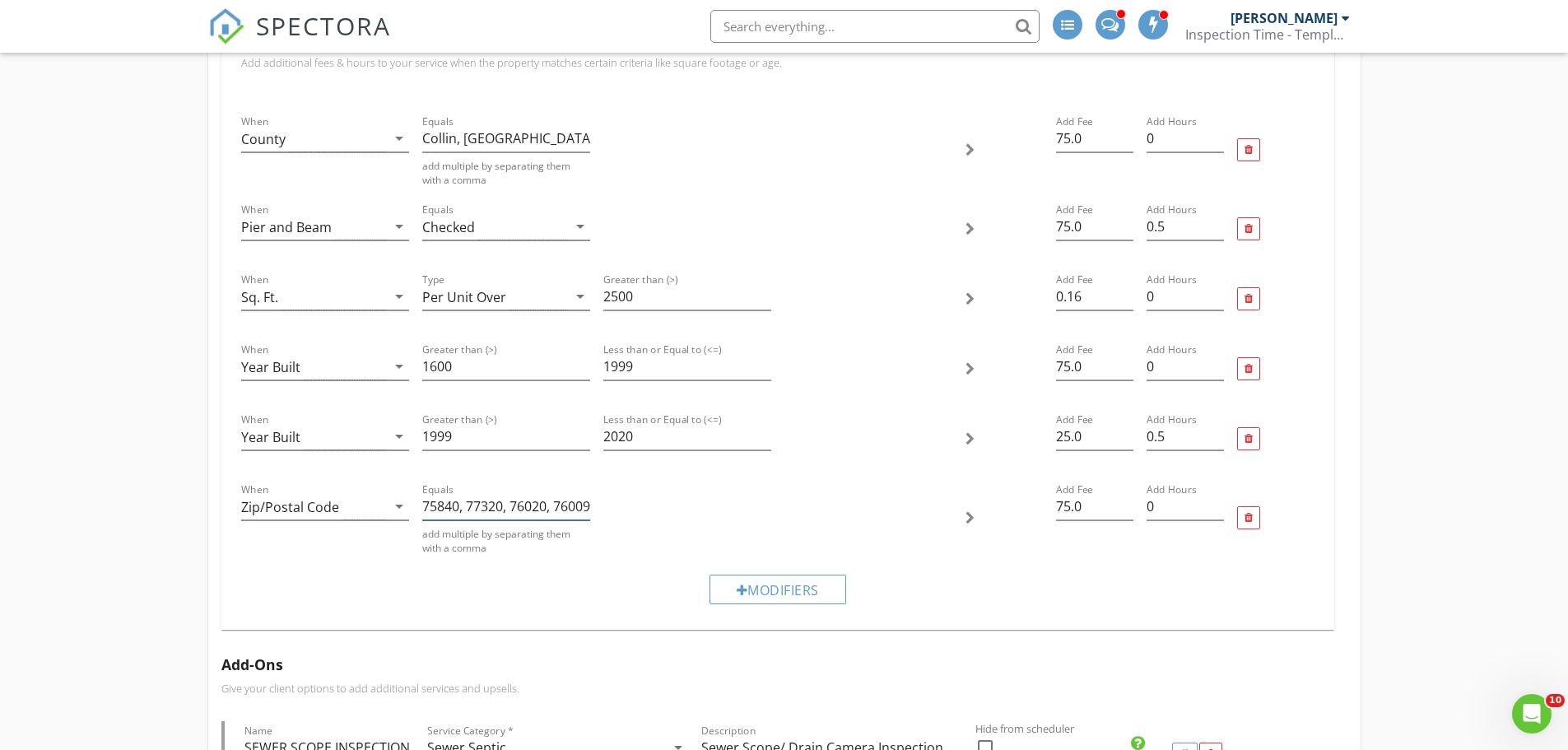
click at [468, 505] on input "75840, 77320, 76020, 76009, 75859, 75114, 75860, 77873, 77830, 77433, 77429, 77…" at bounding box center [507, 507] width 168 height 27
paste input "61087"
type input "75840, 76108, 77320, 76020, 76009, 75859, 75114, 75860, 77873, 77830, 77433, 77…"
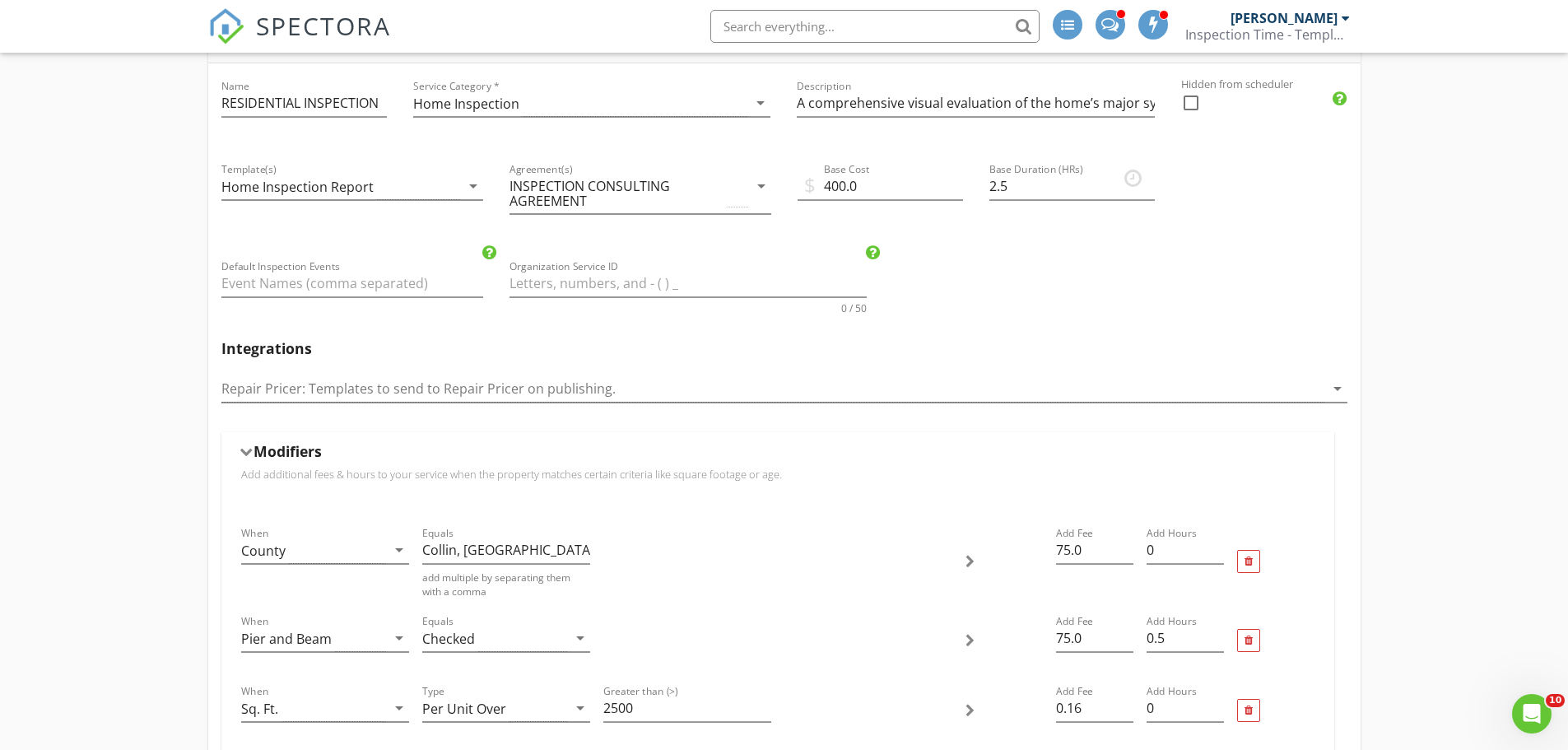
scroll to position [0, 0]
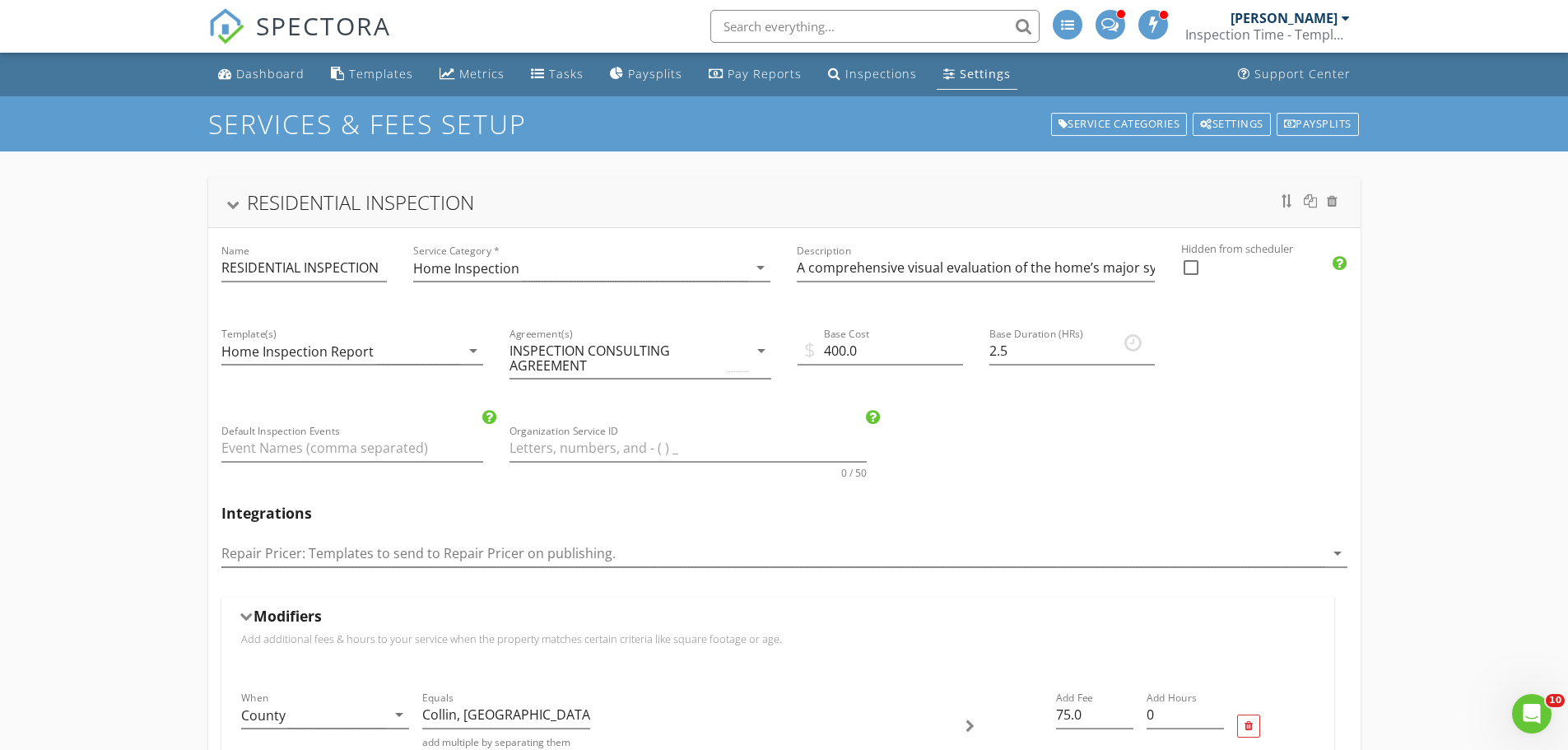
click at [358, 223] on div "RESIDENTIAL INSPECTION" at bounding box center [784, 203] width 1152 height 50
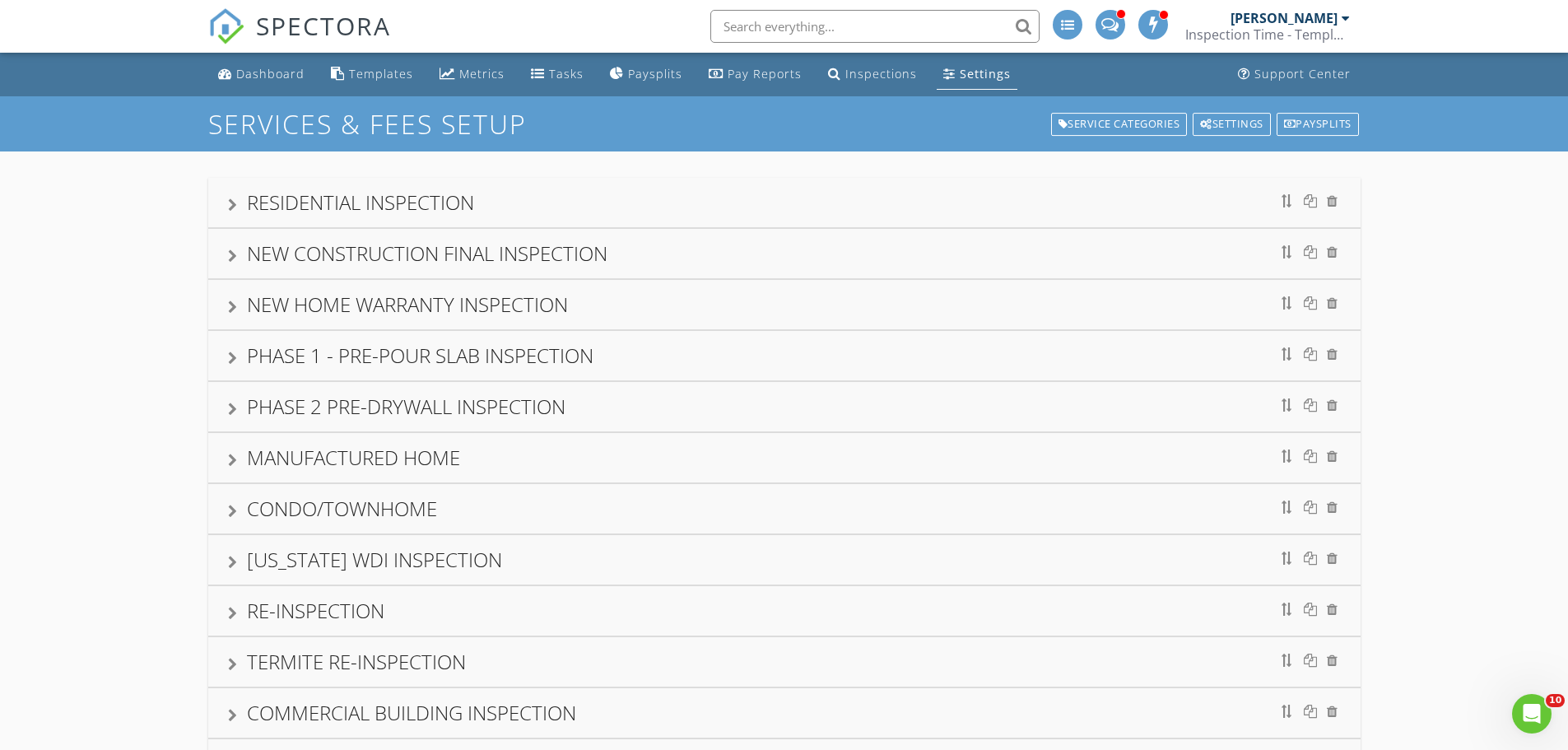
click at [359, 276] on div "NEW CONSTRUCTION FINAL INSPECTION" at bounding box center [784, 254] width 1152 height 50
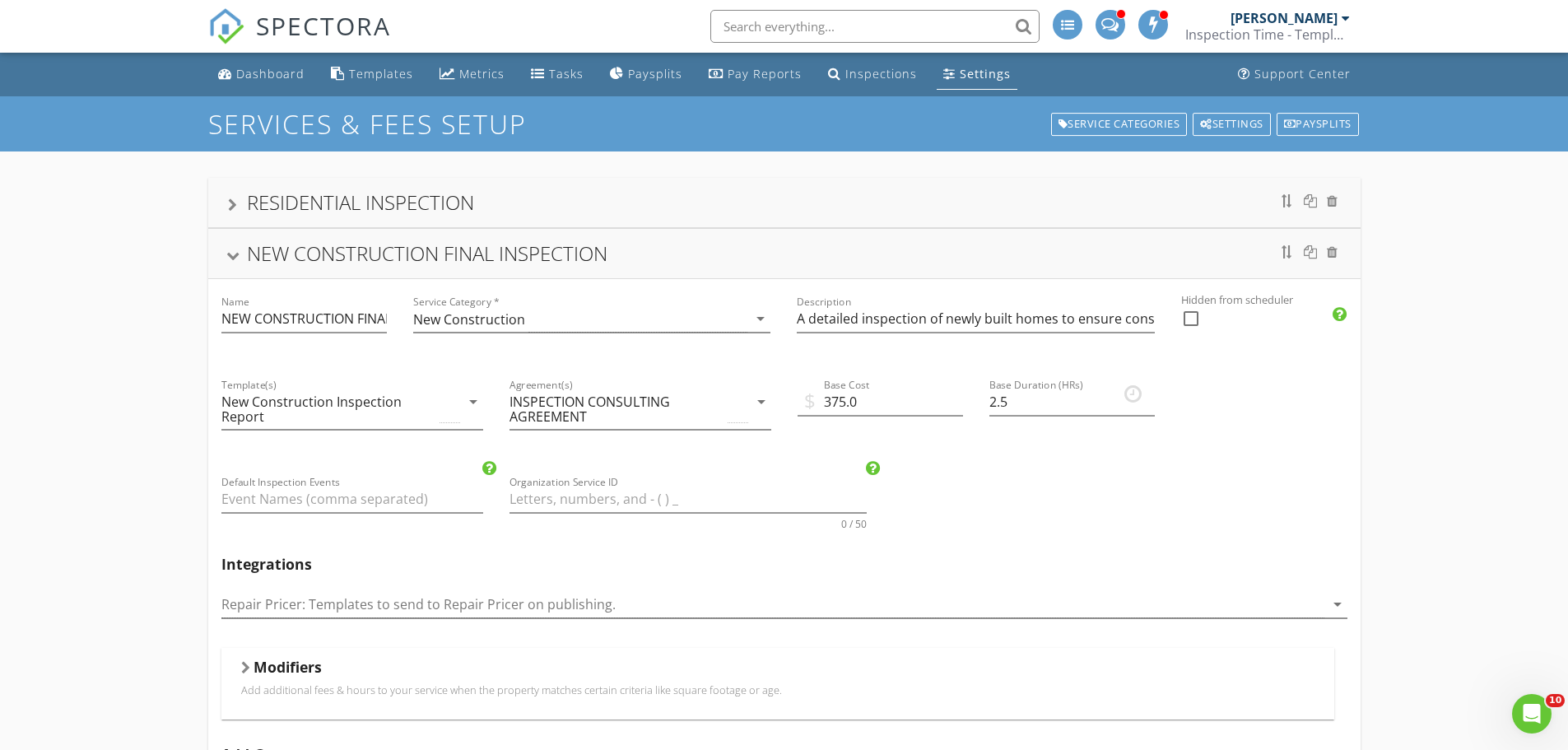
scroll to position [165, 0]
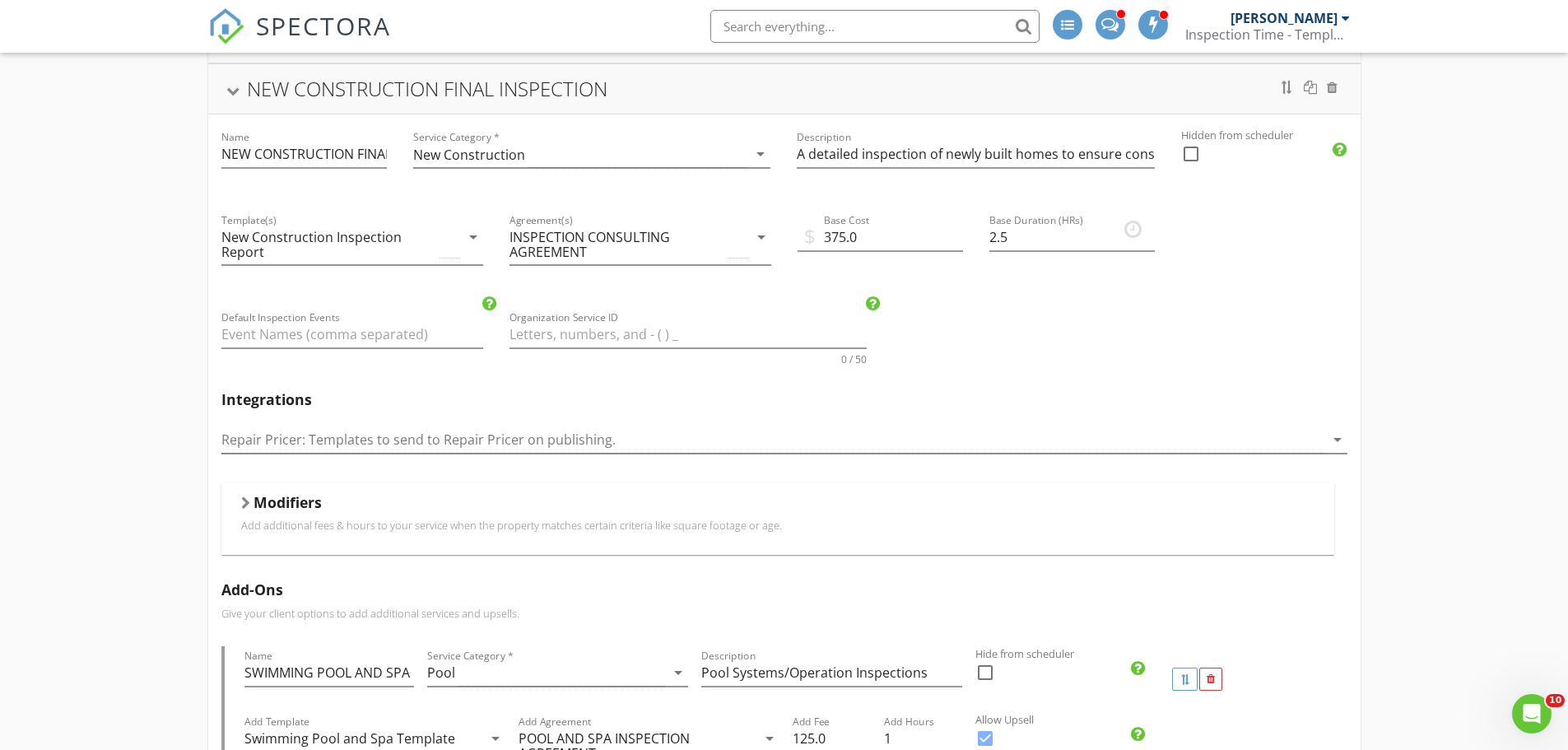
click at [241, 494] on div "Modifiers" at bounding box center [777, 506] width 1073 height 26
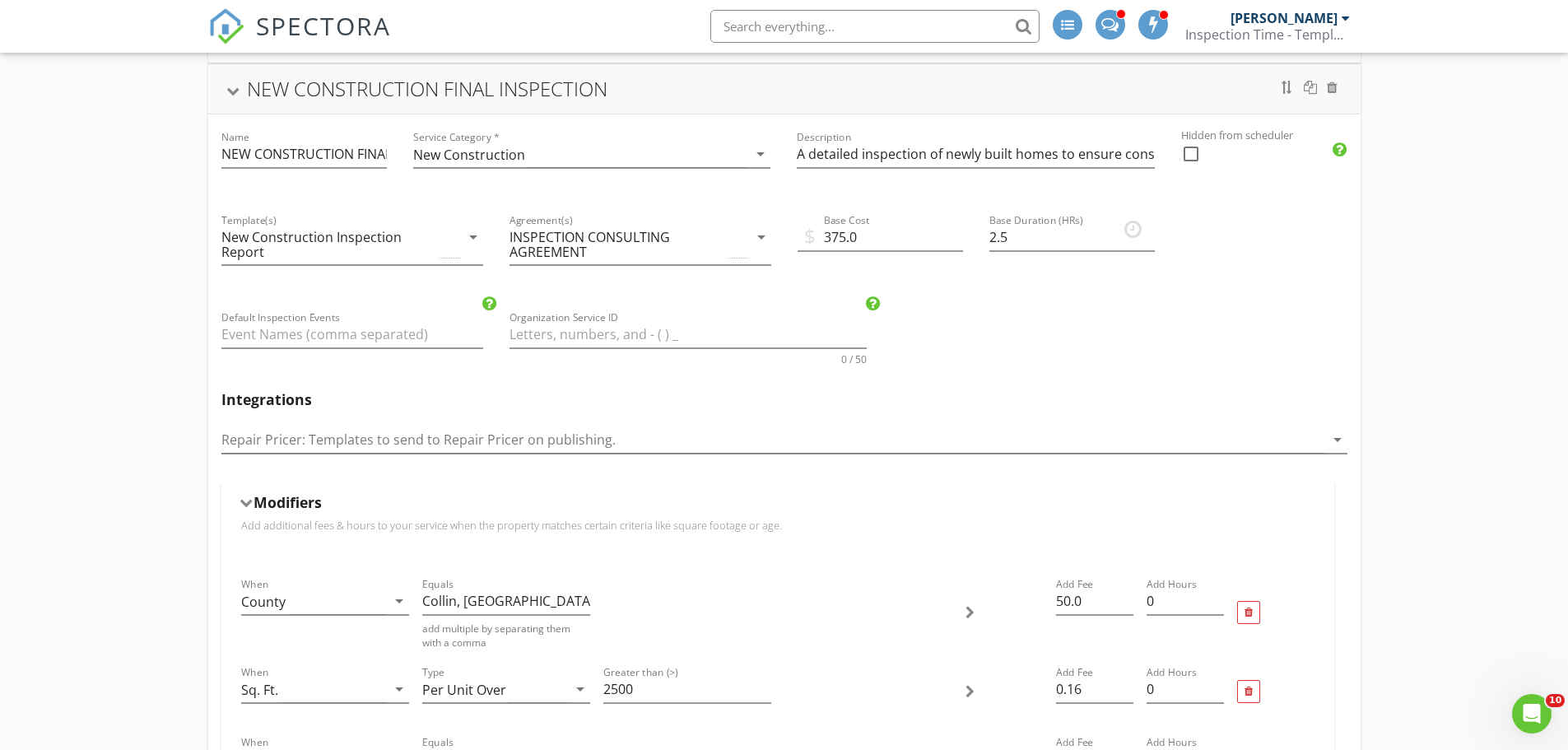
scroll to position [411, 0]
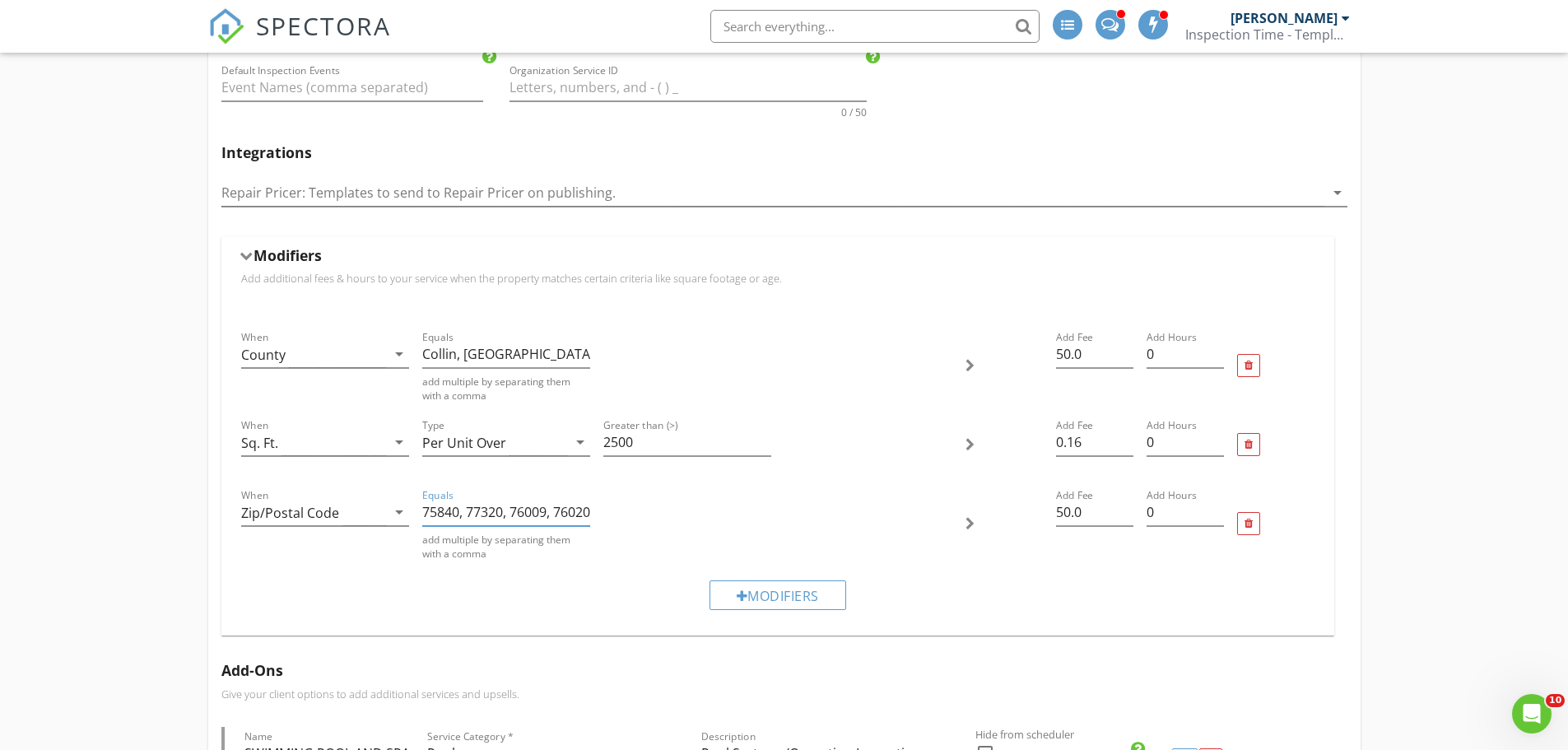
click at [467, 509] on input "75840, 77320, 76009, 76020, 75859, 75114, 75860, 77873, 77830, 77433, 77429, 77…" at bounding box center [507, 513] width 168 height 27
paste input "Royse City"
type input "75840, 77320, 76009, 76020, 75859, 75114, 75860, 77873, 77830, 77433, 77429, 77…"
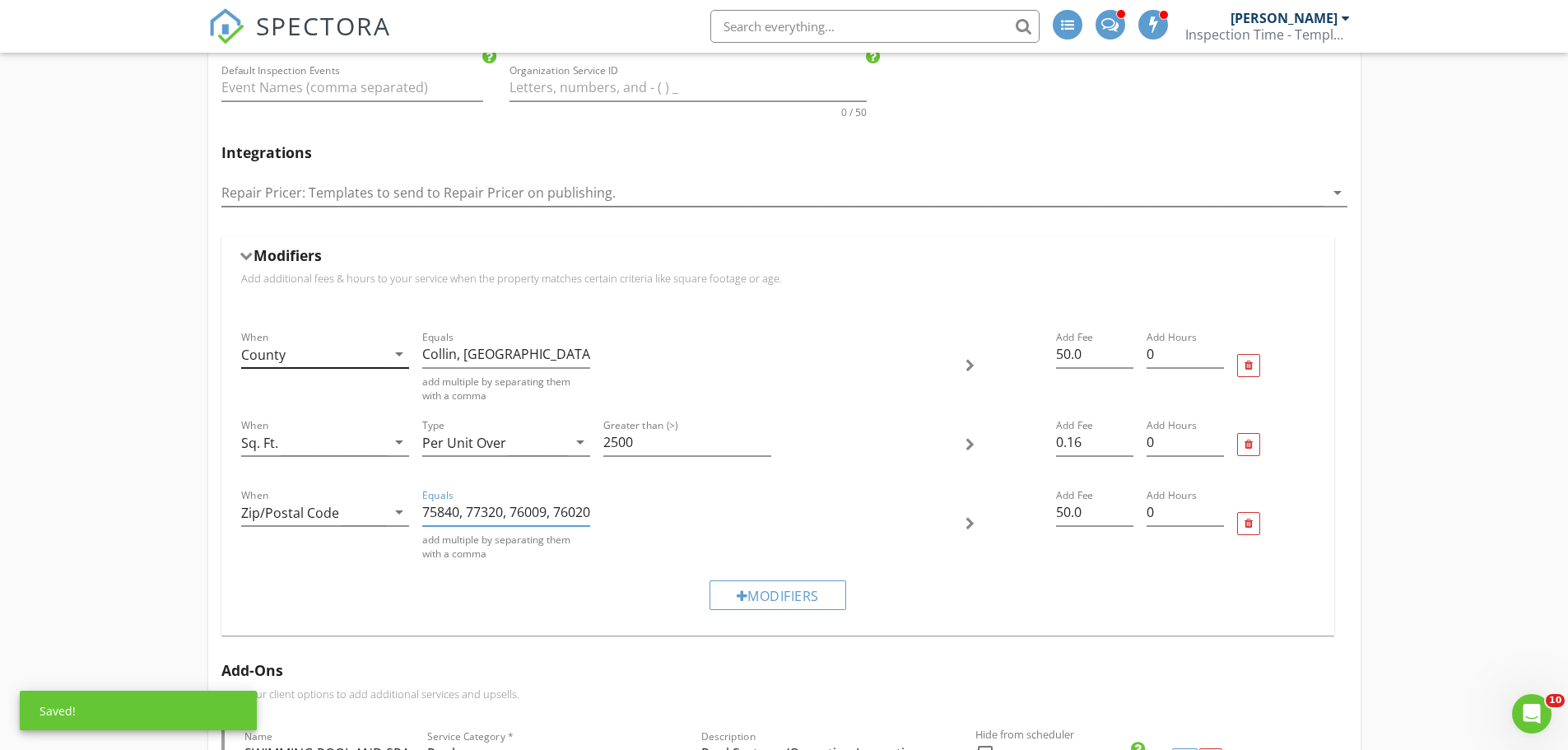
scroll to position [0, 0]
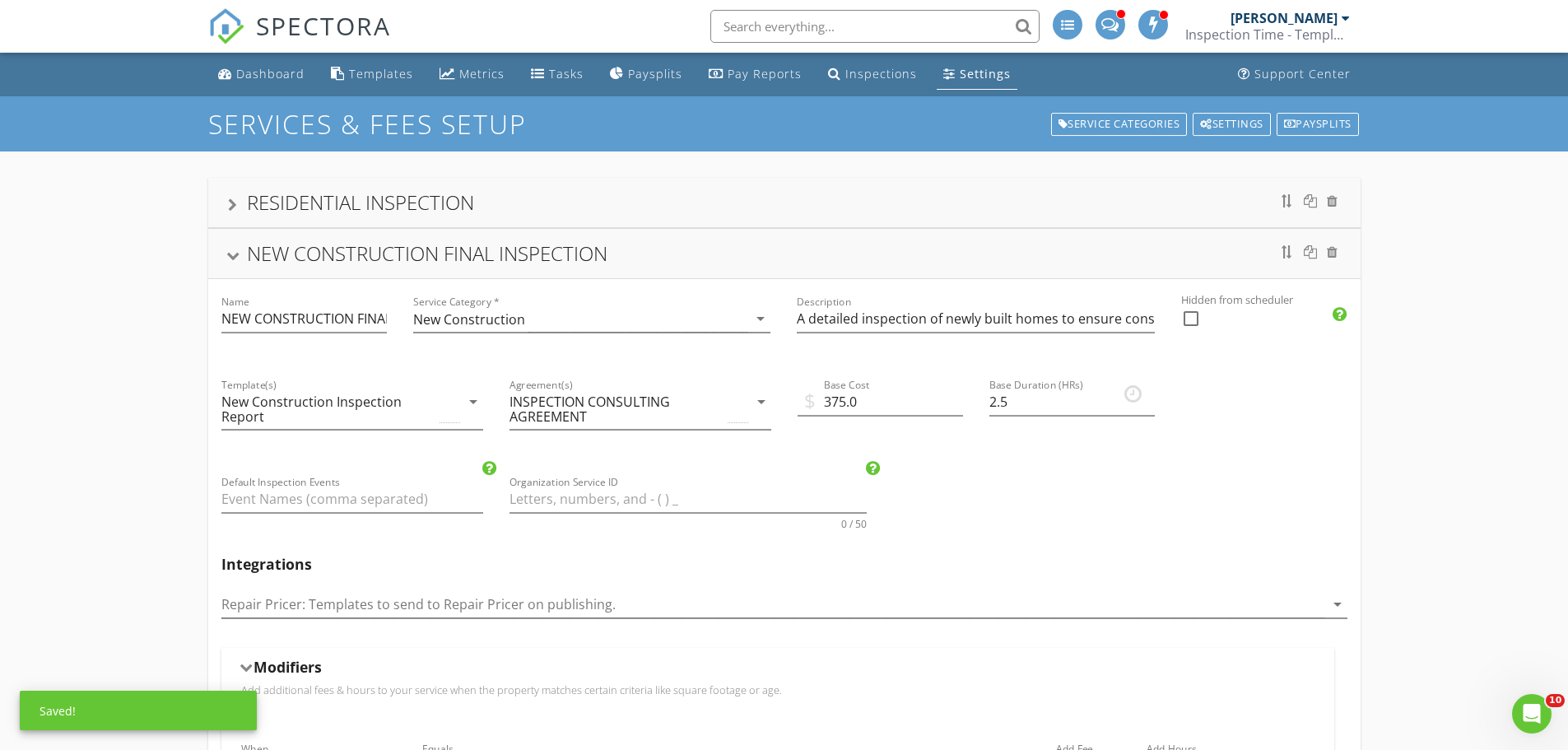
click at [332, 220] on div "RESIDENTIAL INSPECTION" at bounding box center [784, 203] width 1152 height 50
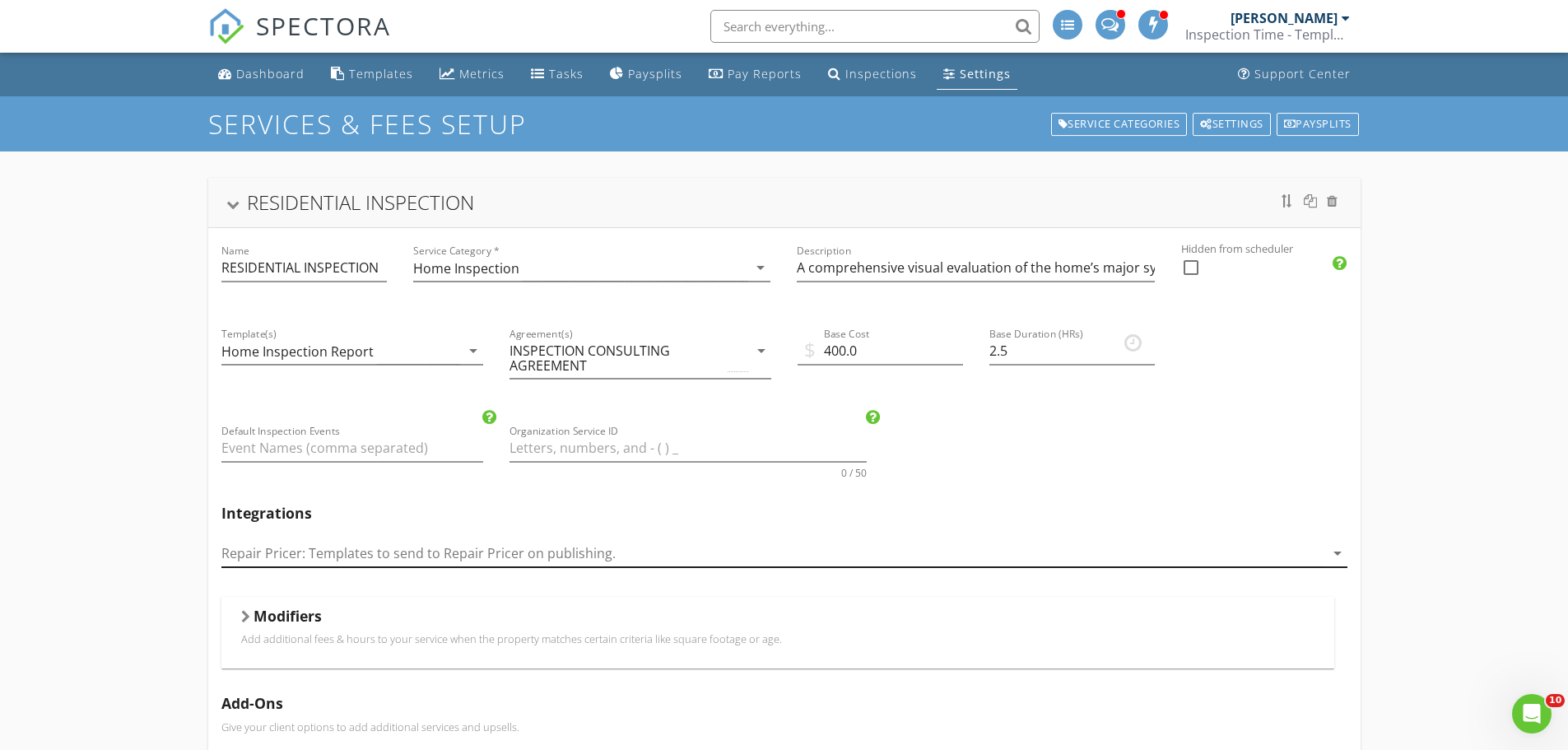
scroll to position [329, 0]
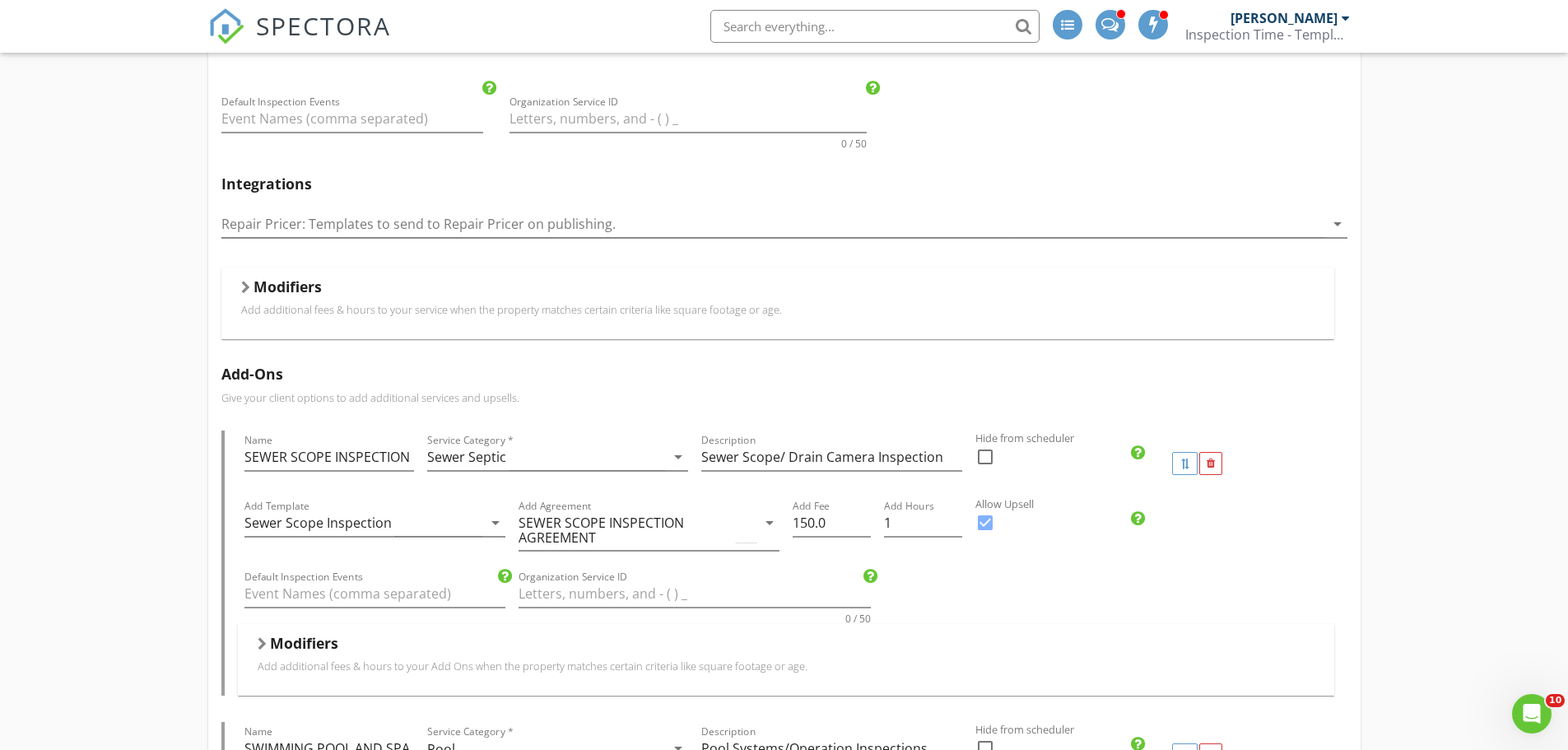
click at [245, 285] on div at bounding box center [245, 288] width 9 height 13
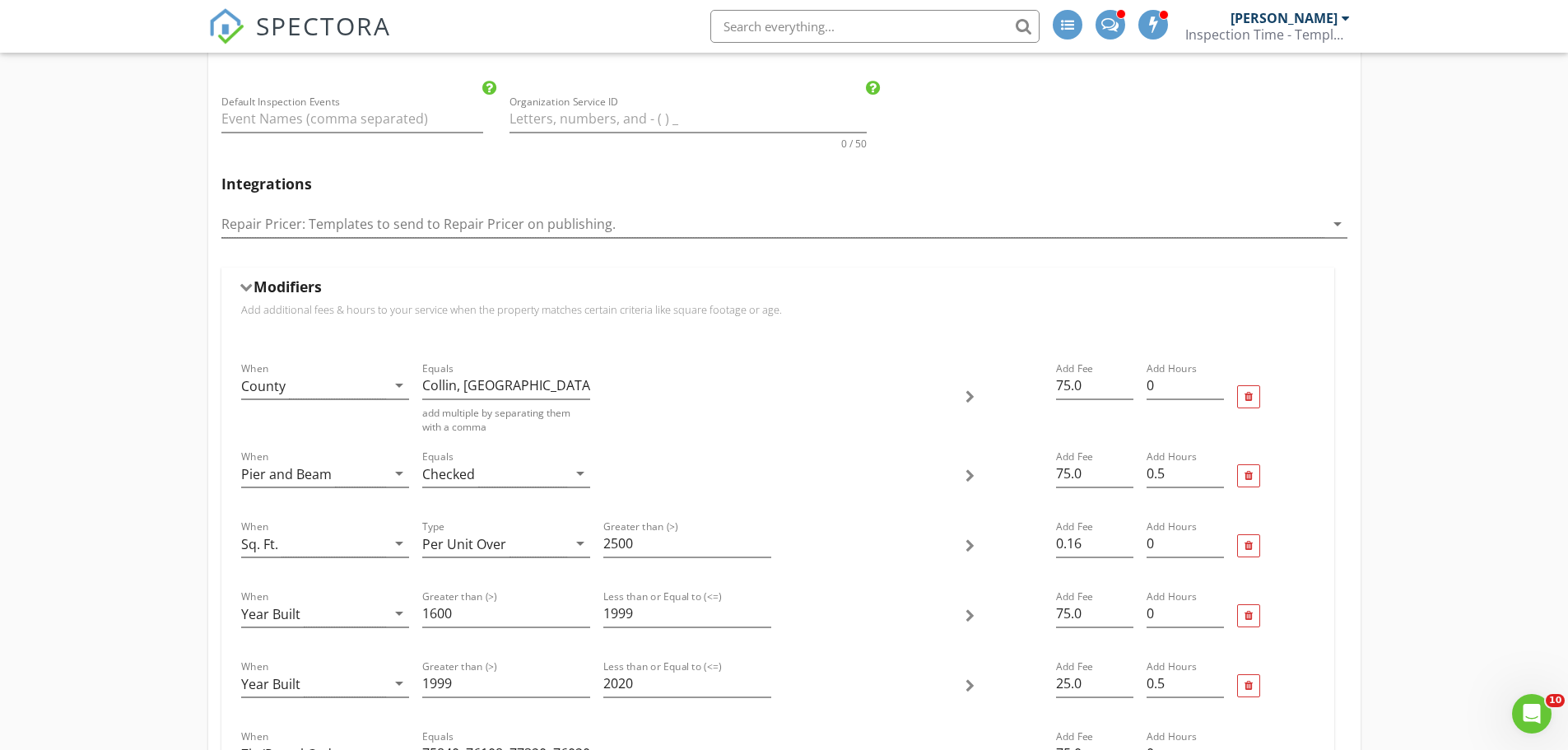
scroll to position [659, 0]
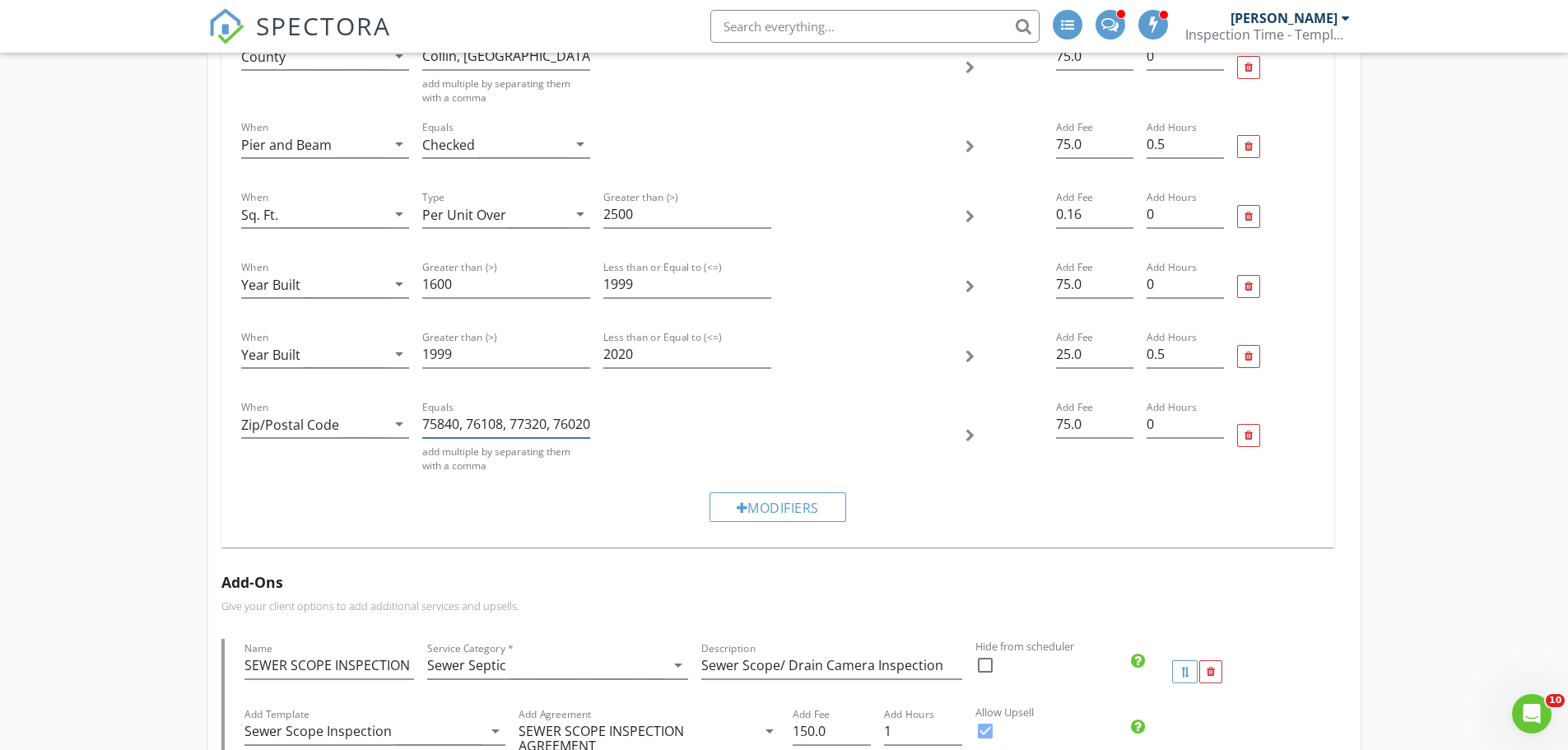
click at [492, 428] on input "75840, 76108, 77320, 76020, 76009, 75859, 75114, 75860, 77873, 77830, 77433, 77…" at bounding box center [507, 425] width 168 height 27
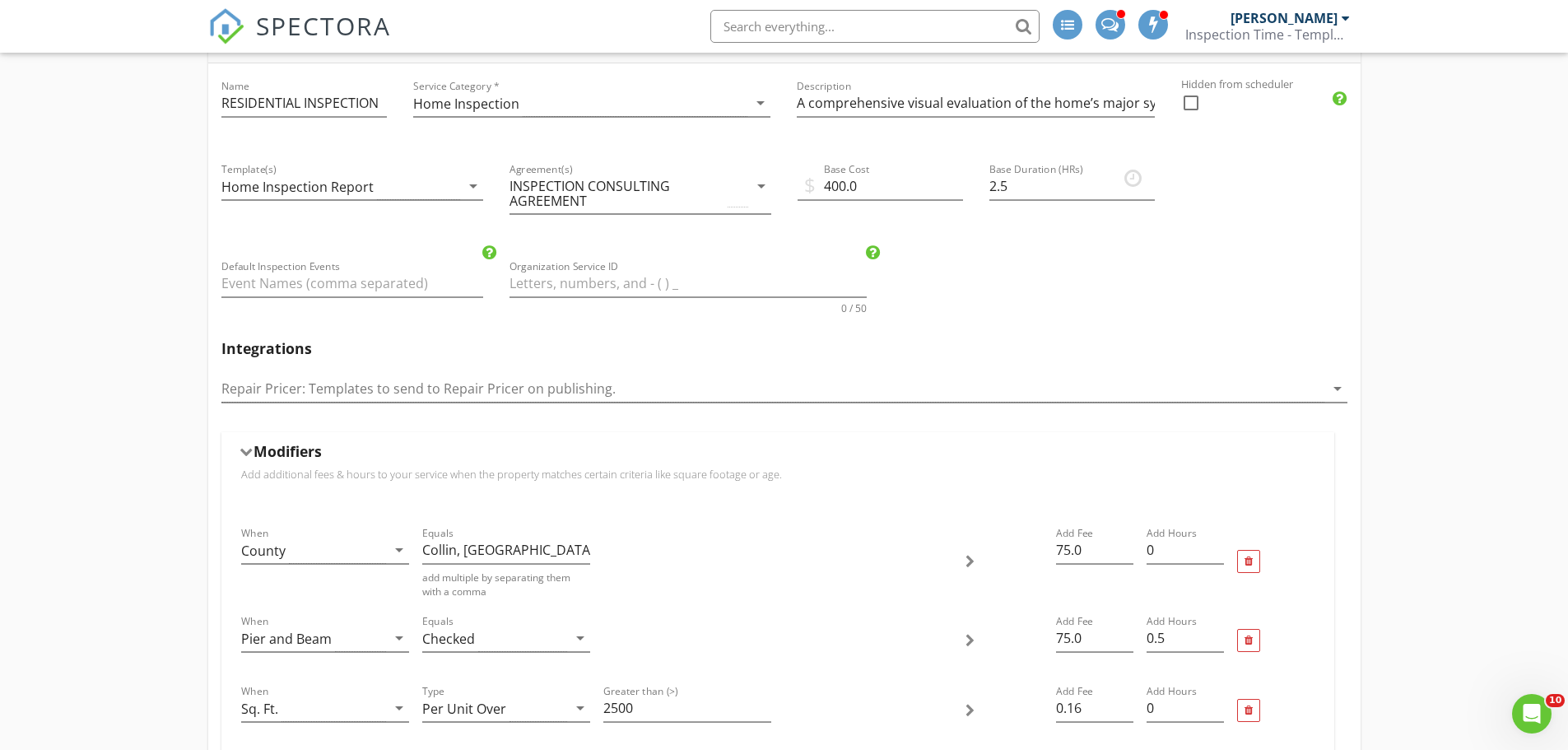
scroll to position [0, 0]
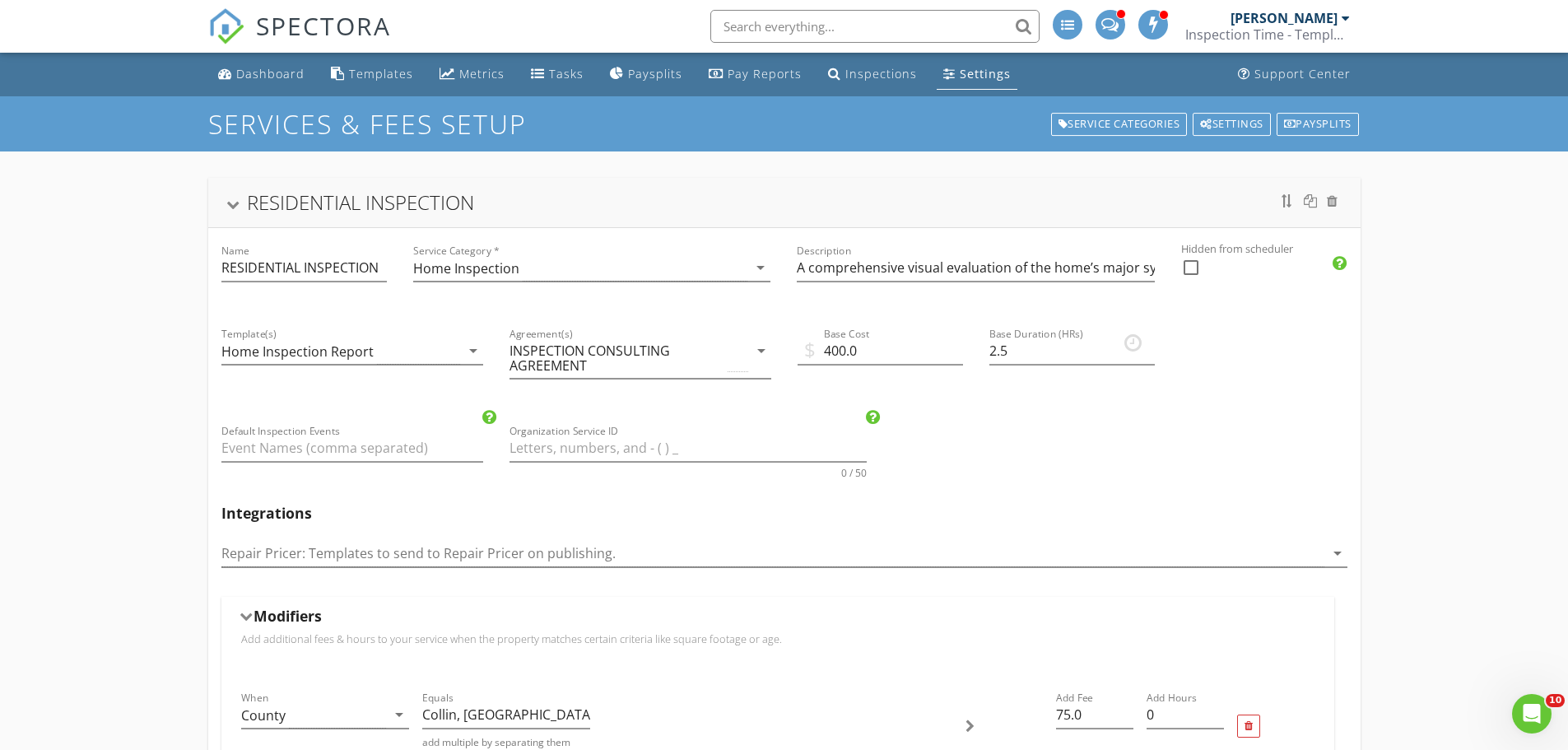
click at [302, 221] on div "RESIDENTIAL INSPECTION" at bounding box center [784, 203] width 1152 height 50
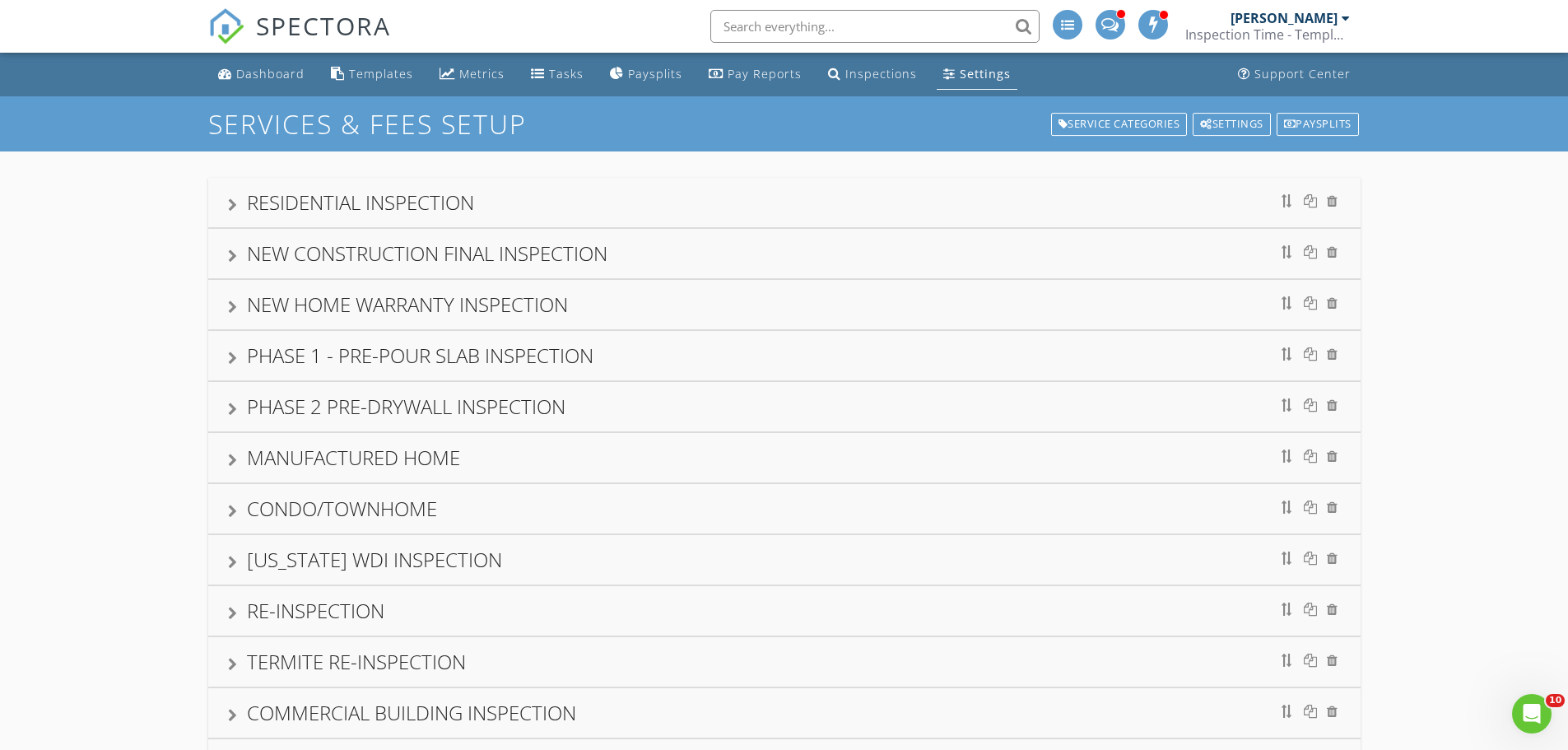
click at [334, 276] on div "NEW CONSTRUCTION FINAL INSPECTION" at bounding box center [784, 254] width 1152 height 50
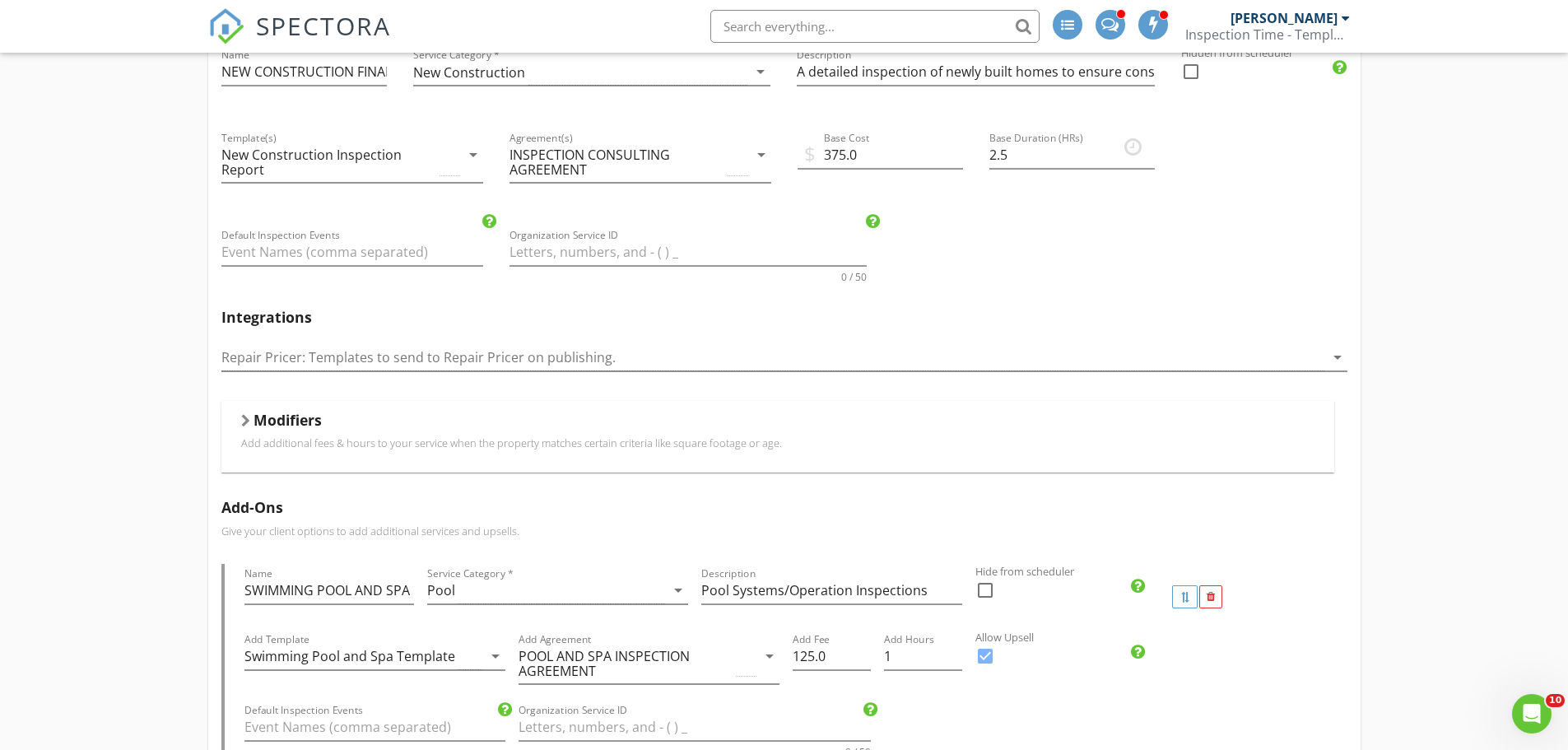
scroll to position [329, 0]
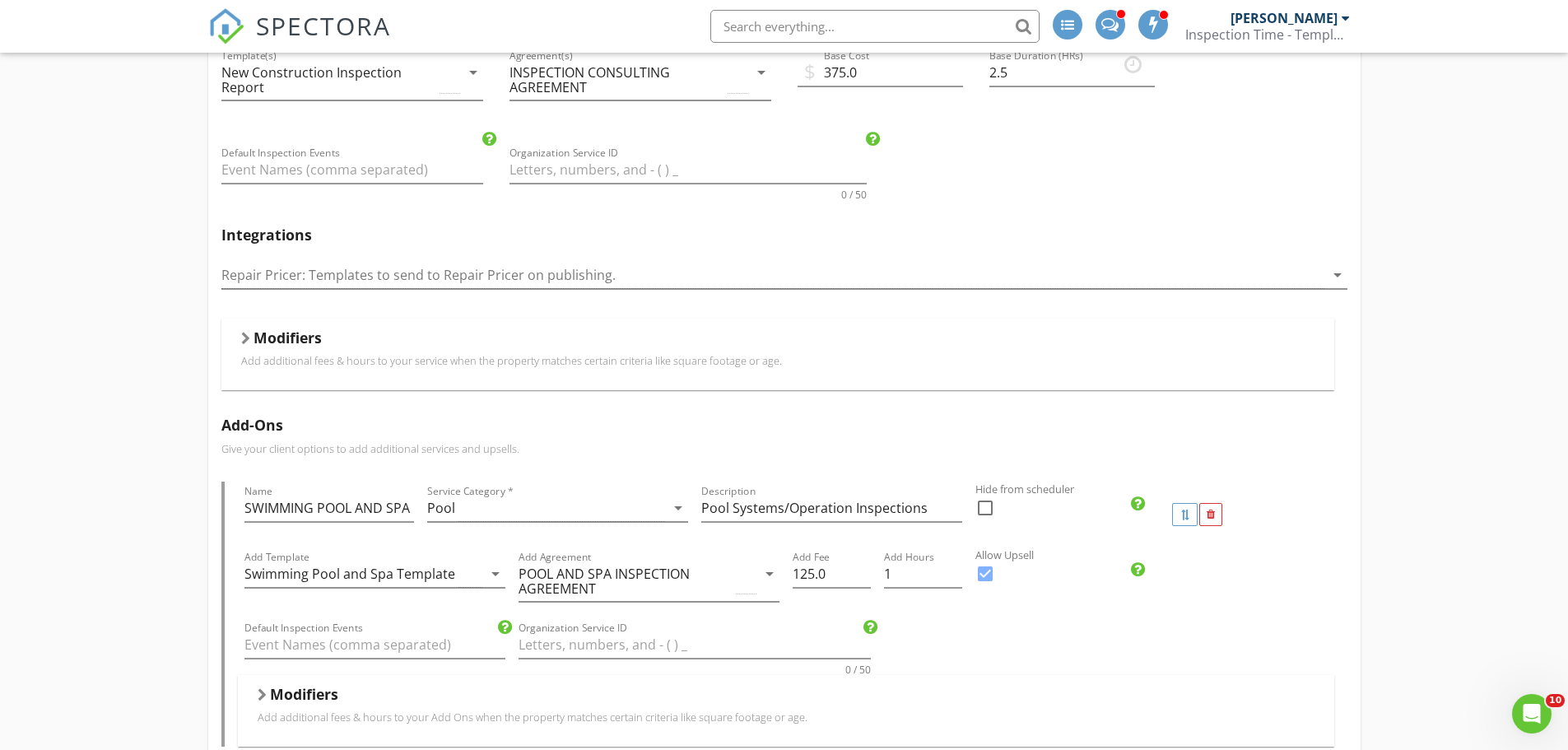
click at [249, 336] on div at bounding box center [245, 339] width 9 height 13
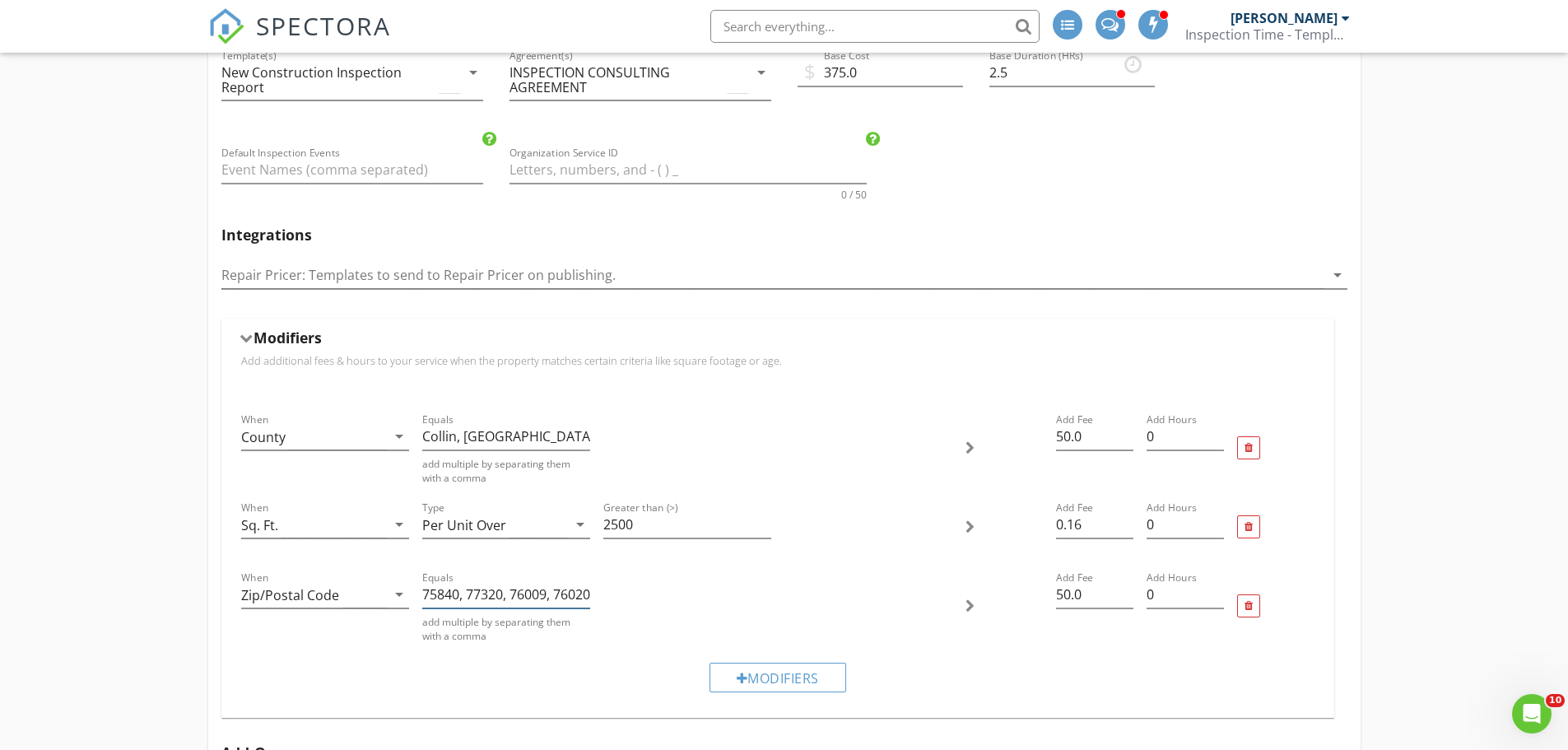
click at [467, 589] on input "75840, 77320, 76009, 76020, 75859, 75114, 75860, 77873, 77830, 77433, 77429, 77…" at bounding box center [507, 595] width 168 height 27
paste input "61087"
type input "75840, 76108, 77320, 76009, 76020, 75859, 75114, 75860, 77873, 77830, 77433, 77…"
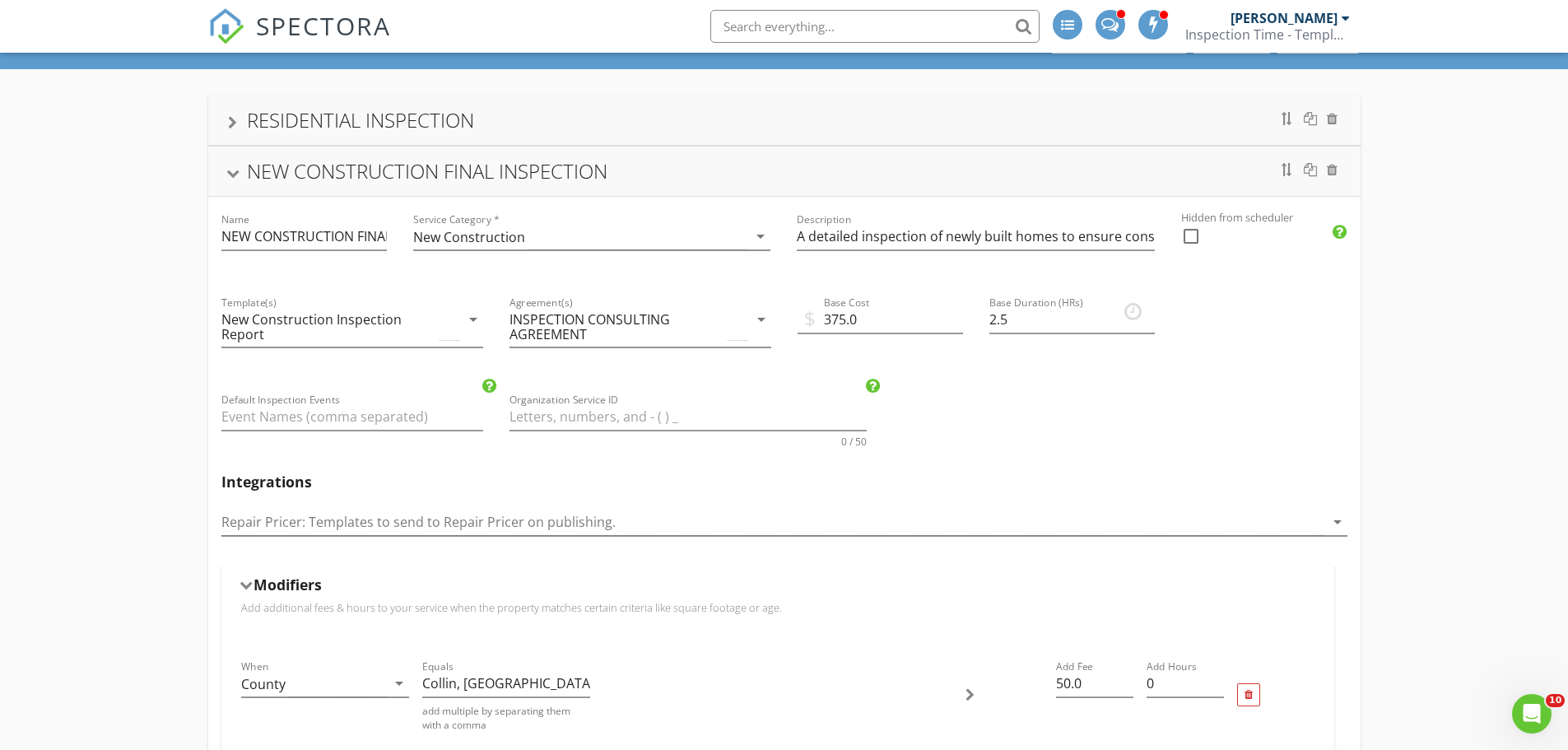
scroll to position [0, 0]
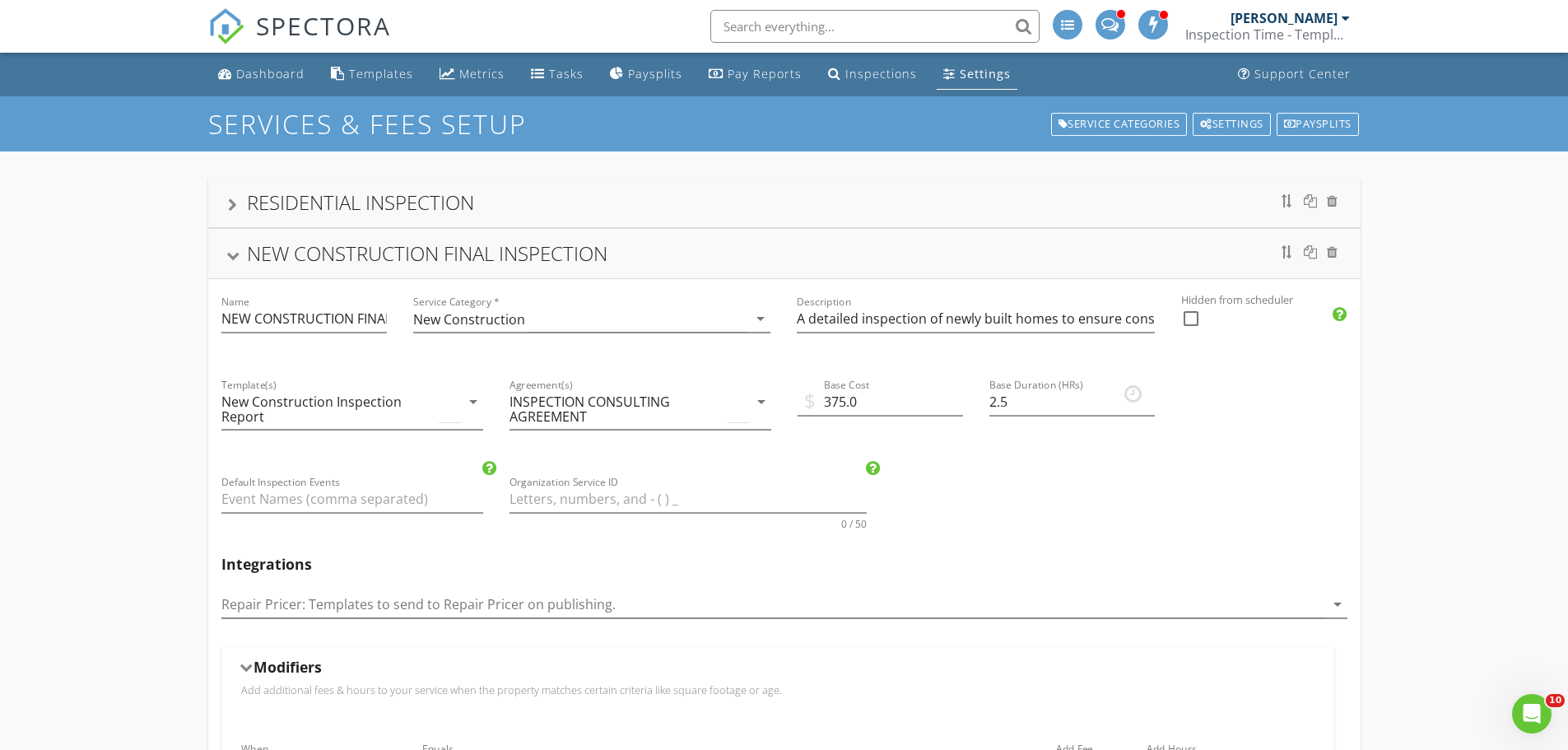
click at [405, 276] on div "NEW CONSTRUCTION FINAL INSPECTION" at bounding box center [784, 254] width 1152 height 50
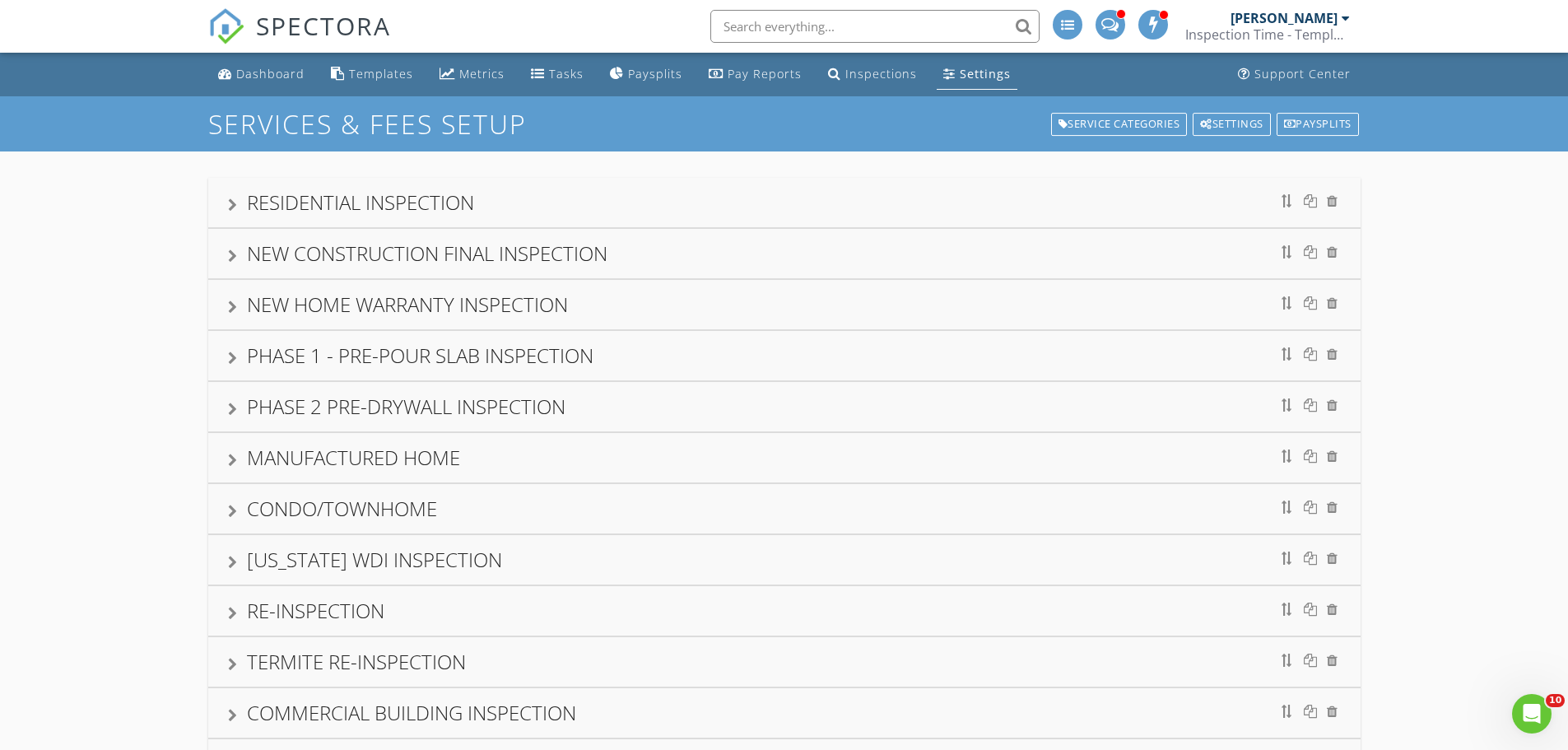
click at [424, 328] on div "NEW HOME WARRANTY INSPECTION" at bounding box center [784, 305] width 1152 height 50
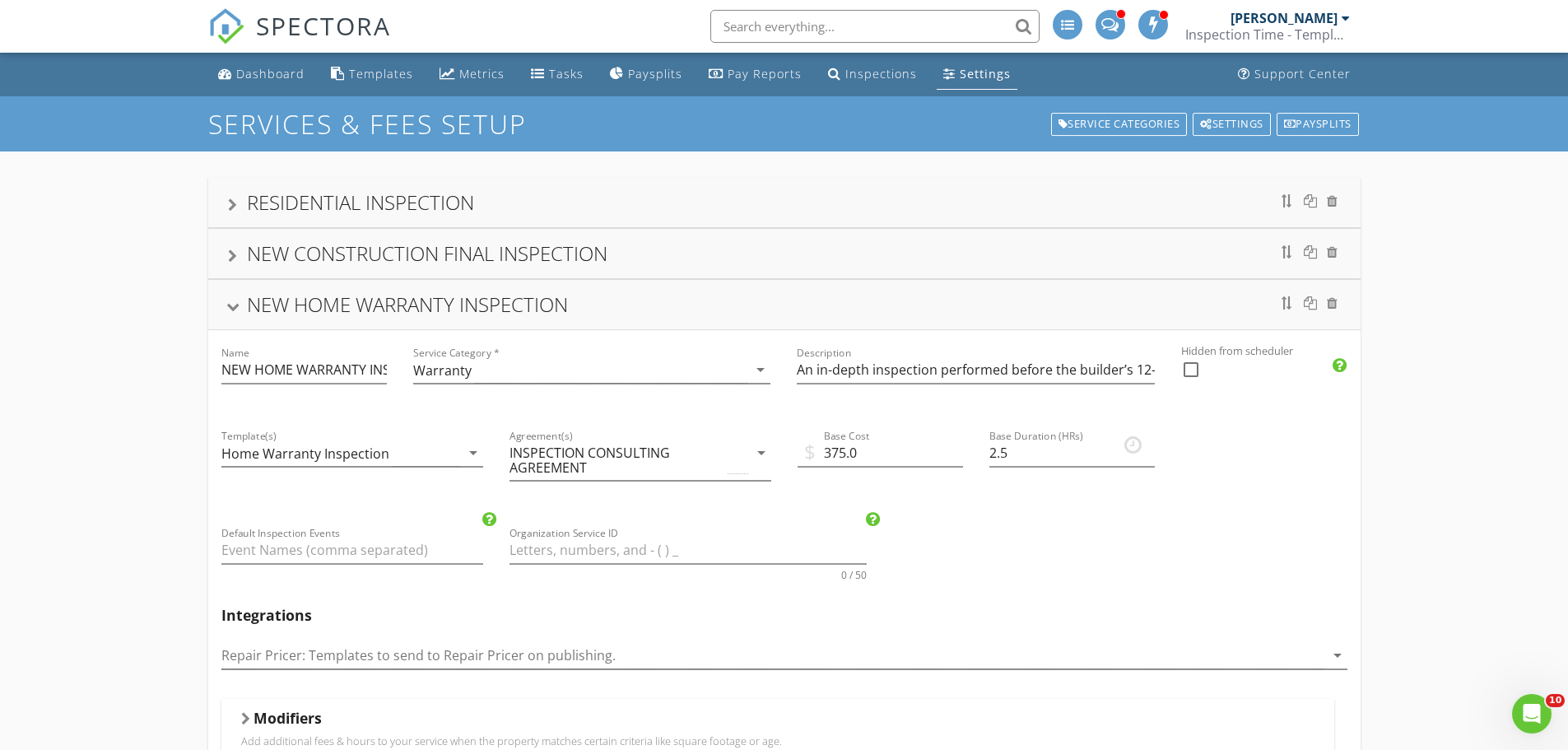
scroll to position [329, 0]
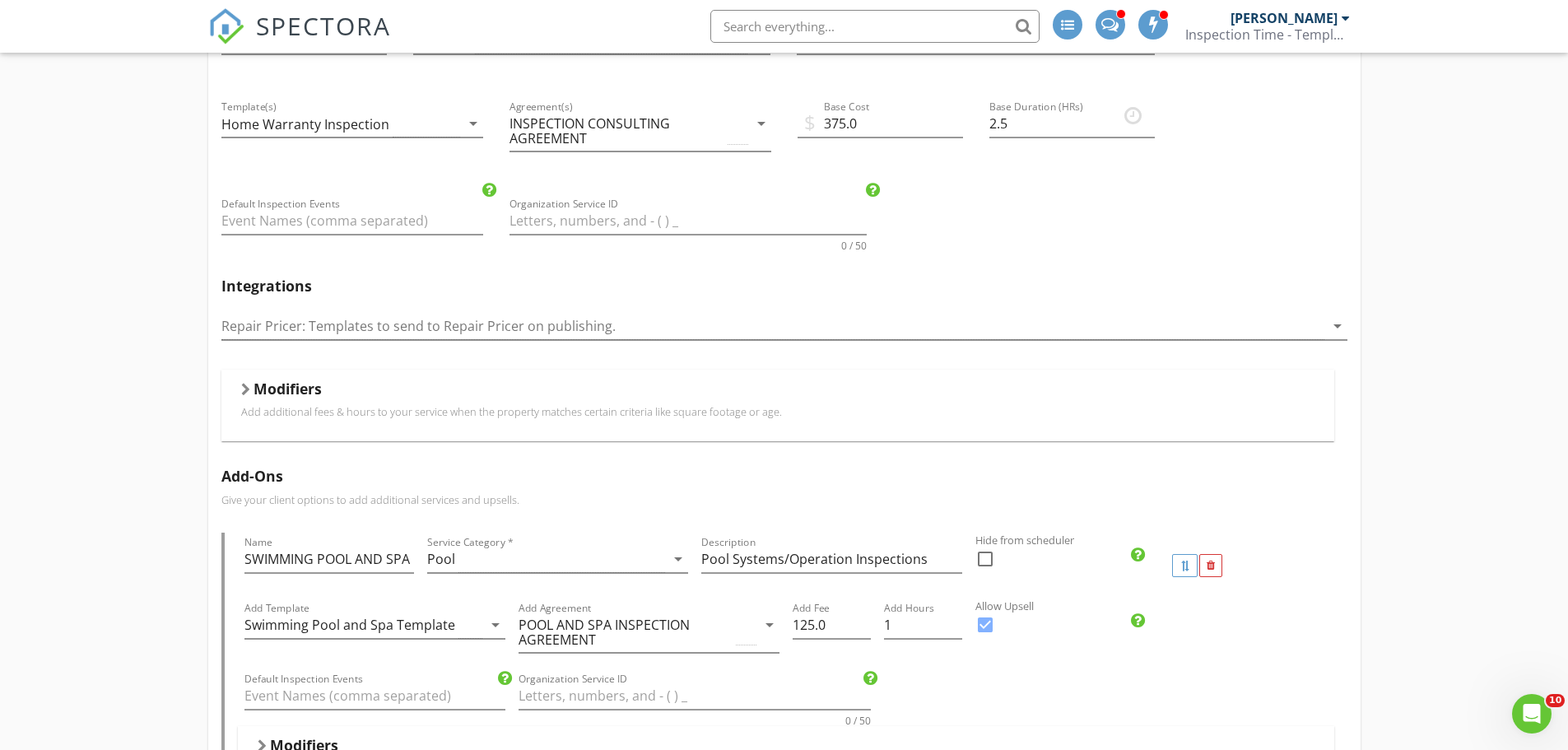
click at [247, 390] on div at bounding box center [245, 389] width 9 height 13
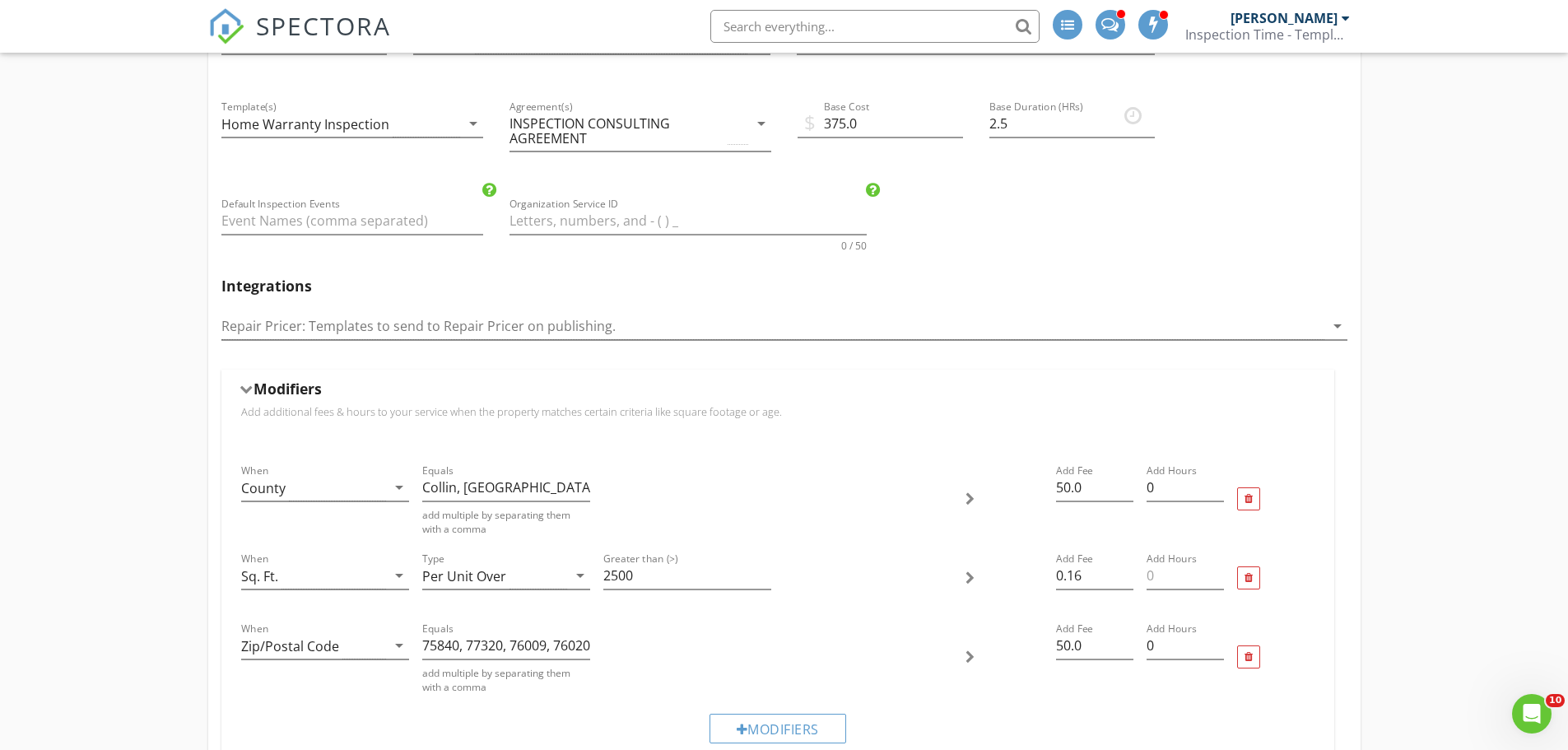
scroll to position [577, 0]
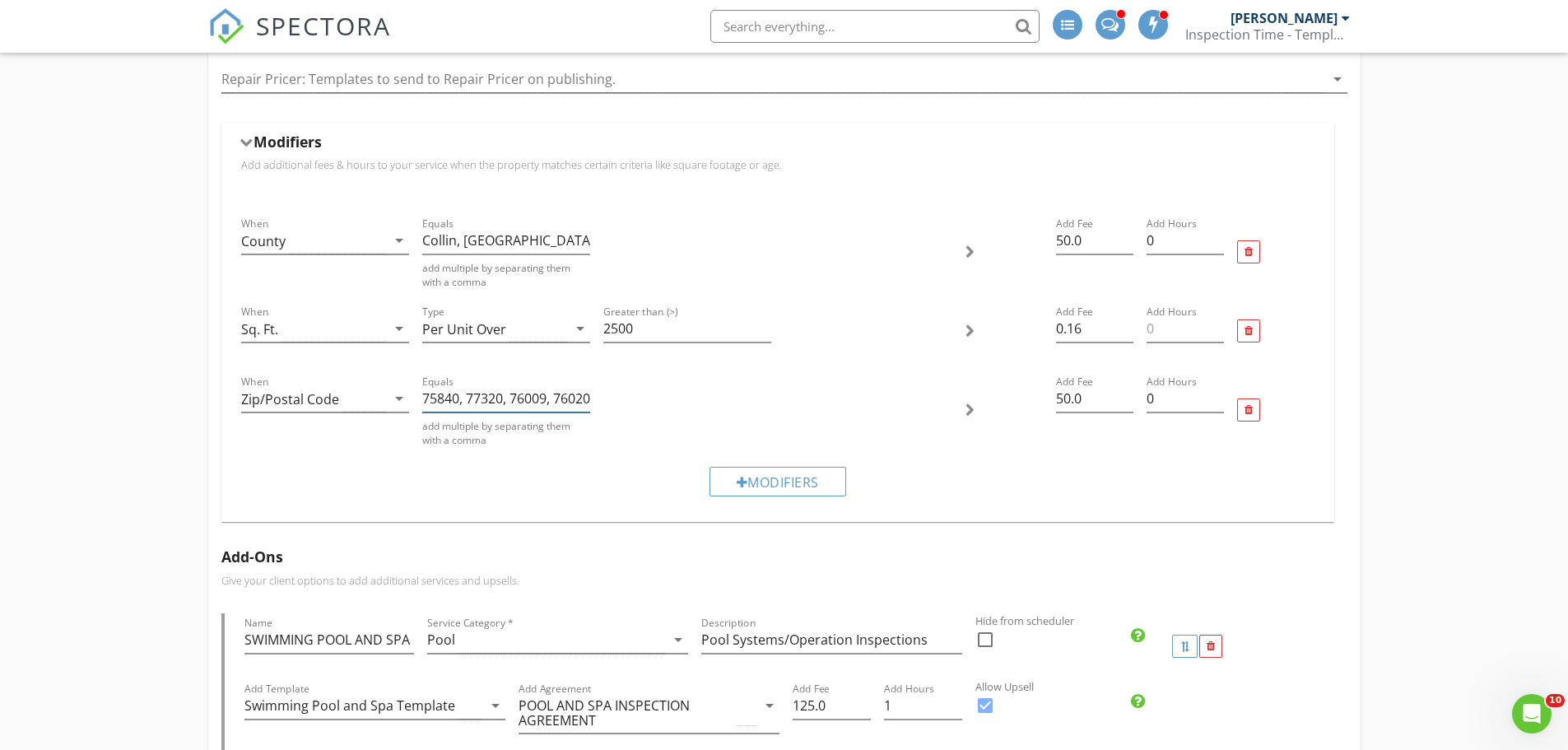
click at [465, 395] on input "75840, 77320, 76009, 76020, 75114, 75859, 75860, 77873, 77830, 77433, 77429, 77…" at bounding box center [507, 399] width 168 height 27
paste input "61087"
type input "75840, 76108, 77320, 76009, 76020, 75114, 75859, 75860, 77873, 77830, 77433, 77…"
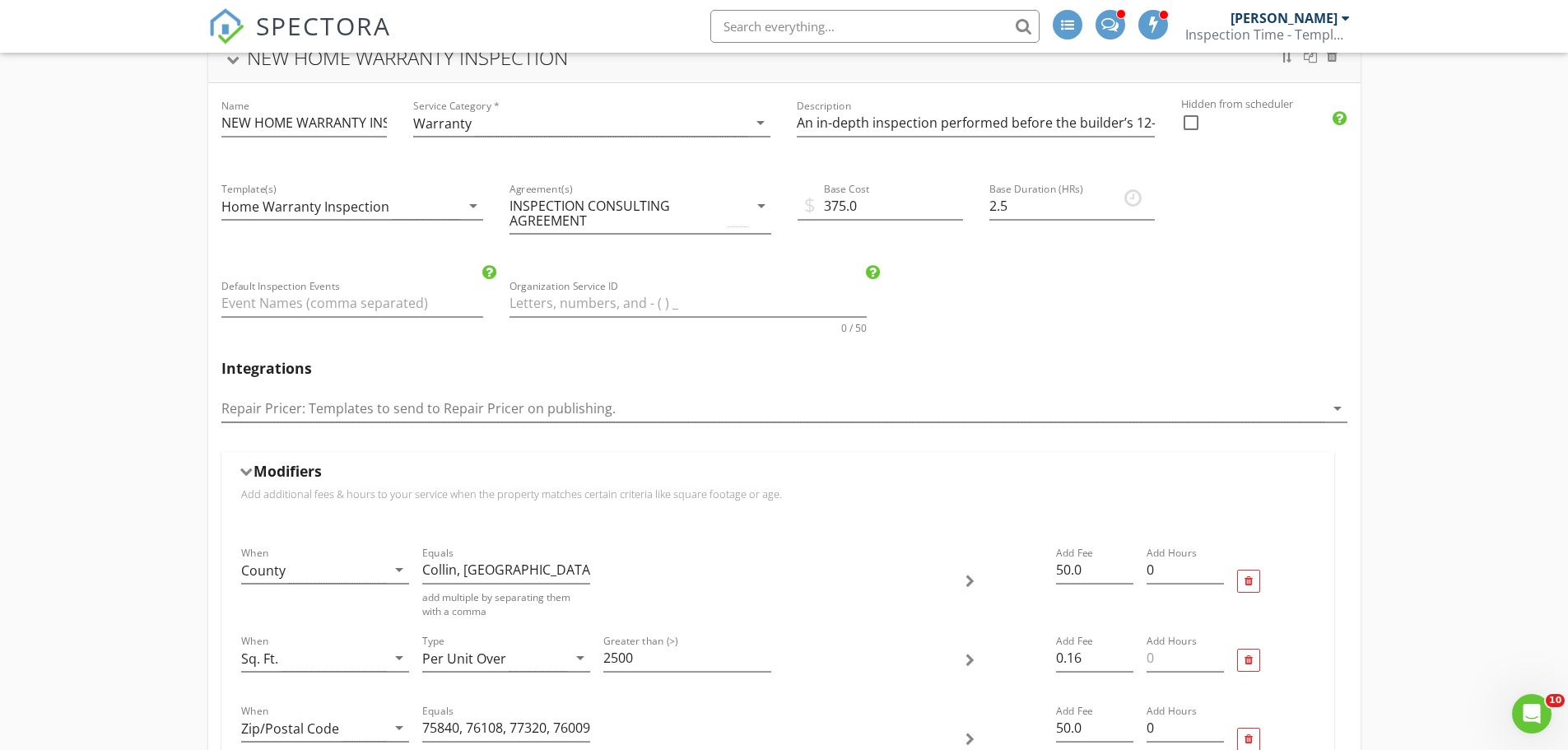
scroll to position [0, 0]
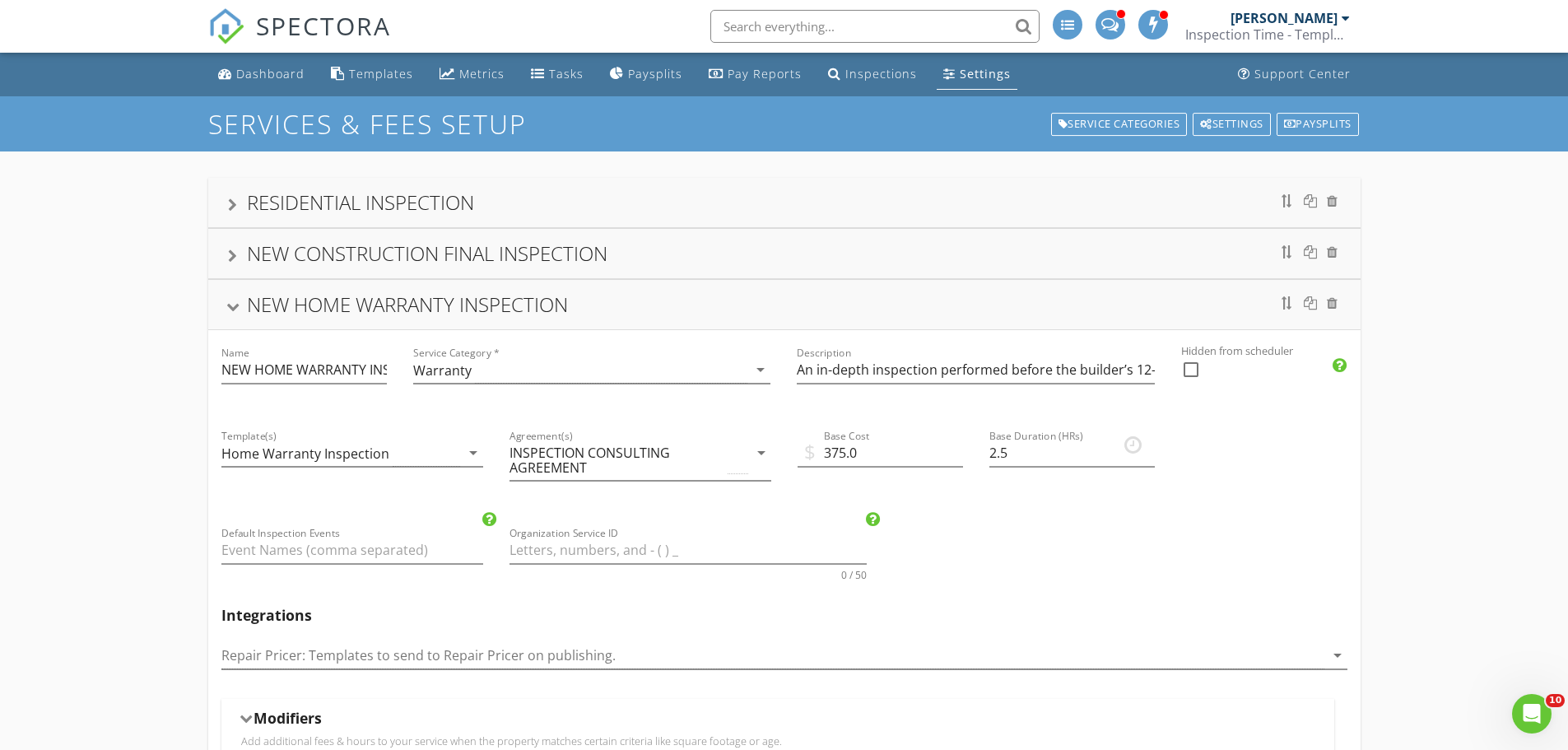
click at [480, 328] on div "NEW HOME WARRANTY INSPECTION" at bounding box center [784, 305] width 1152 height 50
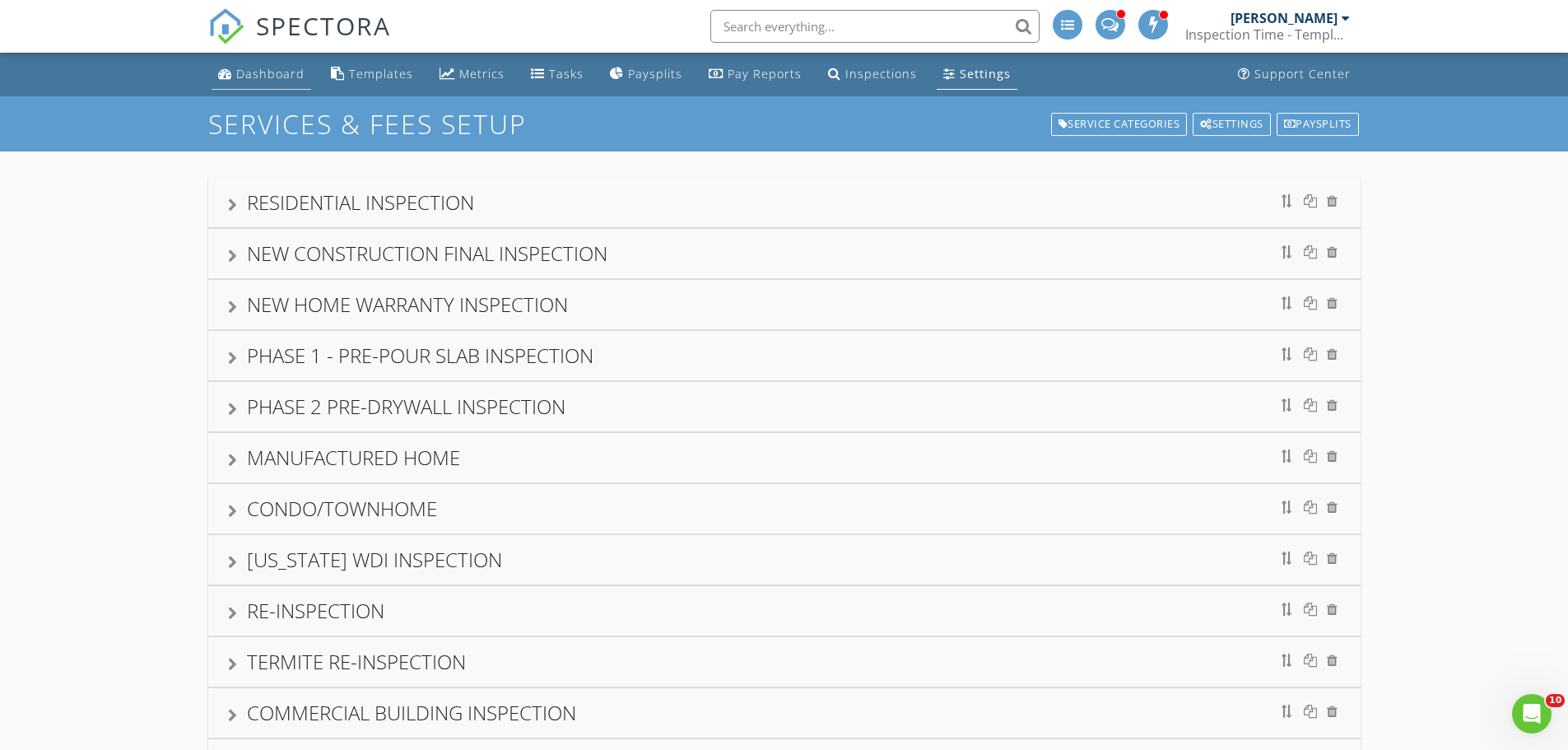
click at [295, 79] on div "Dashboard" at bounding box center [270, 74] width 68 height 15
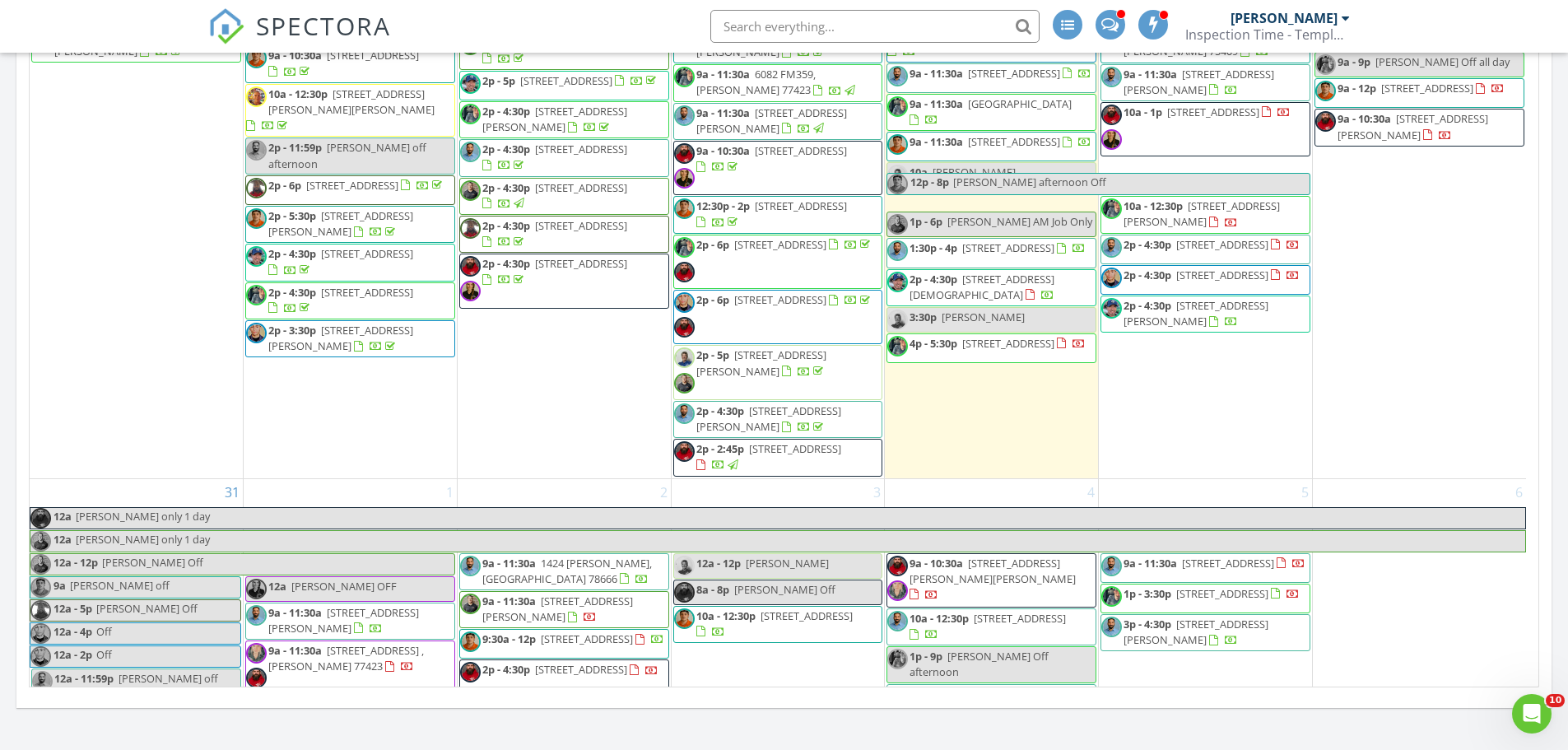
scroll to position [3211, 0]
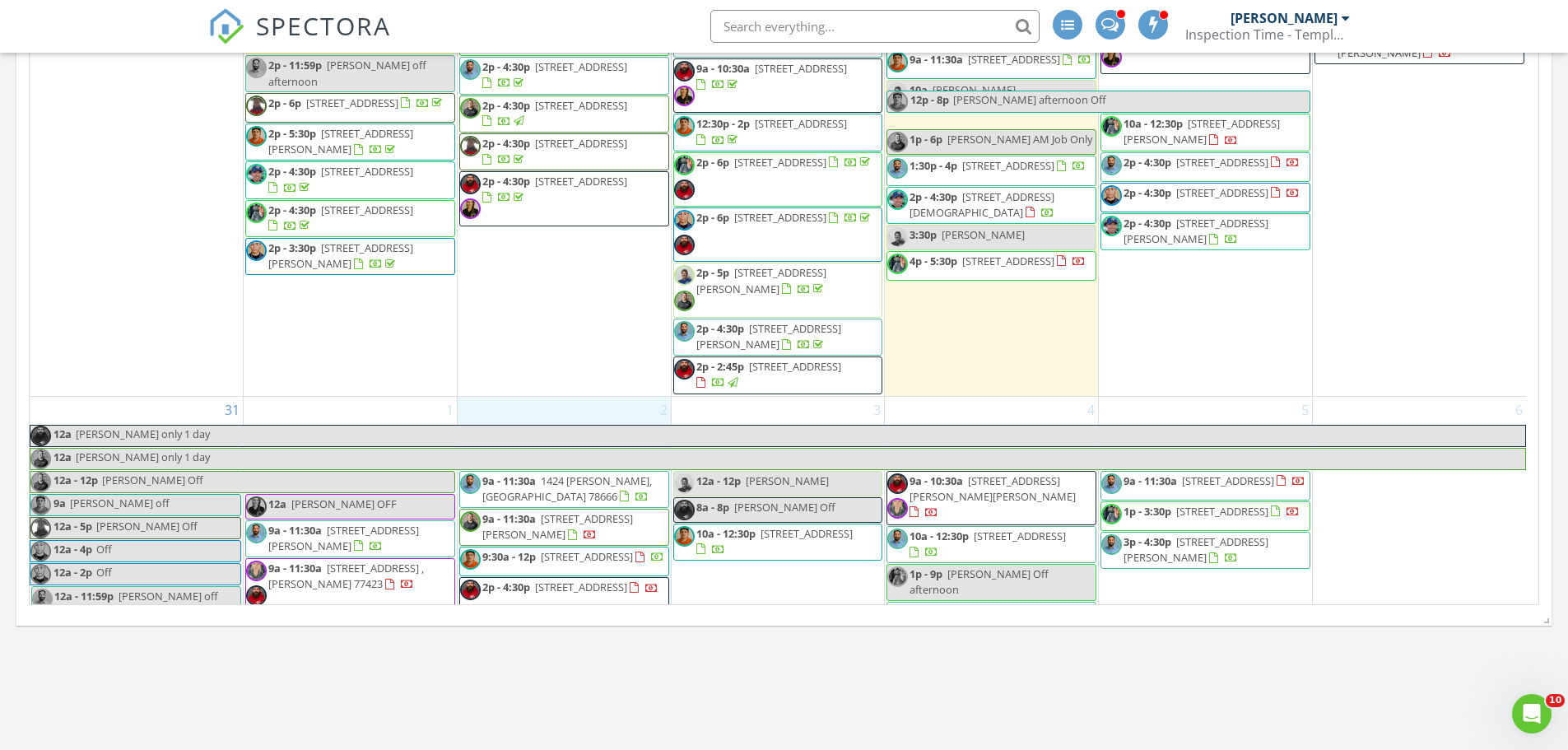
click at [553, 556] on div "2 9a - 11:30a [STREET_ADDRESS][PERSON_NAME] 9a - 11:30a [STREET_ADDRESS][PERSON…" at bounding box center [564, 546] width 213 height 298
click at [559, 488] on link "Inspection" at bounding box center [563, 487] width 85 height 27
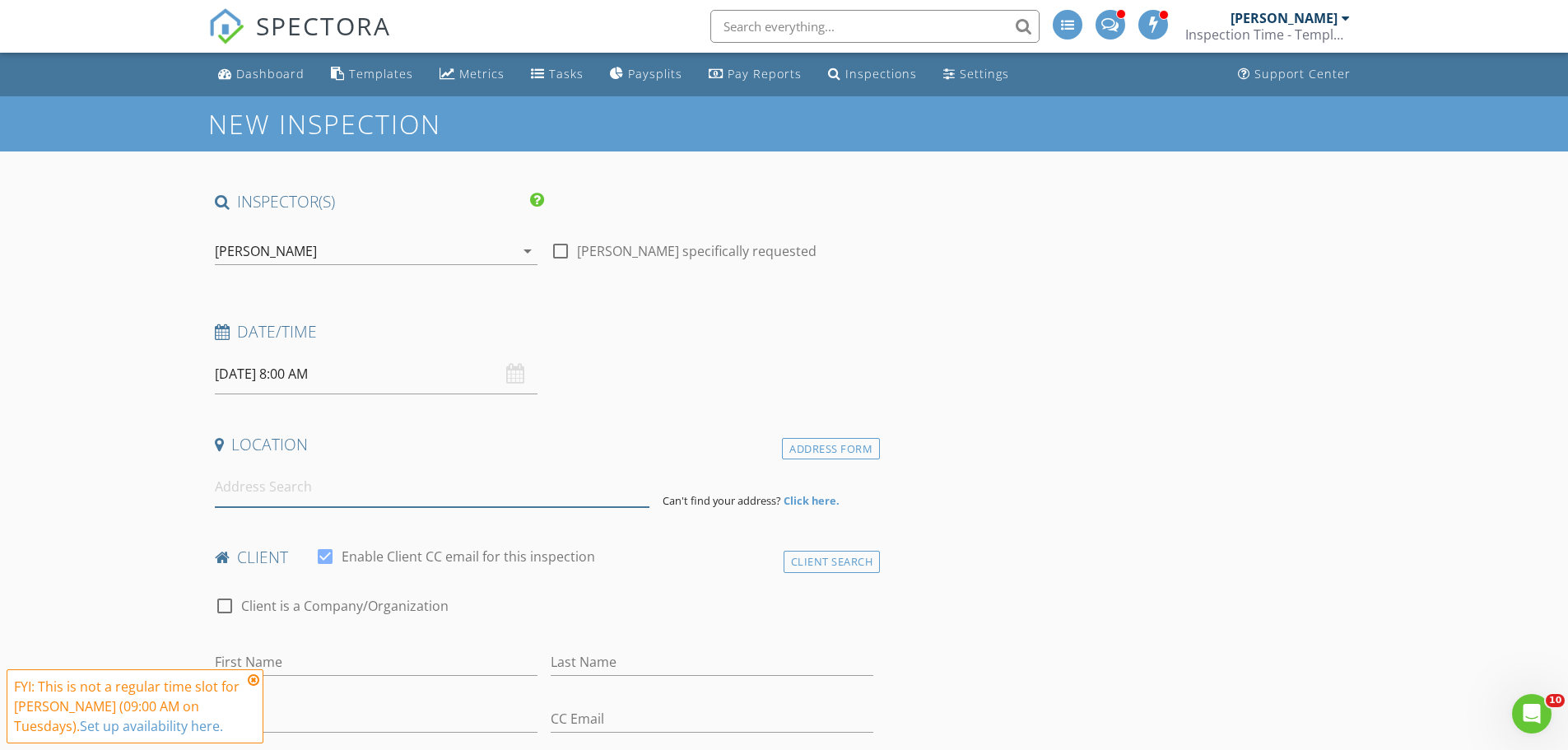
click at [506, 495] on input at bounding box center [432, 487] width 435 height 40
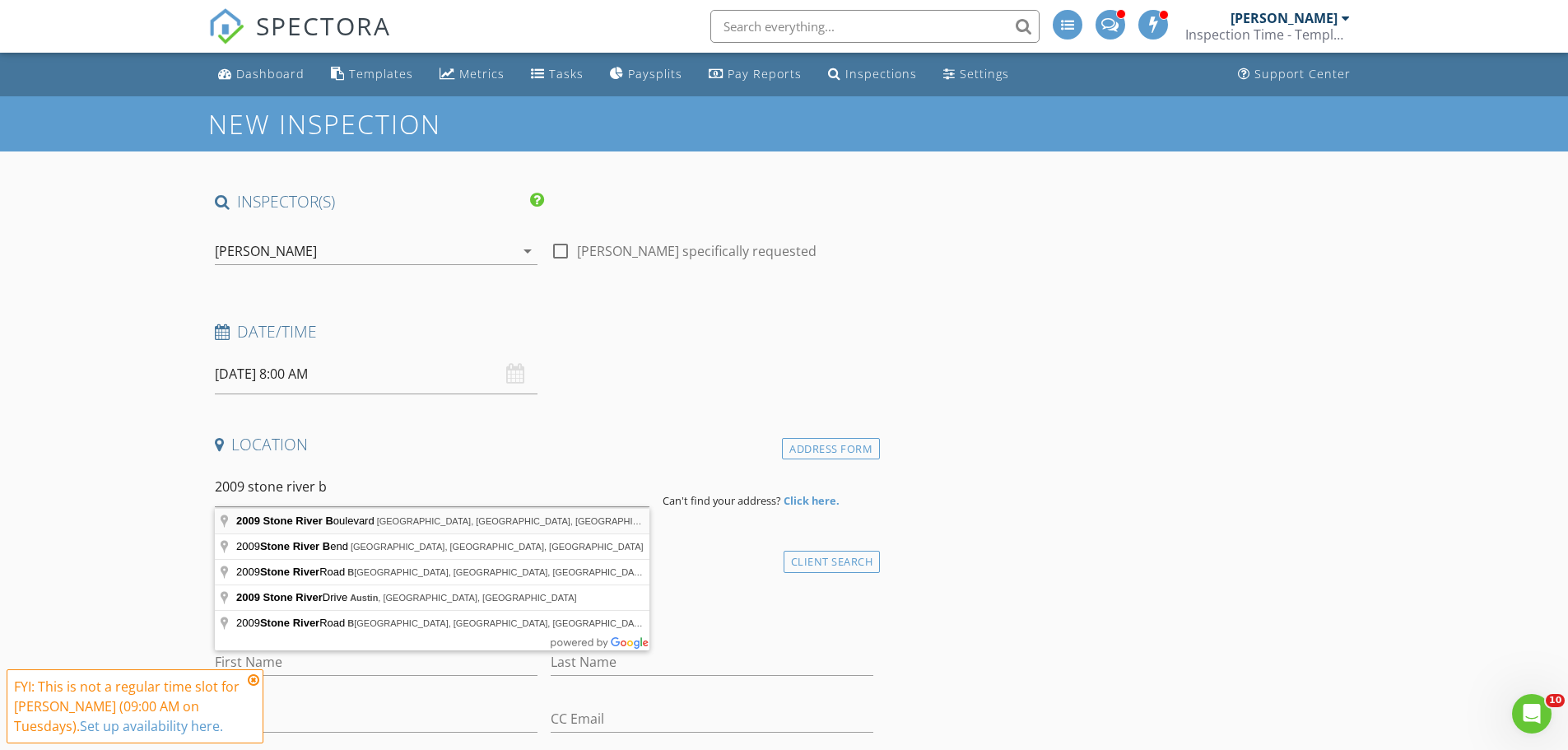
type input "[STREET_ADDRESS]"
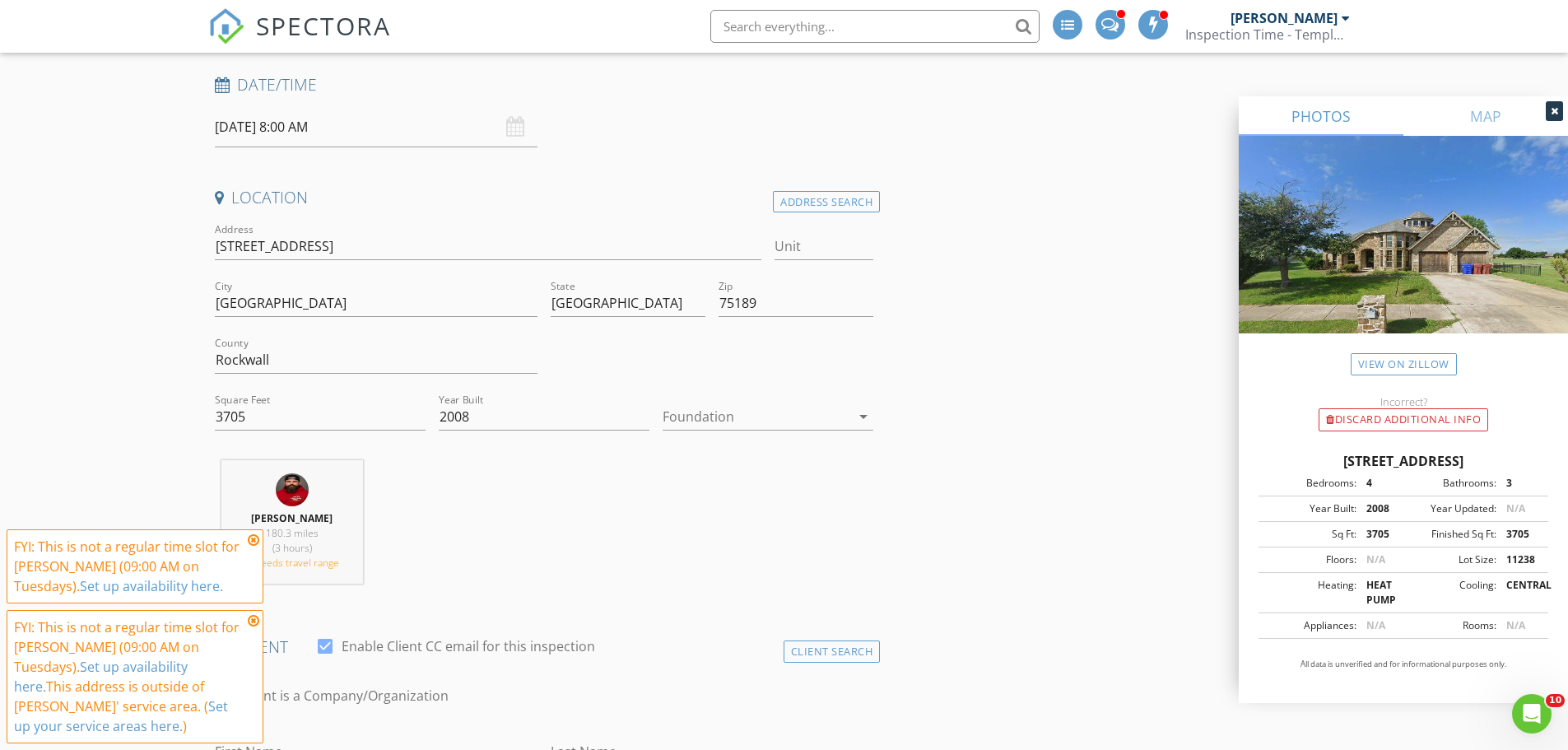
scroll to position [329, 0]
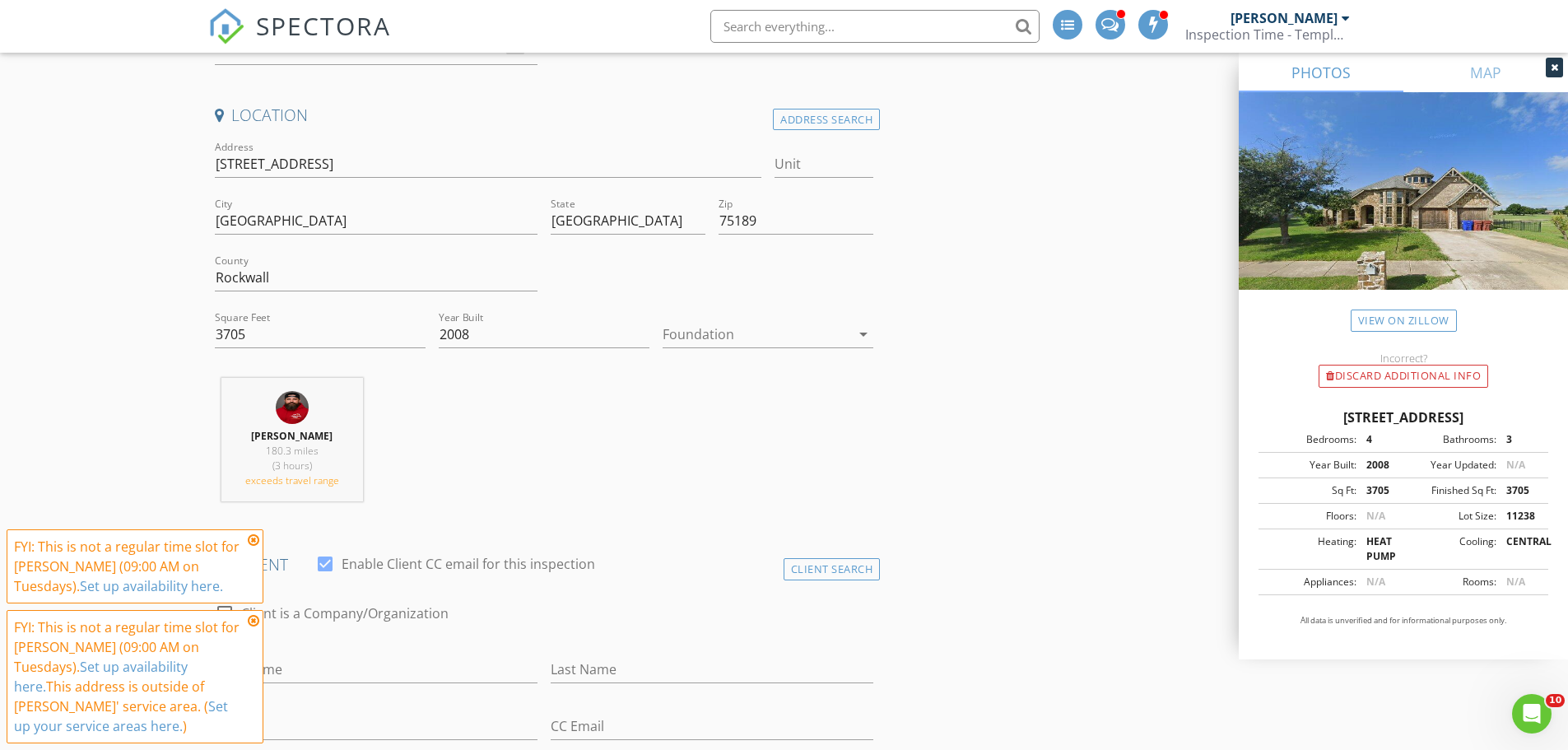
click at [250, 537] on icon at bounding box center [253, 540] width 11 height 13
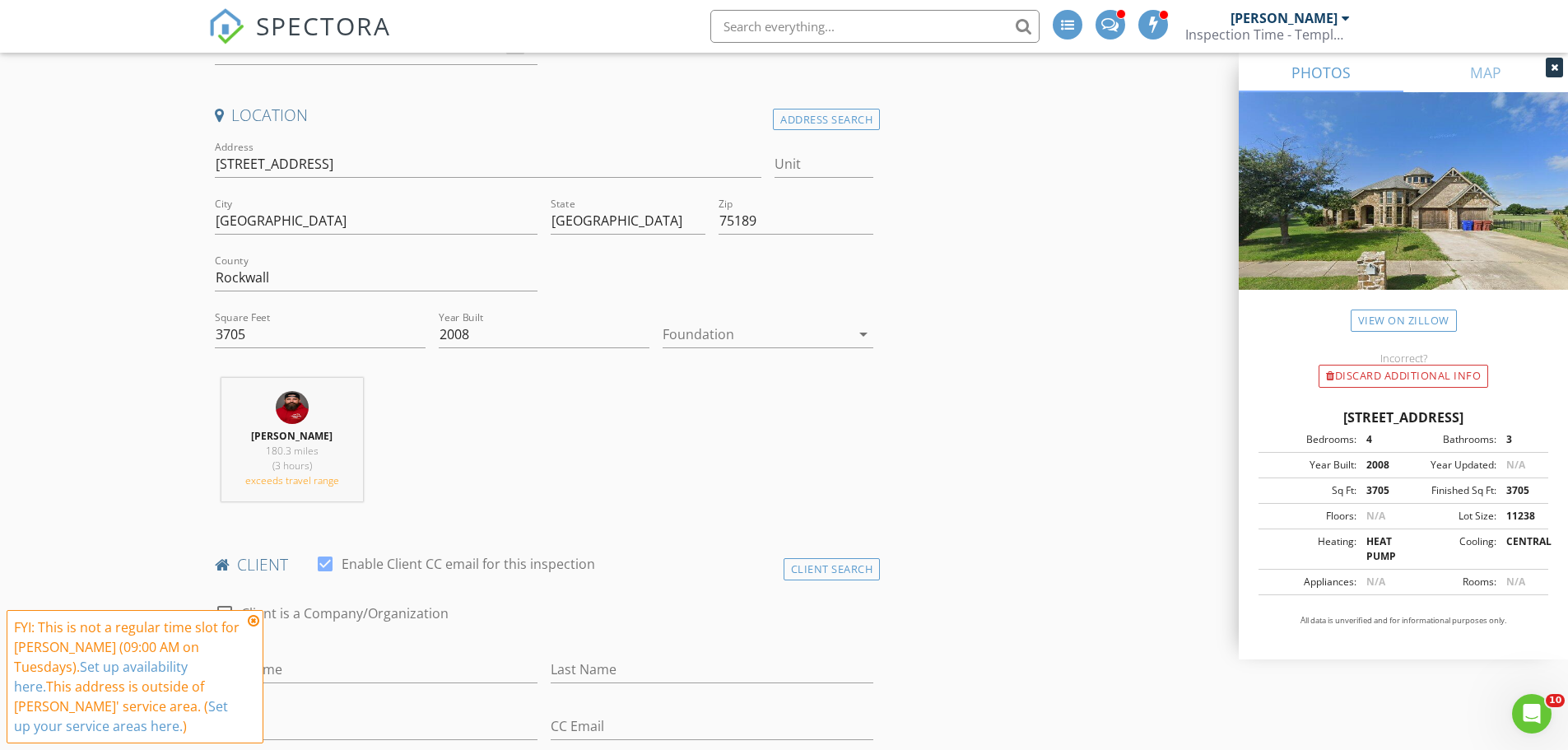
click at [252, 616] on icon at bounding box center [253, 621] width 11 height 13
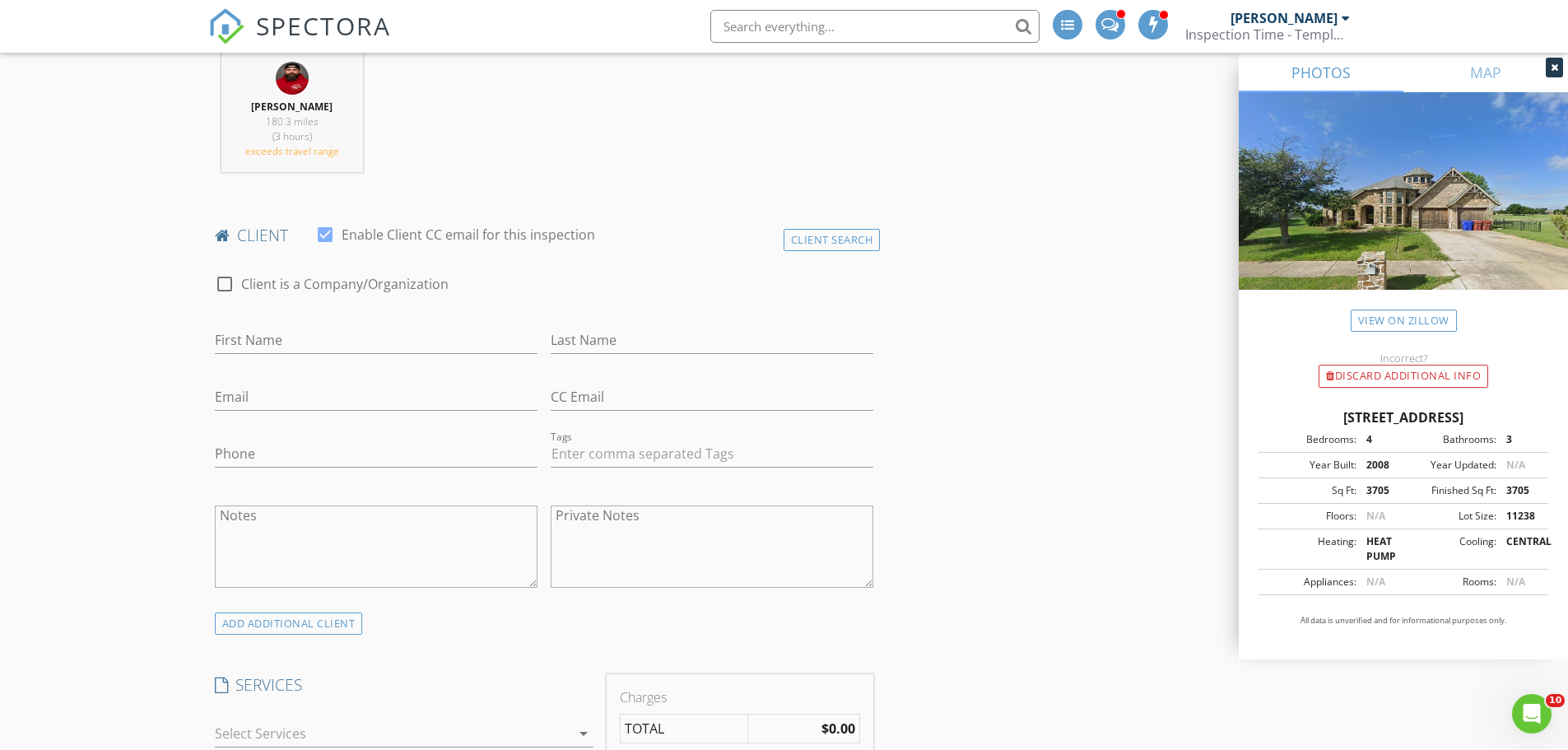
scroll to position [494, 0]
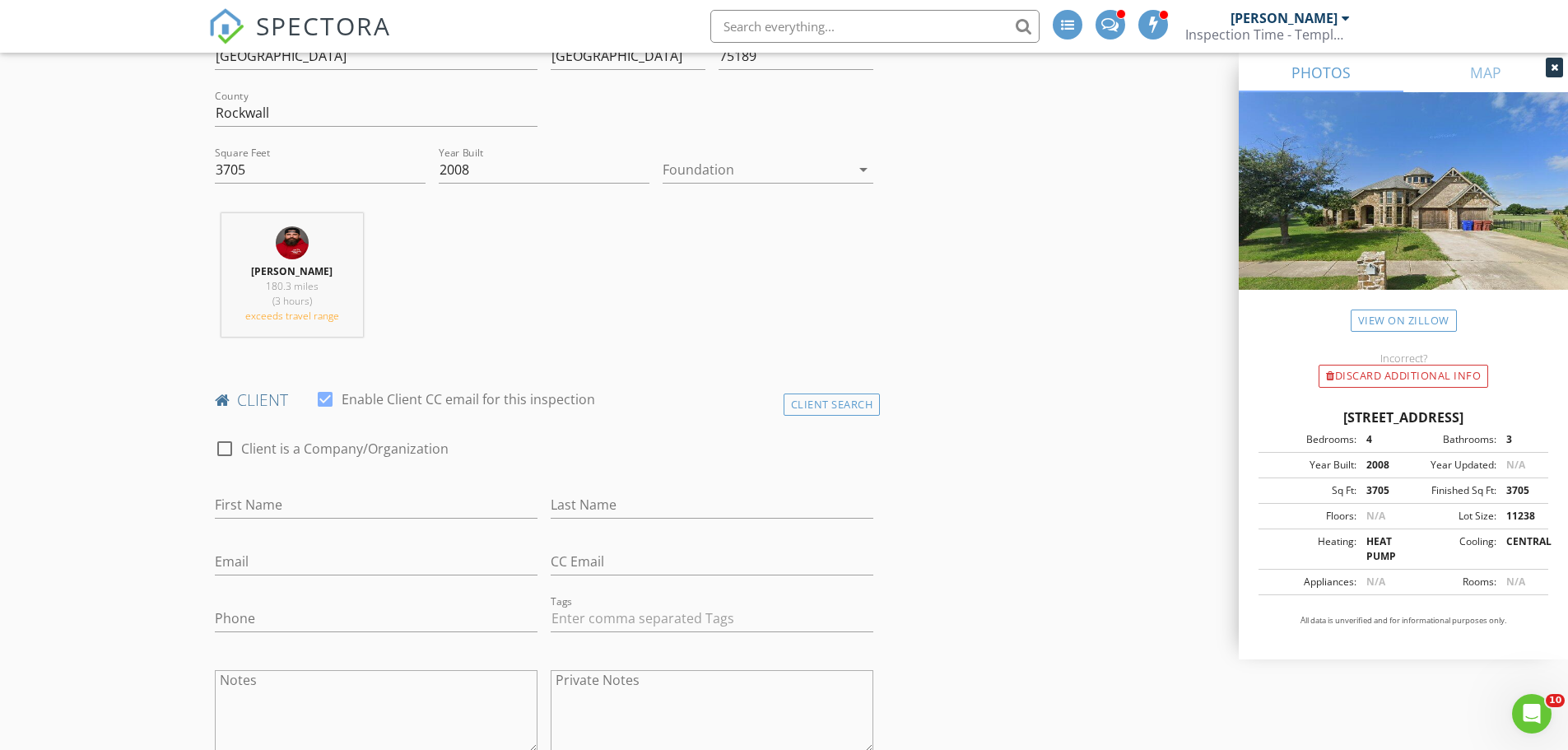
click at [725, 153] on div "Foundation arrow_drop_down" at bounding box center [768, 173] width 210 height 54
click at [718, 168] on div at bounding box center [756, 170] width 187 height 27
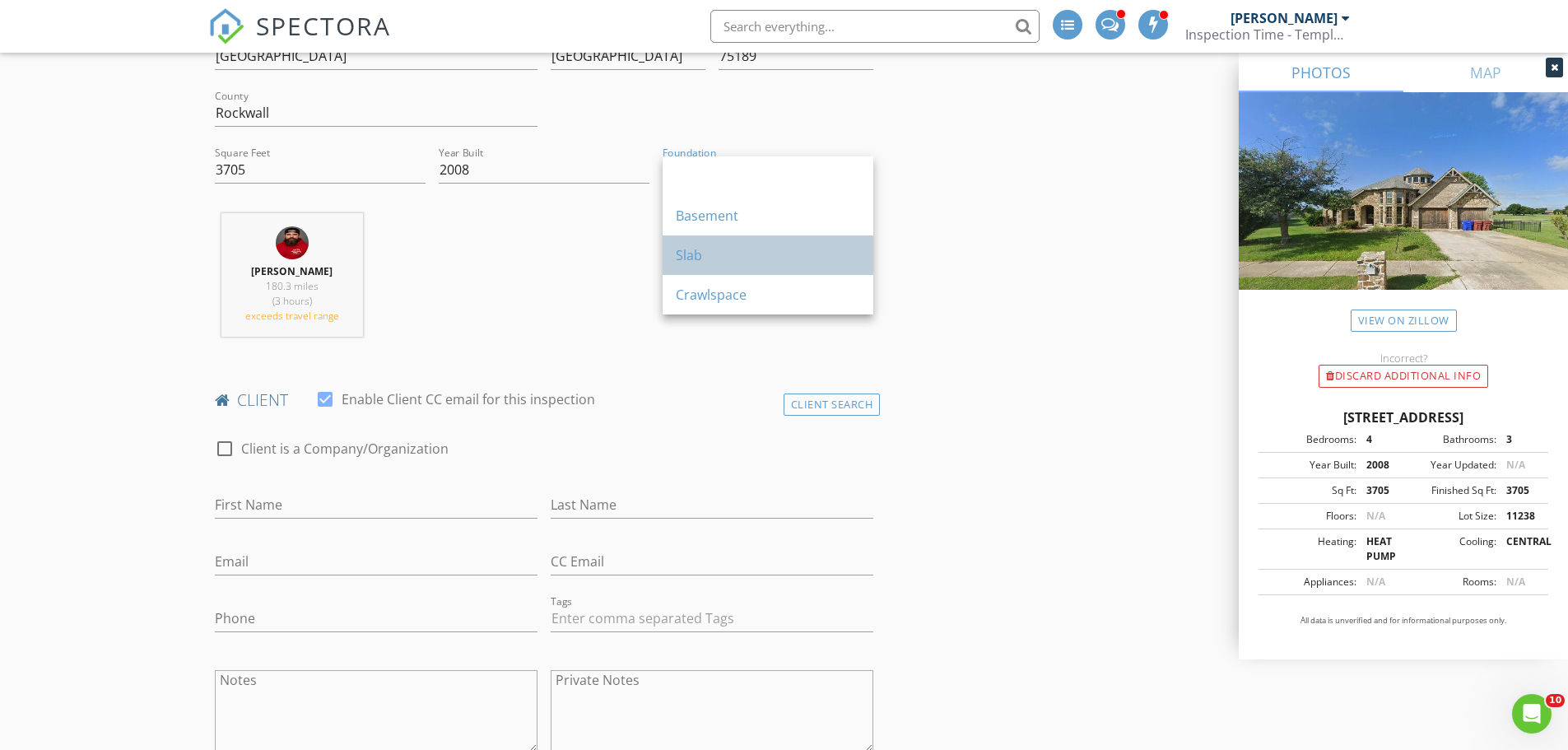
click at [693, 254] on div "Slab" at bounding box center [768, 255] width 185 height 20
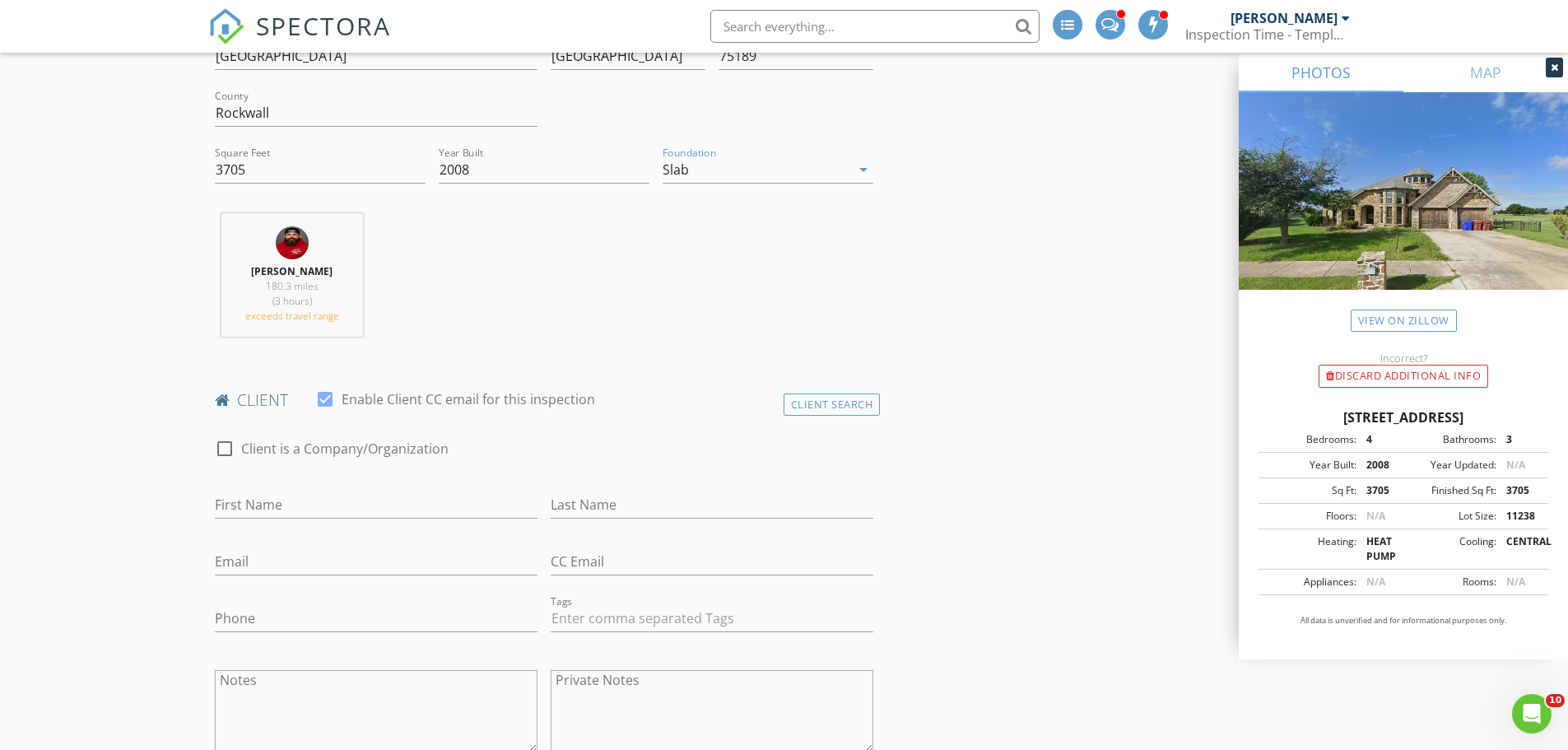
scroll to position [906, 0]
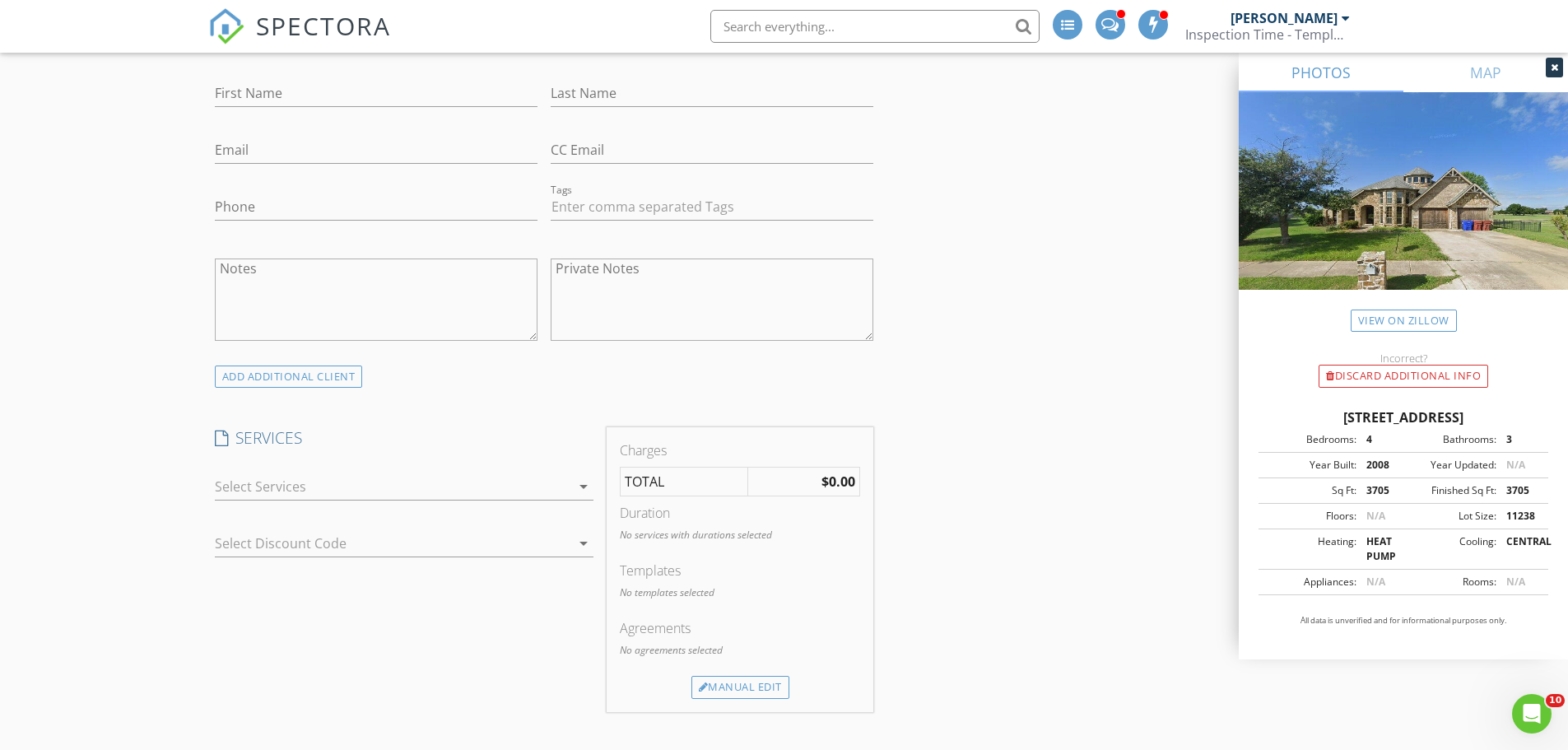
click at [386, 483] on div at bounding box center [393, 487] width 356 height 27
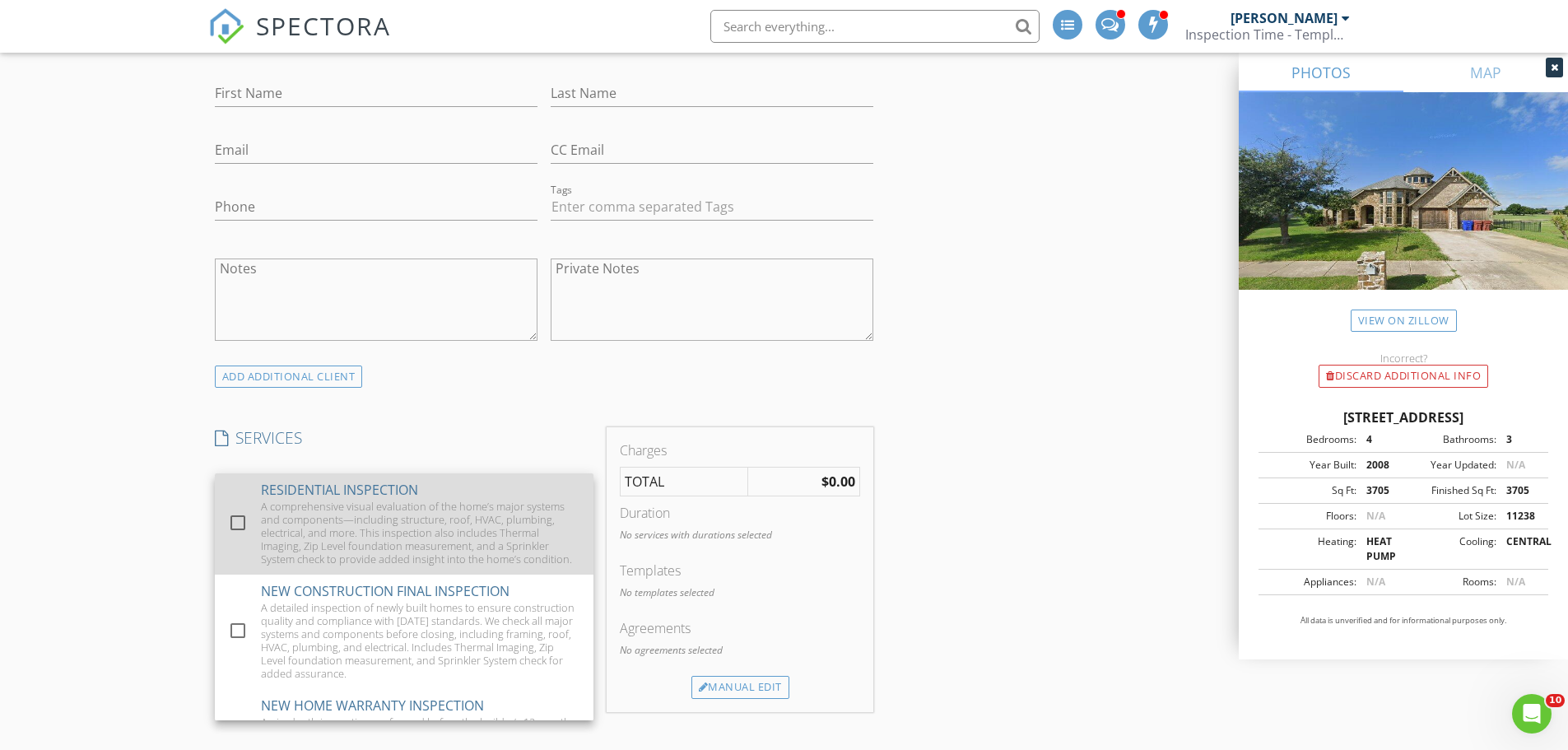
click at [237, 529] on div at bounding box center [237, 522] width 28 height 28
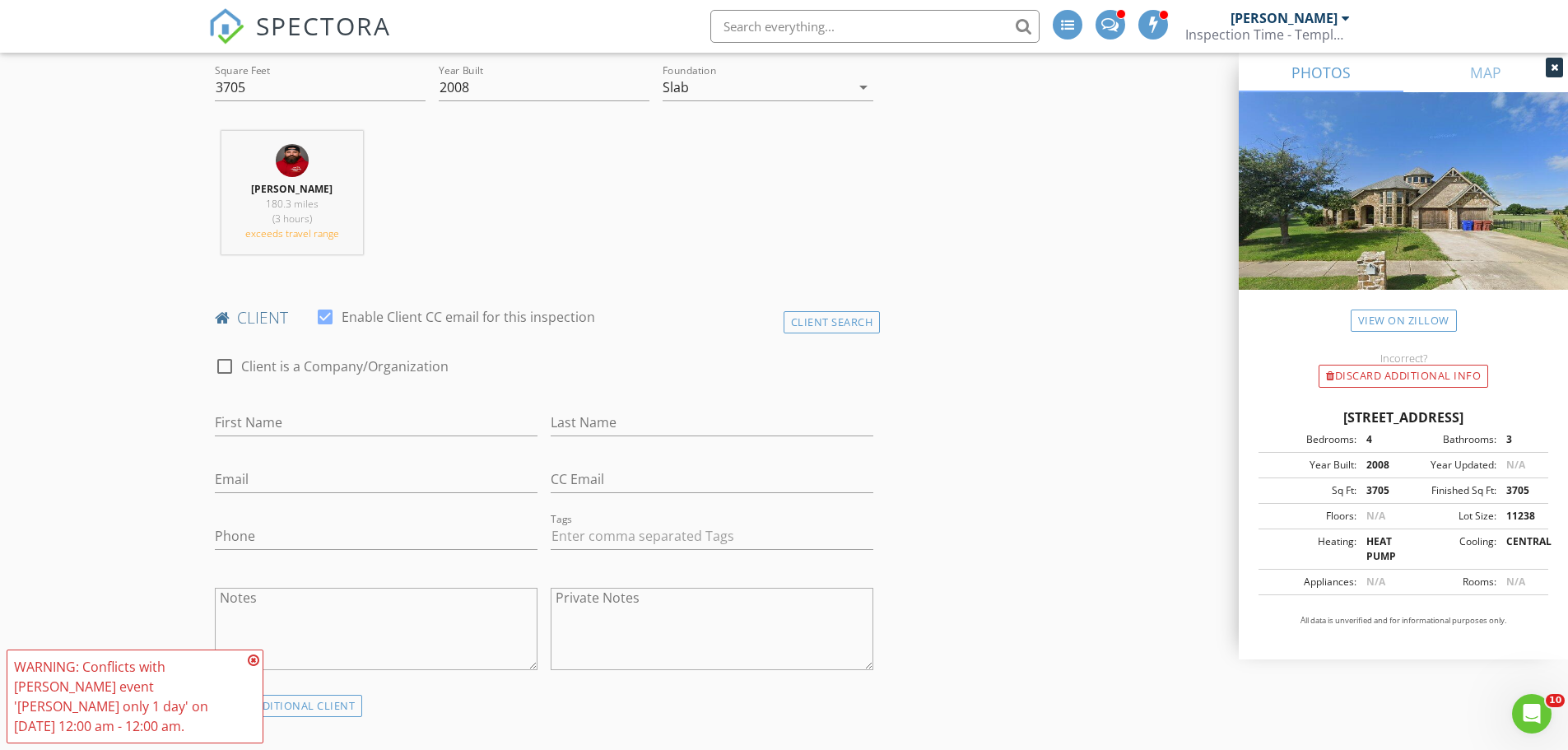
scroll to position [329, 0]
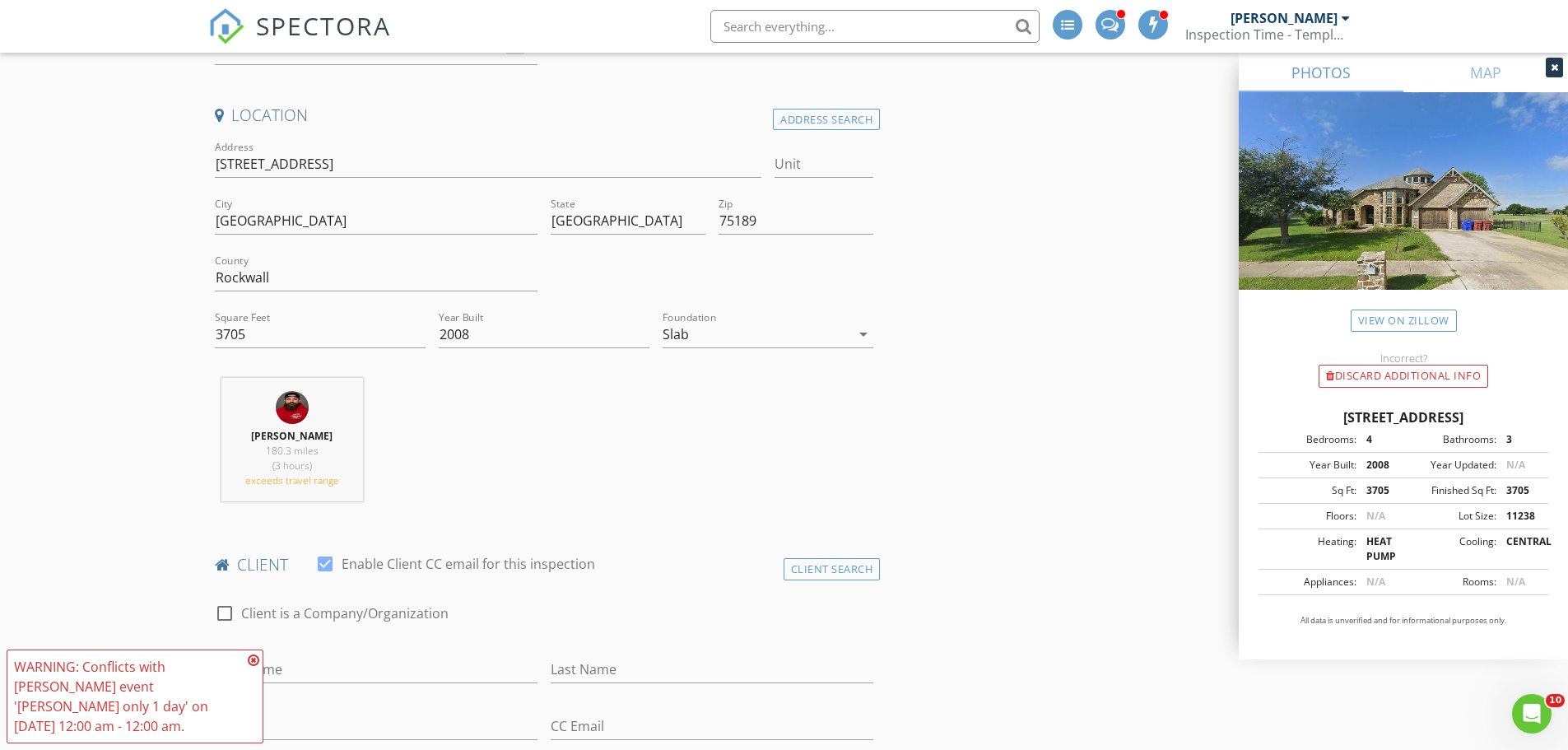
click at [251, 667] on icon at bounding box center [253, 660] width 11 height 13
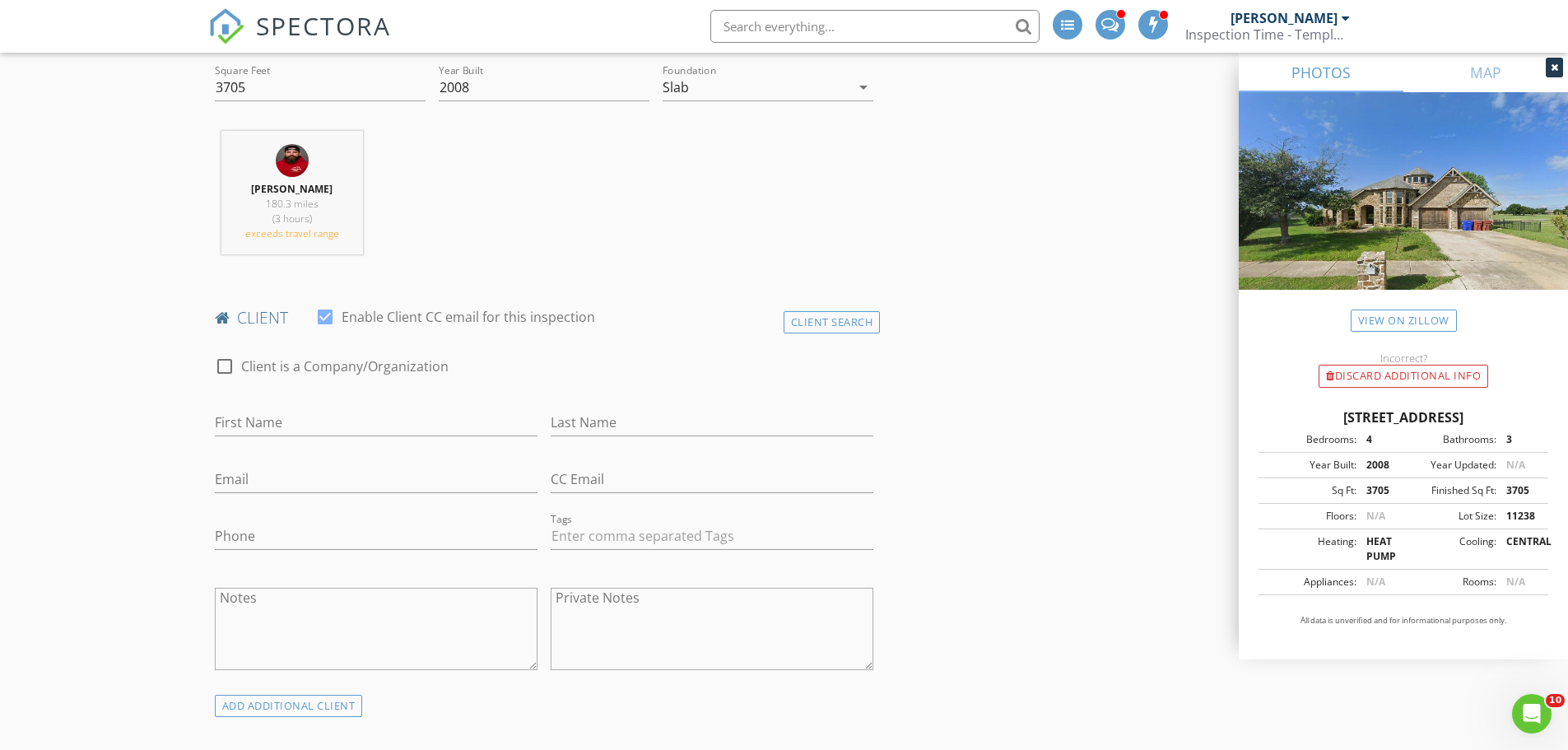
scroll to position [165, 0]
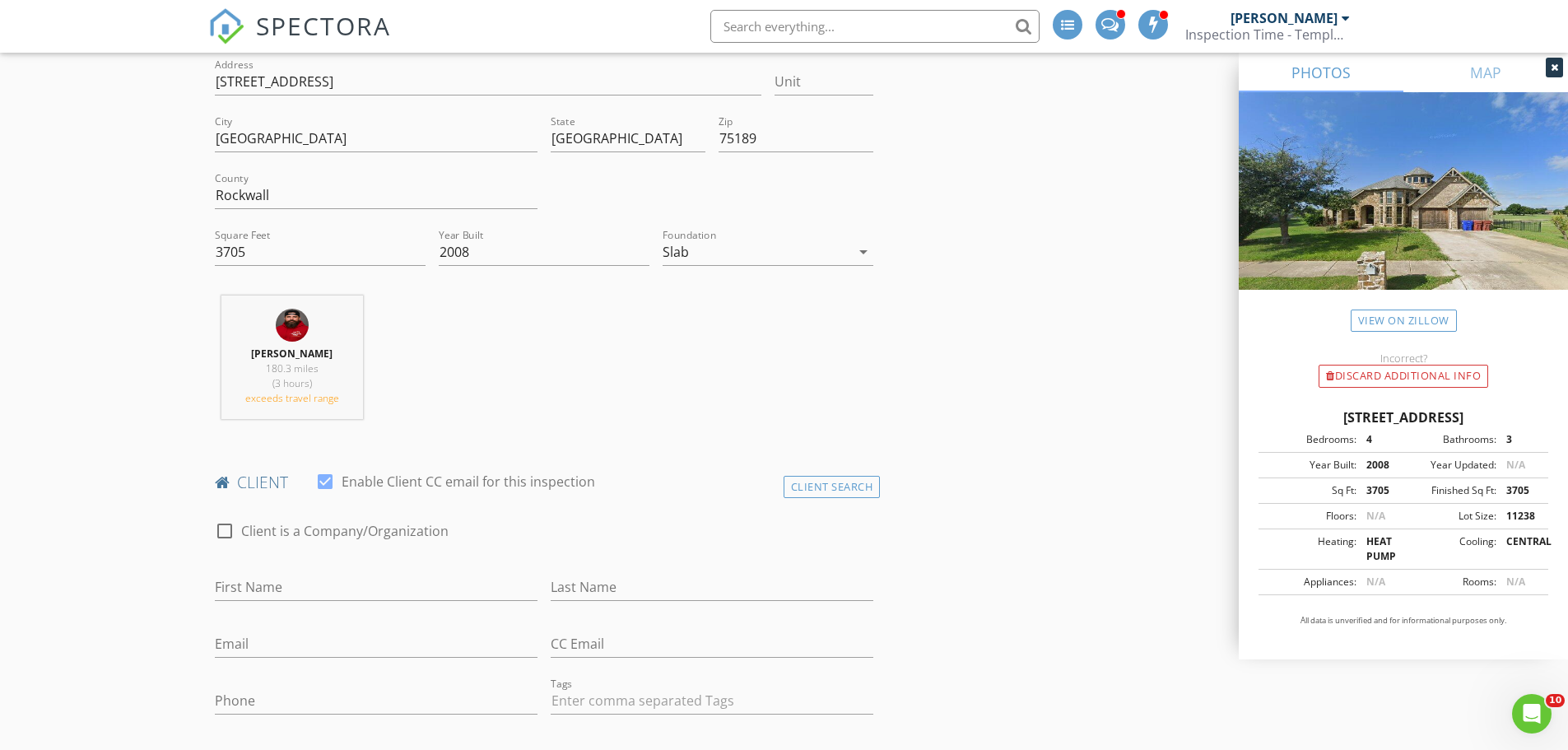
scroll to position [82, 0]
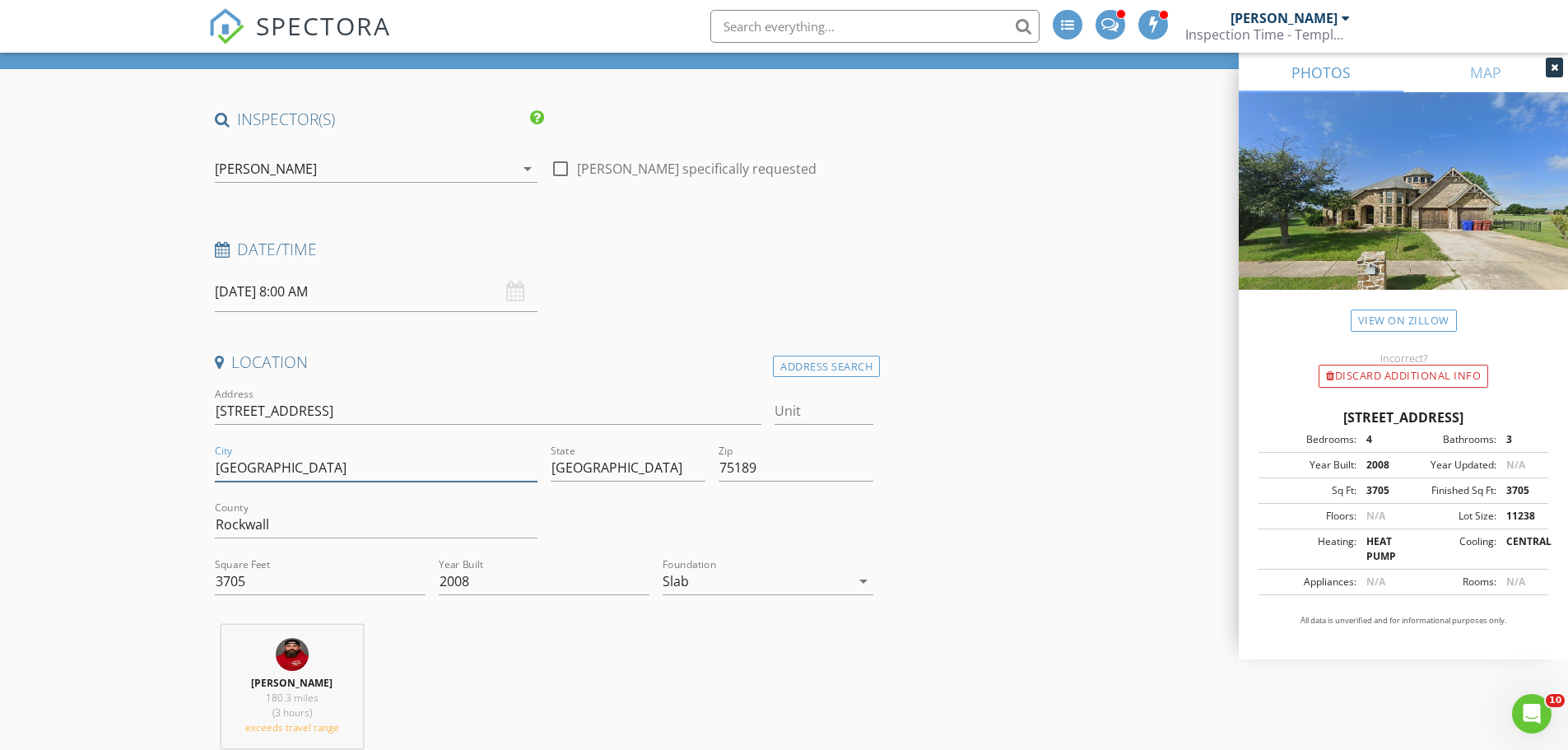
drag, startPoint x: 321, startPoint y: 471, endPoint x: 198, endPoint y: 468, distance: 123.0
click at [286, 168] on div "[PERSON_NAME]" at bounding box center [266, 168] width 102 height 14
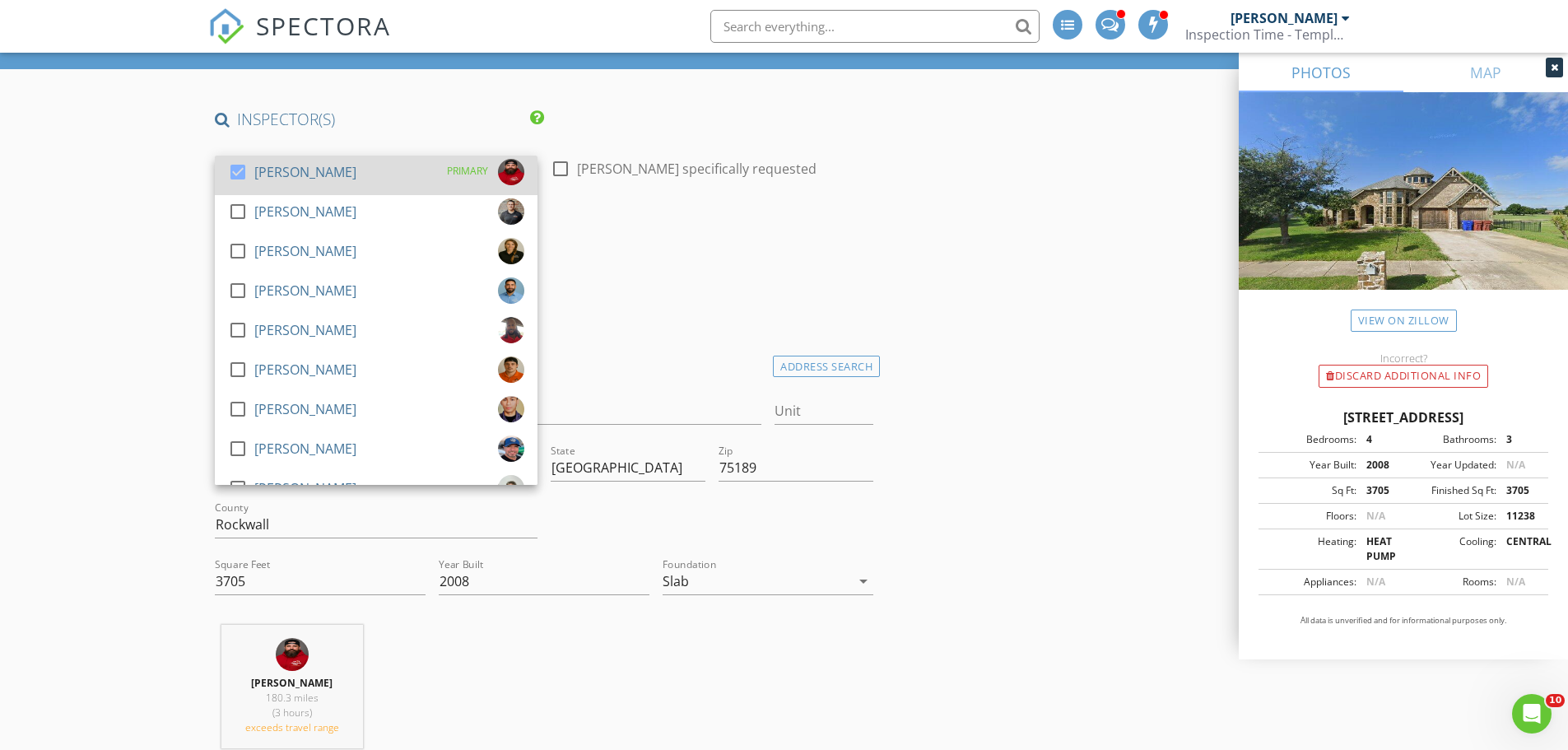
click at [239, 170] on div at bounding box center [237, 171] width 28 height 28
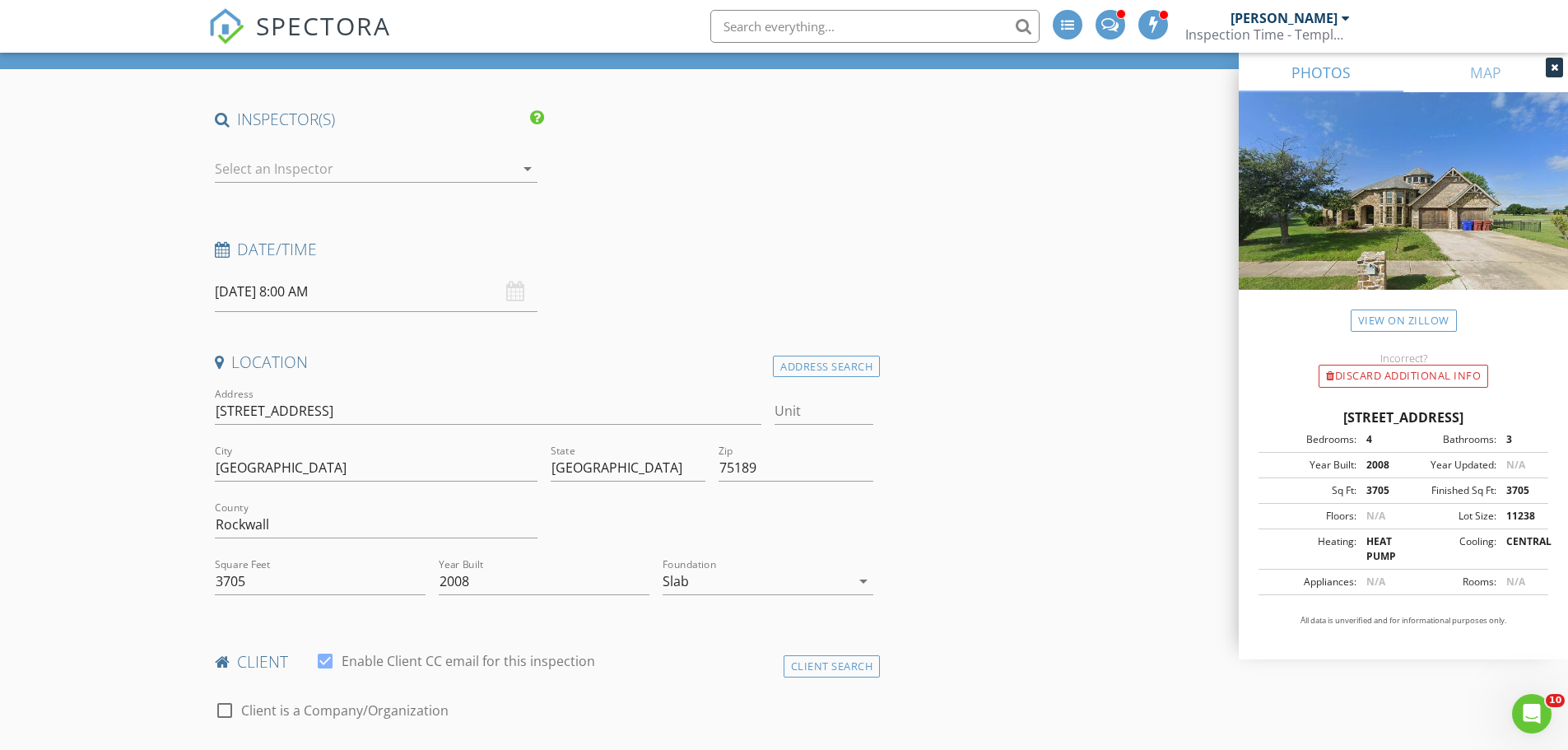
click at [294, 172] on div at bounding box center [364, 169] width 299 height 27
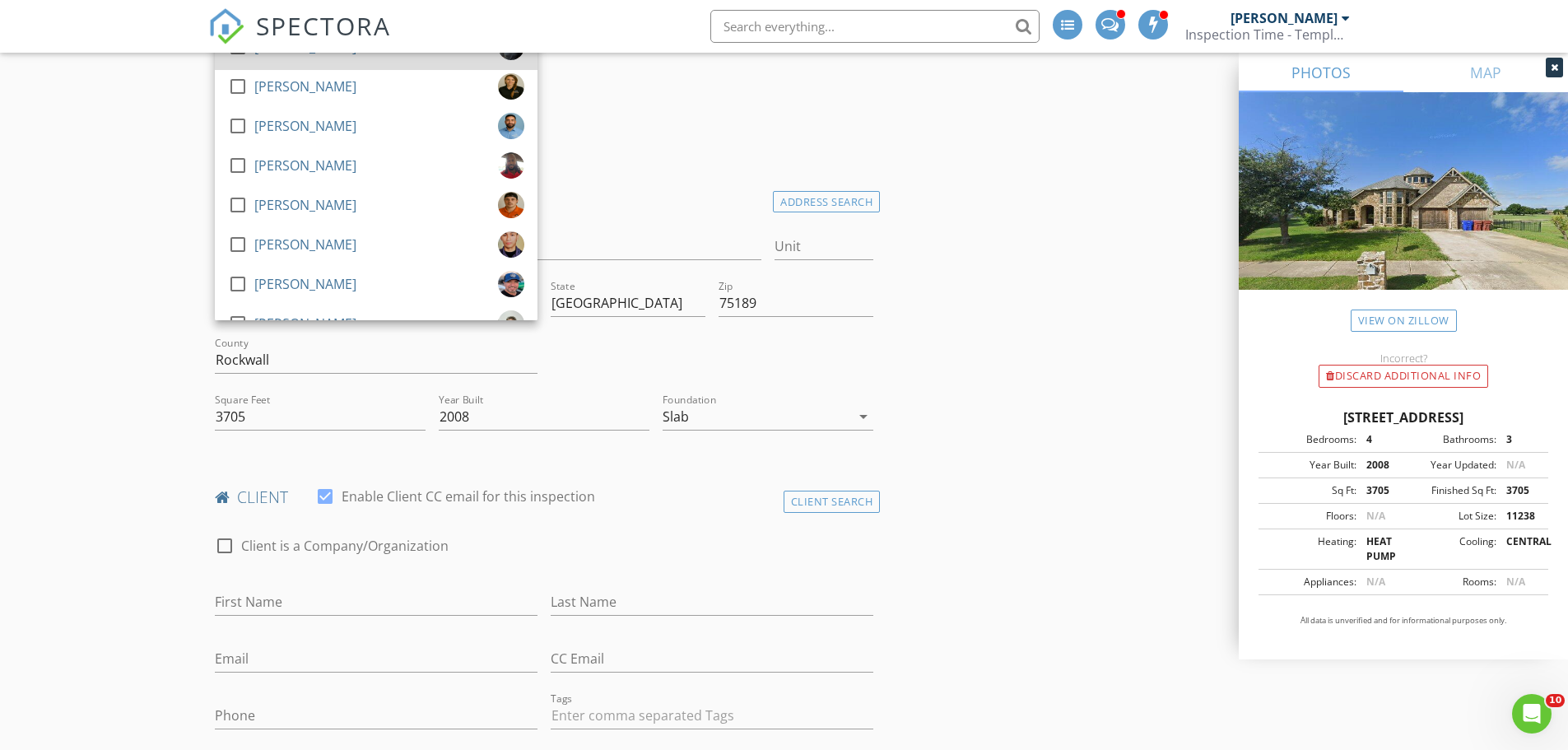
scroll to position [0, 0]
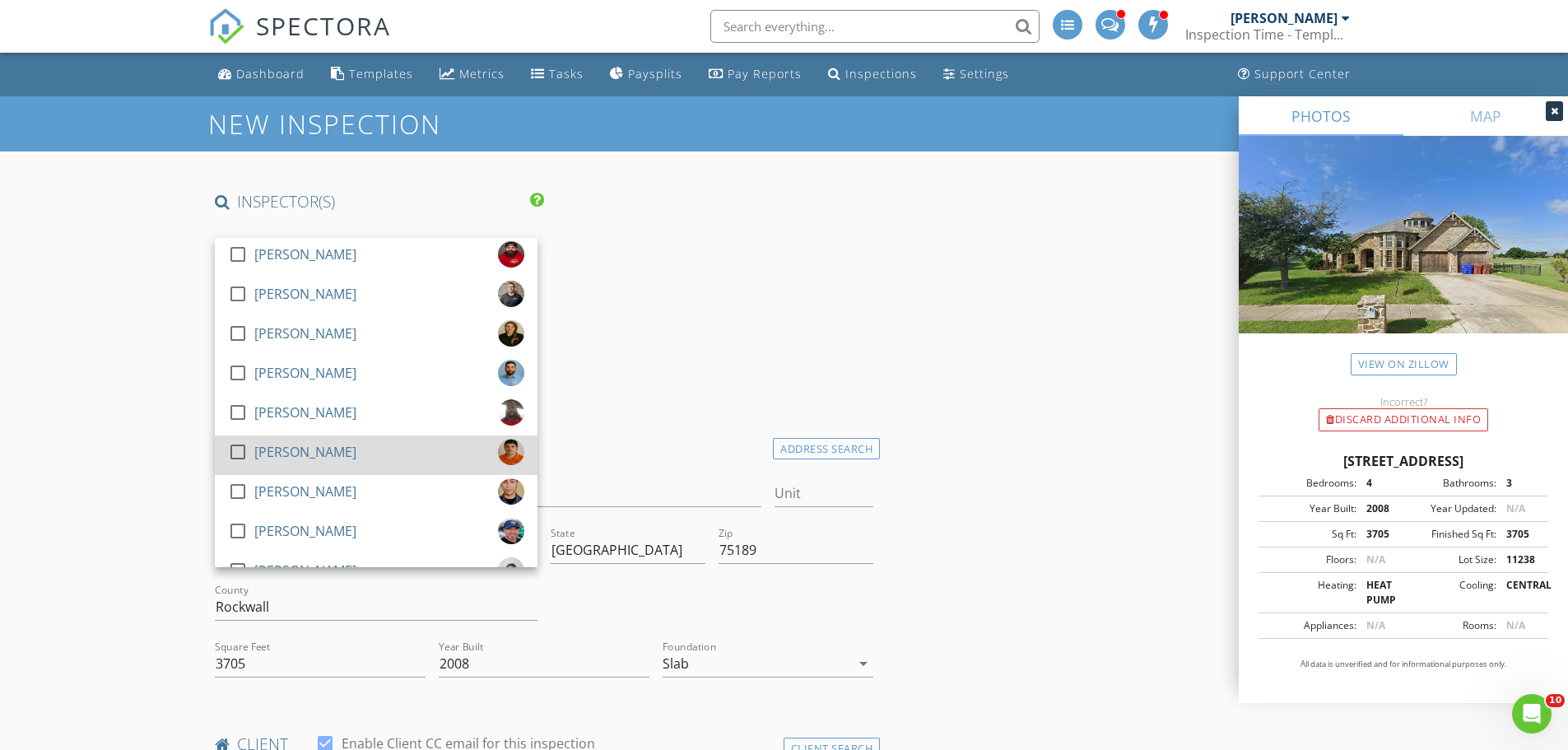
click at [239, 449] on div at bounding box center [237, 452] width 28 height 28
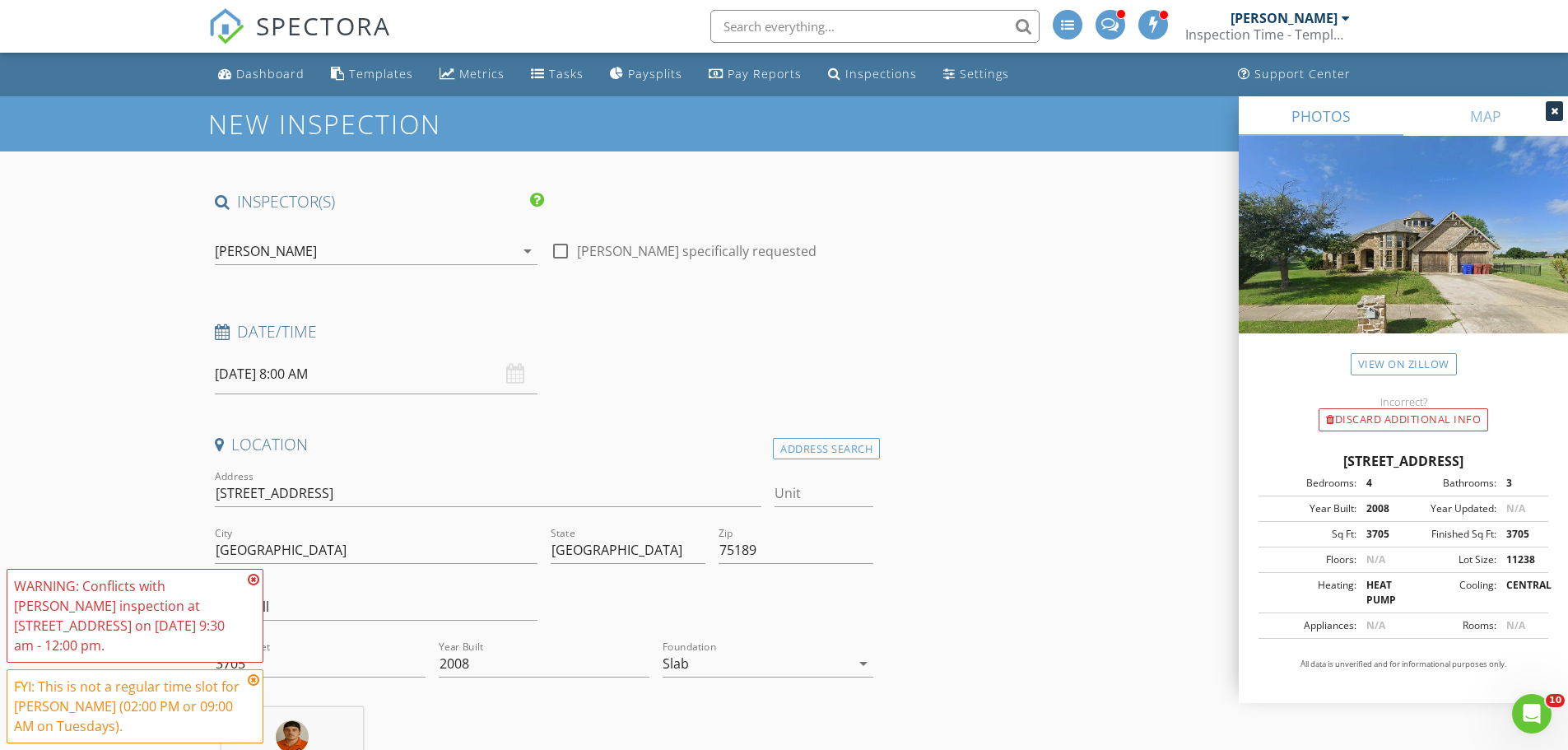
scroll to position [82, 0]
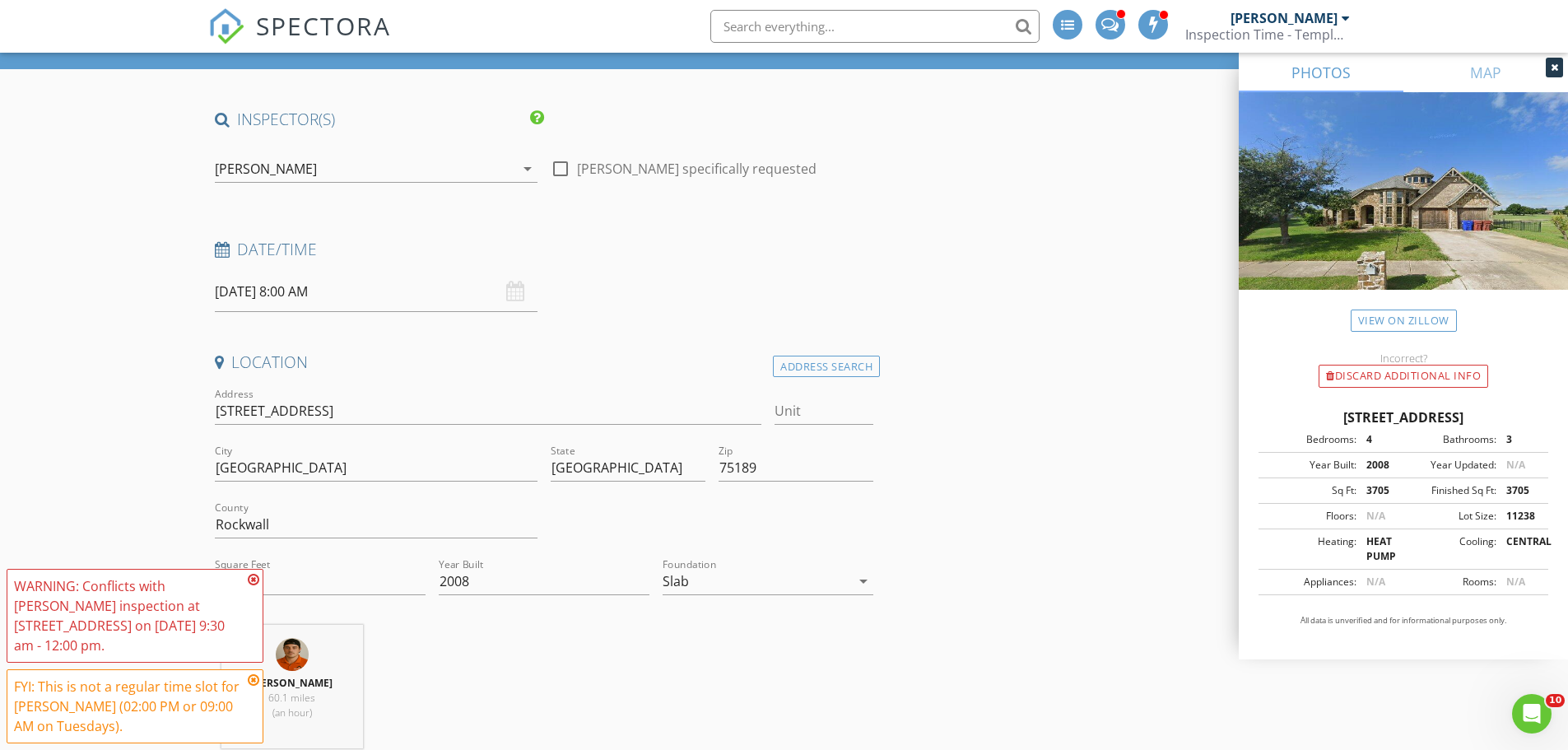
click at [254, 580] on icon at bounding box center [253, 580] width 11 height 13
click at [256, 682] on icon at bounding box center [253, 680] width 11 height 13
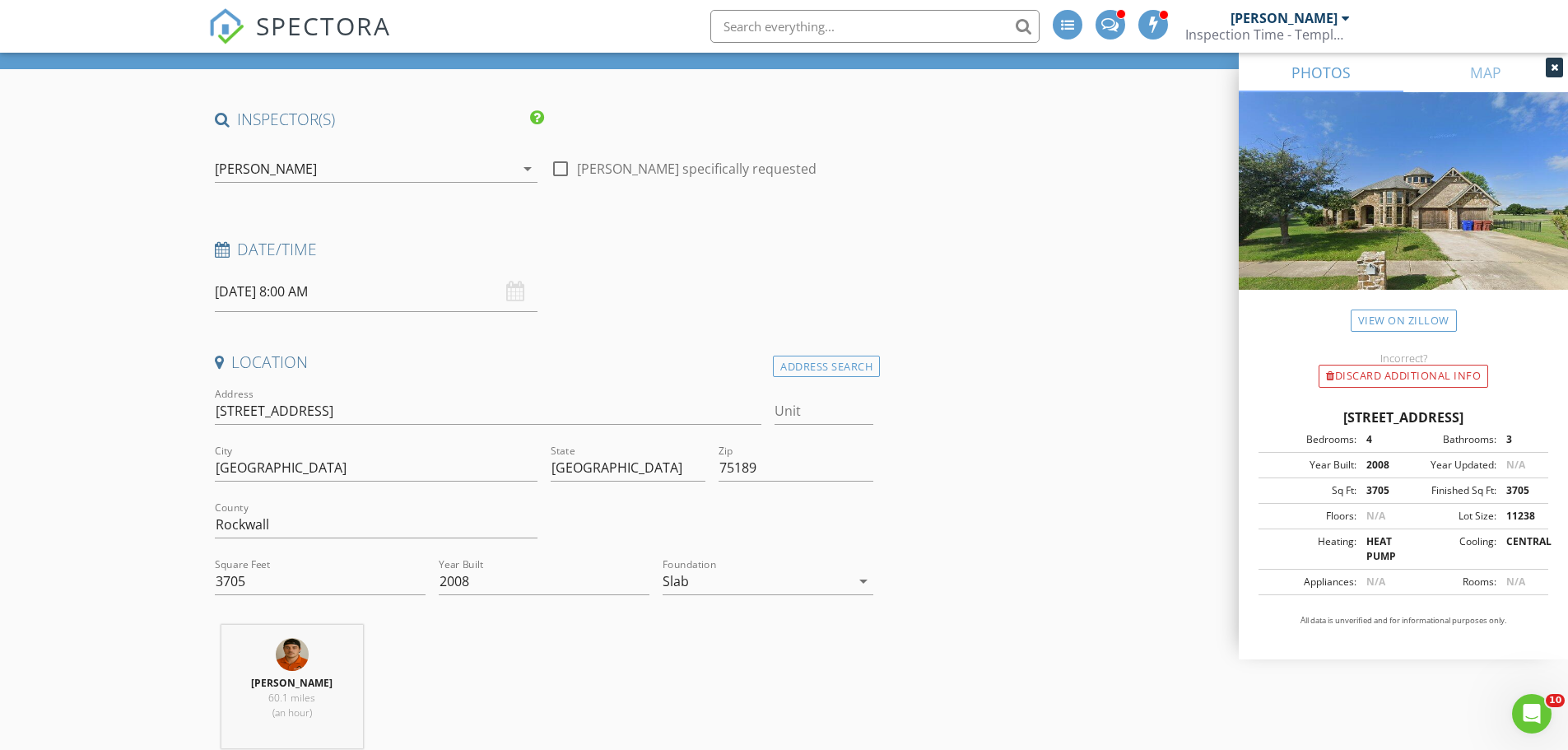
click at [280, 297] on input "09/02/2025 8:00 AM" at bounding box center [376, 292] width 322 height 40
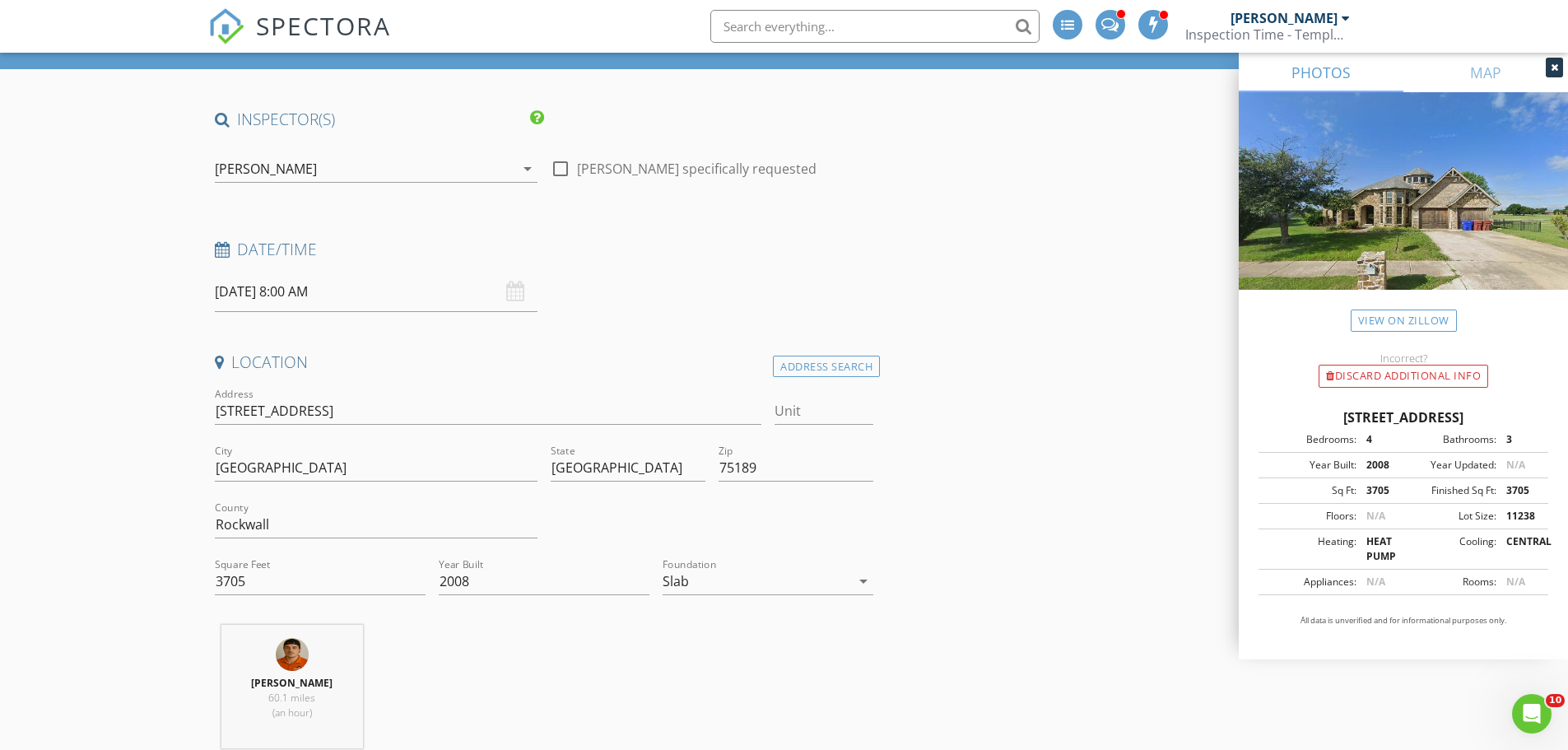
drag, startPoint x: 264, startPoint y: 294, endPoint x: 304, endPoint y: 416, distance: 128.4
click at [264, 293] on input "09/02/2025 8:00 AM" at bounding box center [376, 292] width 322 height 40
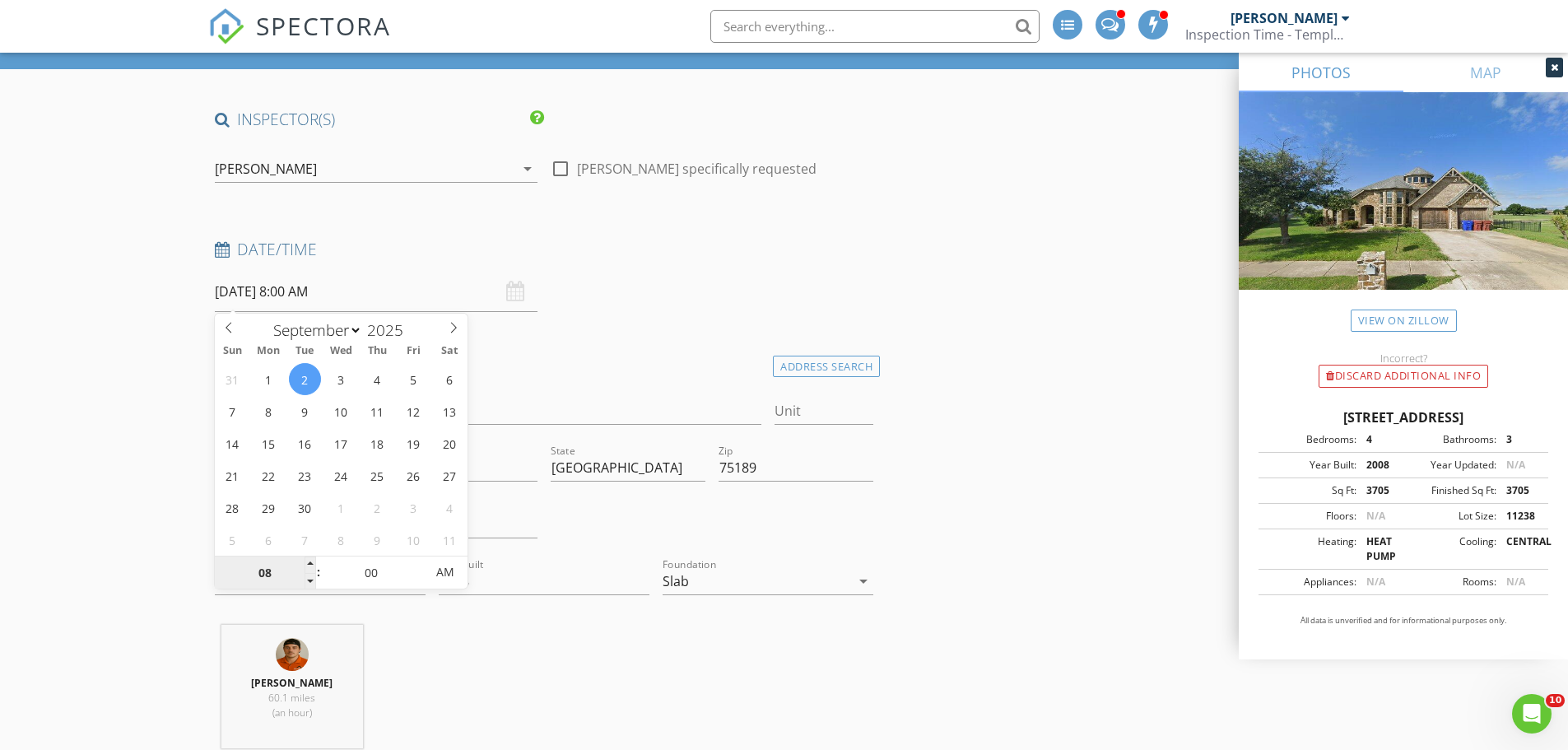
click at [285, 566] on input "08" at bounding box center [266, 573] width 101 height 33
type input "2"
type input "09/02/2025 2:00 AM"
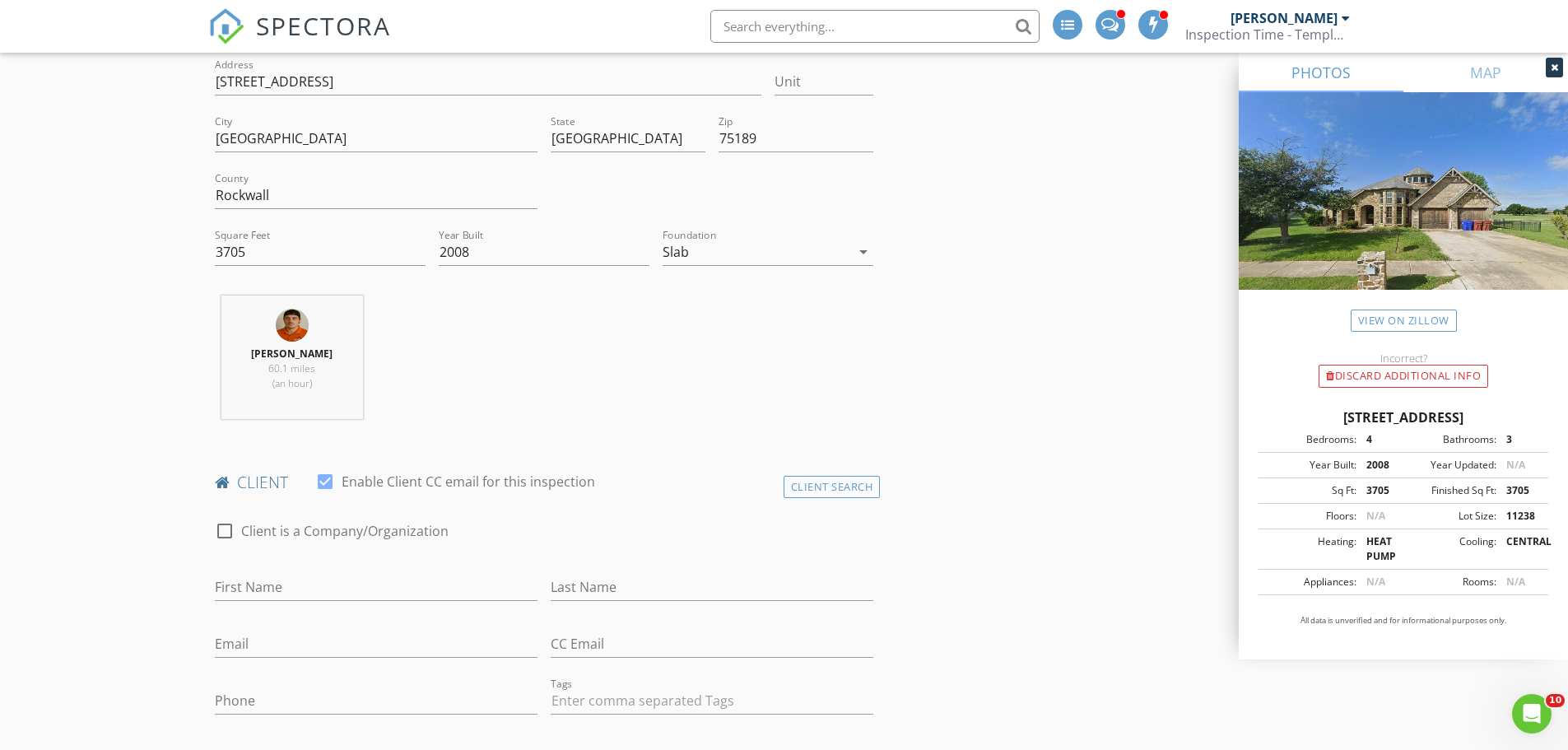
scroll to position [577, 0]
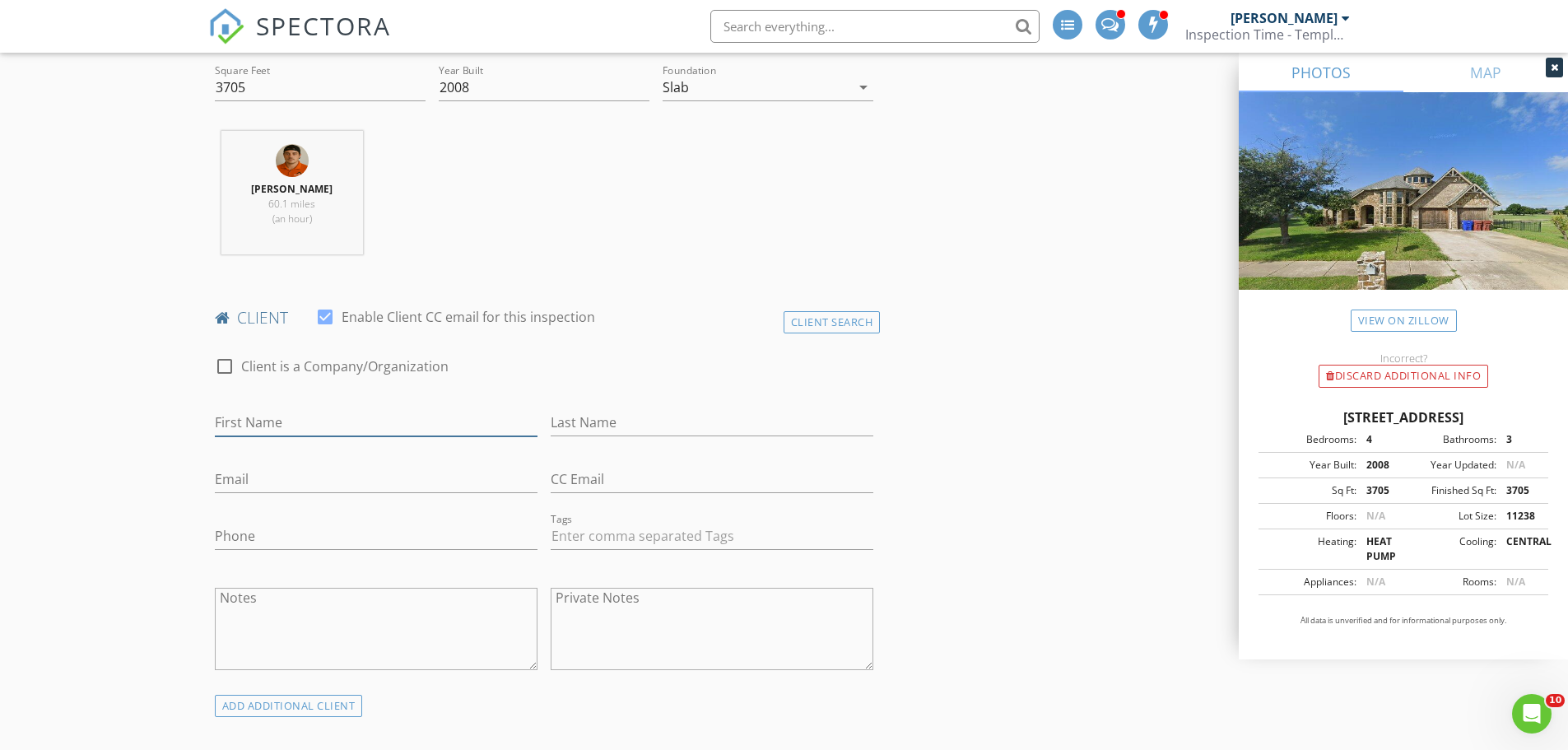
click at [261, 418] on input "First Name" at bounding box center [376, 423] width 322 height 27
type input "Jessica"
type input "Shuey"
type input "jessicashuey1@outlook.com"
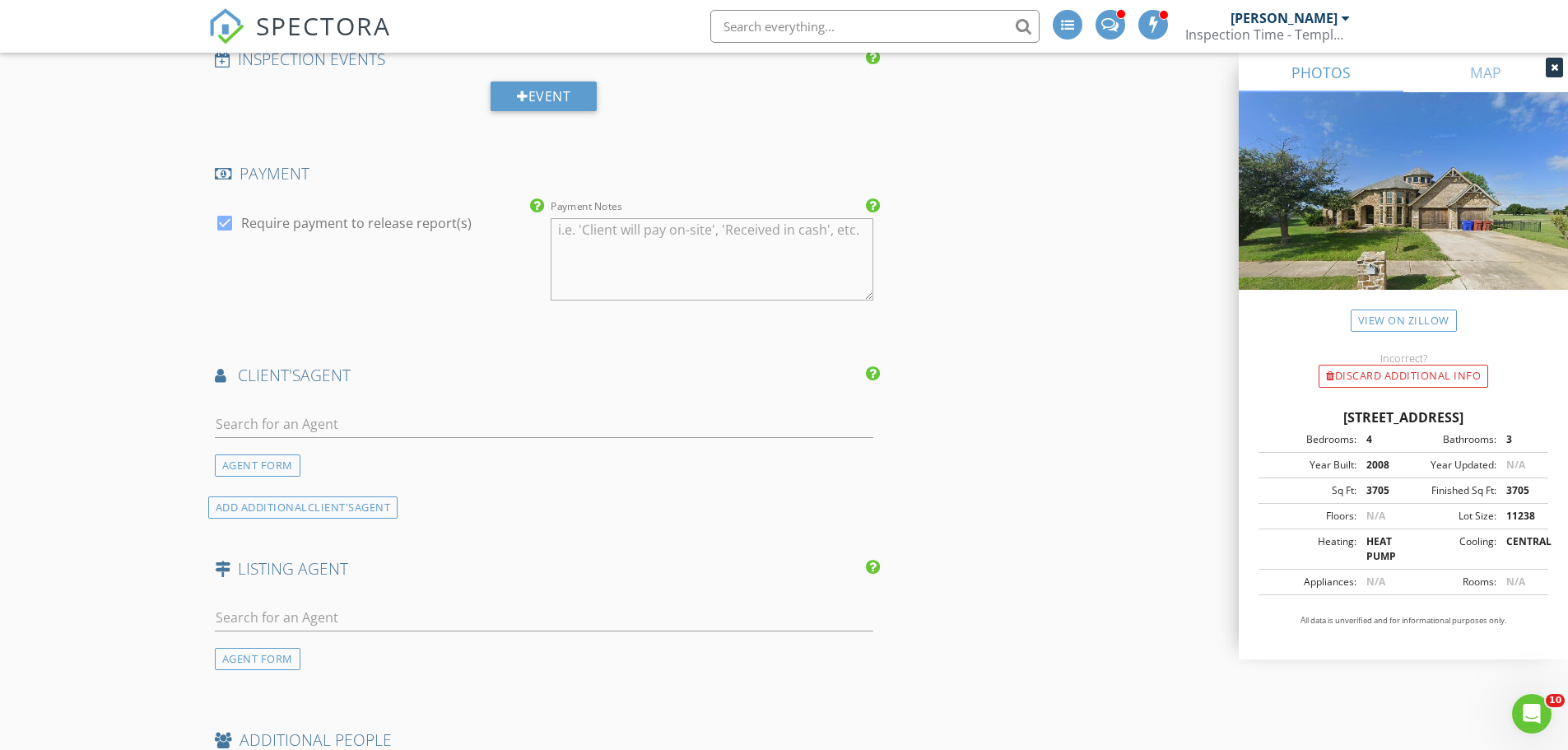
scroll to position [1894, 0]
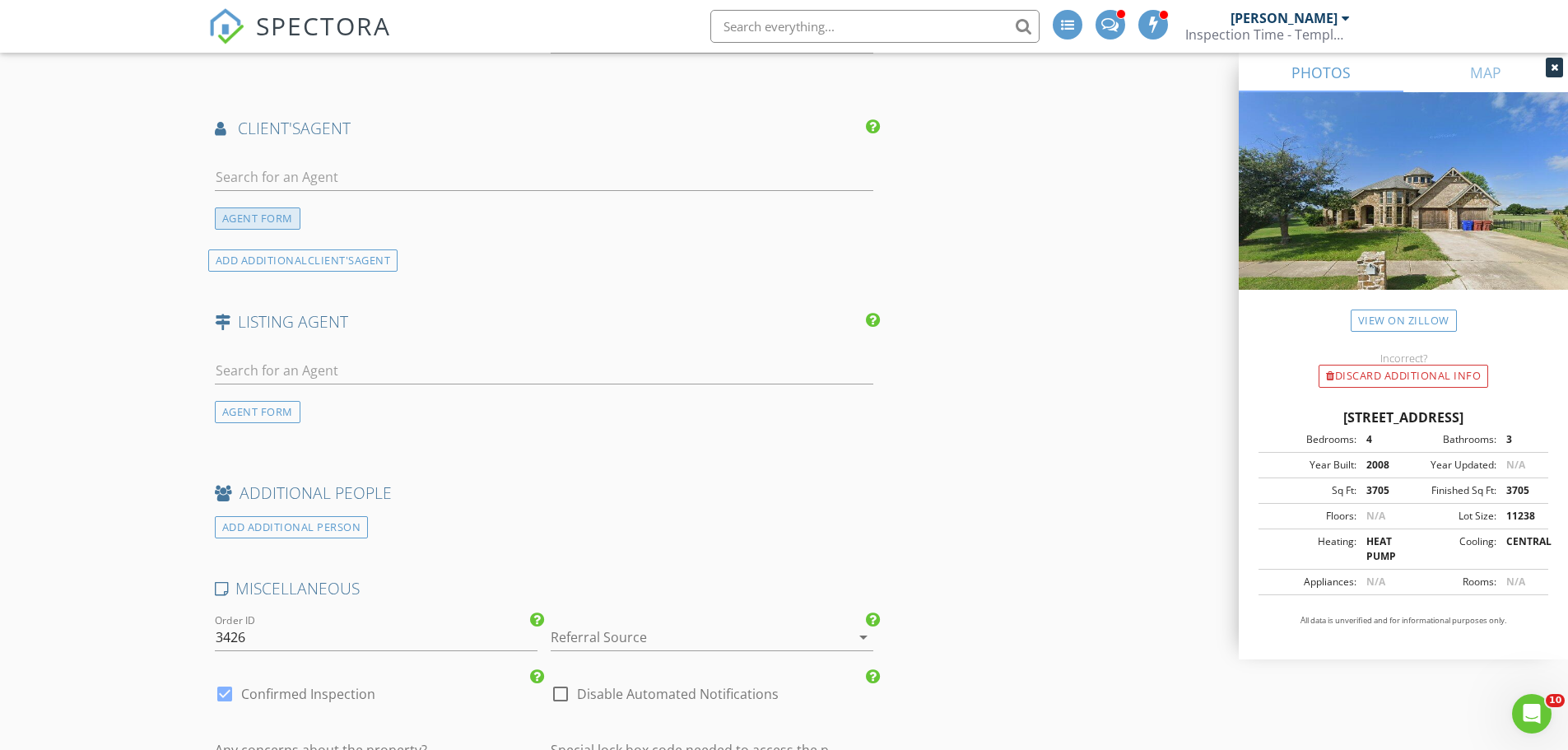
type input "469-410-2716"
click at [263, 217] on div "AGENT FORM" at bounding box center [258, 218] width 86 height 22
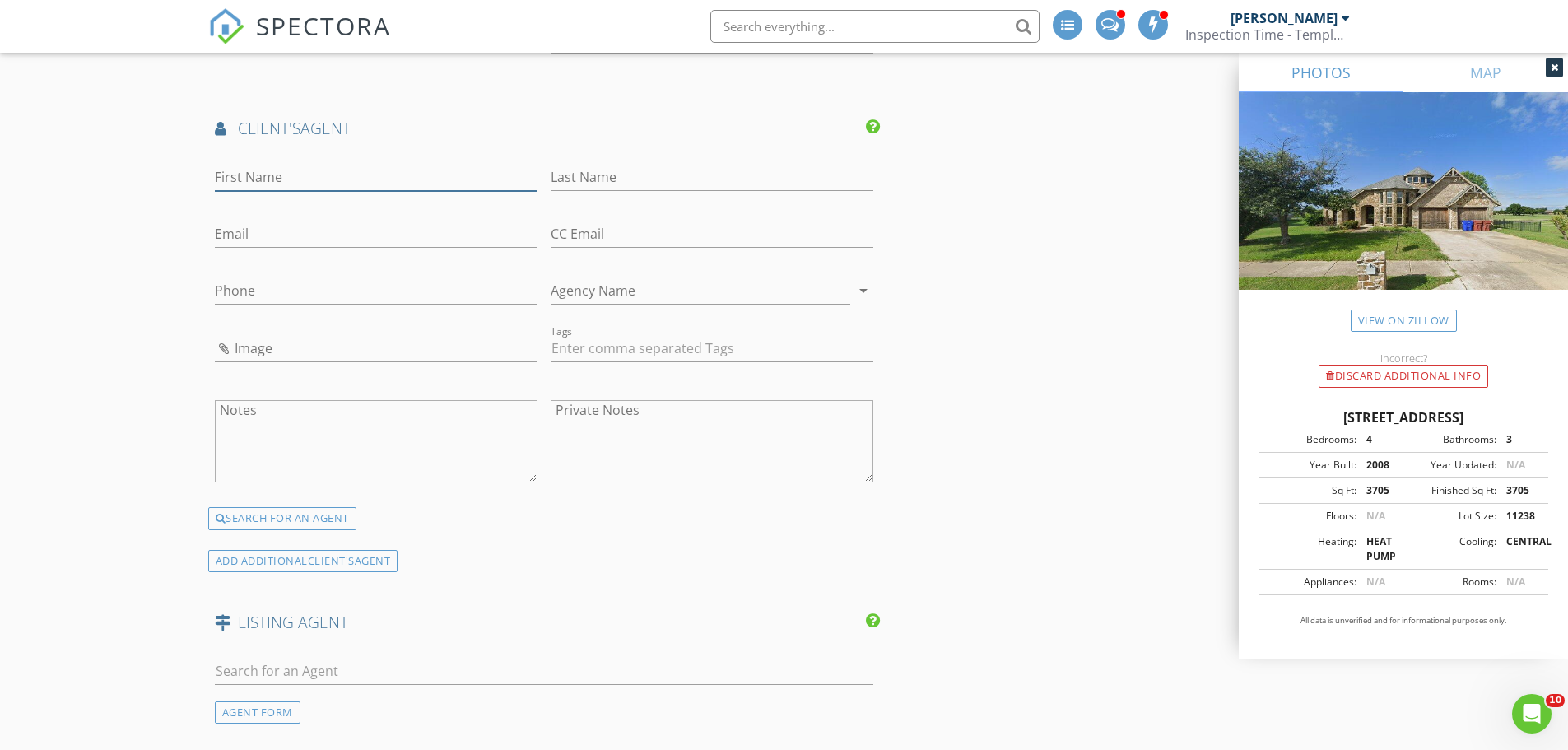
click at [266, 181] on input "First Name" at bounding box center [376, 177] width 322 height 27
type input "Bryan"
type input "Soulard"
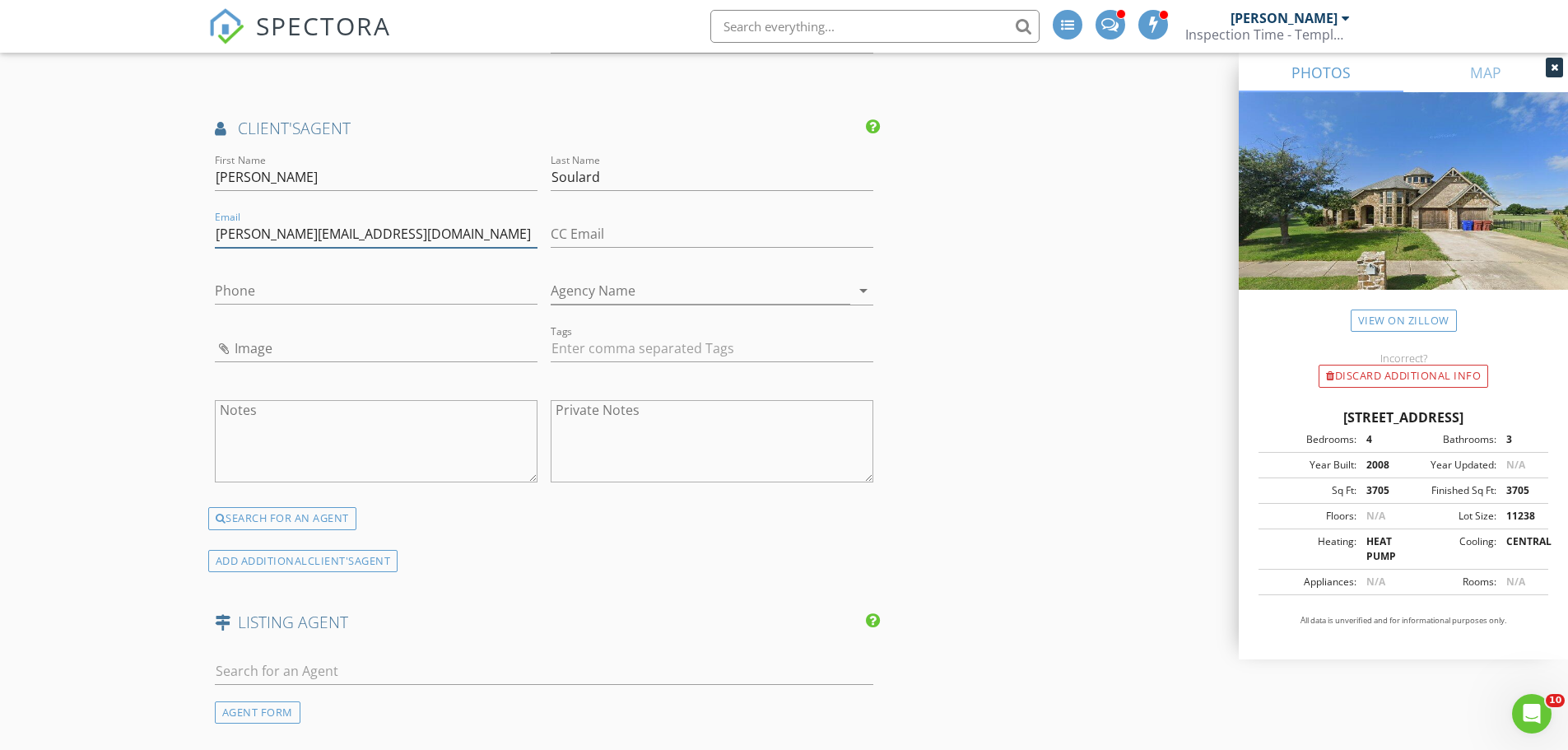
type input "bryan.soulard@compass.com"
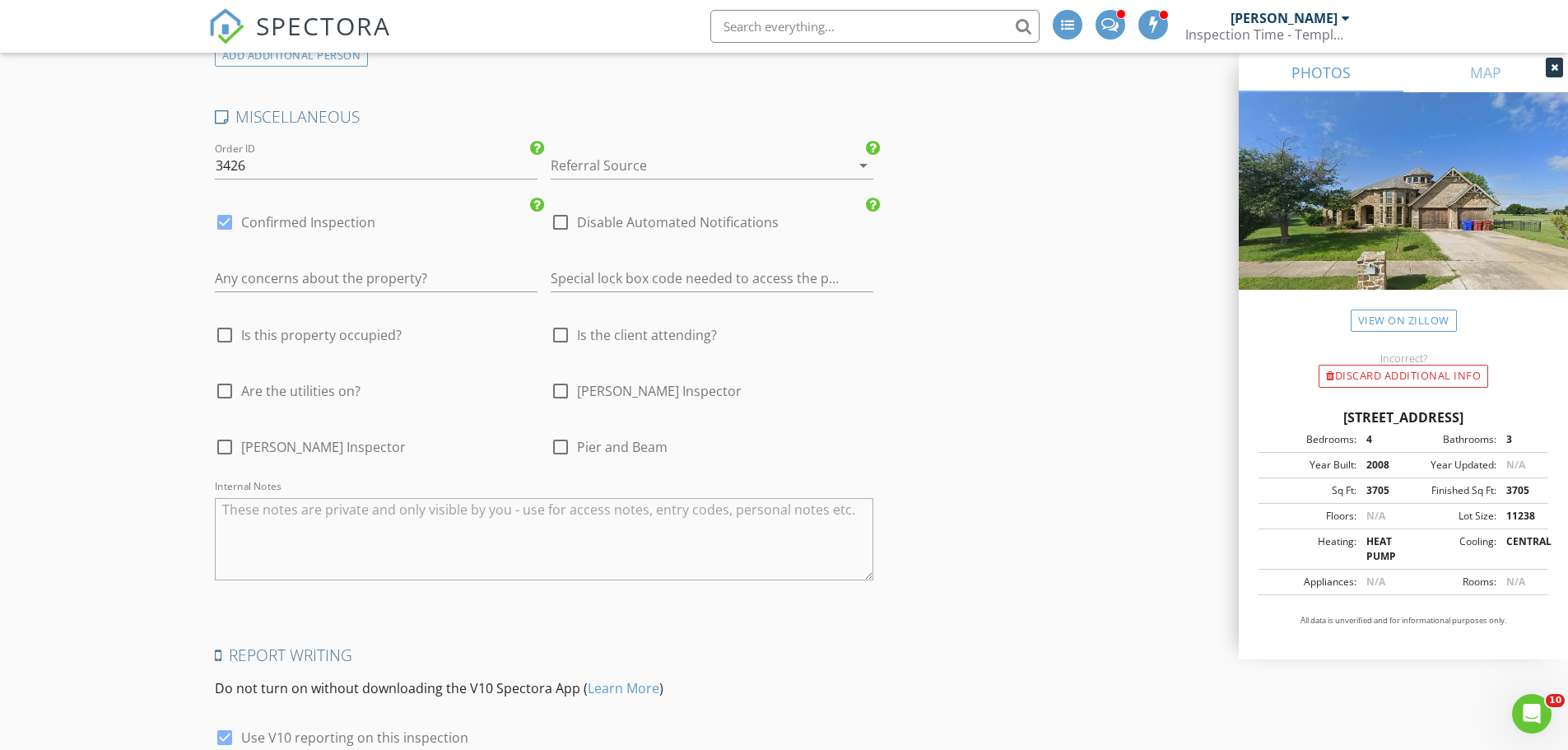
scroll to position [2913, 0]
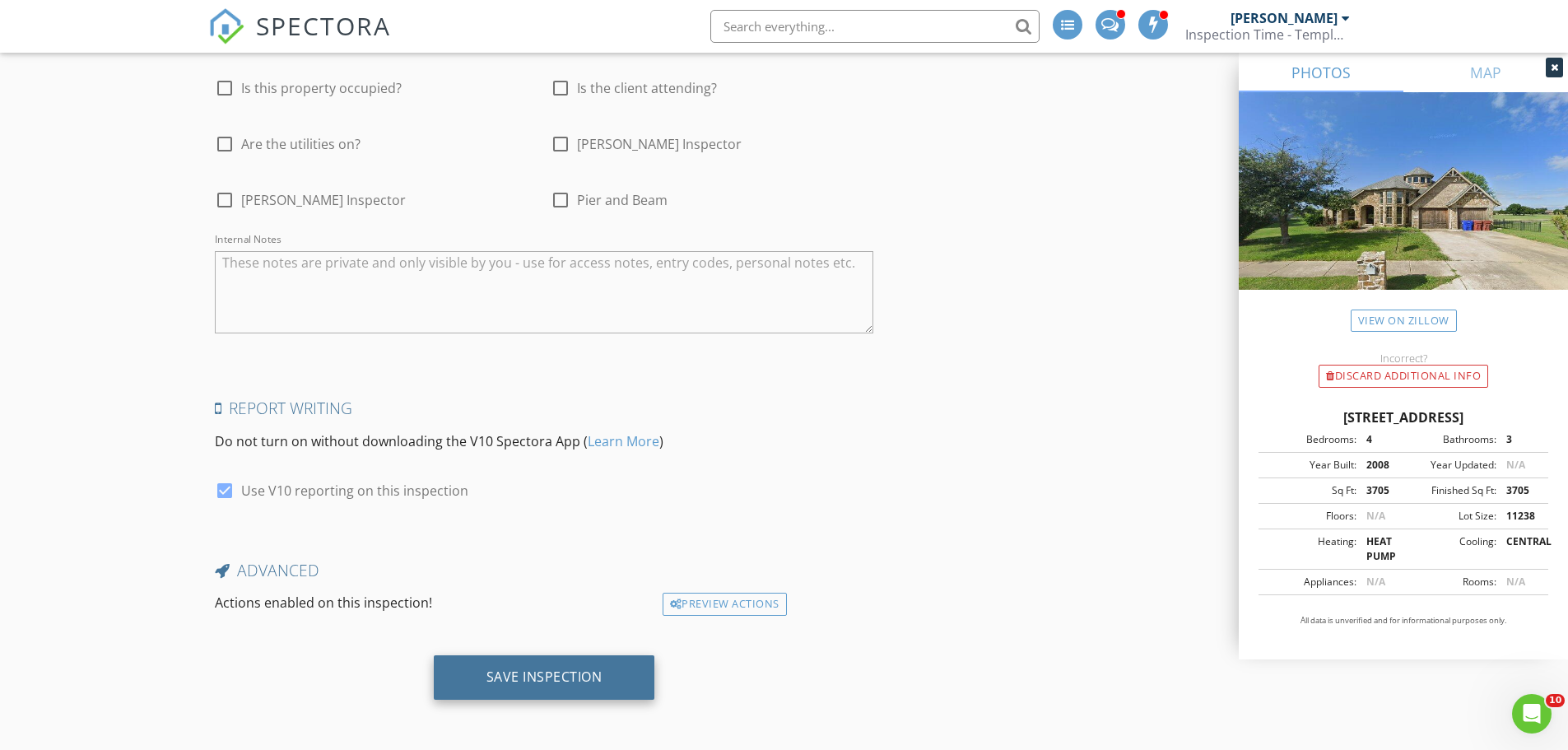
type input "254-500-4703"
click at [529, 670] on div "Save Inspection" at bounding box center [544, 676] width 116 height 16
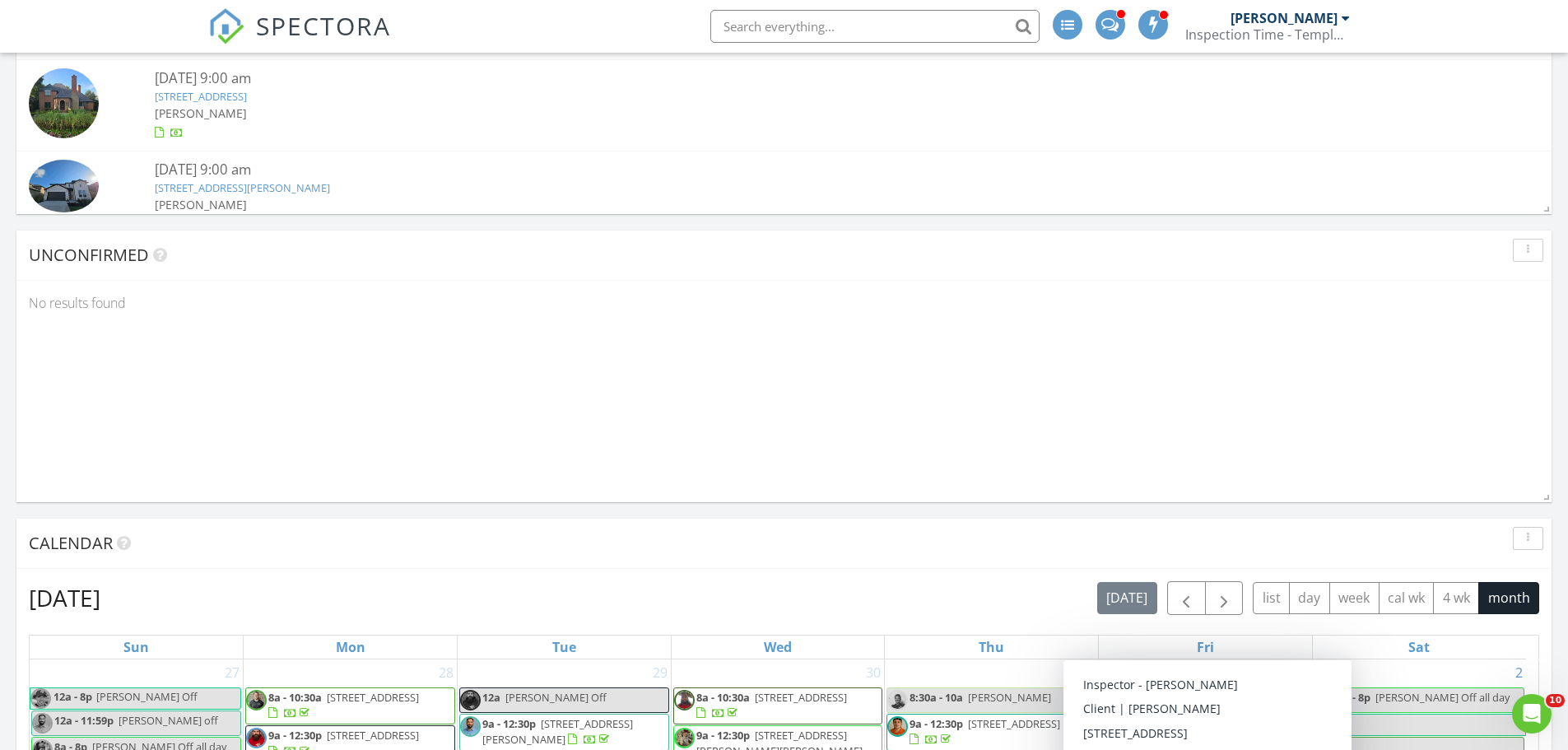
scroll to position [2305, 0]
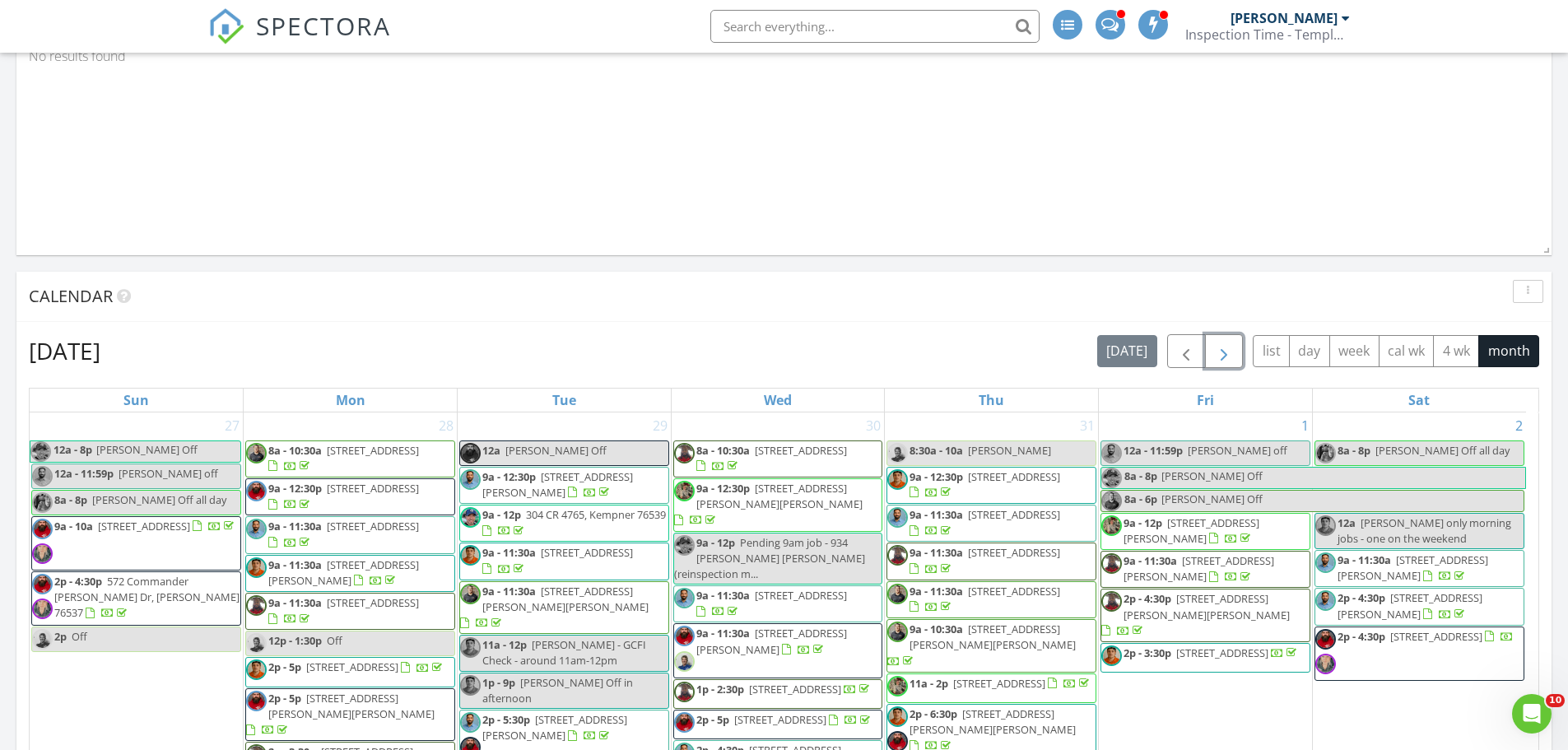
click at [1228, 344] on span "button" at bounding box center [1224, 351] width 20 height 20
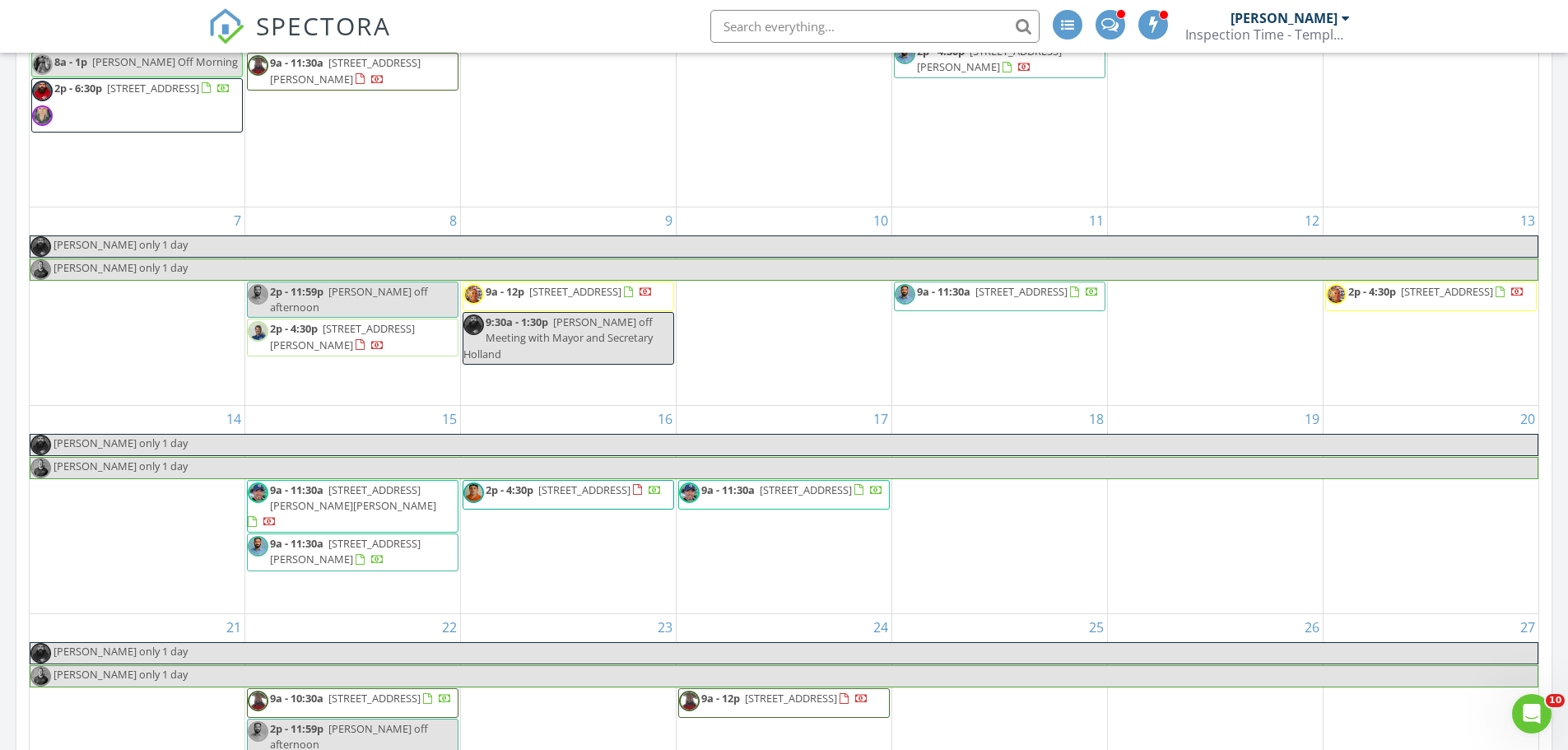
scroll to position [3047, 0]
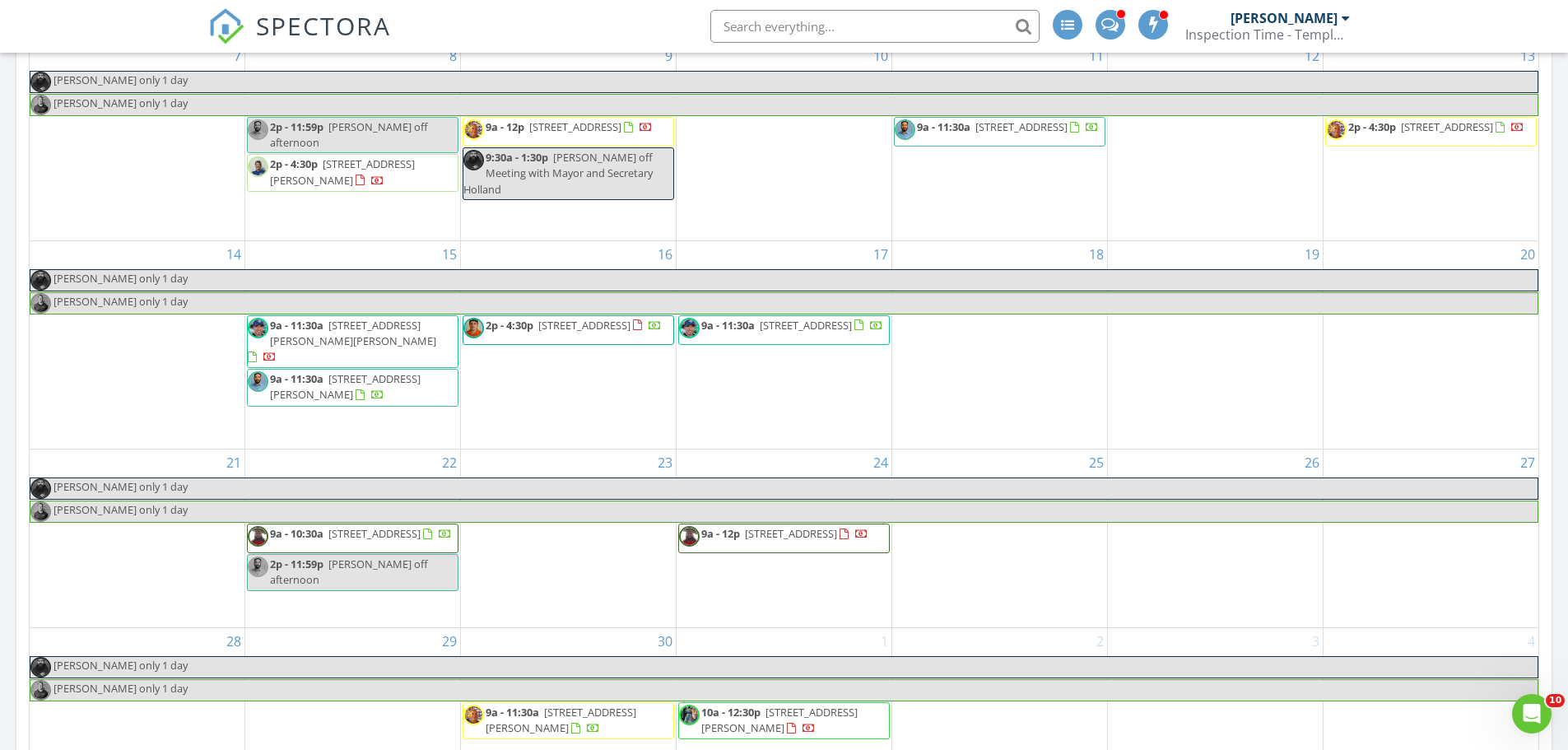
click at [1395, 339] on div "20" at bounding box center [1430, 344] width 215 height 208
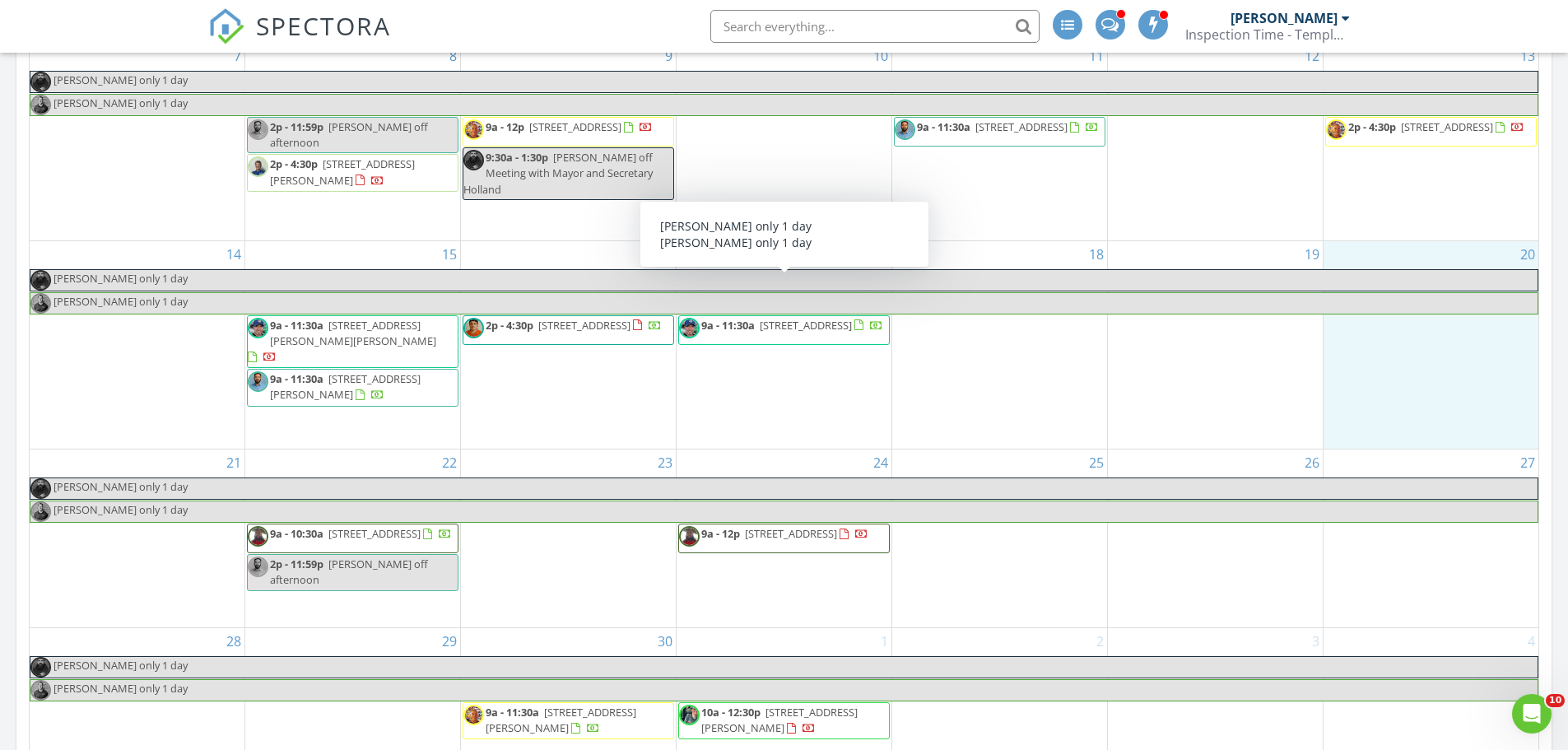
scroll to position [2882, 0]
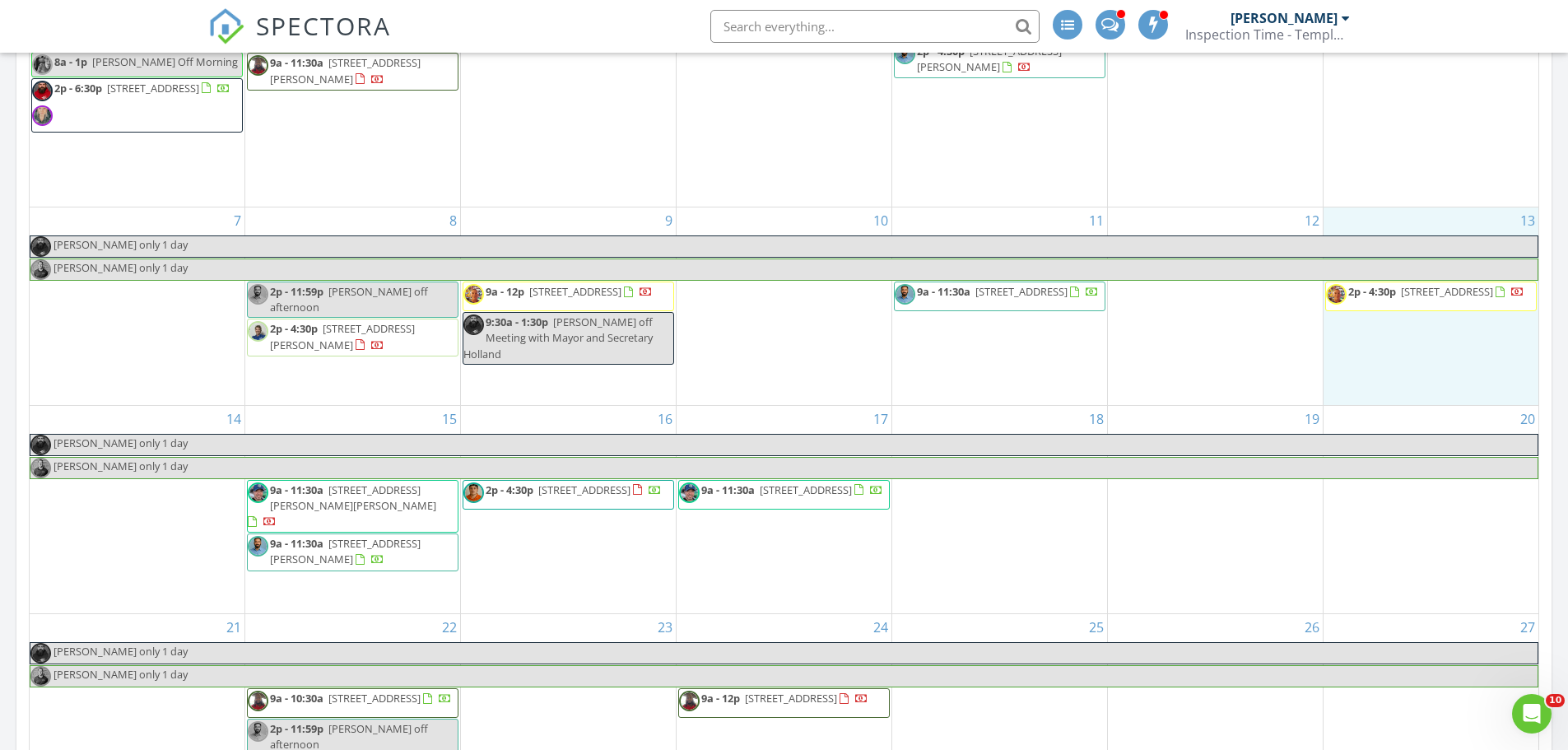
click at [1411, 351] on div "13 2p - 4:30p [STREET_ADDRESS]" at bounding box center [1430, 306] width 215 height 198
click at [1429, 283] on link "Inspection" at bounding box center [1426, 282] width 85 height 27
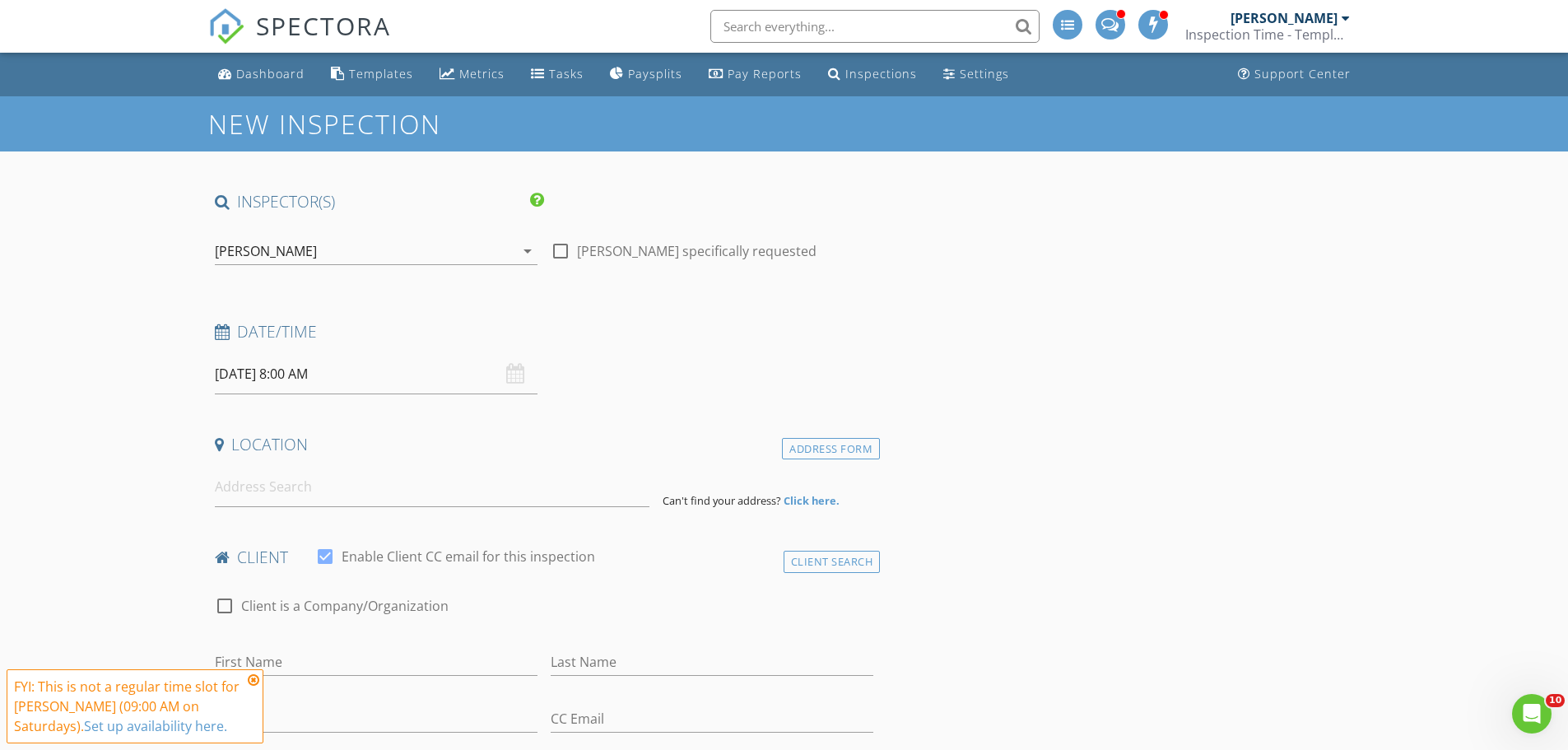
click at [294, 252] on div "[PERSON_NAME]" at bounding box center [364, 252] width 299 height 27
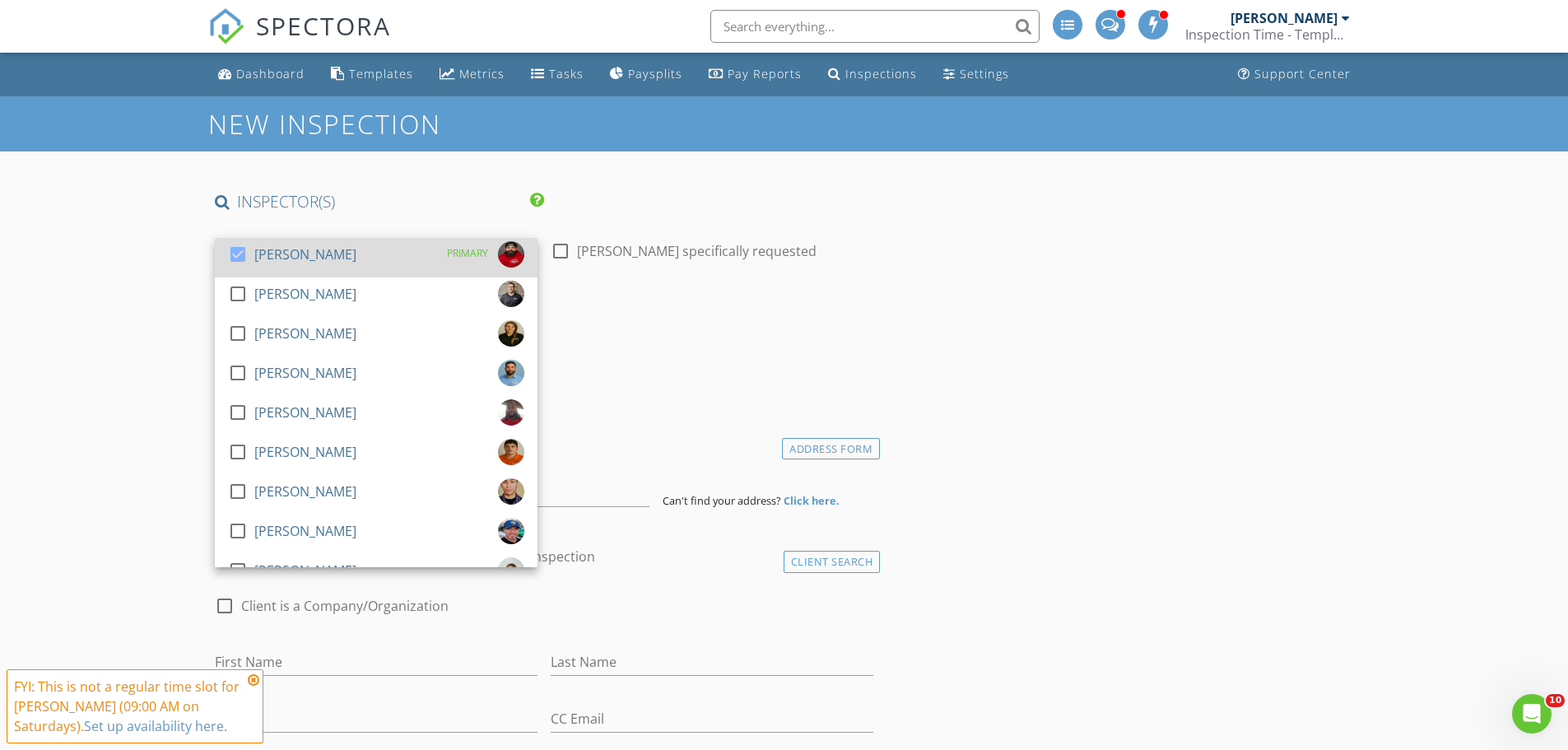
click at [233, 253] on div at bounding box center [237, 254] width 28 height 28
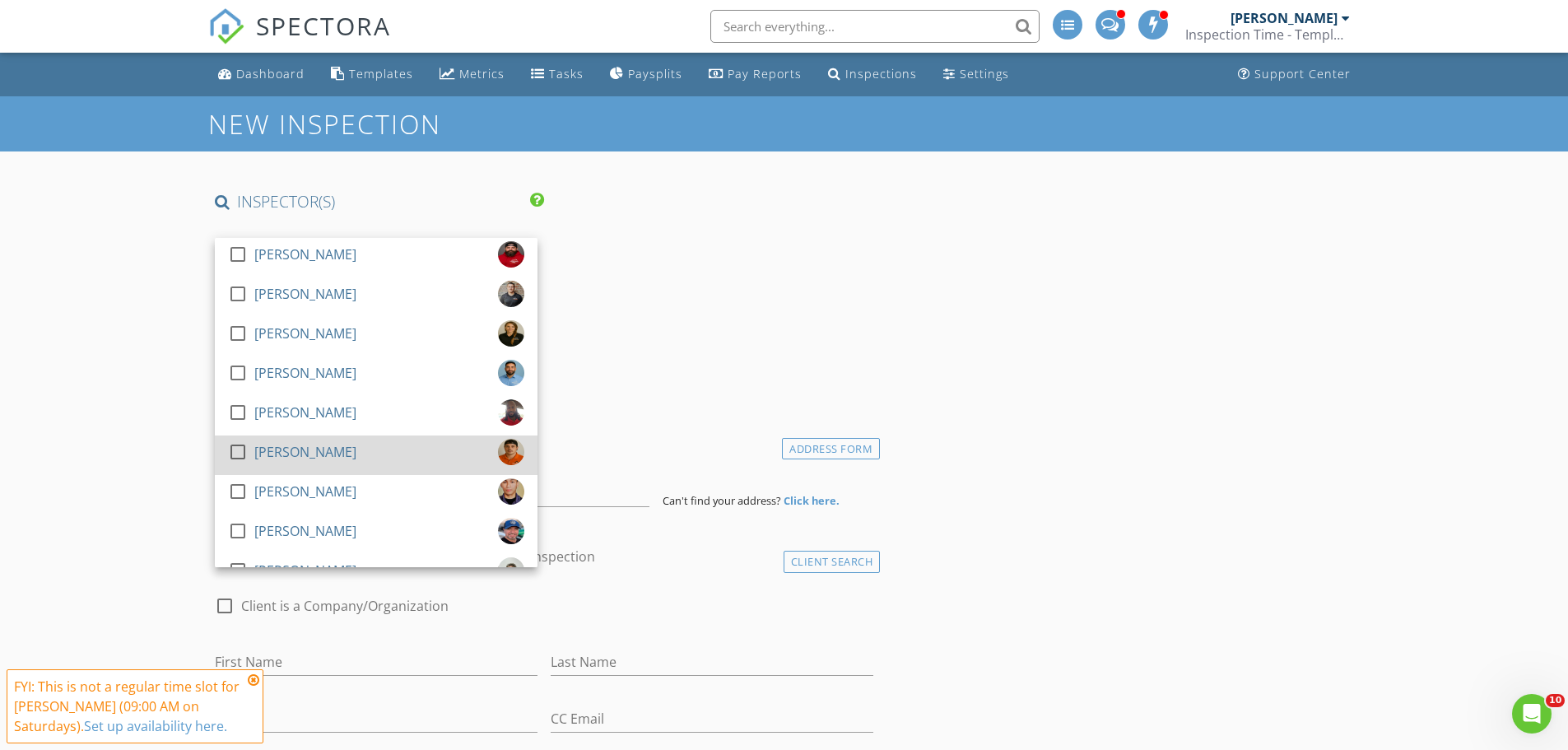
click at [236, 445] on div at bounding box center [237, 452] width 28 height 28
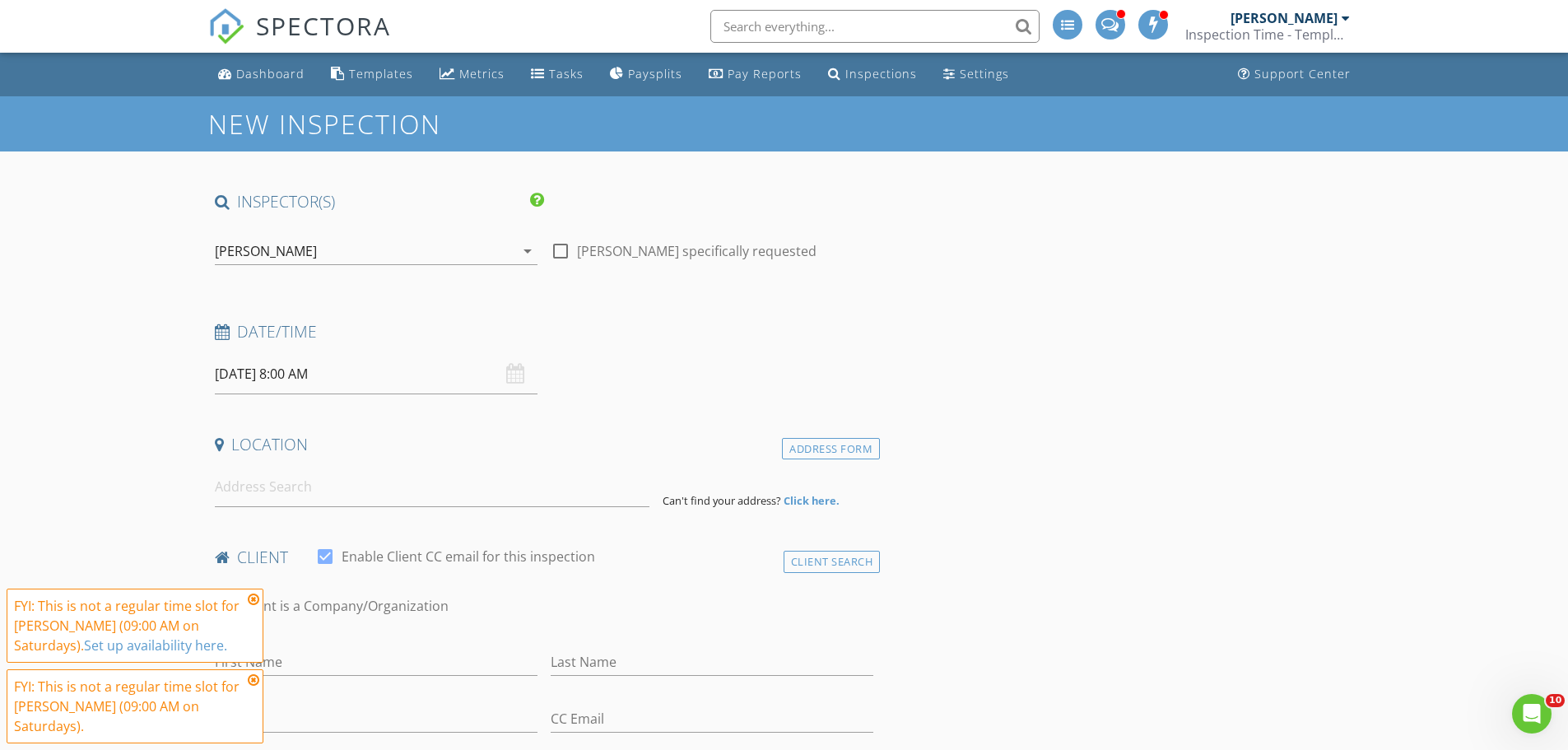
scroll to position [165, 0]
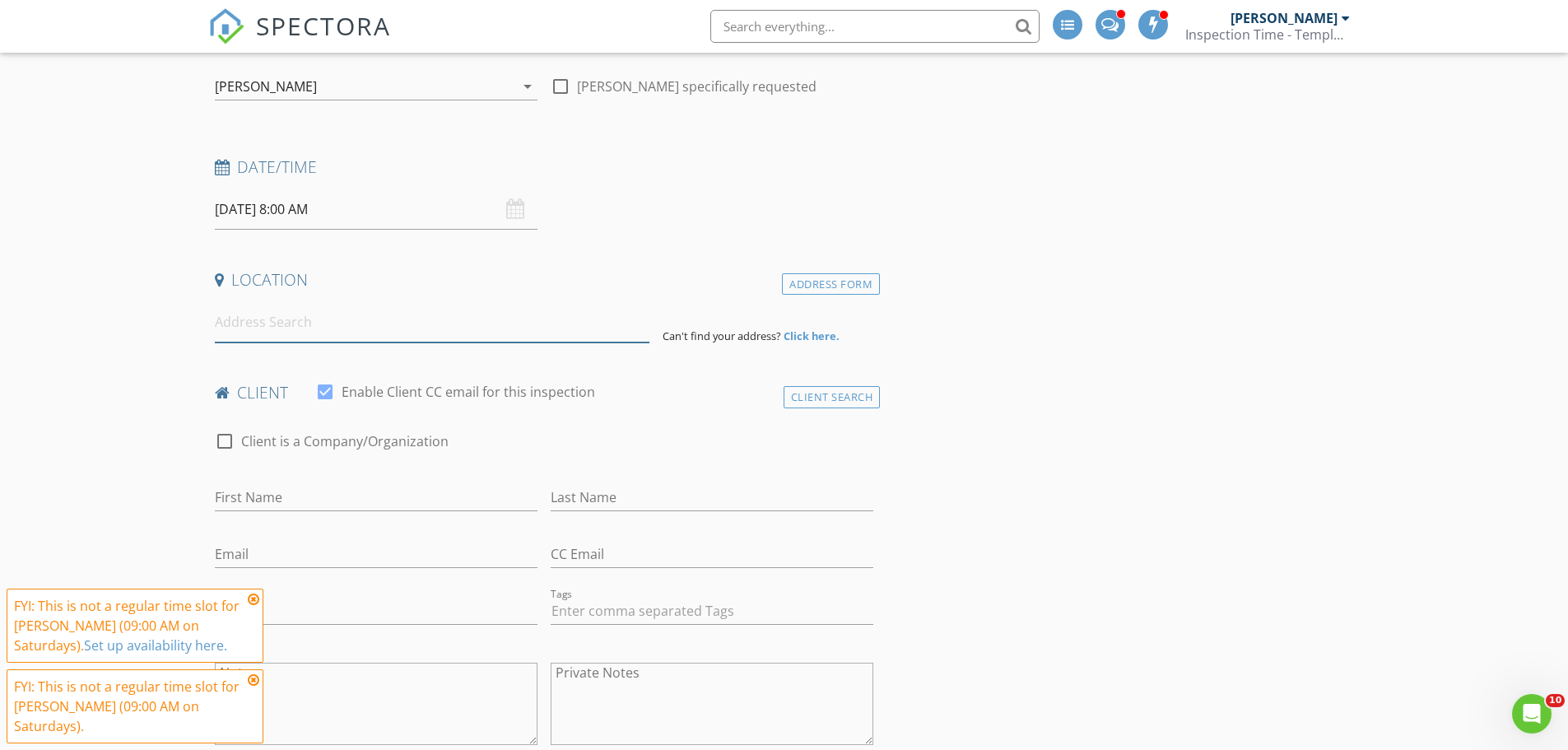
click at [256, 331] on input at bounding box center [432, 322] width 435 height 40
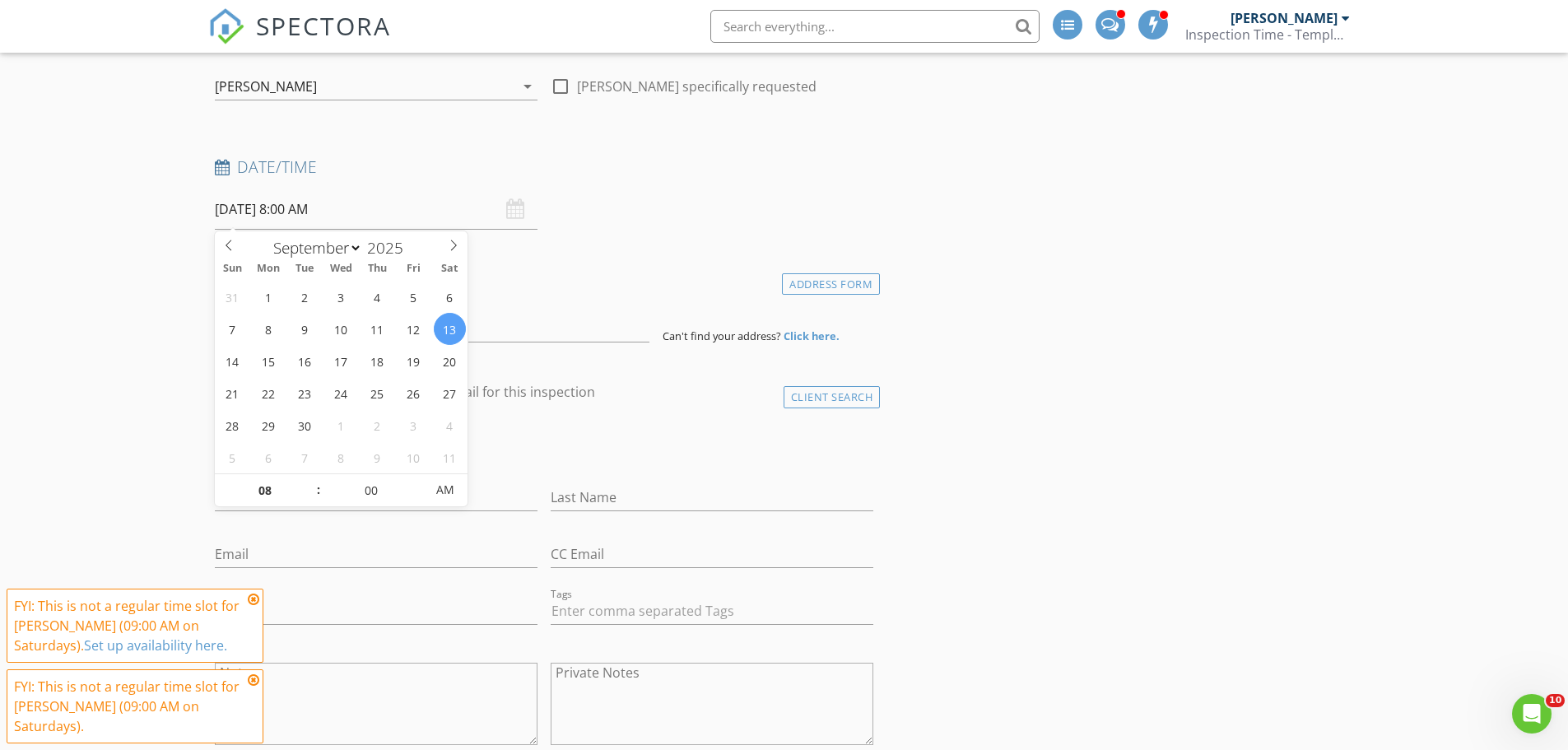
click at [301, 205] on input "09/13/2025 8:00 AM" at bounding box center [376, 210] width 322 height 40
type input "09"
type input "09/13/2025 9:00 AM"
click at [305, 476] on span at bounding box center [310, 482] width 11 height 16
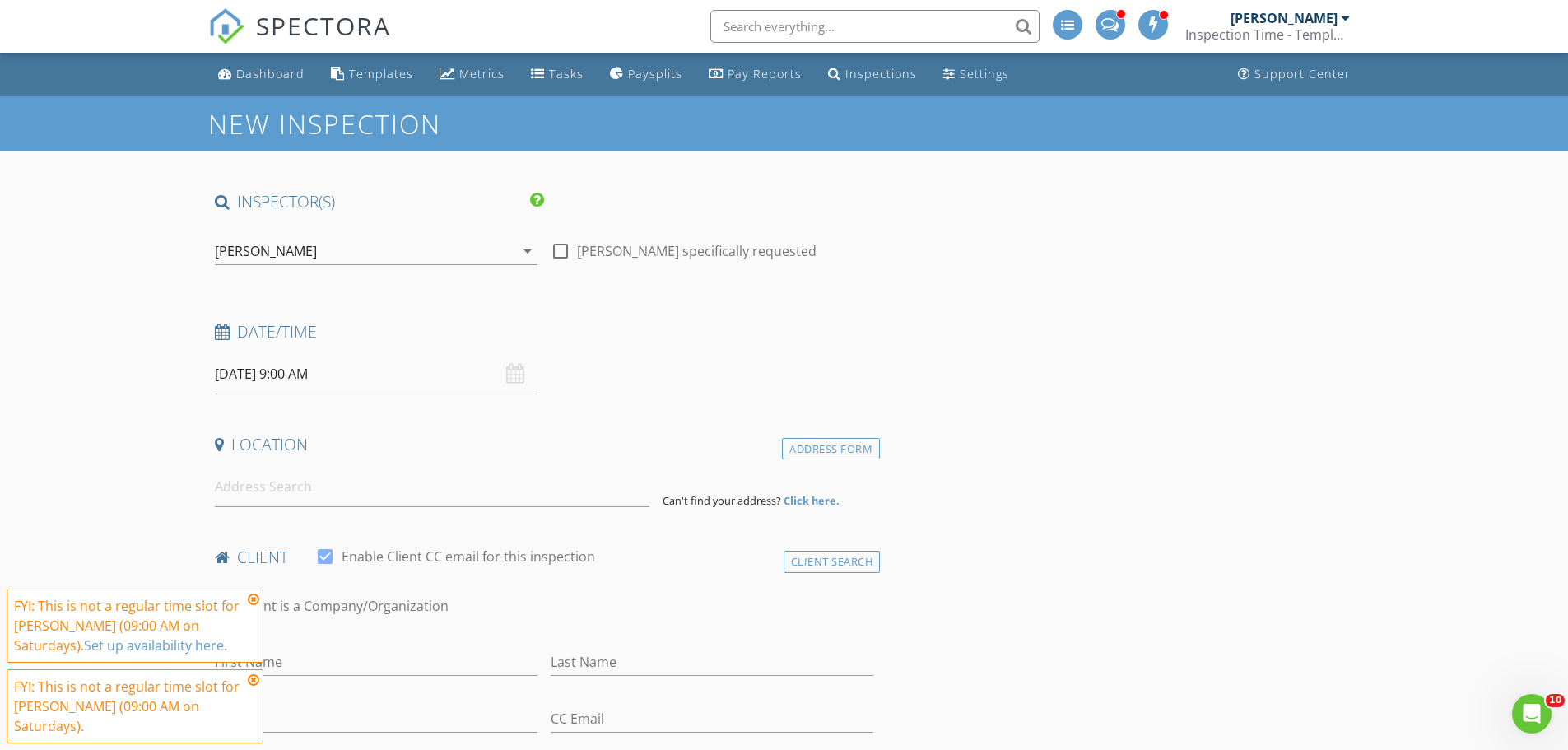
scroll to position [247, 0]
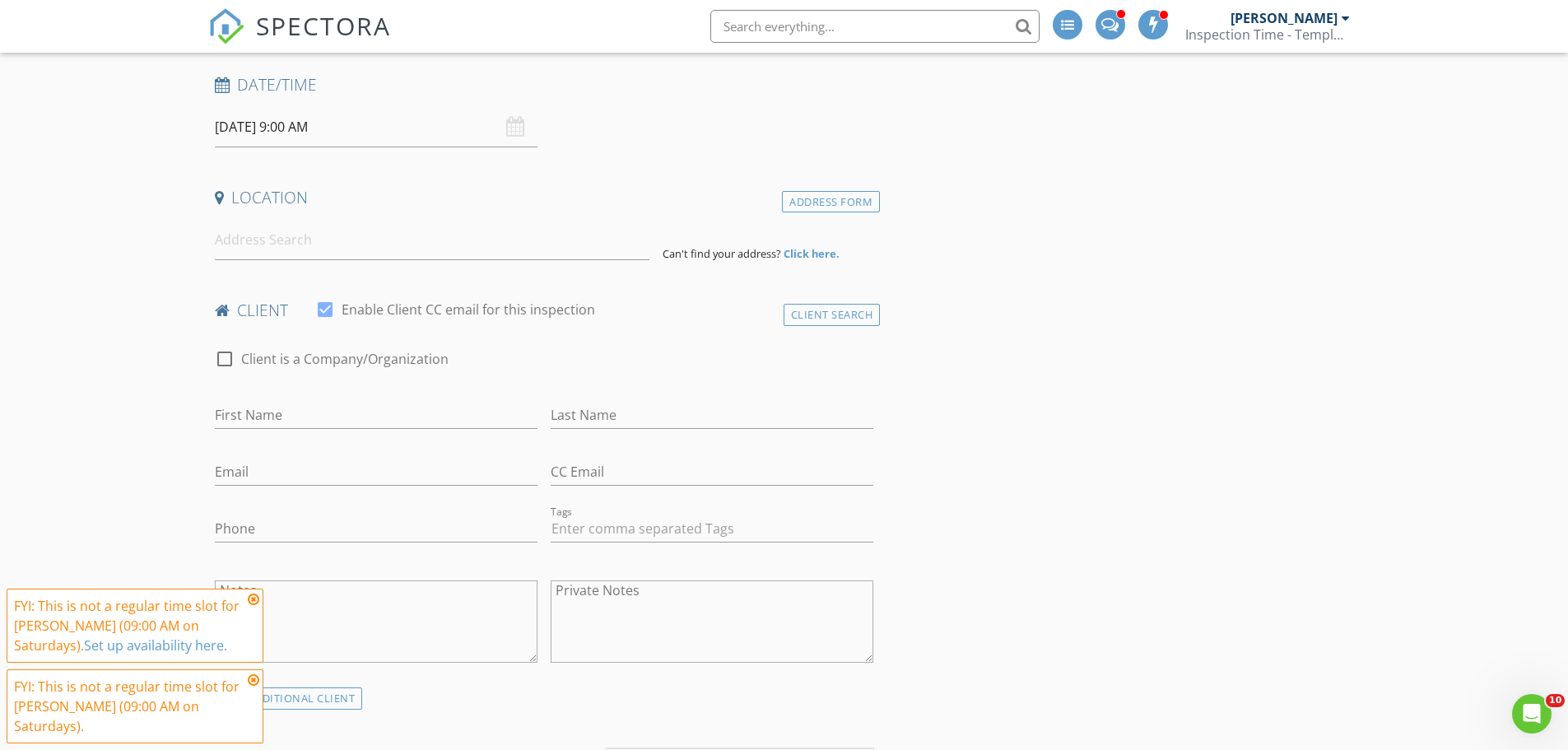
drag, startPoint x: 254, startPoint y: 599, endPoint x: 258, endPoint y: 642, distance: 43.2
click at [254, 599] on icon at bounding box center [253, 600] width 11 height 13
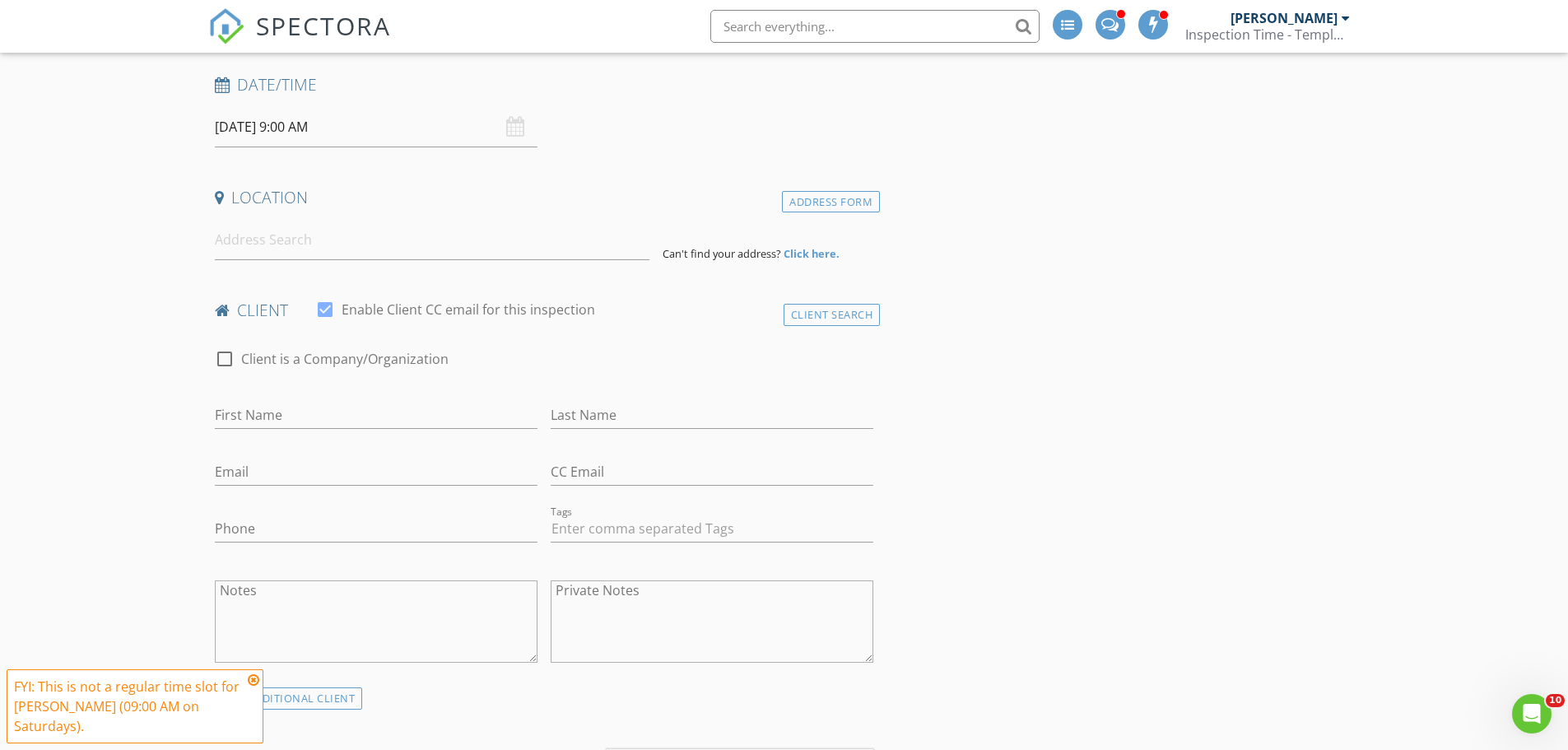
click at [253, 677] on icon at bounding box center [253, 680] width 11 height 13
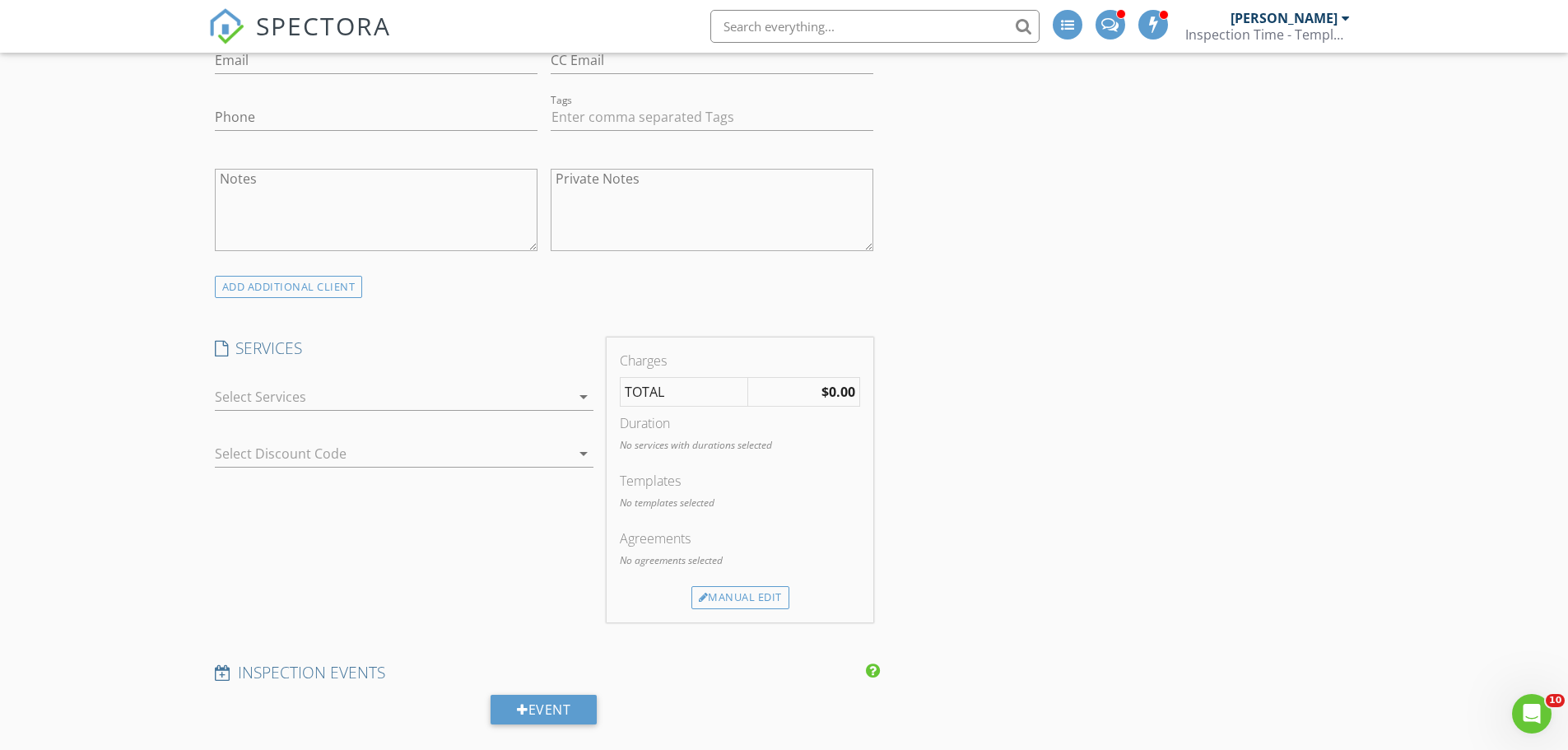
click at [233, 394] on div at bounding box center [393, 397] width 356 height 27
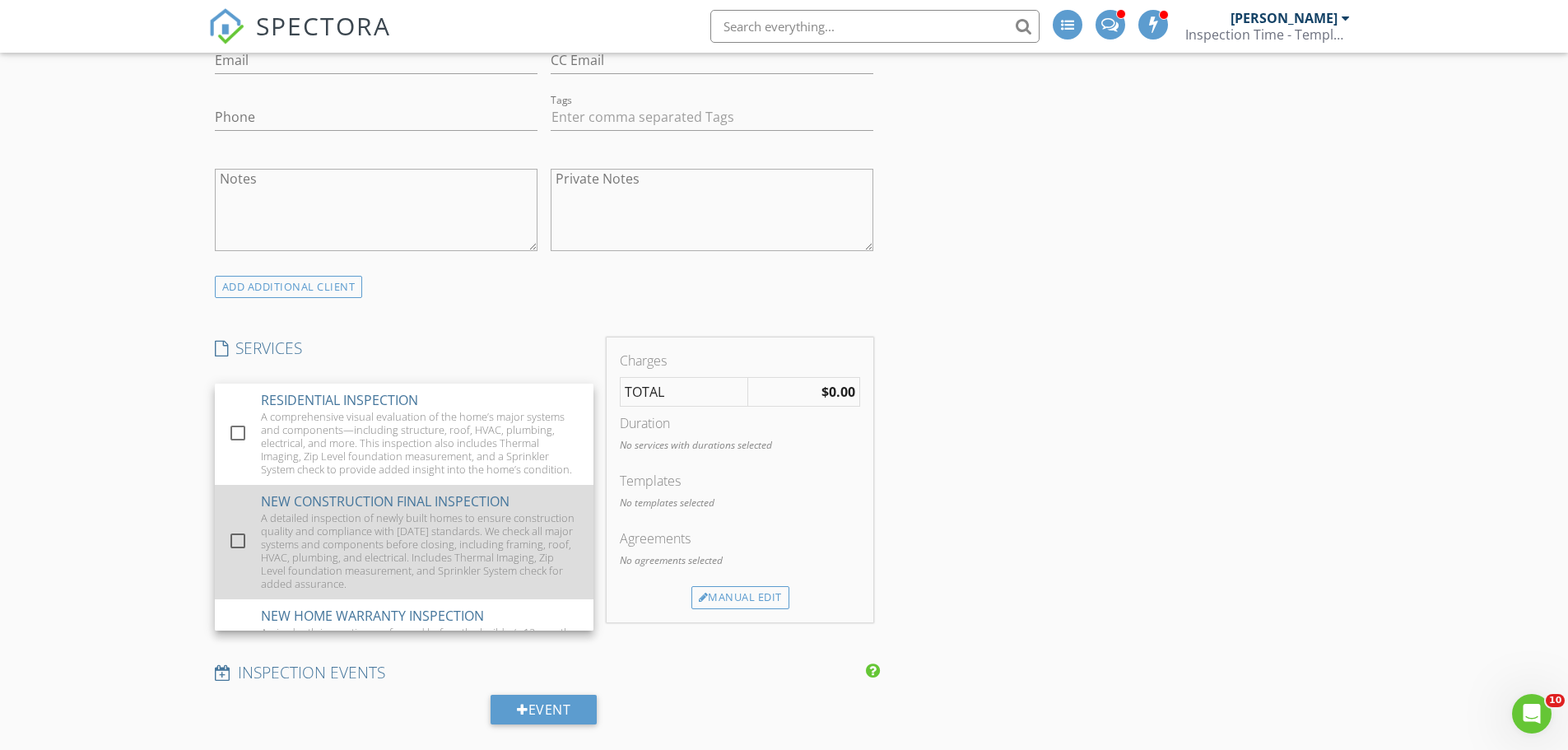
click at [238, 553] on div at bounding box center [237, 540] width 28 height 28
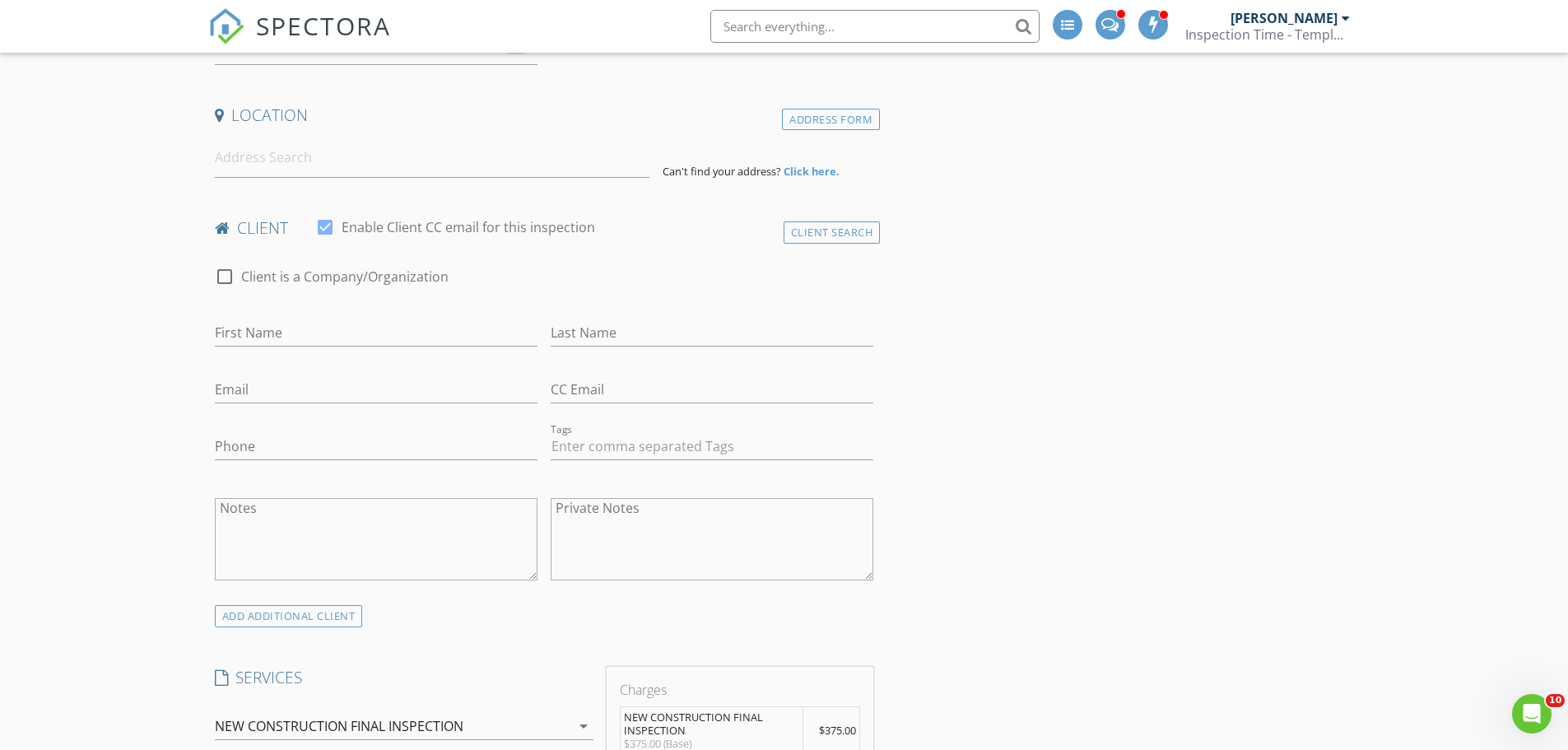
scroll to position [0, 0]
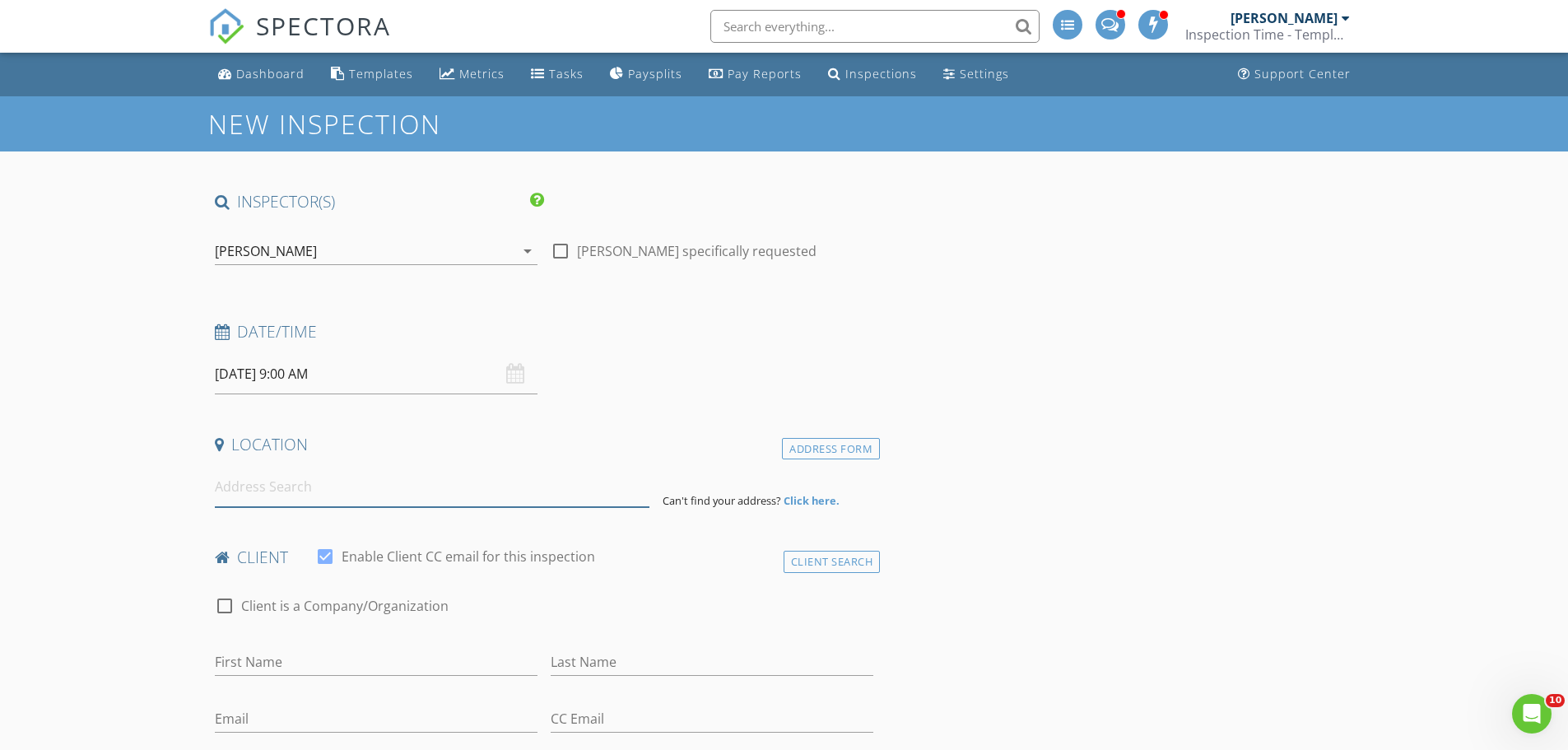
click at [263, 497] on input at bounding box center [432, 487] width 435 height 40
type input "302 Amberville Dr, Red Oak, TX, USA"
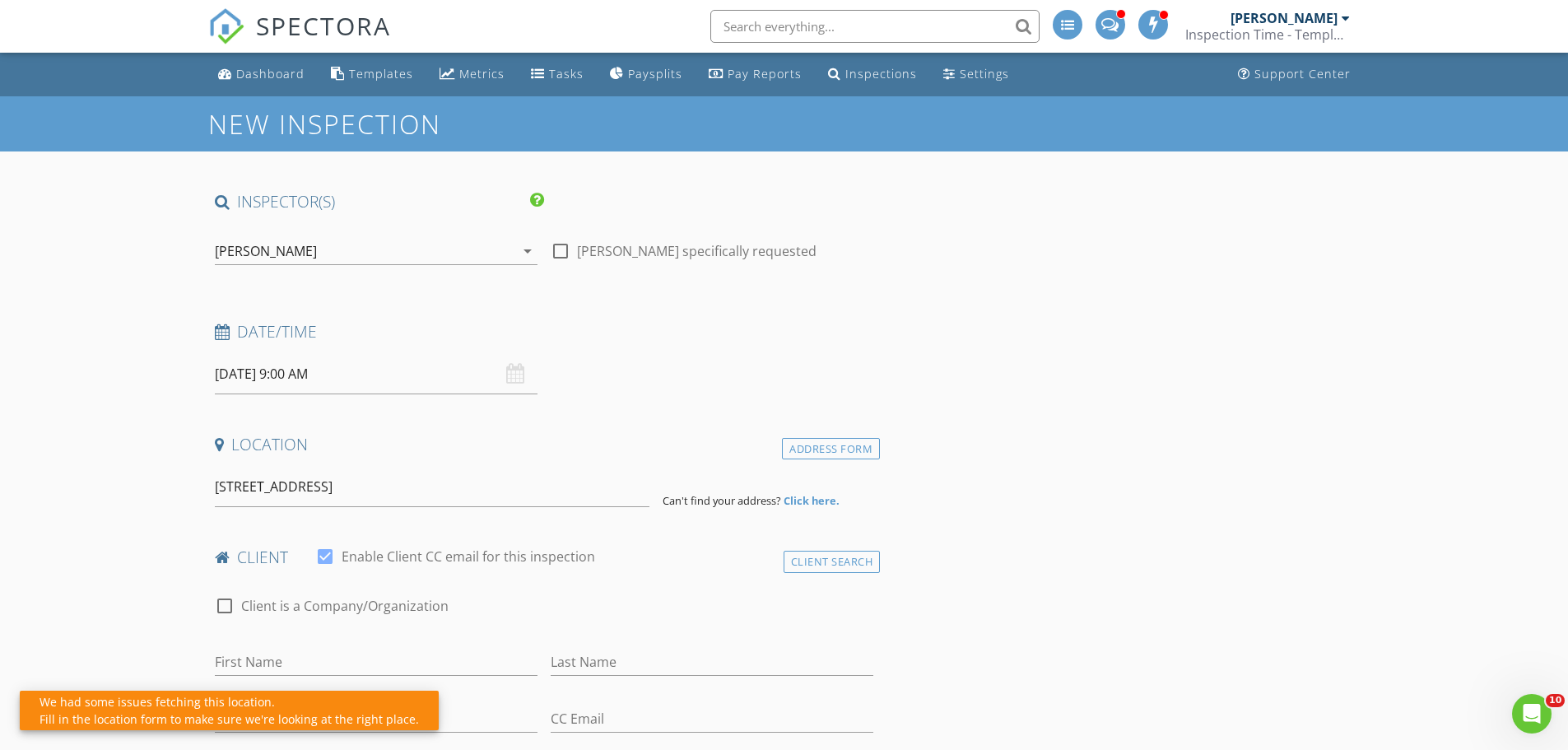
scroll to position [247, 0]
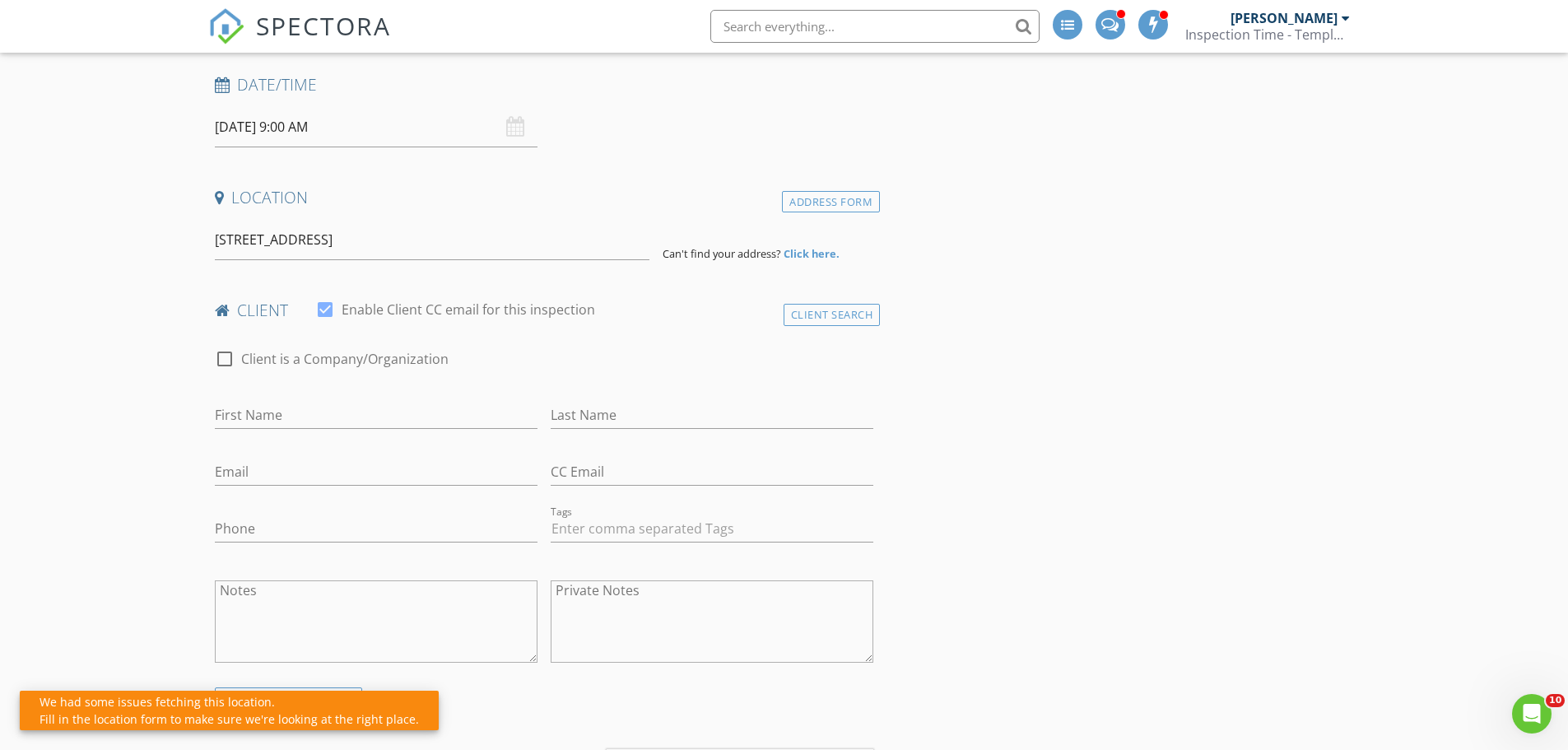
click at [803, 252] on strong "Click here." at bounding box center [811, 253] width 56 height 14
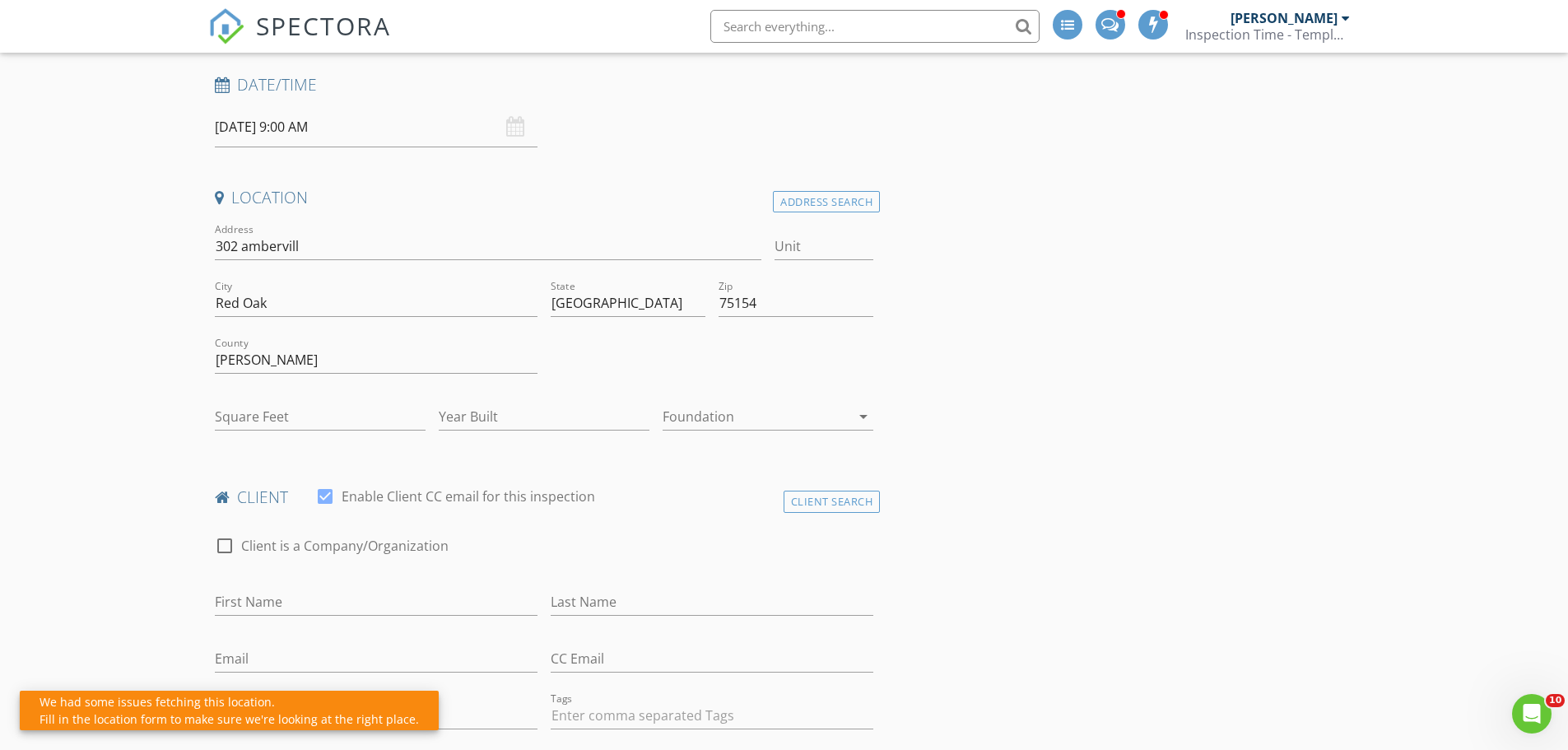
type input "0"
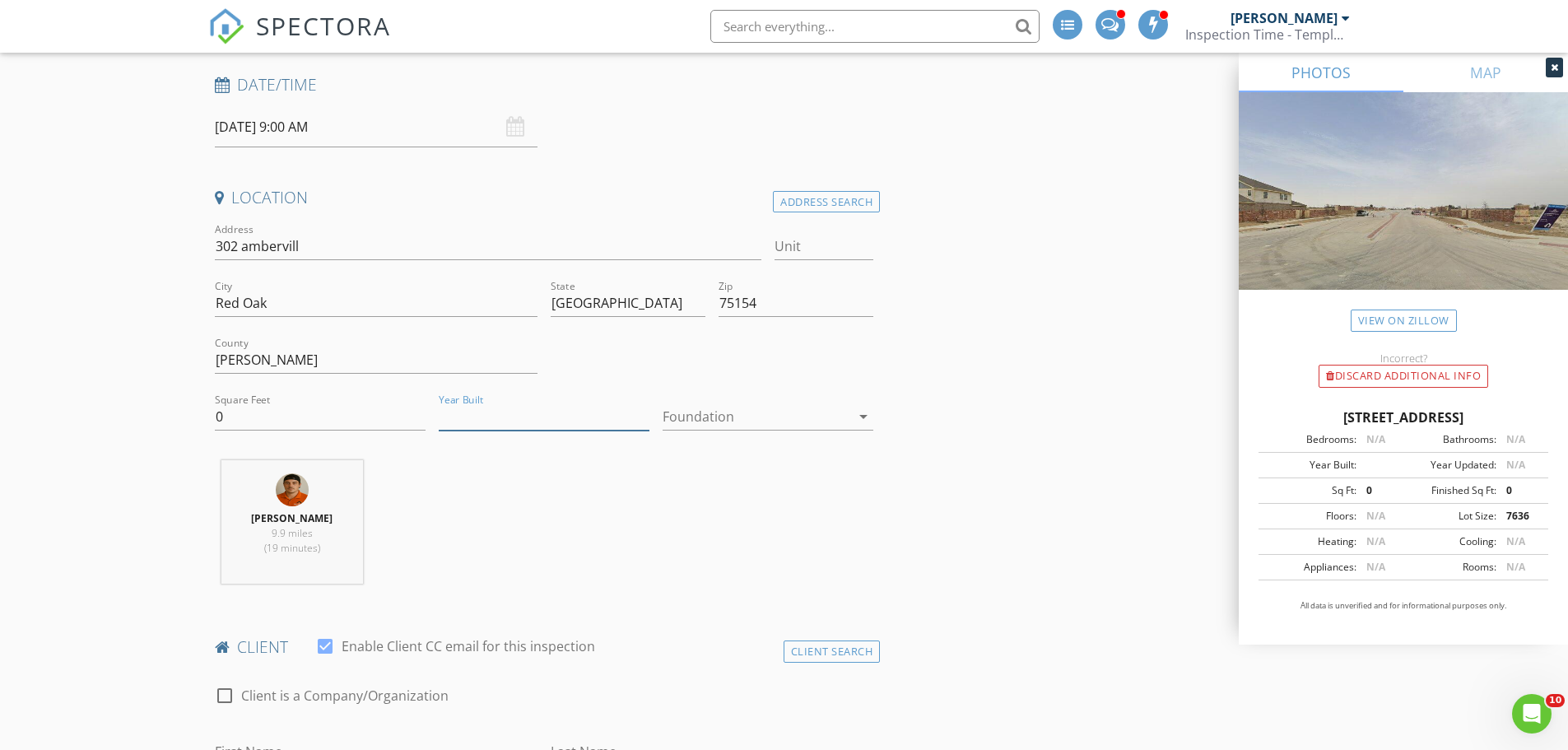
click at [530, 422] on input "Year Built" at bounding box center [544, 417] width 210 height 27
type input "2025"
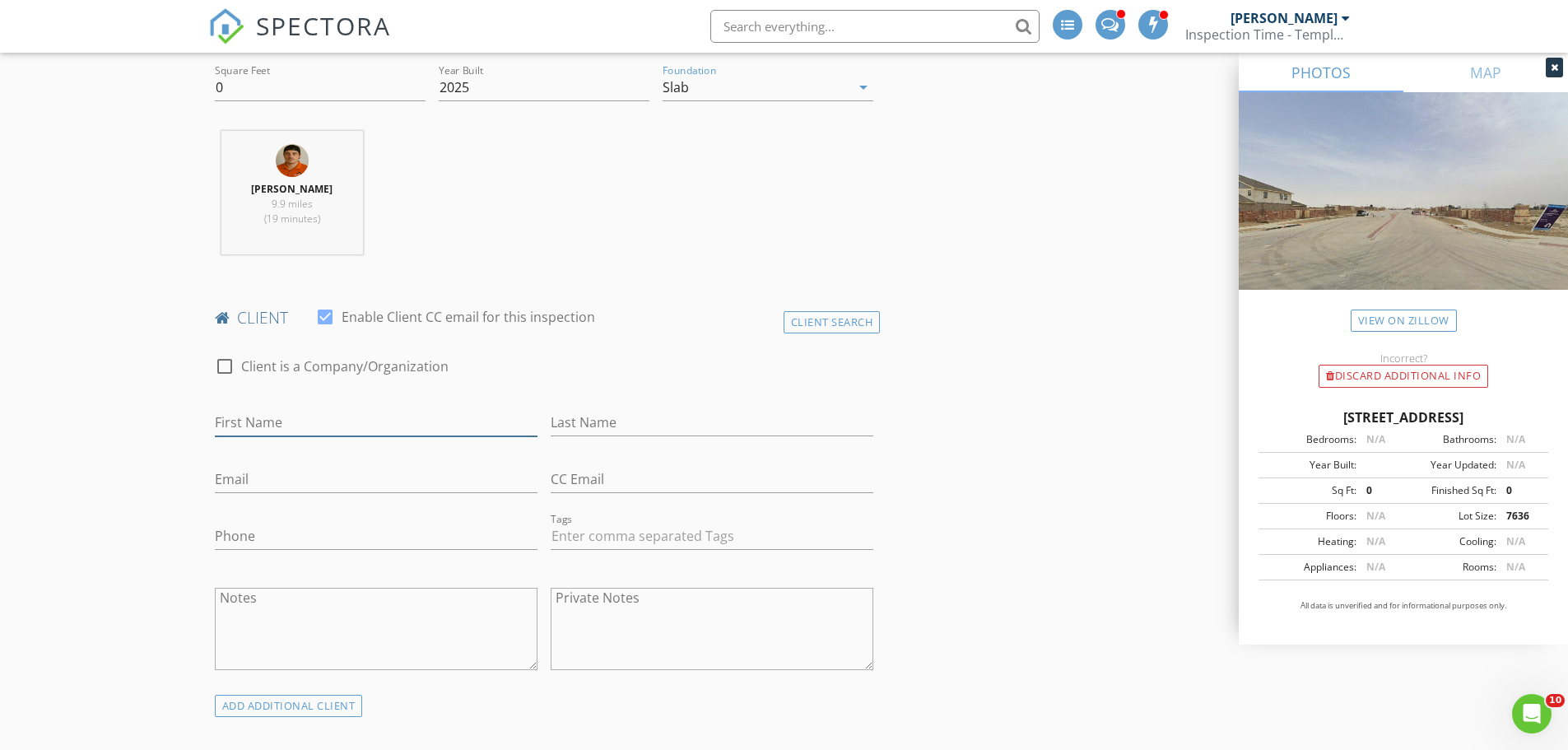
click at [261, 426] on input "First Name" at bounding box center [376, 423] width 322 height 27
type input "Tasmine"
type input "[PERSON_NAME]"
type input "[EMAIL_ADDRESS][DOMAIN_NAME]"
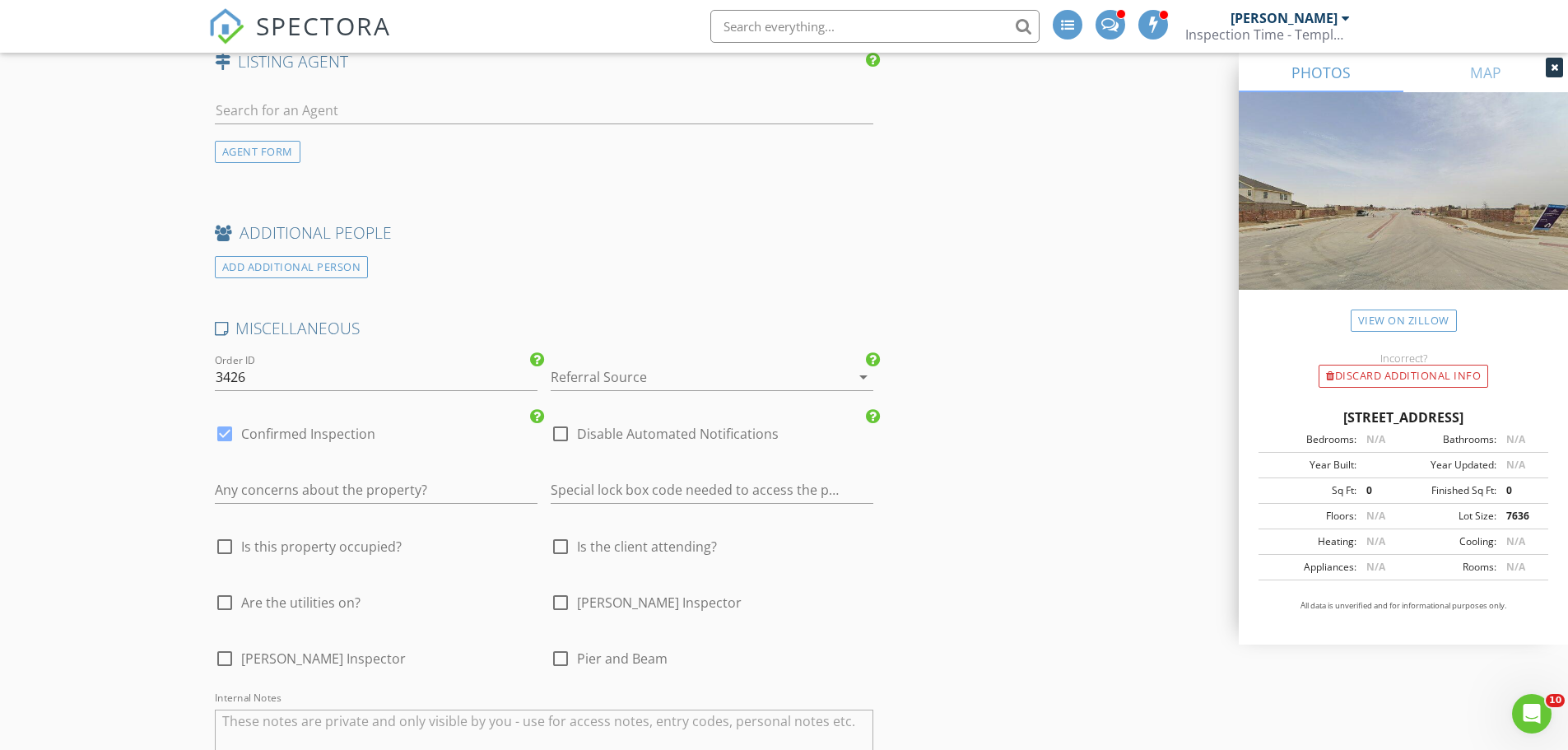
scroll to position [2600, 0]
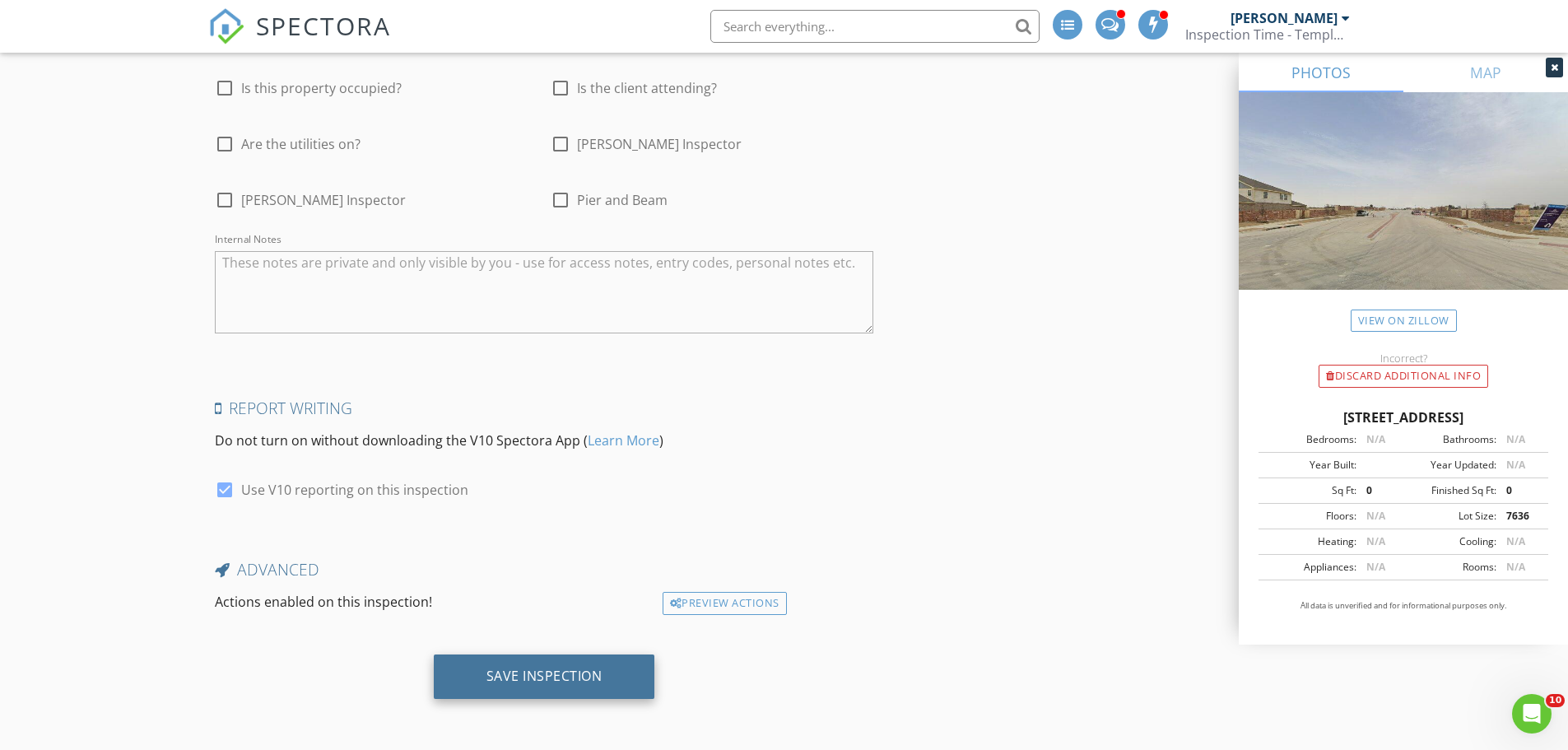
type input "469-920-0061"
click at [527, 660] on div "Save Inspection" at bounding box center [545, 676] width 222 height 44
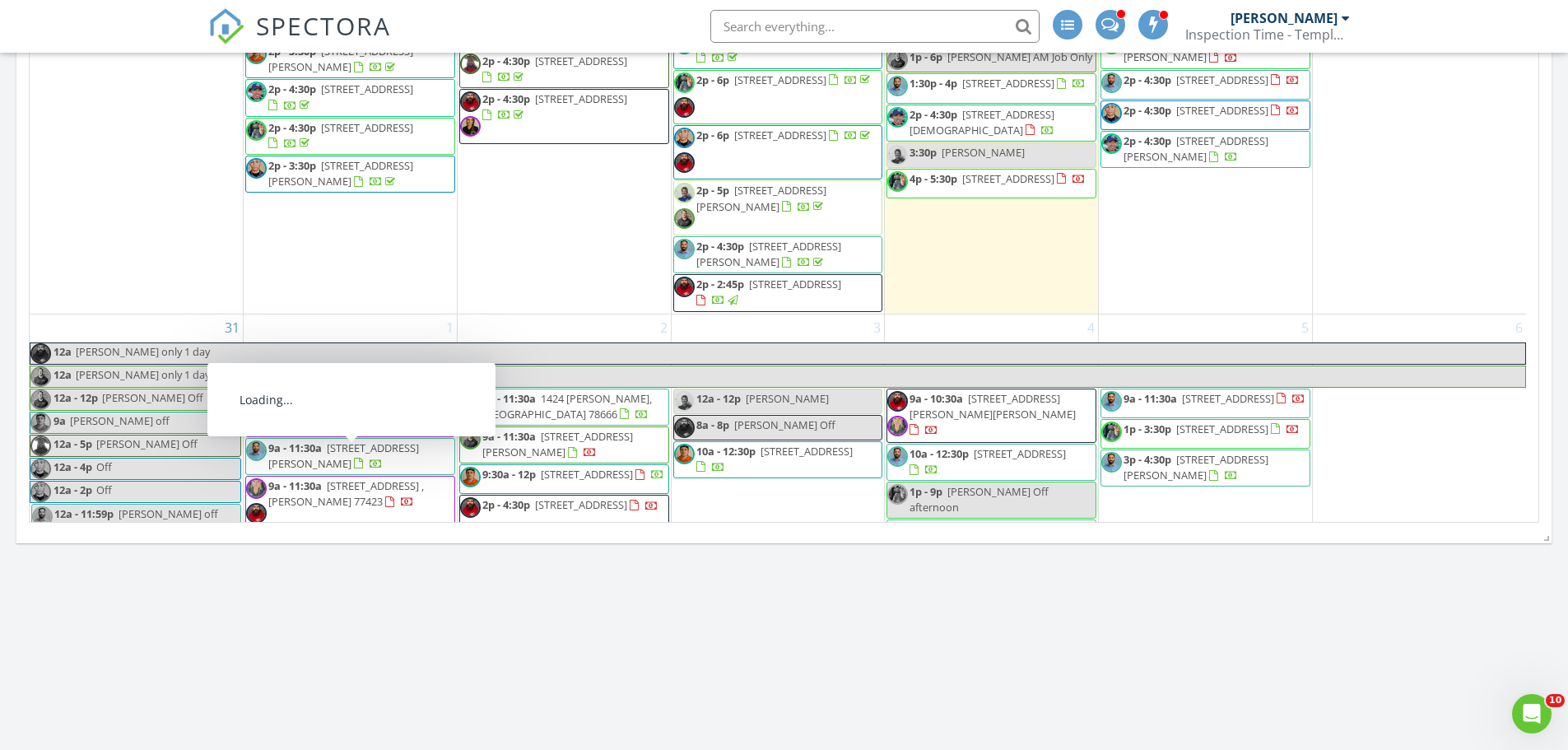
scroll to position [2965, 0]
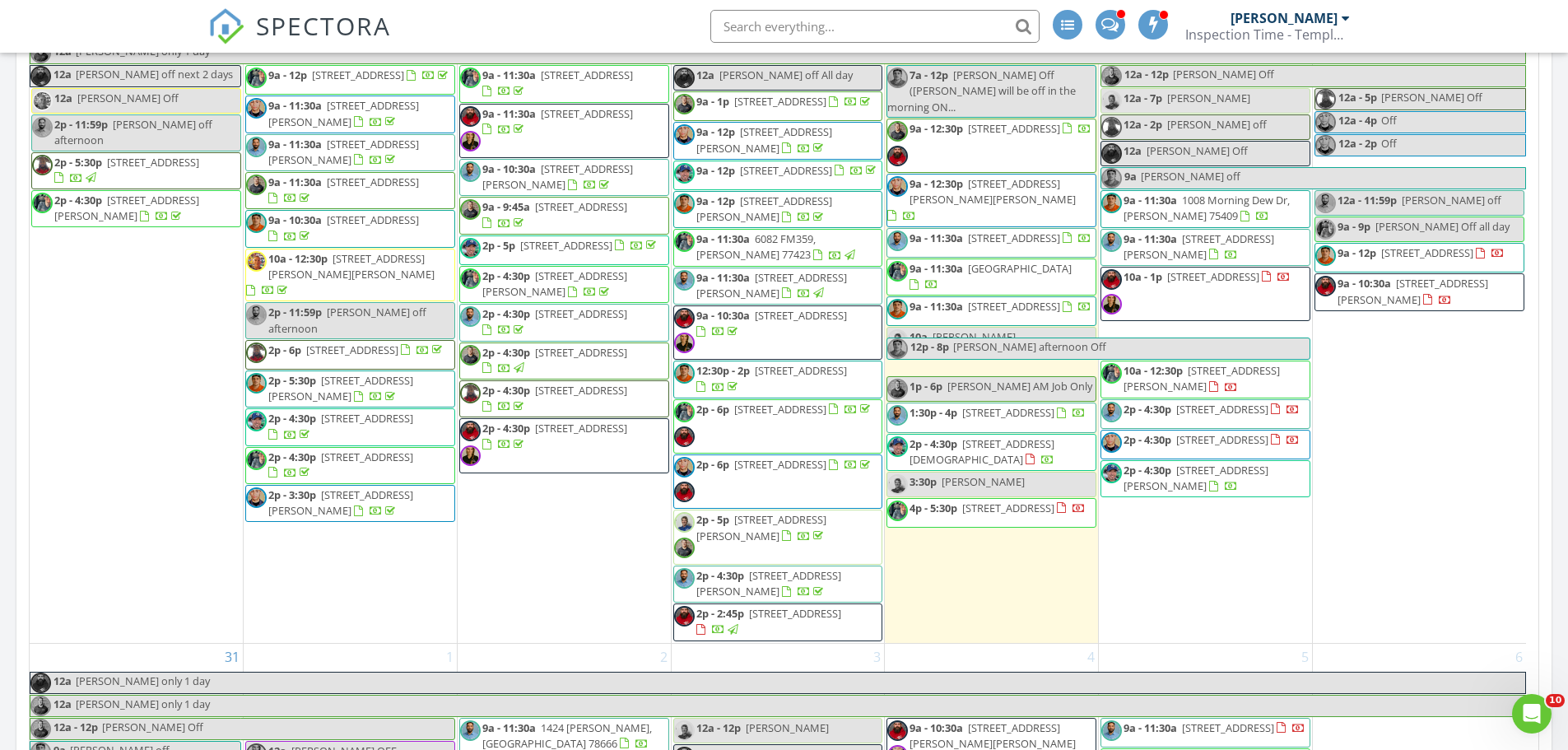
click at [1386, 276] on span "2523 Red Fern Dr, HARKER HEIGHTS 76548" at bounding box center [1413, 291] width 151 height 31
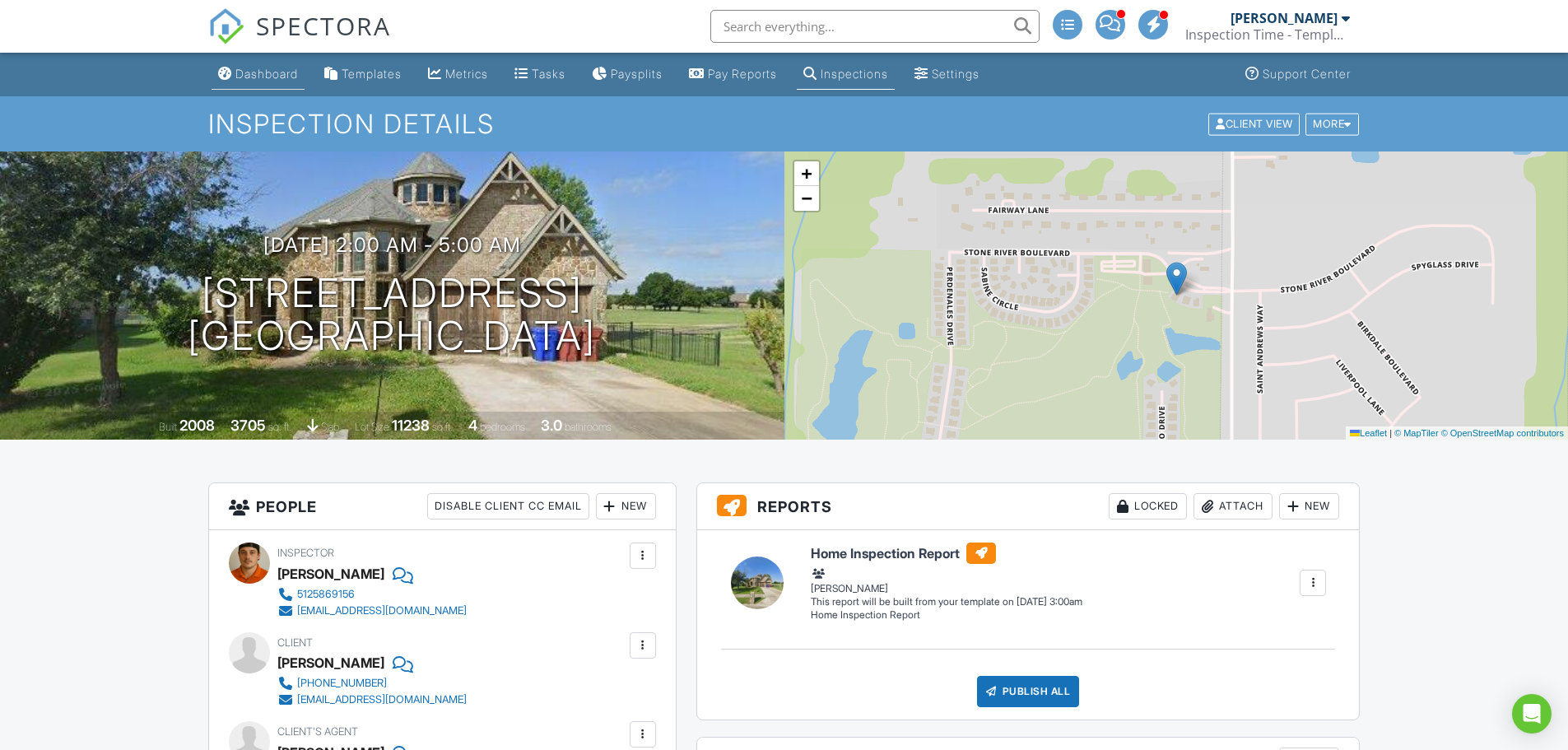
click at [269, 63] on link "Dashboard" at bounding box center [257, 75] width 93 height 31
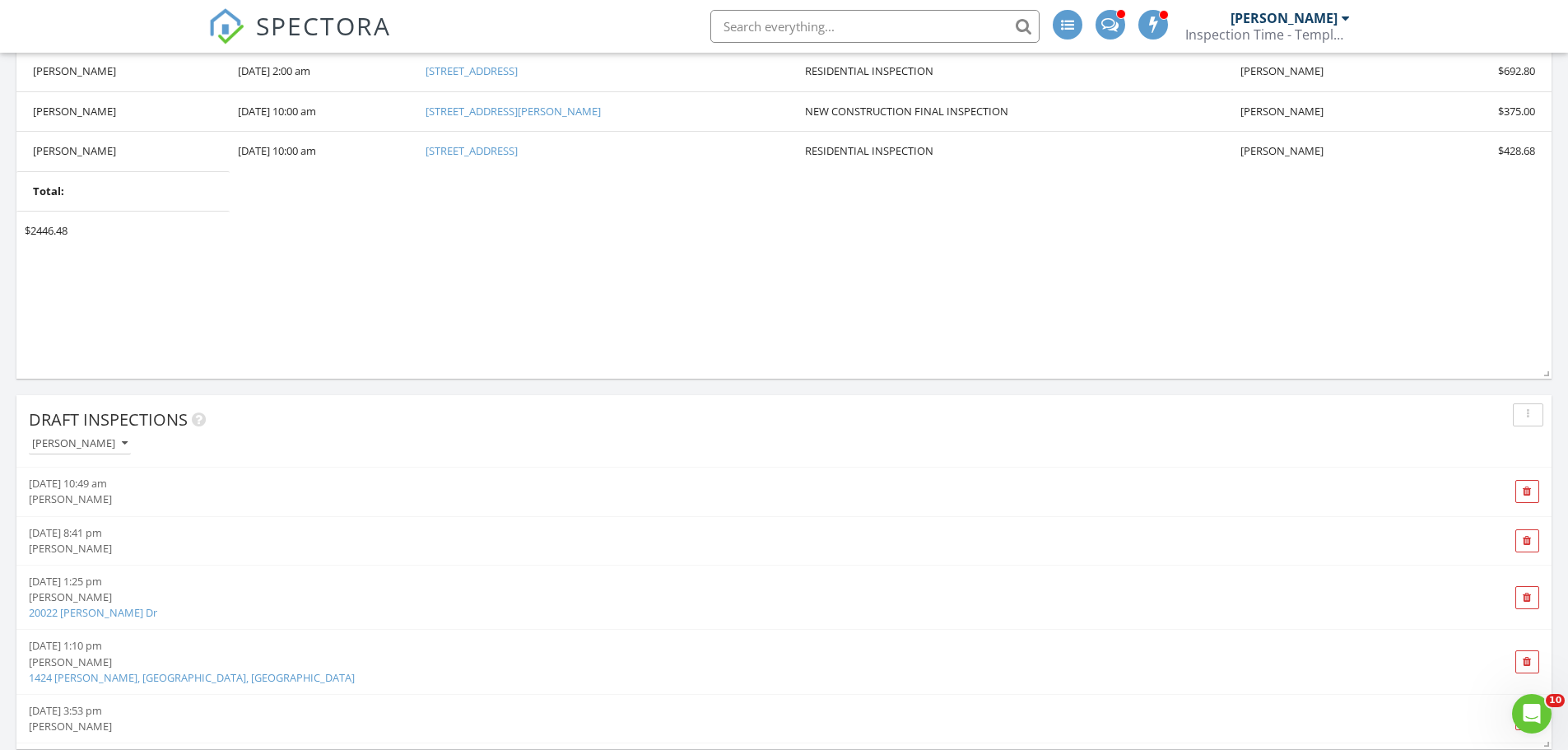
scroll to position [1070, 0]
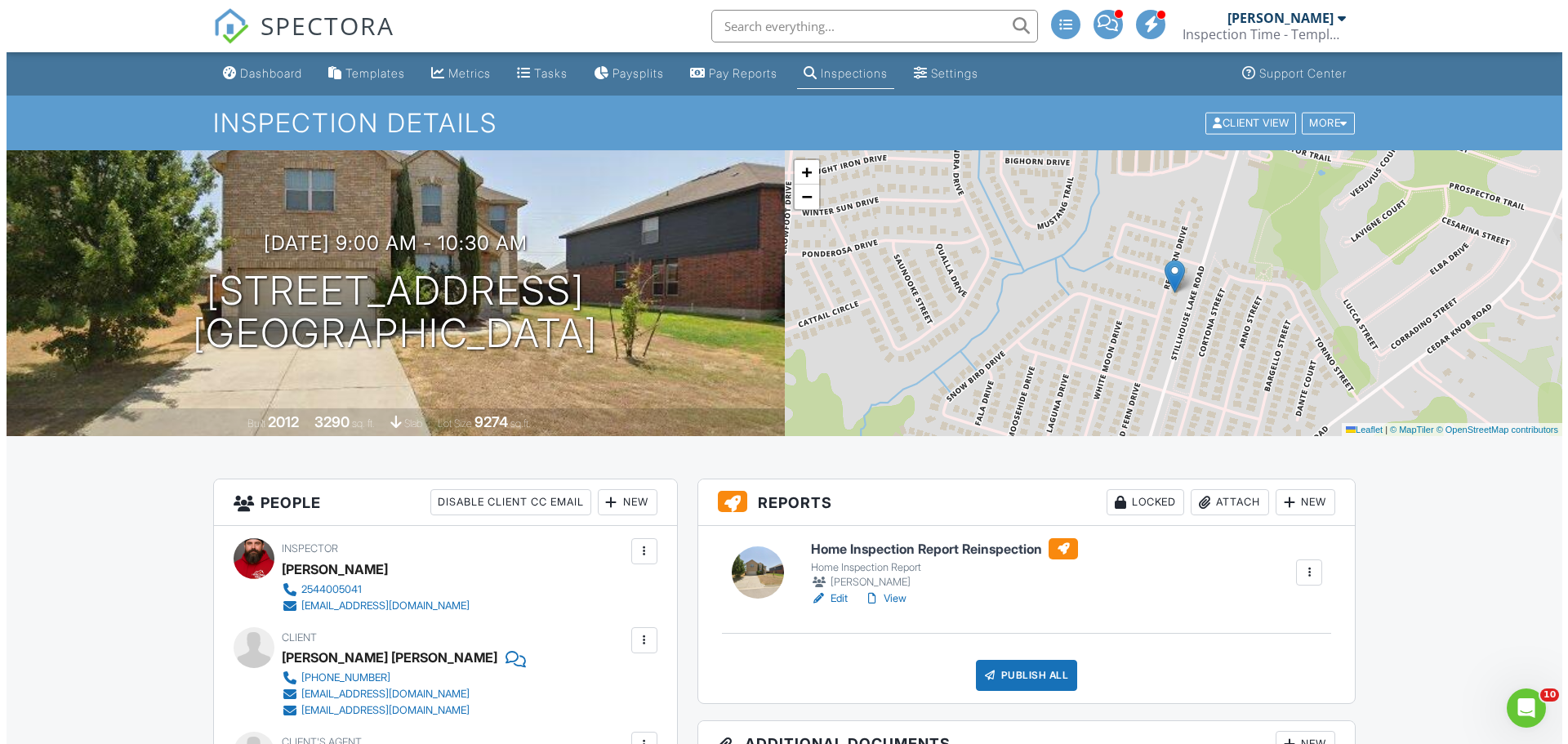
scroll to position [326, 0]
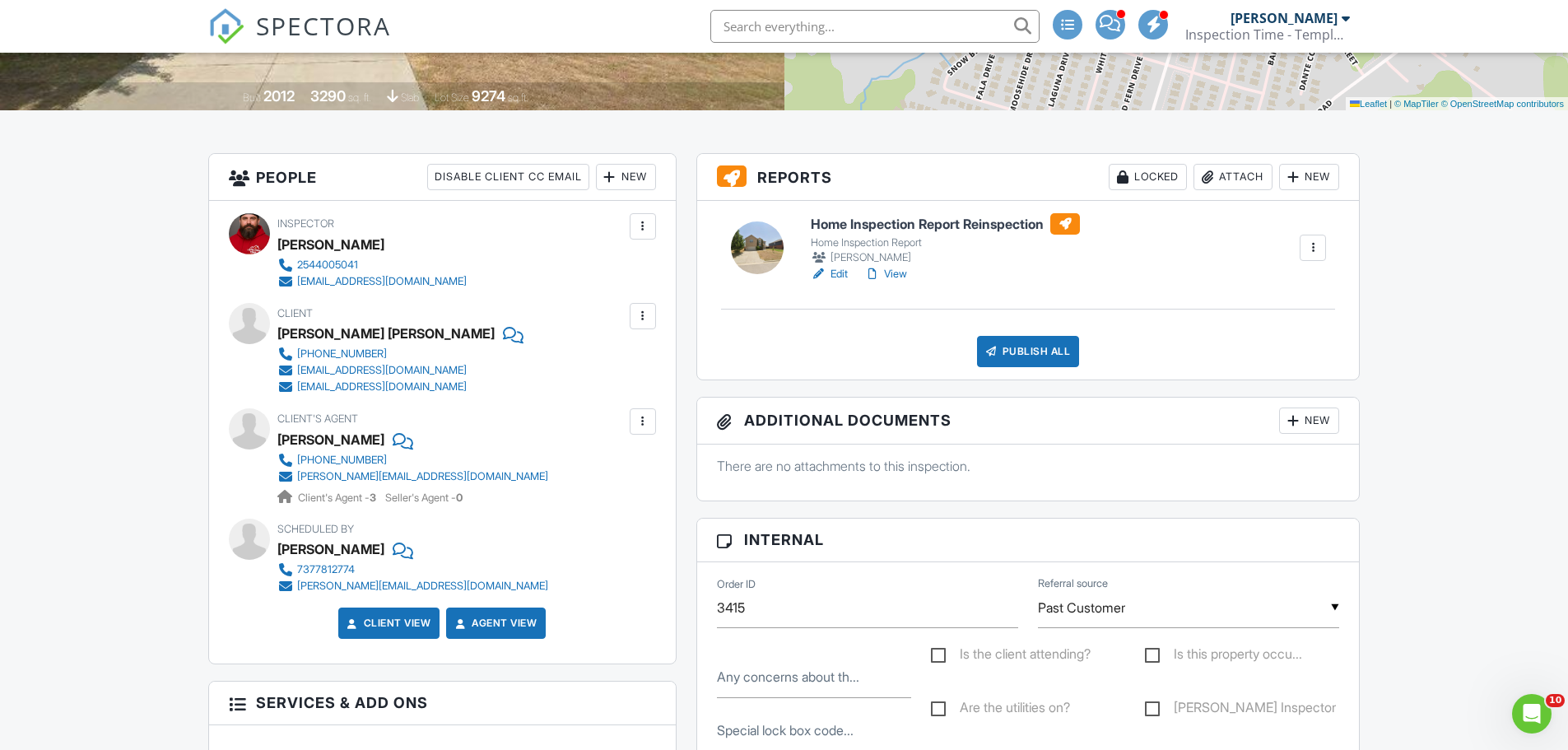
click at [628, 187] on div "New" at bounding box center [625, 177] width 60 height 27
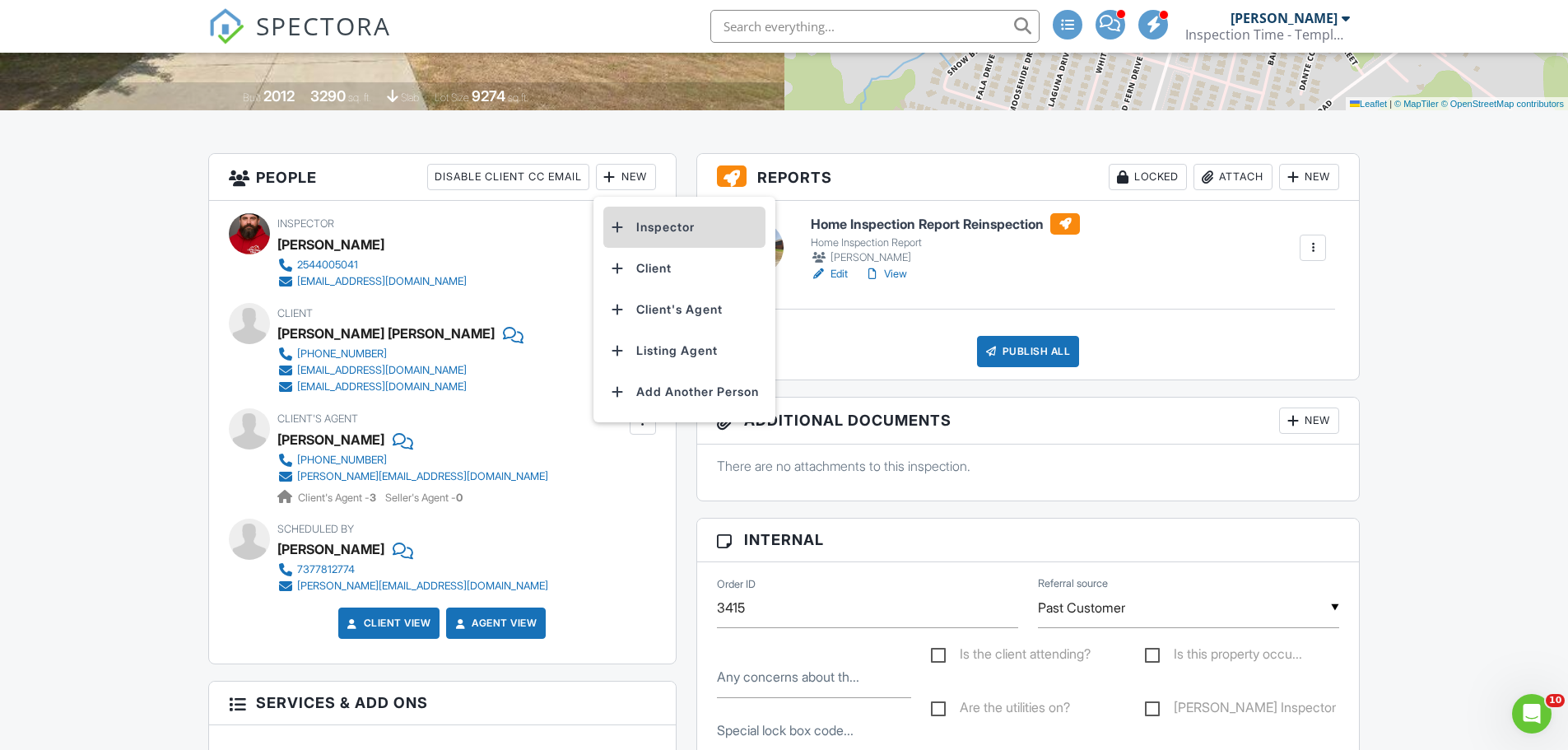
click at [647, 220] on li "Inspector" at bounding box center [685, 227] width 163 height 41
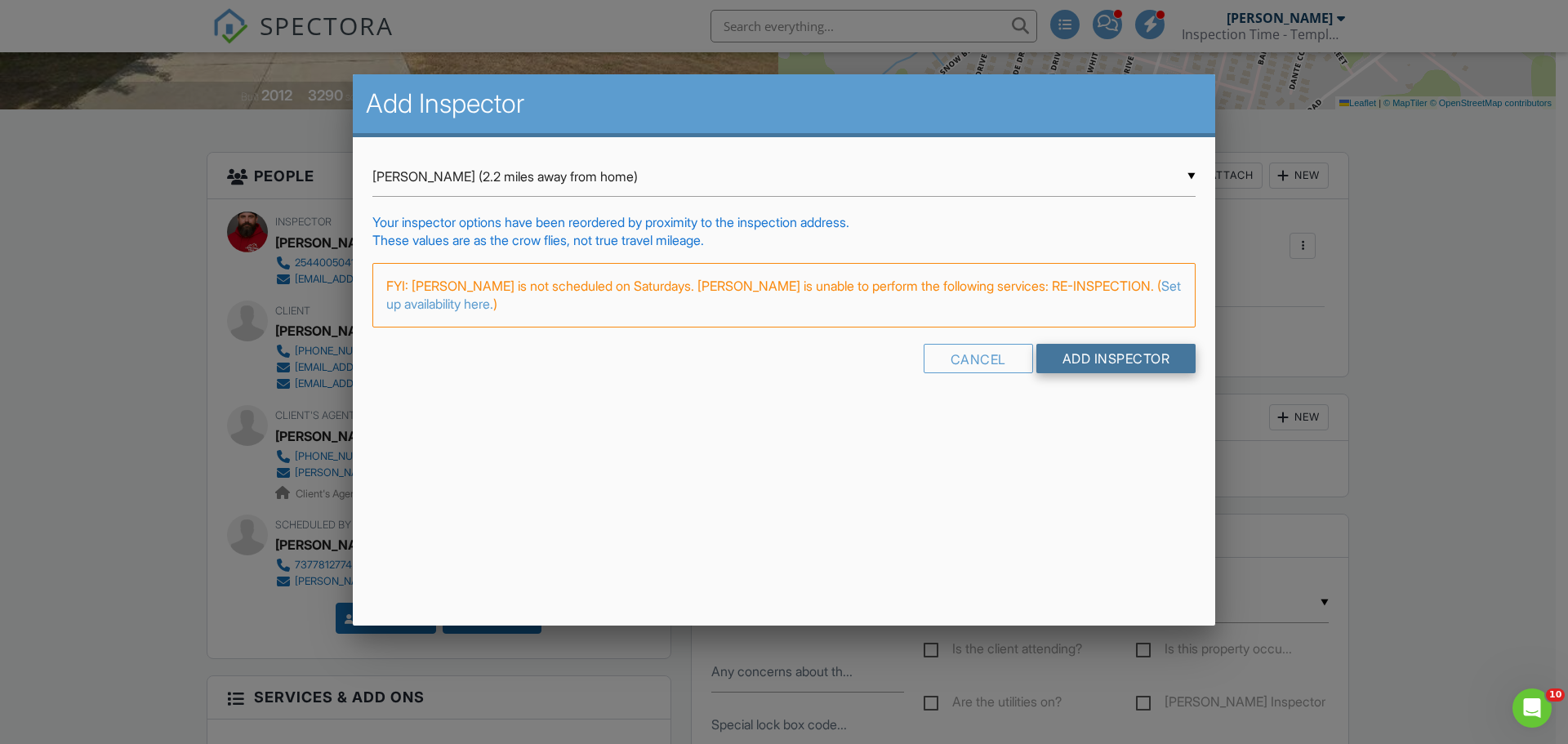
click at [1094, 353] on input "Add Inspector" at bounding box center [1116, 358] width 160 height 29
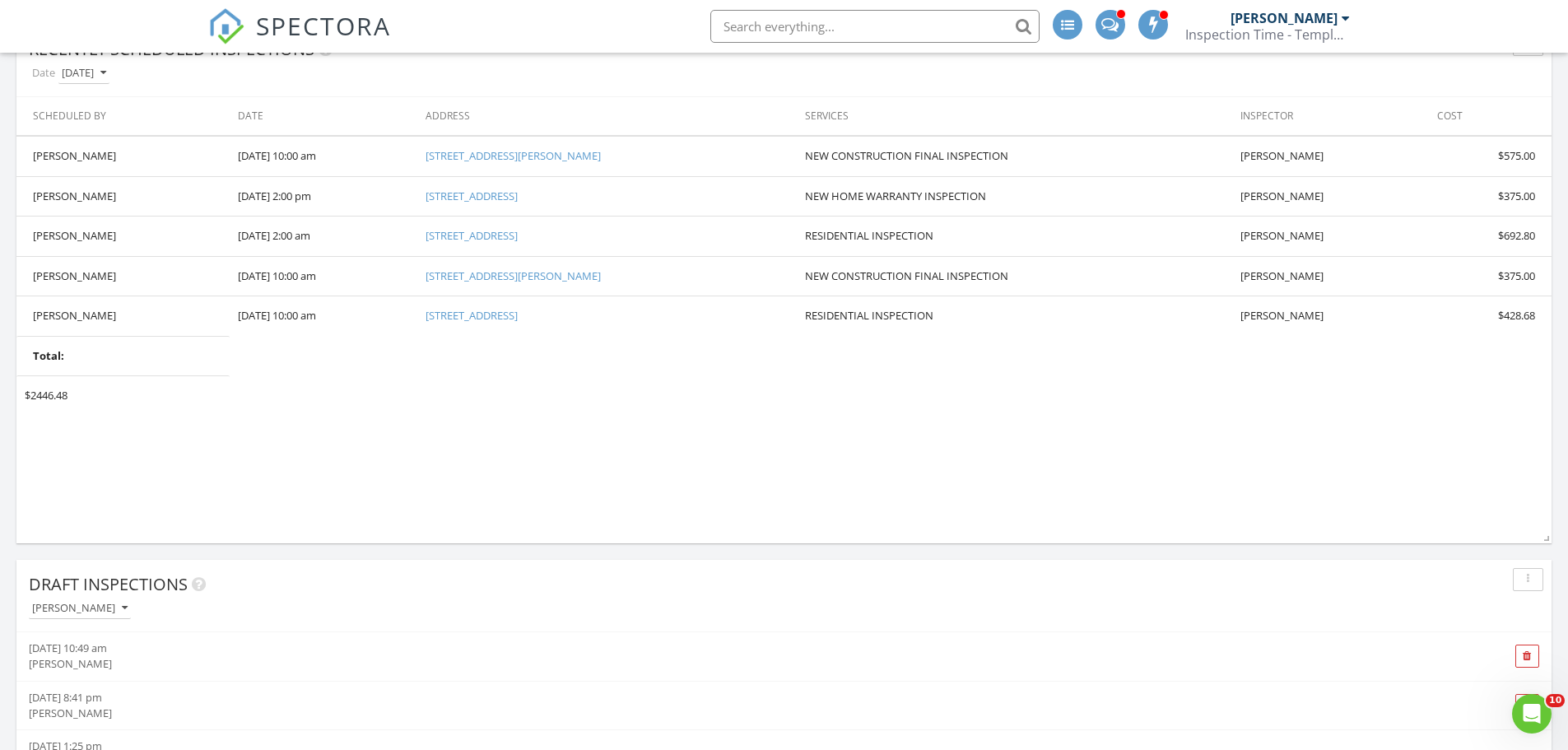
scroll to position [988, 0]
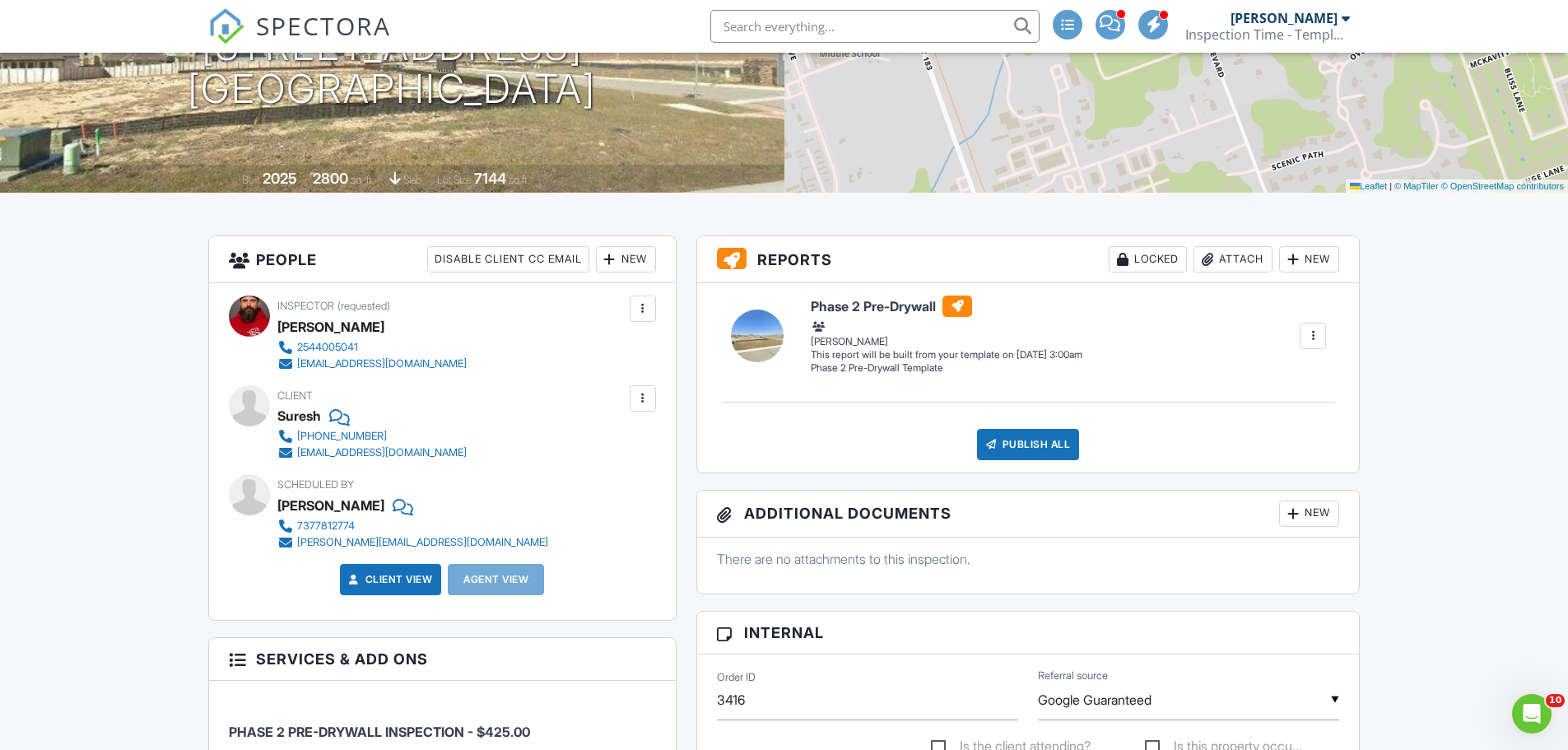
click at [630, 262] on div "New" at bounding box center [625, 259] width 60 height 27
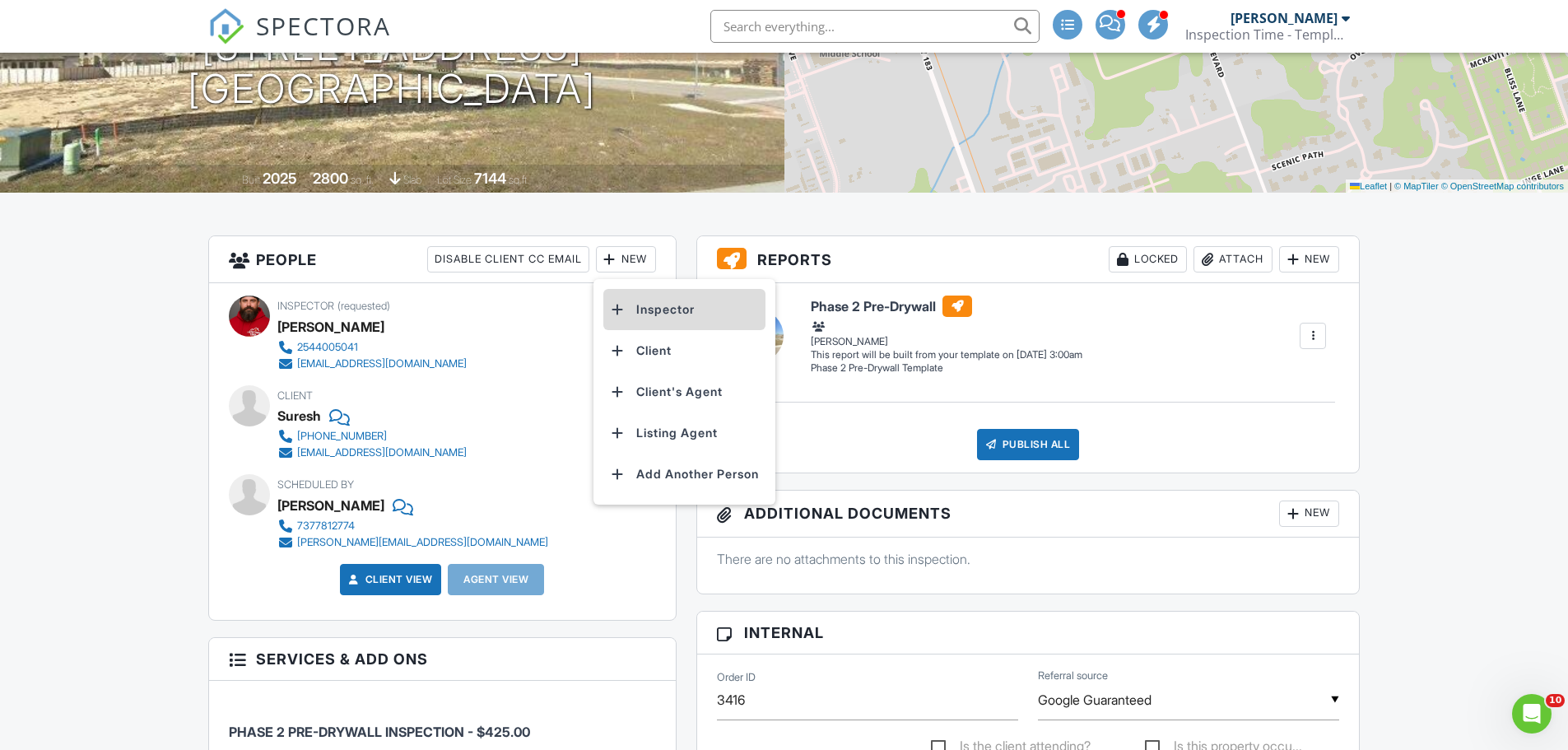
click at [668, 306] on li "Inspector" at bounding box center [685, 309] width 163 height 41
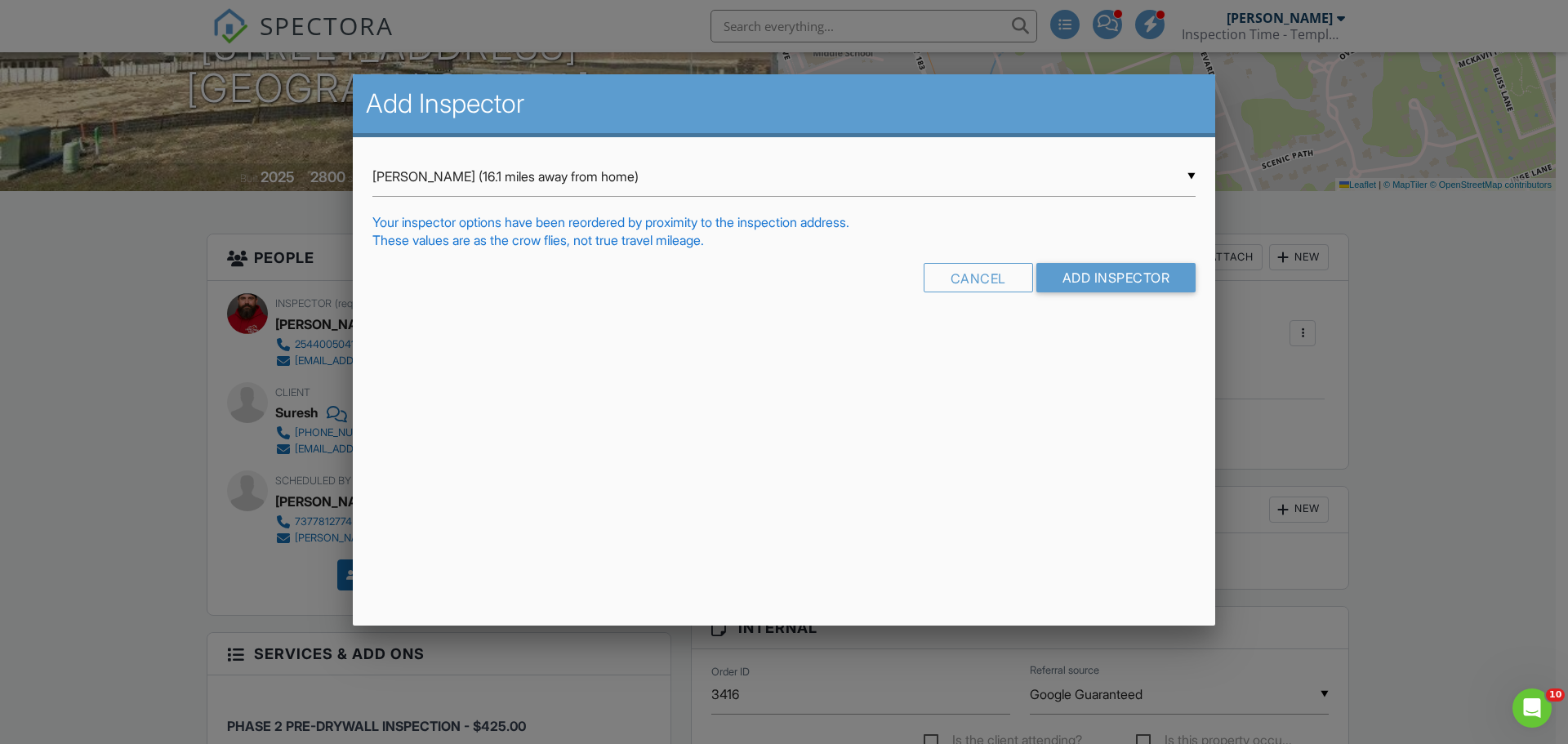
click at [474, 175] on div "▼ [PERSON_NAME] (16.1 miles away from home) [PERSON_NAME] (16.1 miles away from…" at bounding box center [784, 177] width 823 height 40
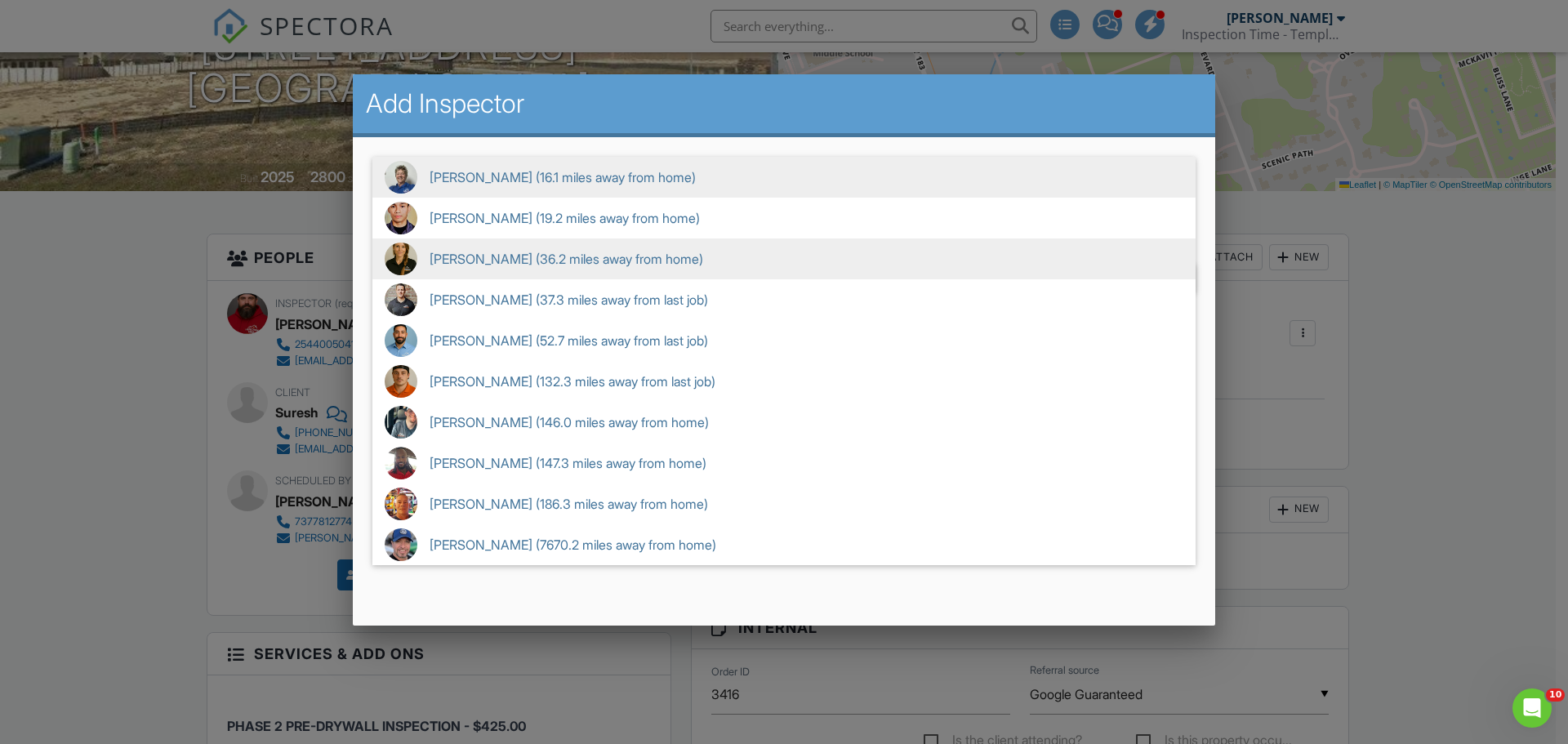
click at [494, 251] on span "[PERSON_NAME] (36.2 miles away from home)" at bounding box center [784, 258] width 823 height 41
type input "[PERSON_NAME] (36.2 miles away from home)"
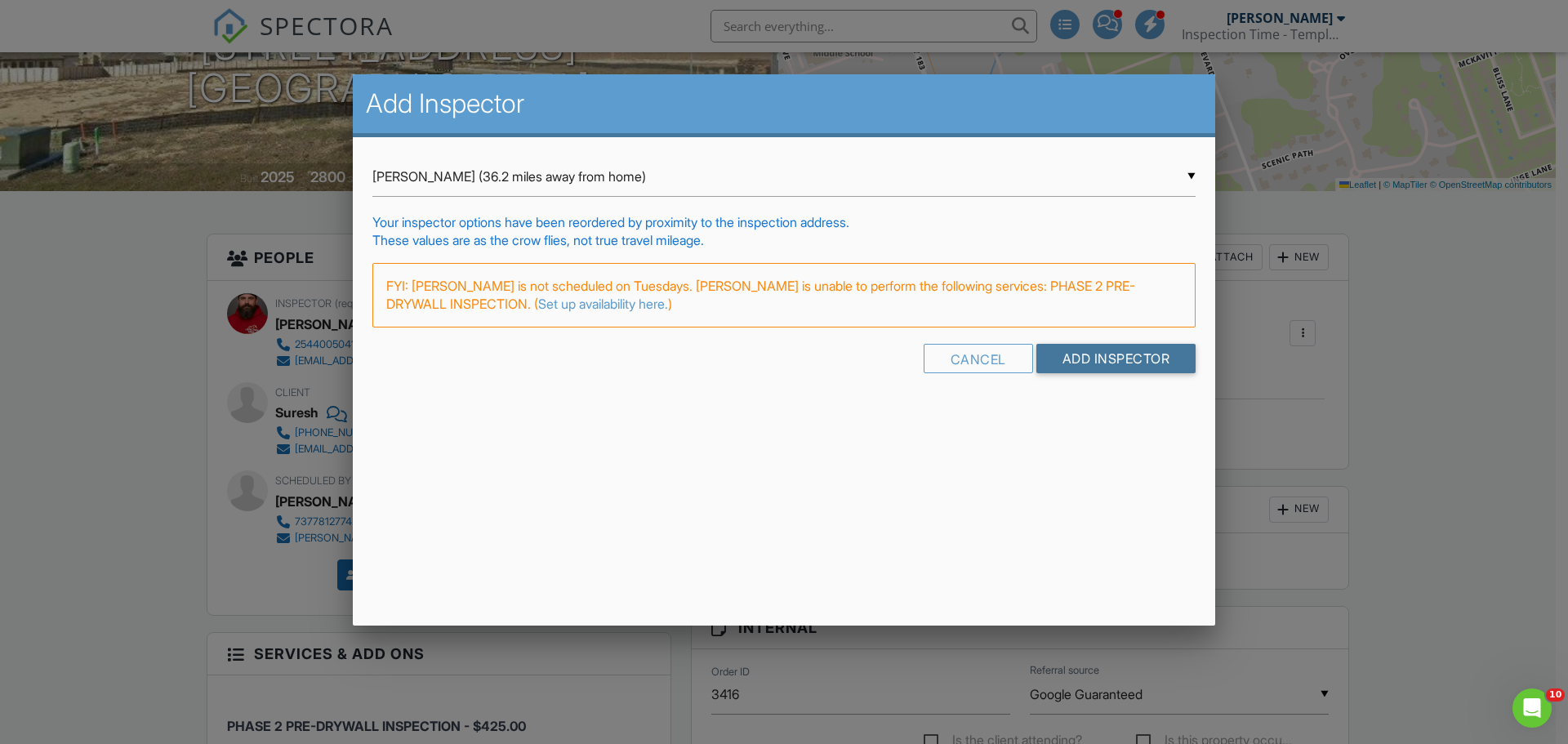
click at [1098, 354] on input "Add Inspector" at bounding box center [1116, 358] width 160 height 29
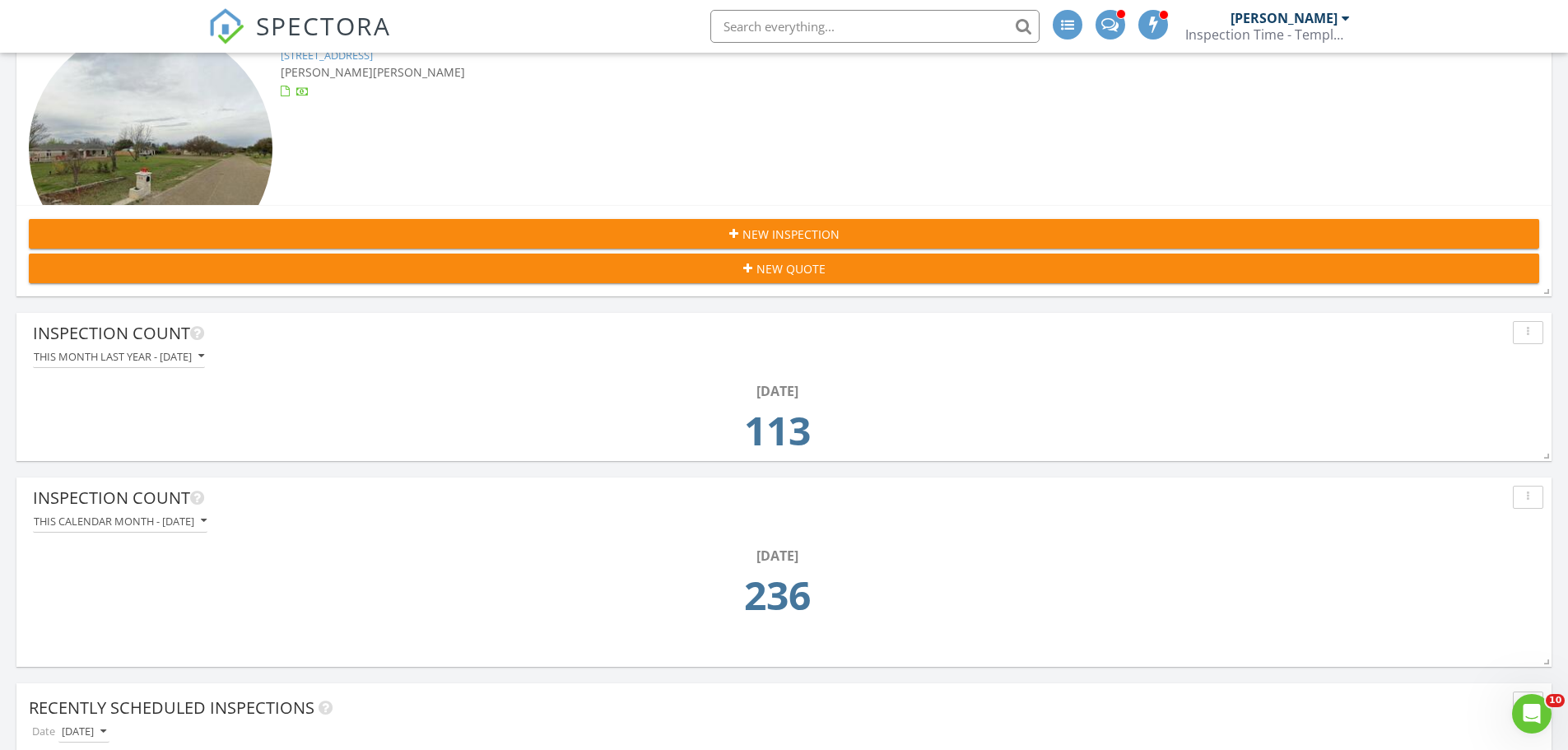
scroll to position [824, 0]
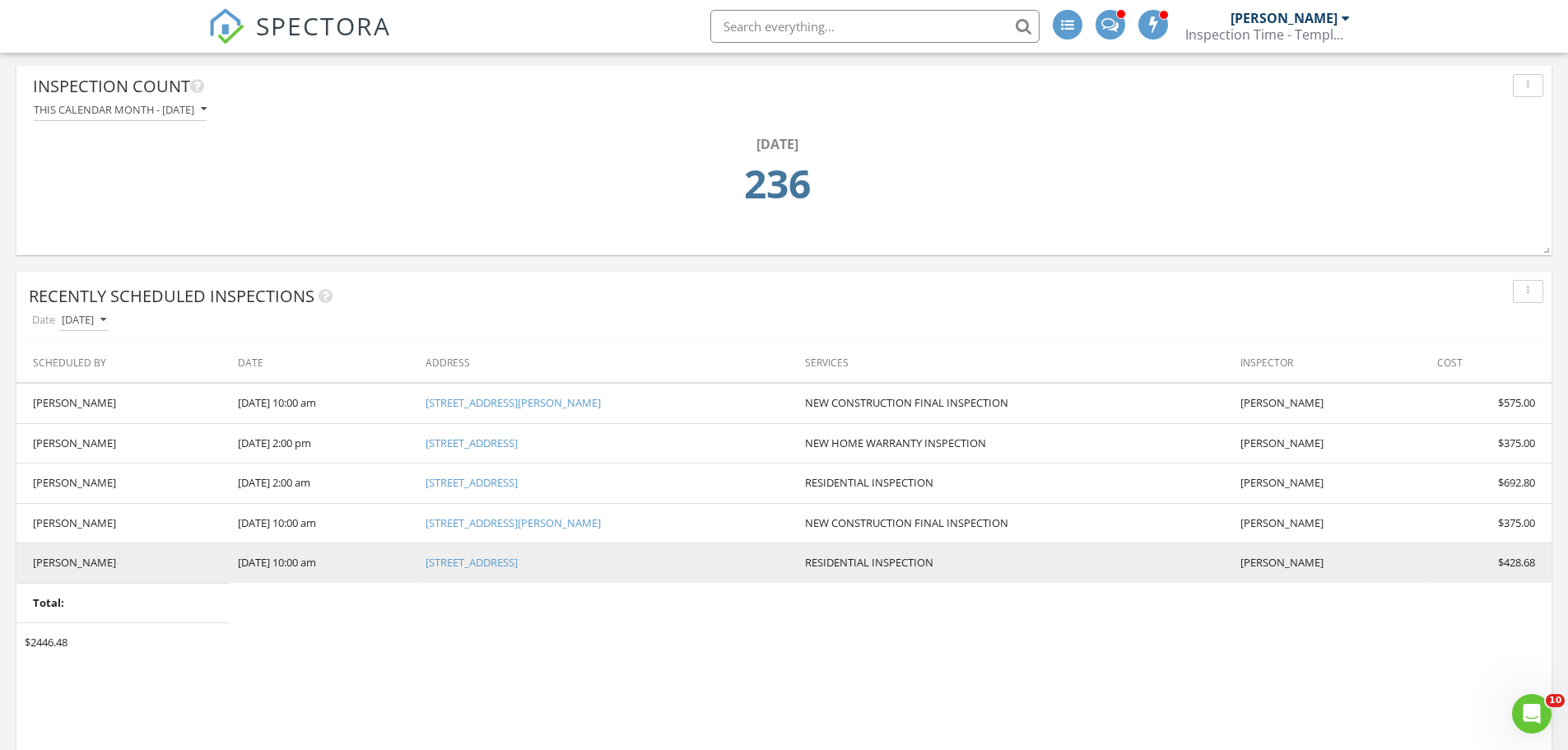
click at [476, 563] on link "228 E Cimarron Hills Trail, Georgetown, TX 78628" at bounding box center [471, 562] width 92 height 14
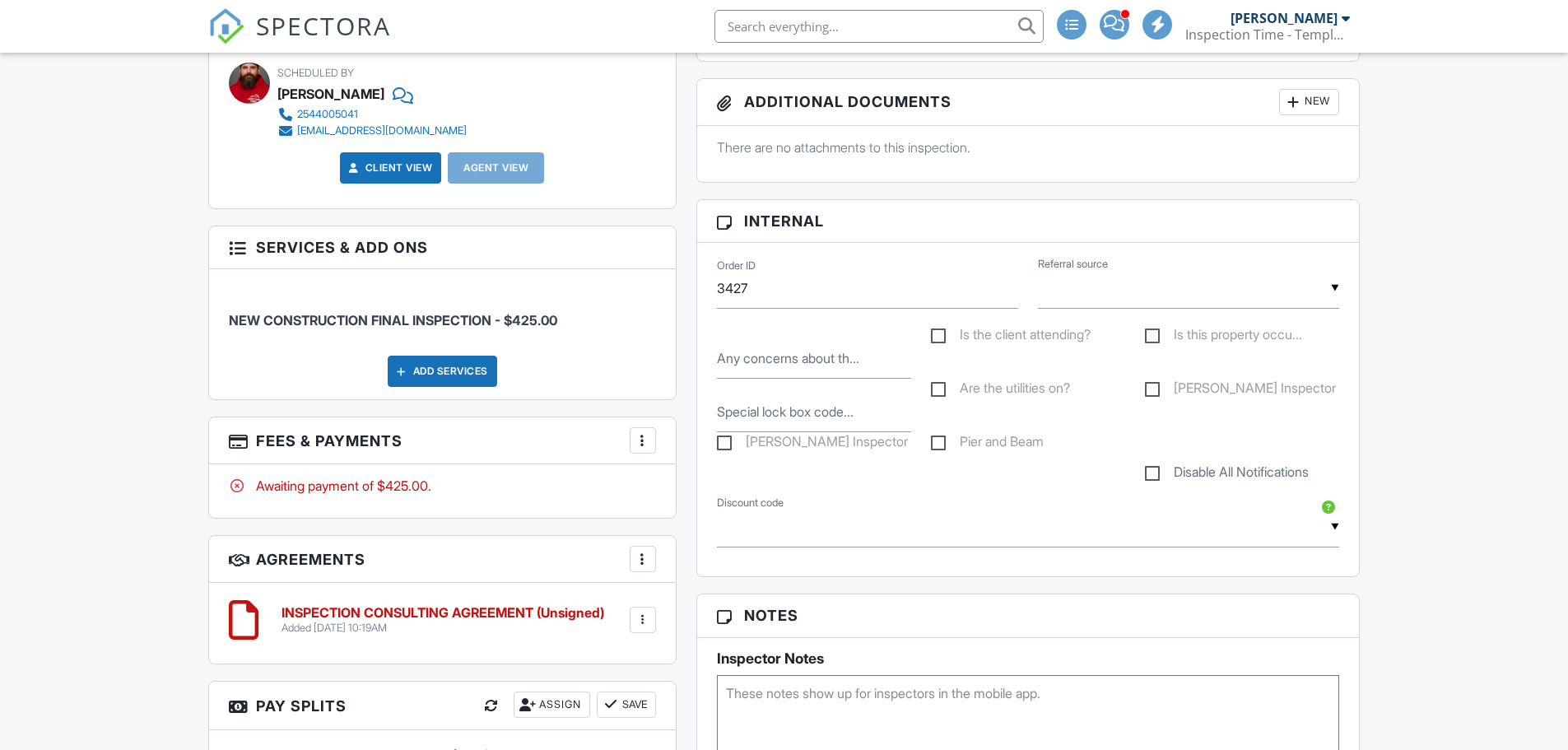
click at [1123, 285] on input "text" at bounding box center [1187, 289] width 301 height 40
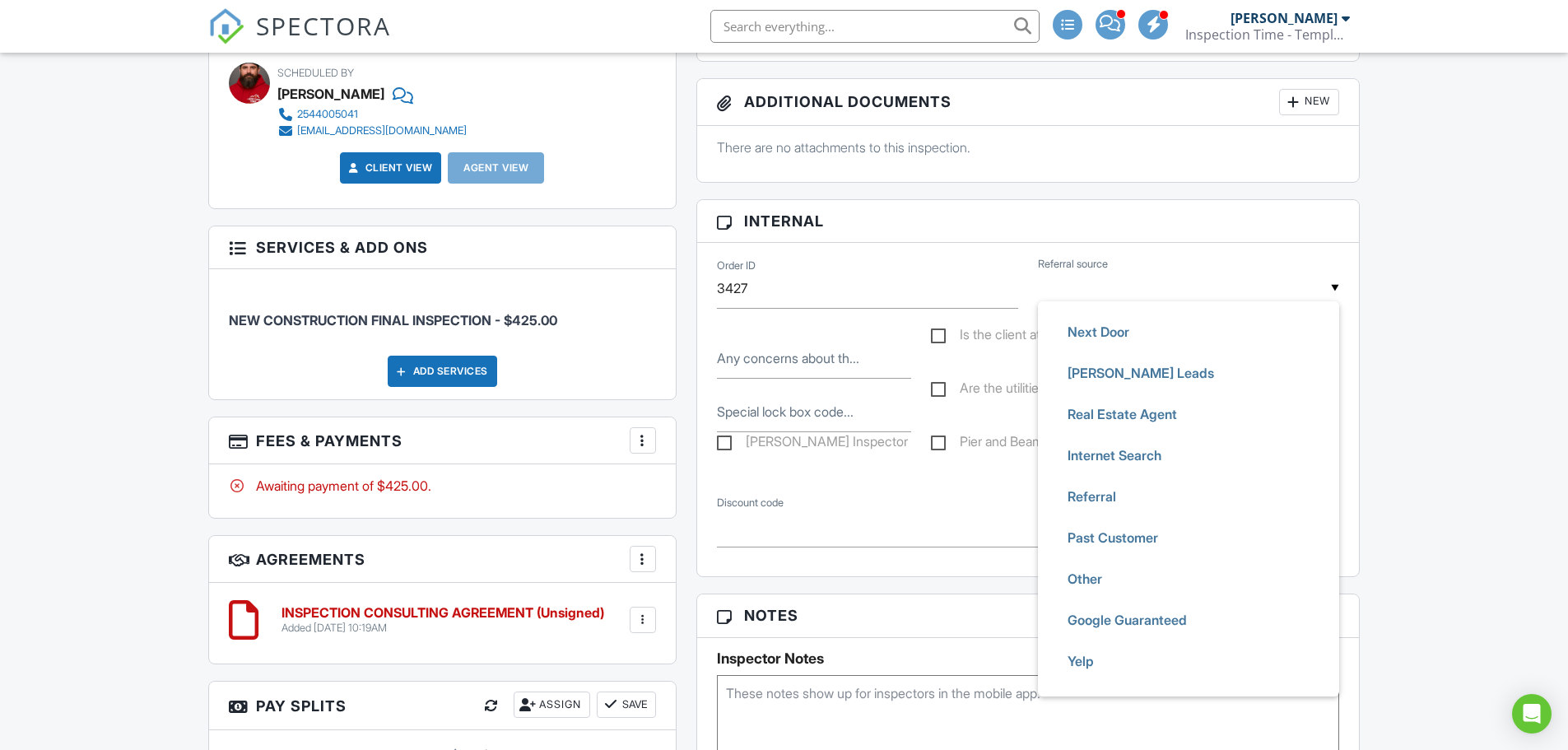
click at [1118, 618] on span "Google Guaranteed" at bounding box center [1127, 620] width 145 height 41
type input "Google Guaranteed"
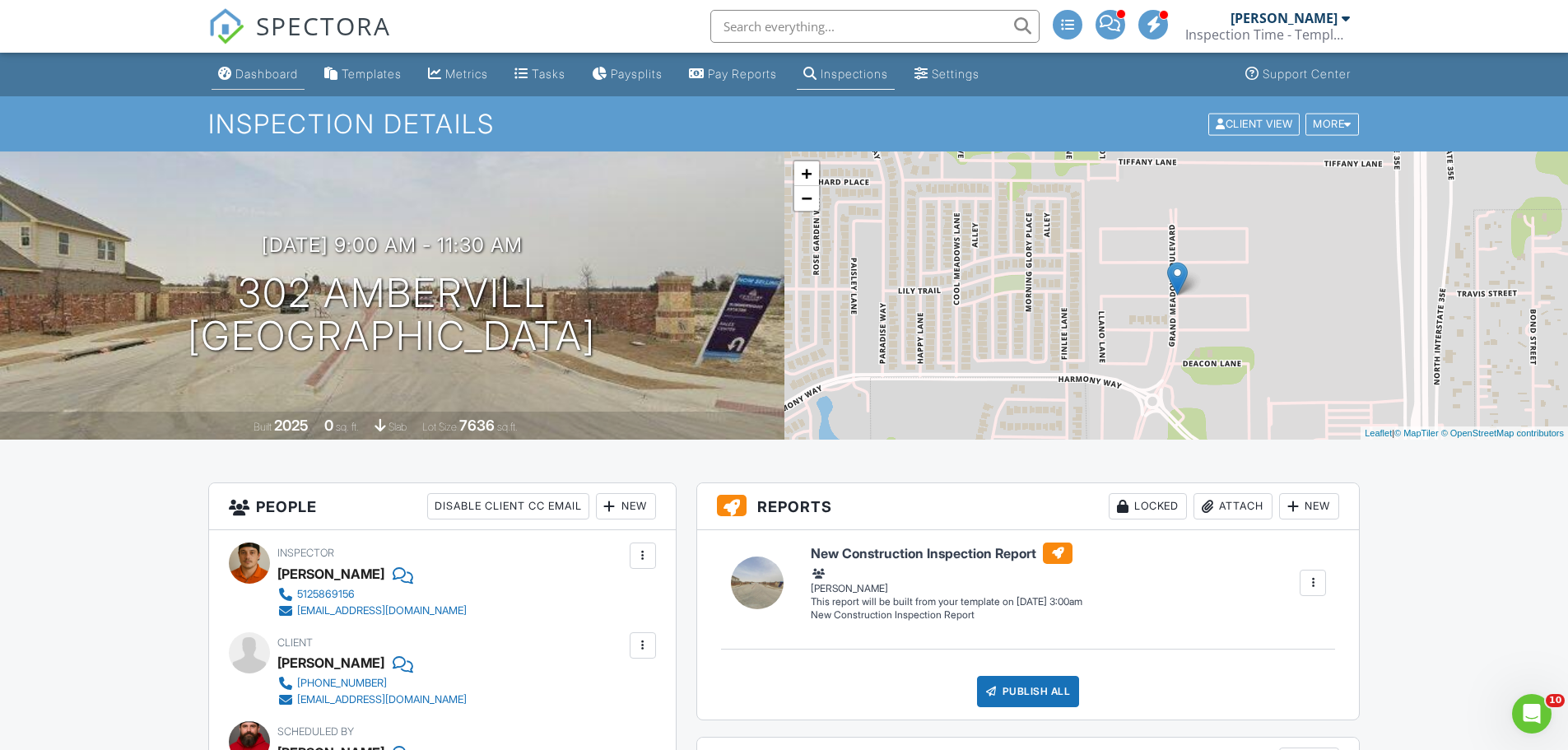
click at [283, 88] on link "Dashboard" at bounding box center [257, 75] width 93 height 31
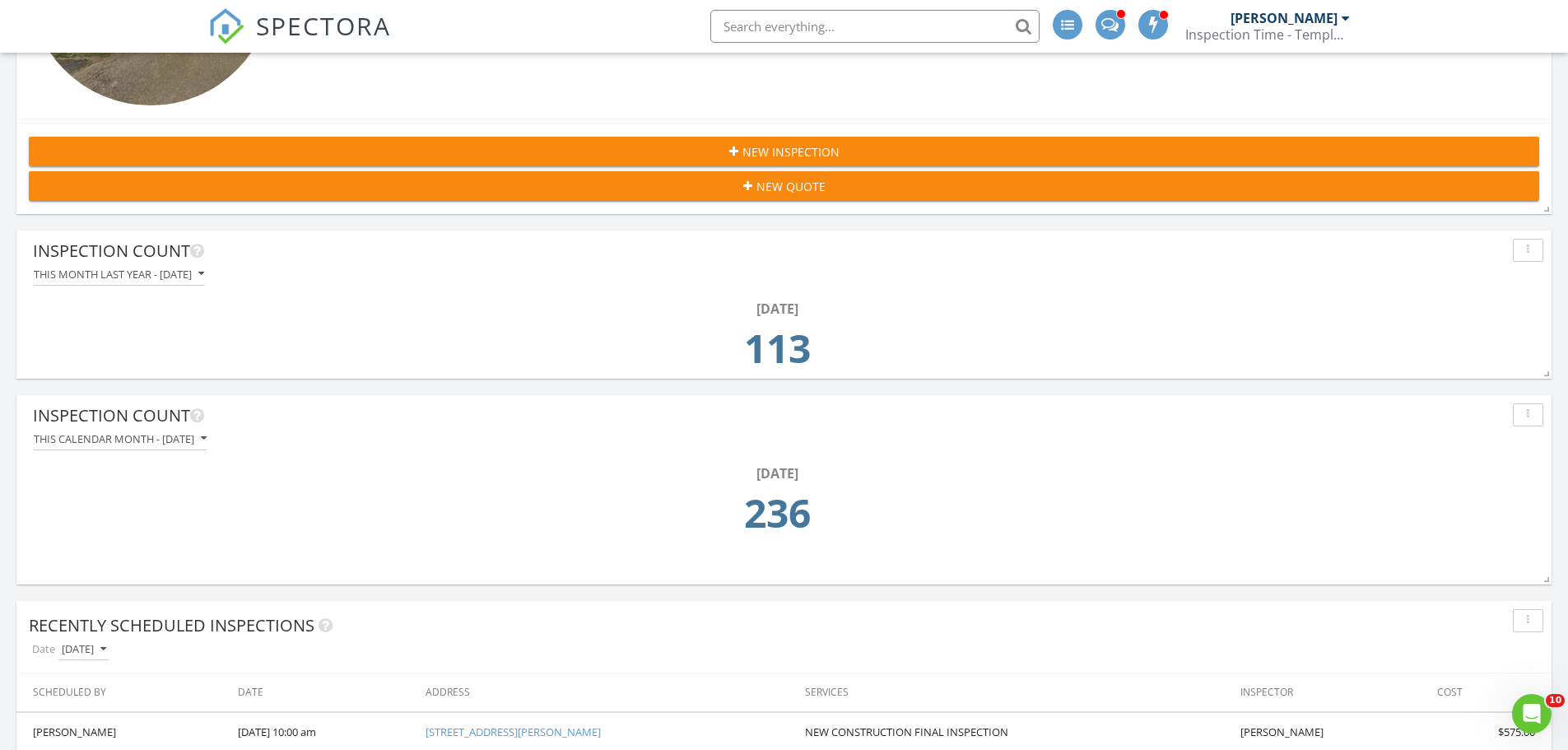
scroll to position [988, 0]
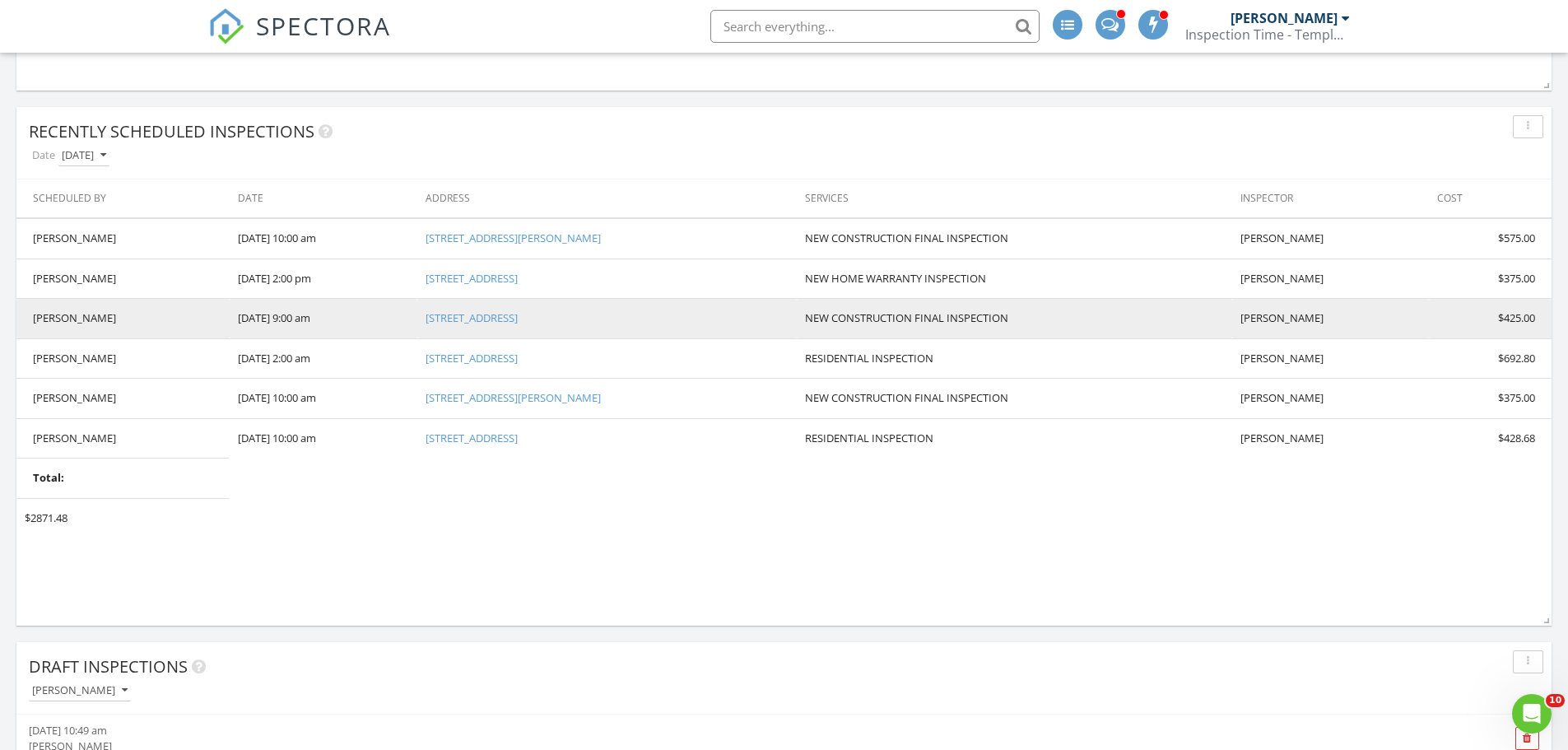
click at [468, 317] on link "[STREET_ADDRESS]" at bounding box center [471, 318] width 92 height 14
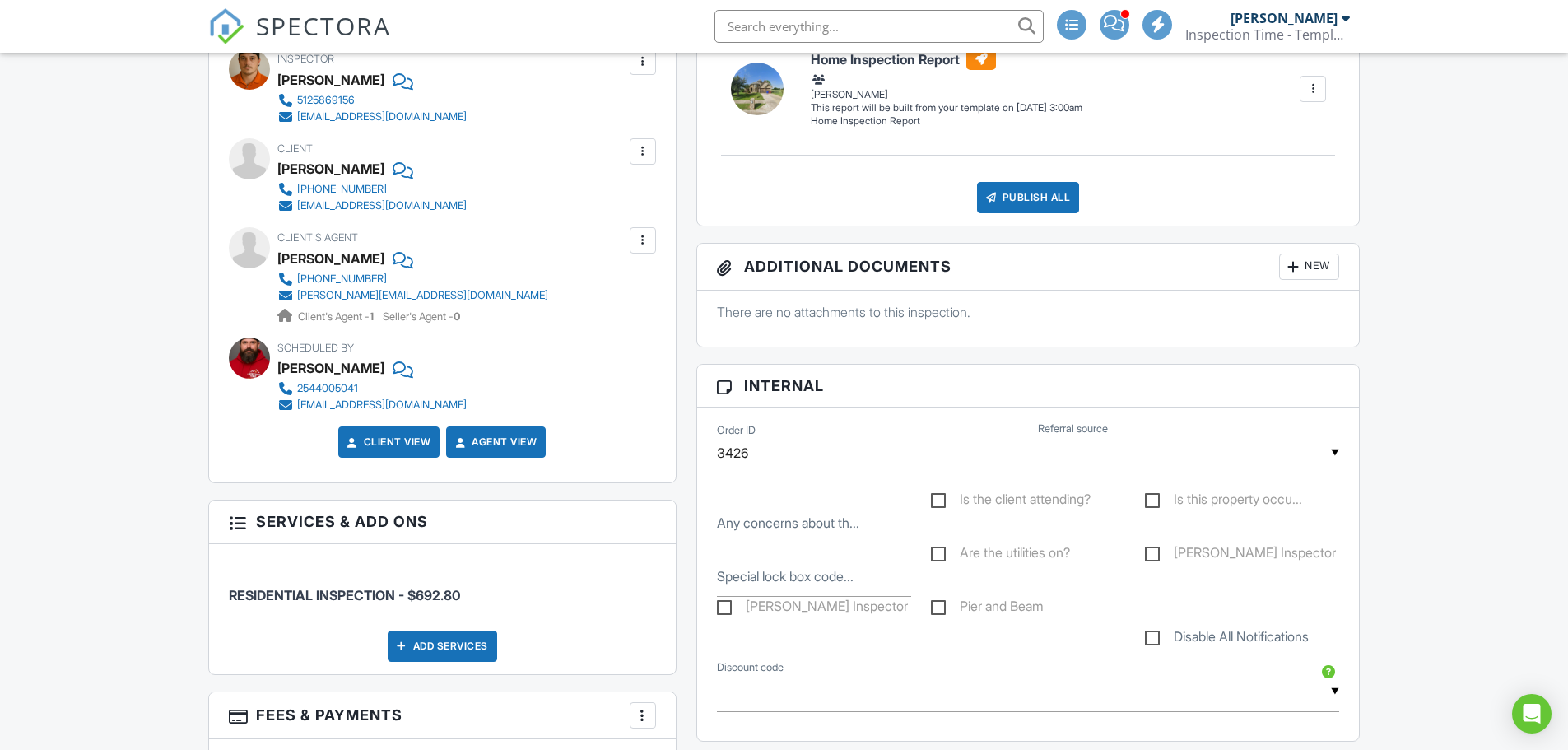
click at [1082, 439] on input "text" at bounding box center [1187, 453] width 301 height 40
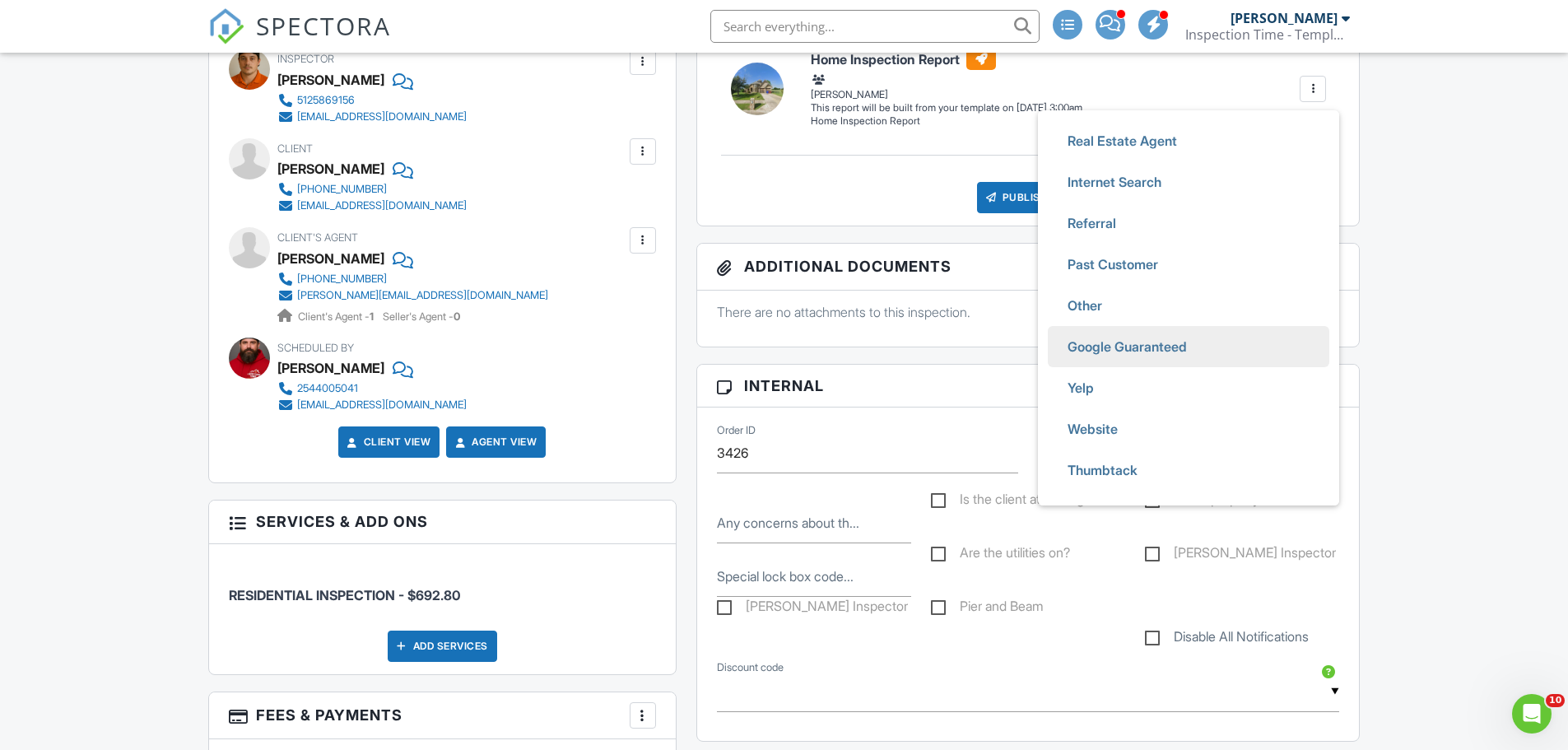
click at [1114, 347] on span "Google Guaranteed" at bounding box center [1127, 346] width 145 height 41
type input "Google Guaranteed"
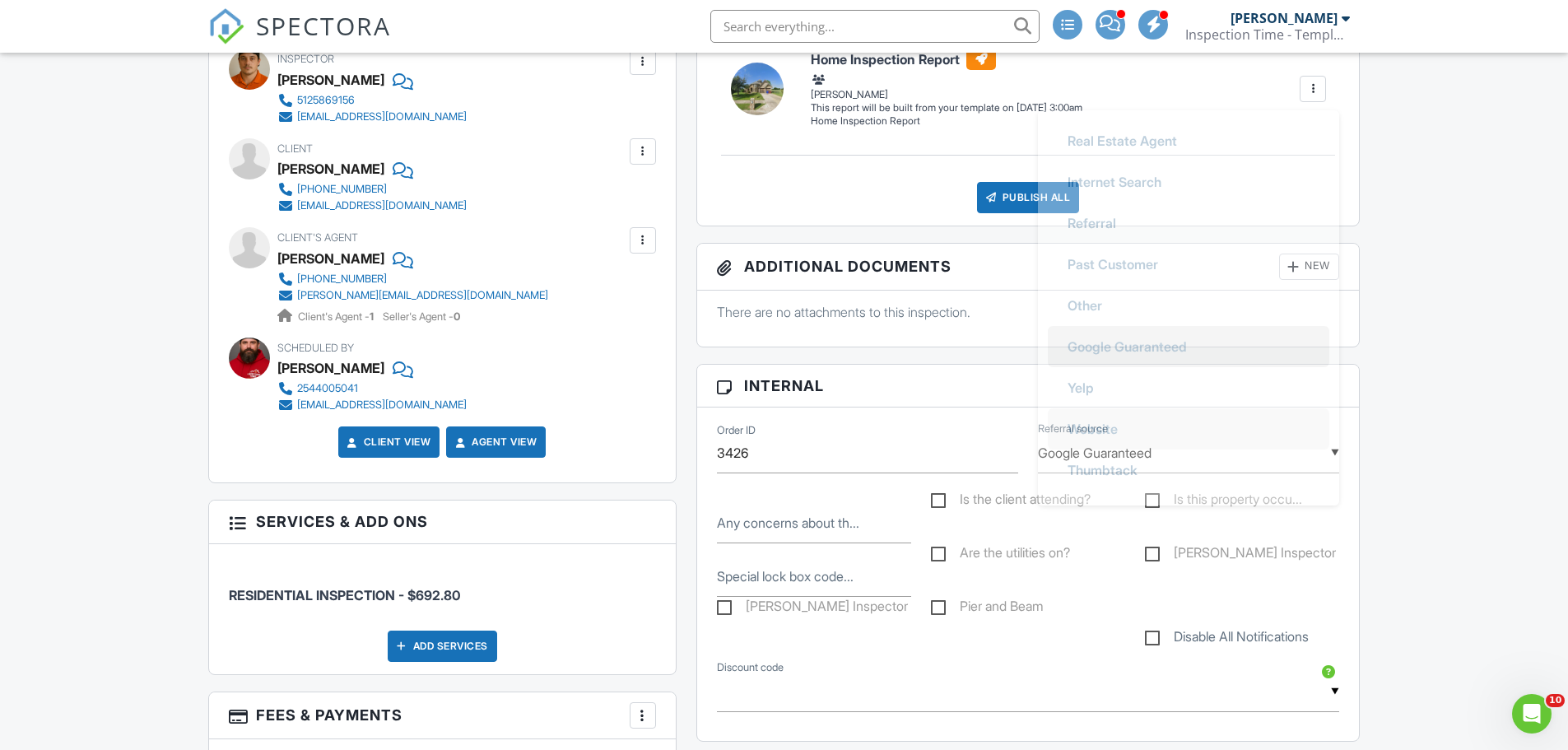
scroll to position [407, 0]
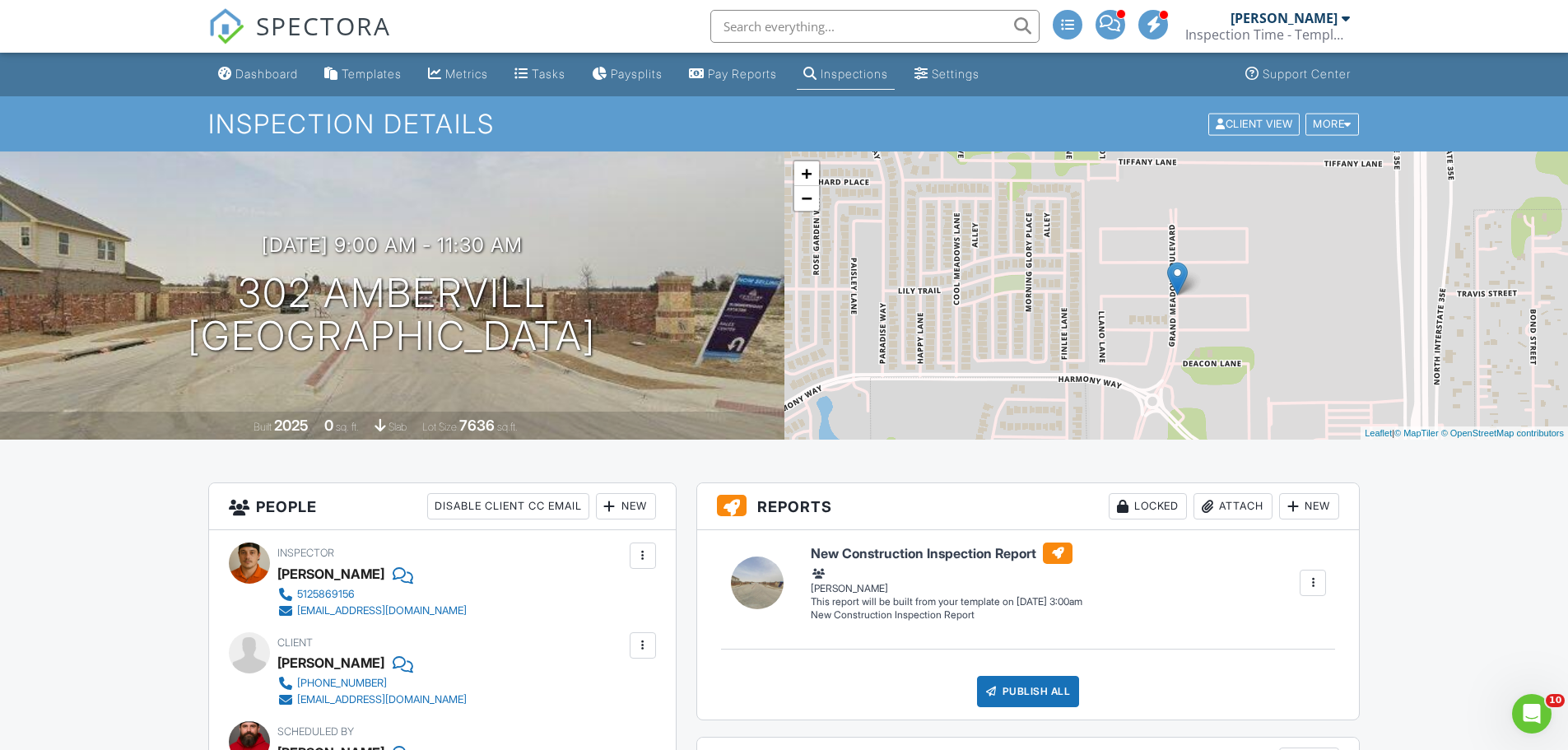
scroll to position [247, 0]
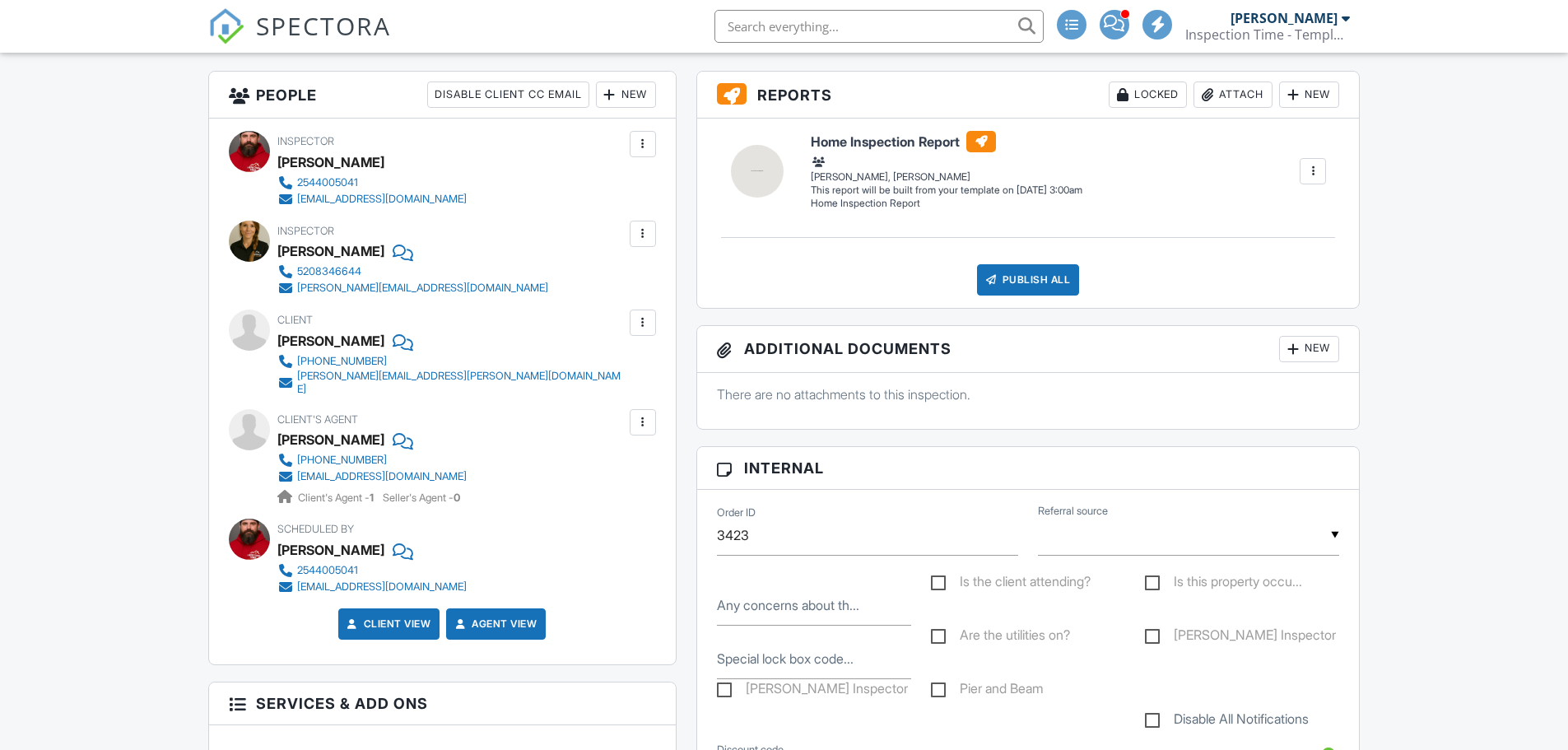
scroll to position [411, 0]
click at [1150, 549] on input "text" at bounding box center [1187, 536] width 301 height 40
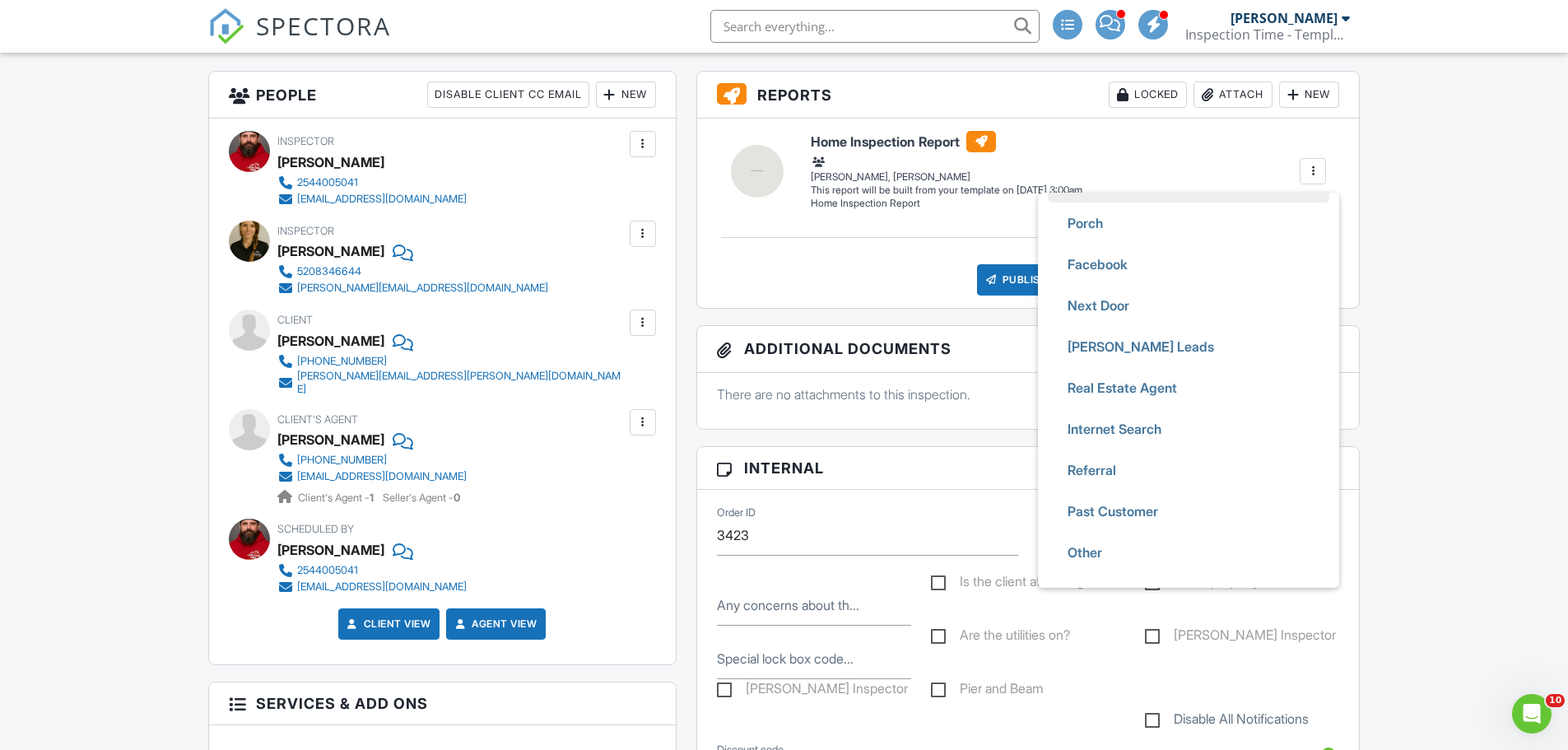
scroll to position [329, 0]
click at [1123, 304] on span "Referral" at bounding box center [1092, 305] width 75 height 41
type input "Referral"
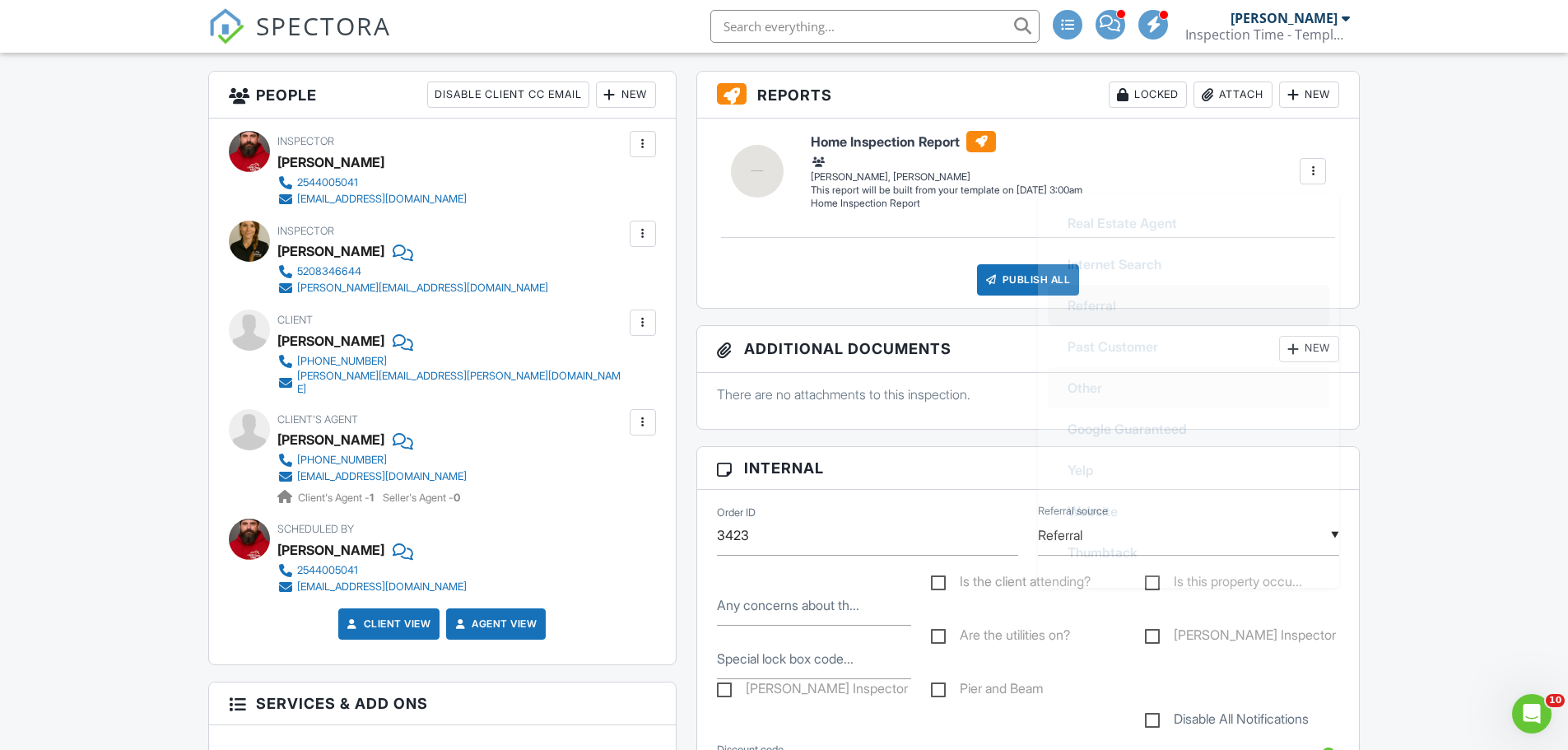
scroll to position [407, 0]
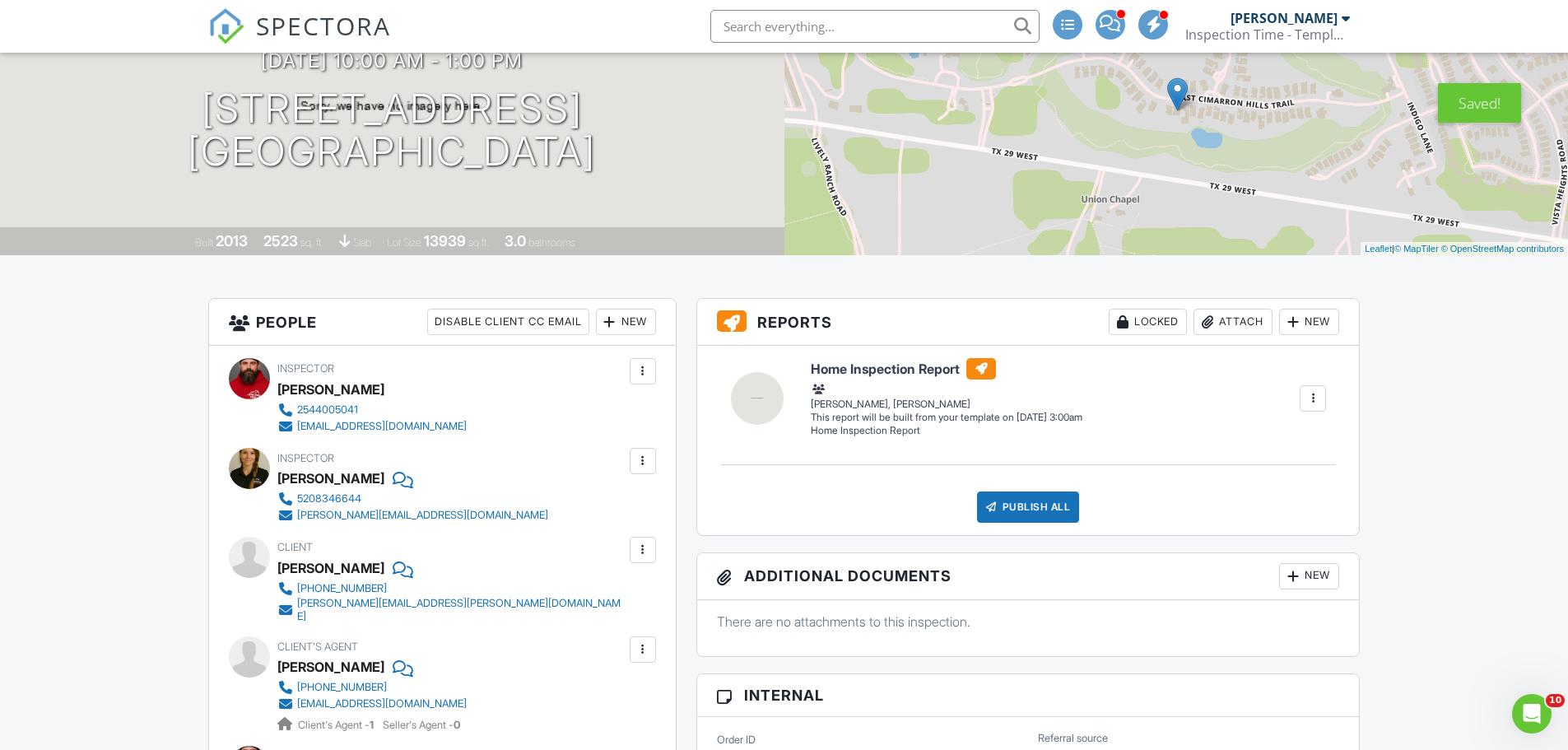
scroll to position [0, 0]
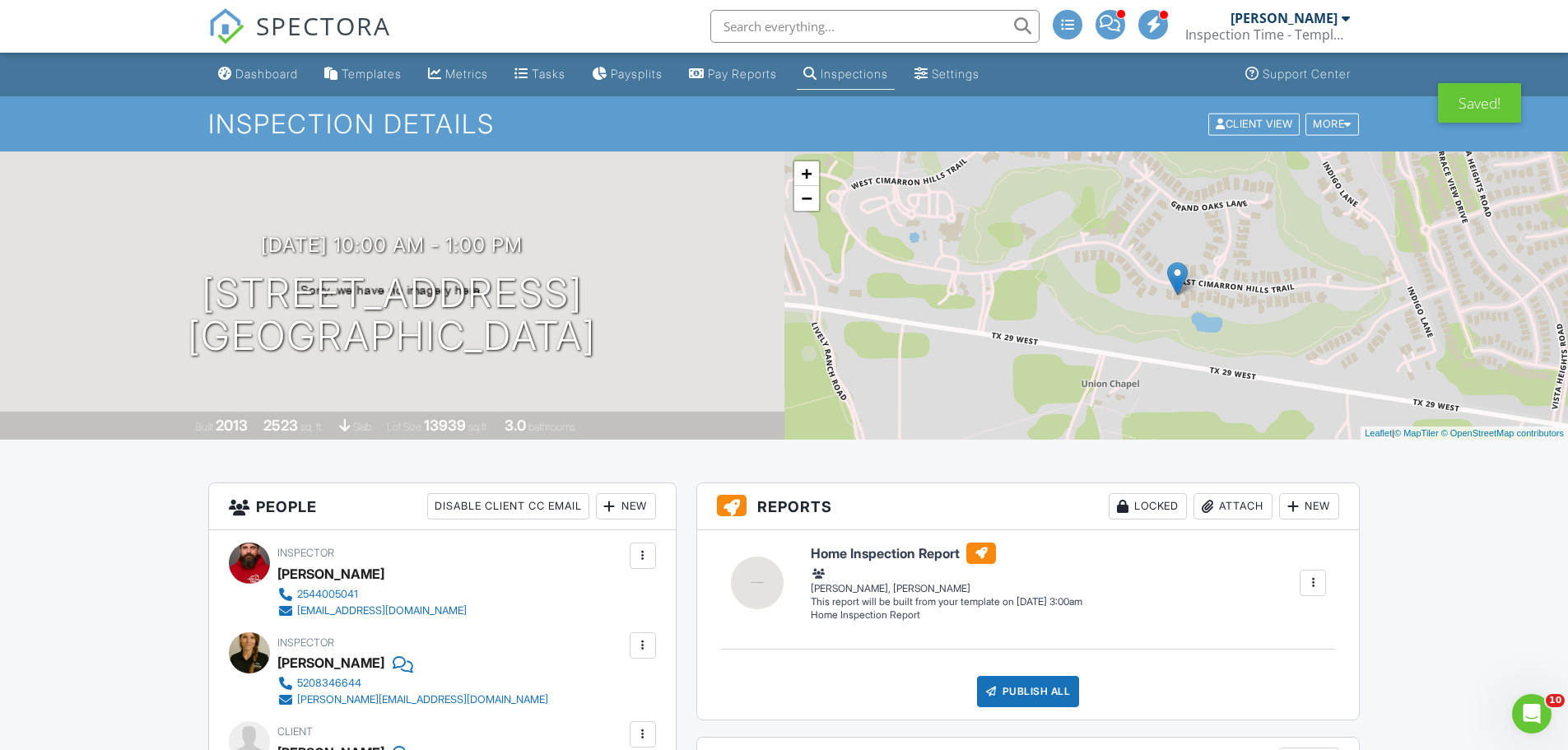
drag, startPoint x: 111, startPoint y: 618, endPoint x: 116, endPoint y: 84, distance: 534.0
click at [279, 77] on div "Dashboard" at bounding box center [266, 74] width 62 height 14
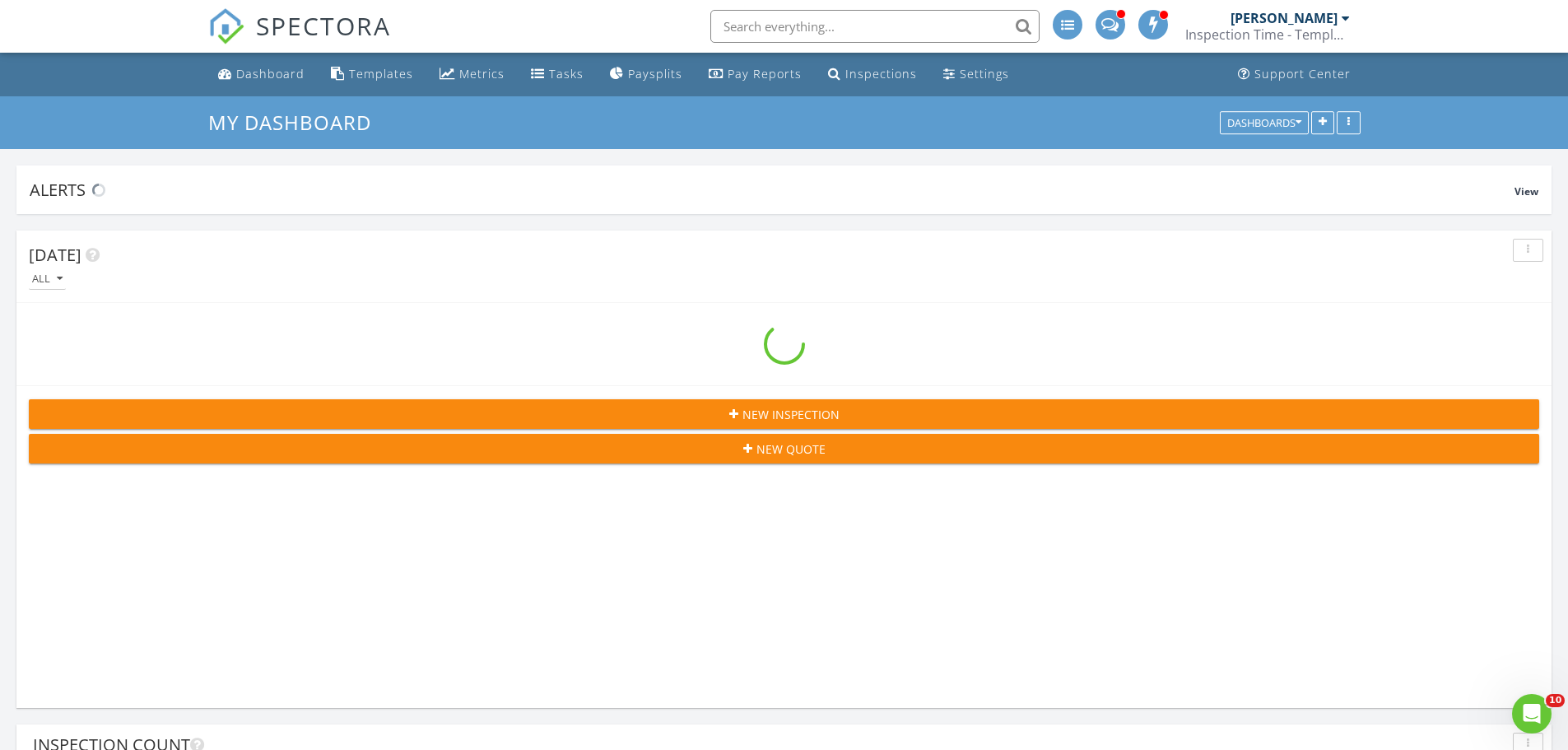
scroll to position [8936, 1594]
